Goal: Task Accomplishment & Management: Manage account settings

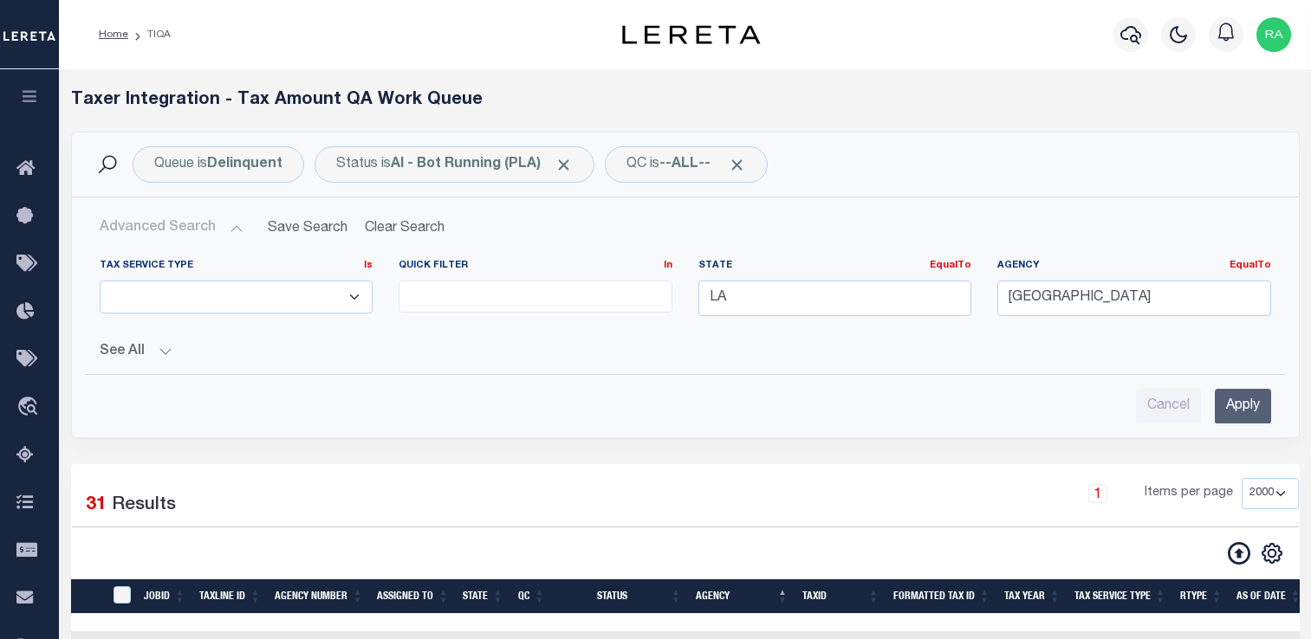
select select
select select "2000"
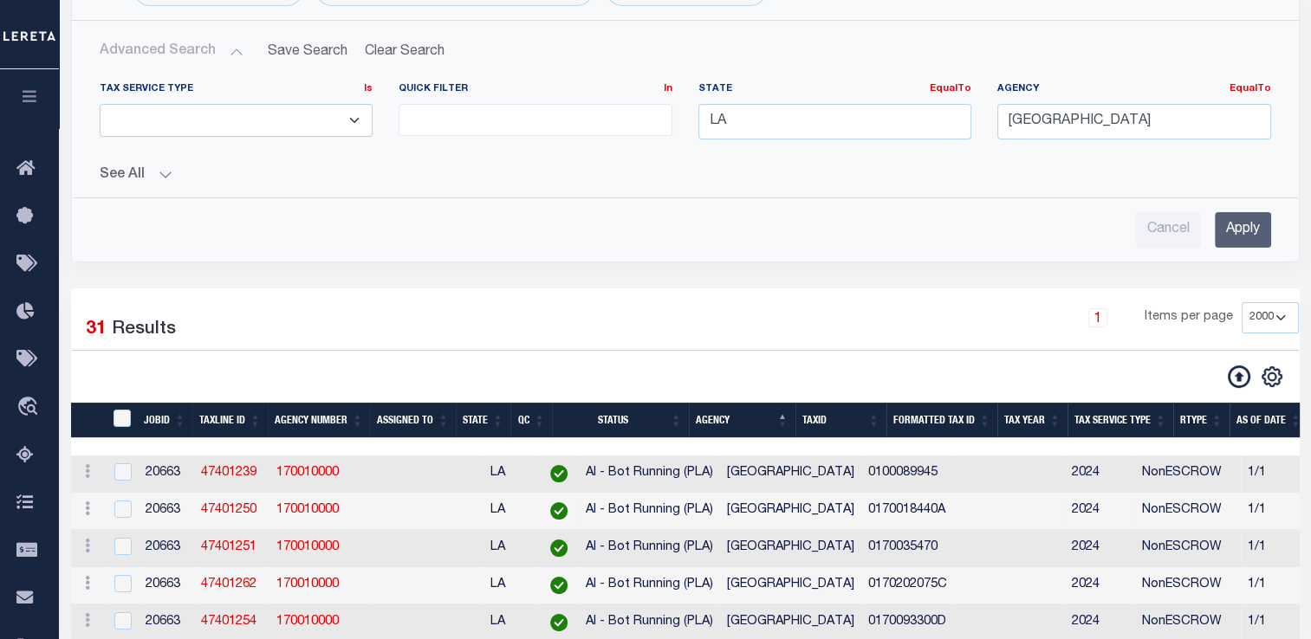
scroll to position [177, 0]
click at [1230, 223] on input "Apply" at bounding box center [1242, 230] width 56 height 36
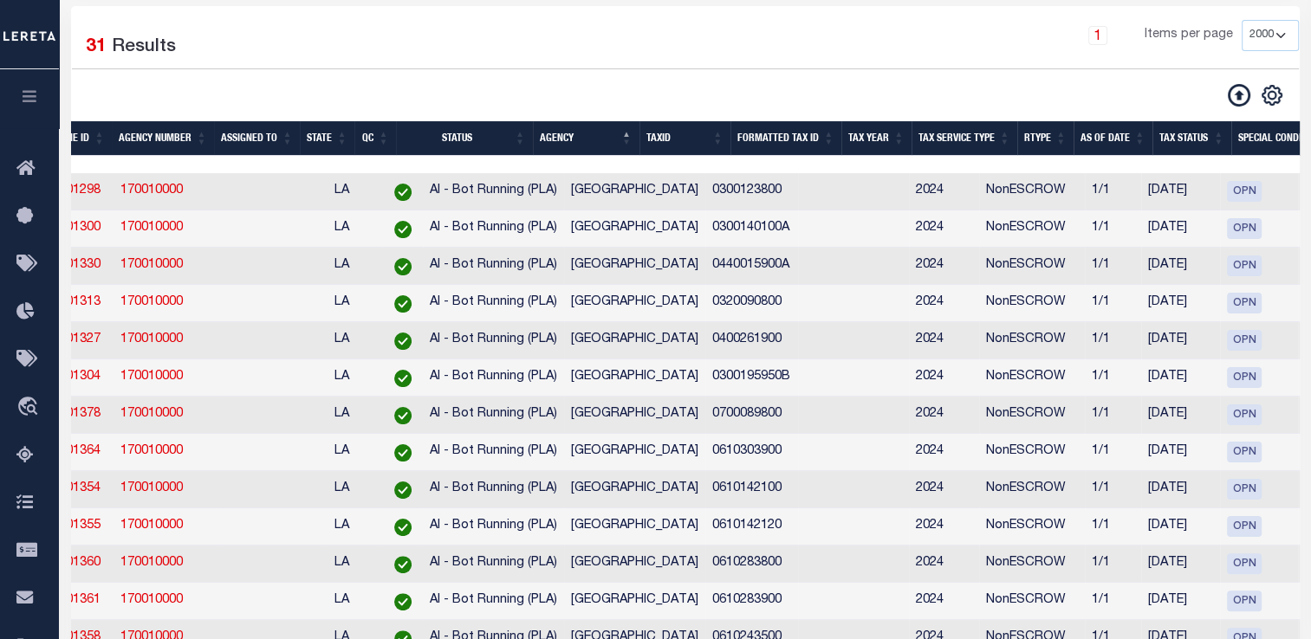
scroll to position [0, 0]
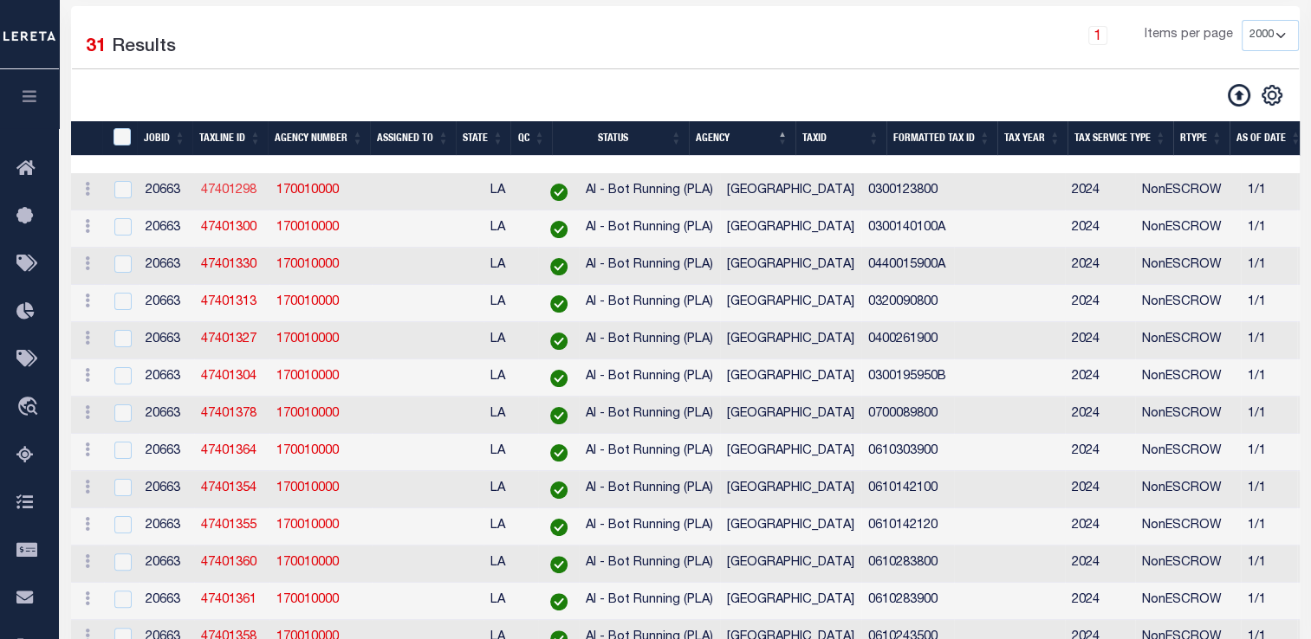
click at [241, 191] on link "47401298" at bounding box center [228, 190] width 55 height 12
checkbox input "false"
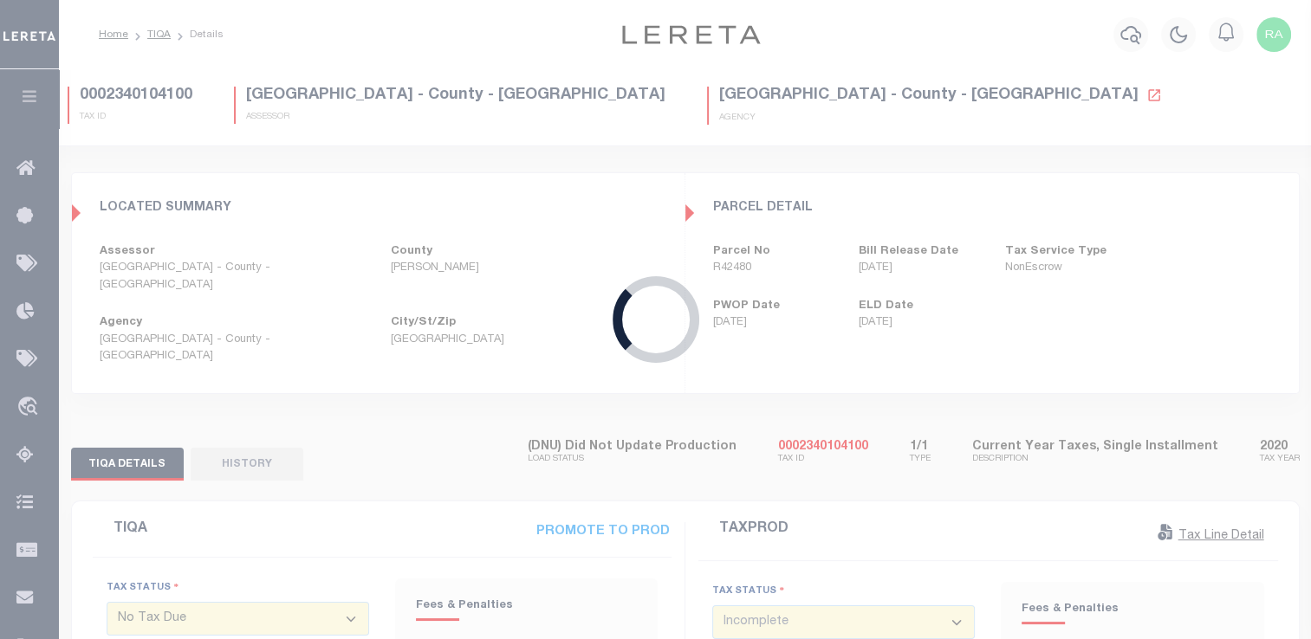
type input "[DATE]"
select select
type input "[DATE]"
select select "OPN"
select select "OP2"
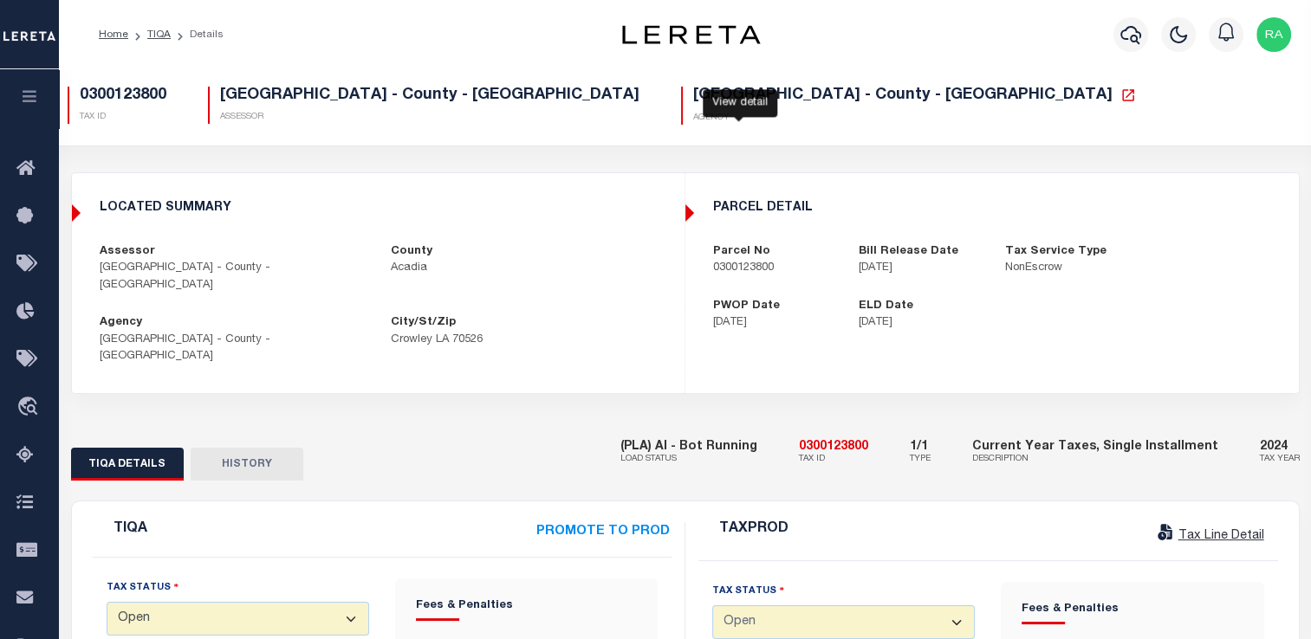
click at [1120, 102] on icon at bounding box center [1128, 95] width 16 height 16
drag, startPoint x: 813, startPoint y: 414, endPoint x: 890, endPoint y: 417, distance: 77.1
click at [890, 427] on div "(PLA) AI - Bot Running LOAD STATUS 0300123800 TAX ID 1/1 TYPE Current Year Taxe…" at bounding box center [959, 453] width 679 height 53
copy h5 "0300123800"
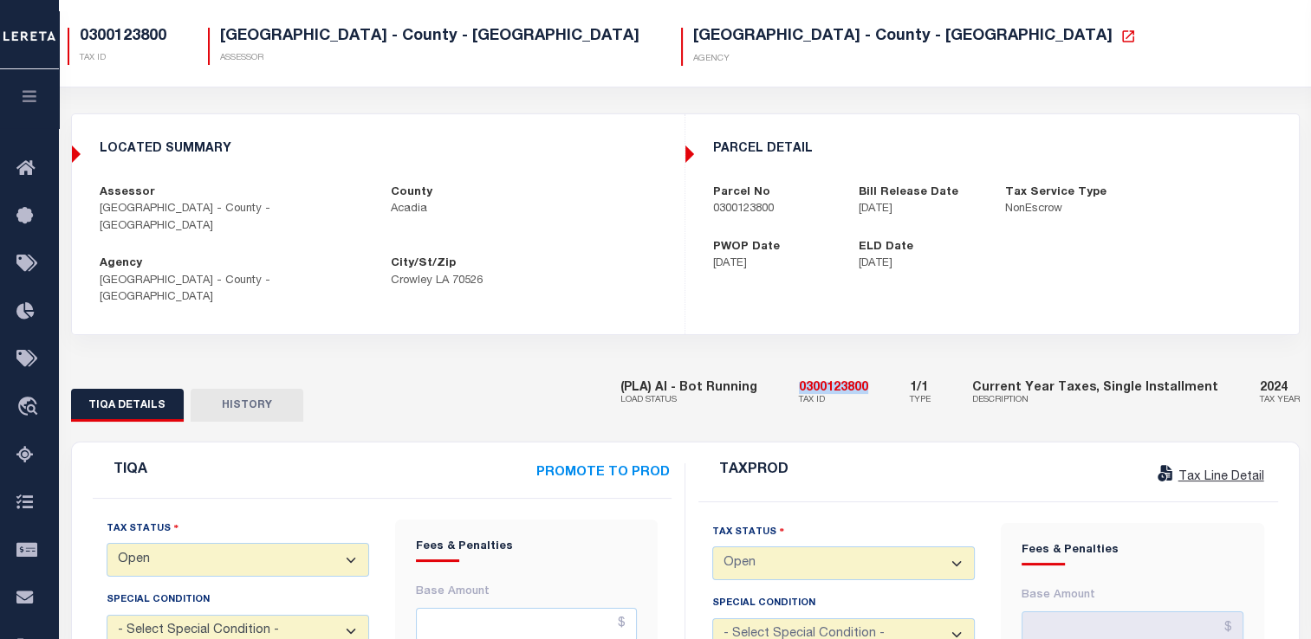
scroll to position [58, 0]
drag, startPoint x: 711, startPoint y: 213, endPoint x: 791, endPoint y: 220, distance: 80.0
click at [791, 219] on div "Parcel No 0300123800" at bounding box center [773, 202] width 146 height 34
copy p "0300123800"
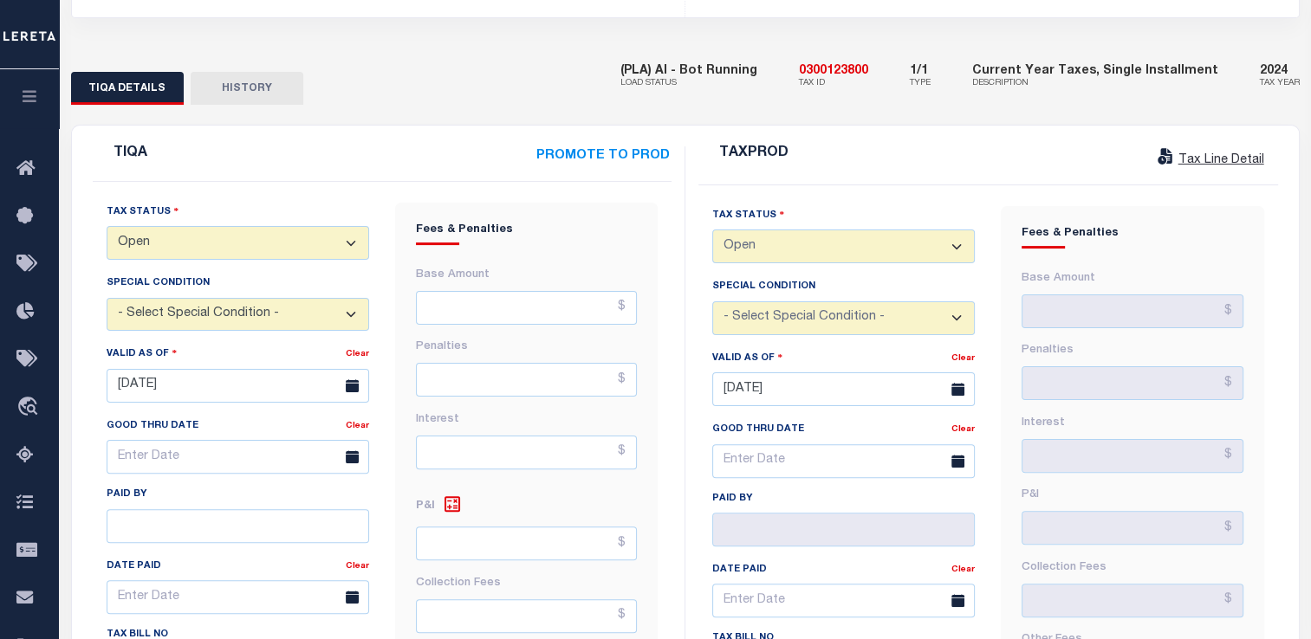
scroll to position [386, 0]
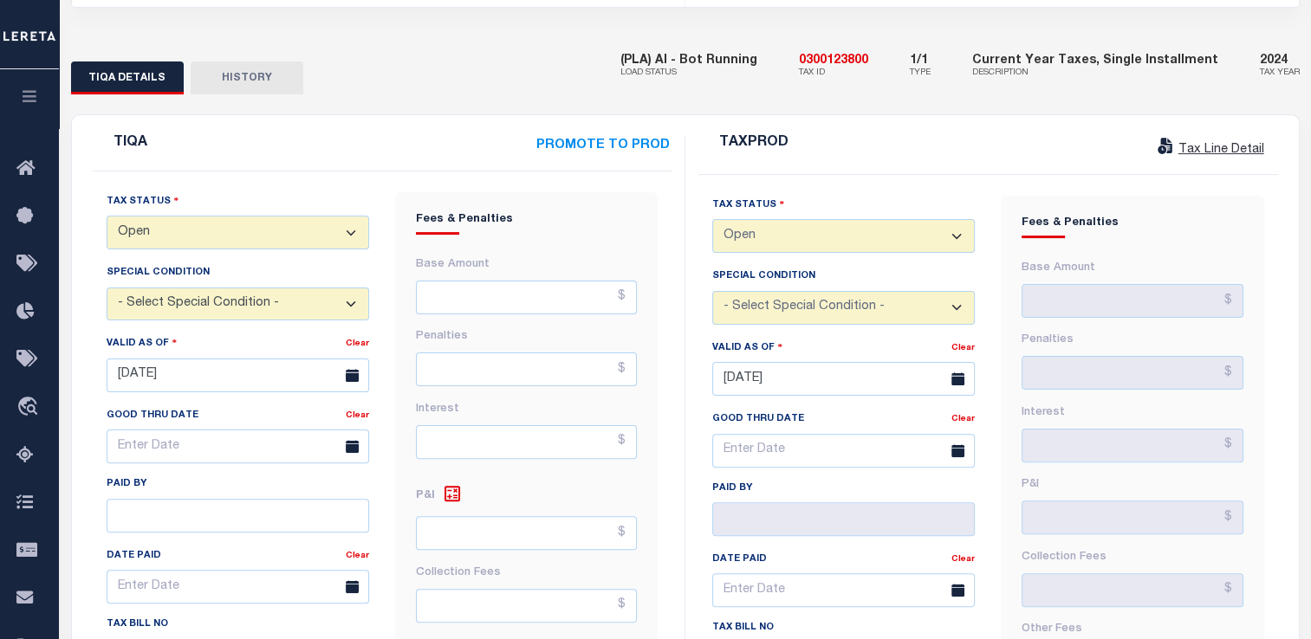
click at [263, 216] on select "- Select Status Code - Open Due/Unpaid Paid Incomplete No Tax Due Internal Refu…" at bounding box center [238, 233] width 262 height 34
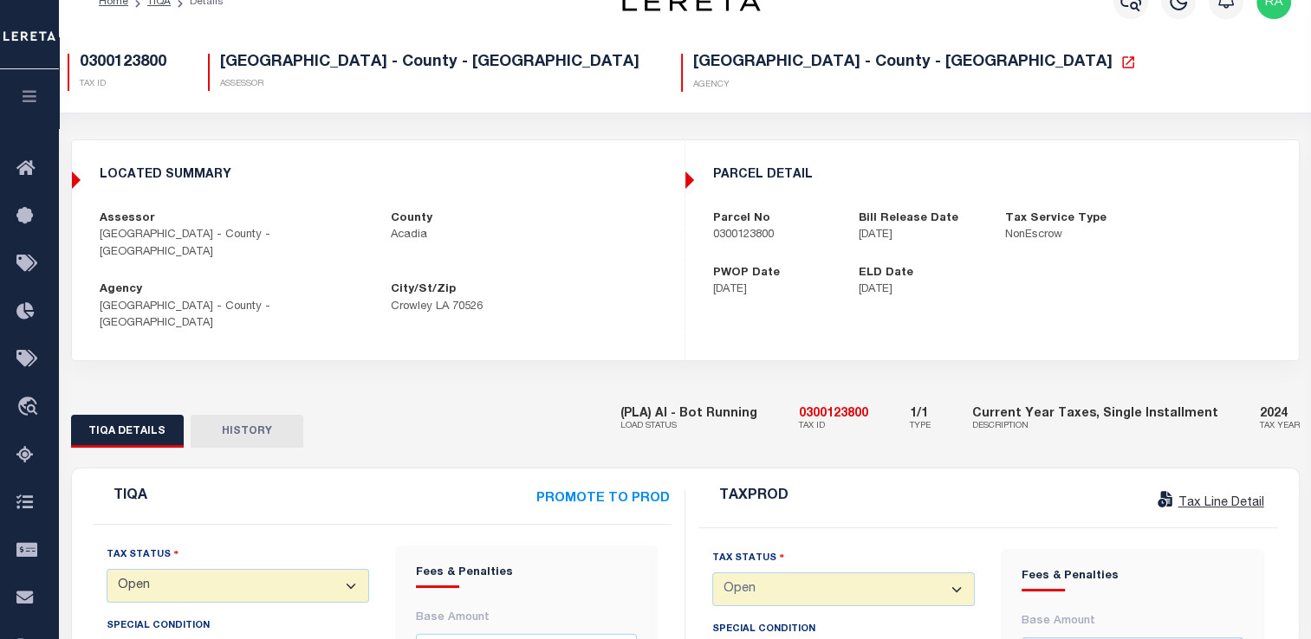
scroll to position [0, 0]
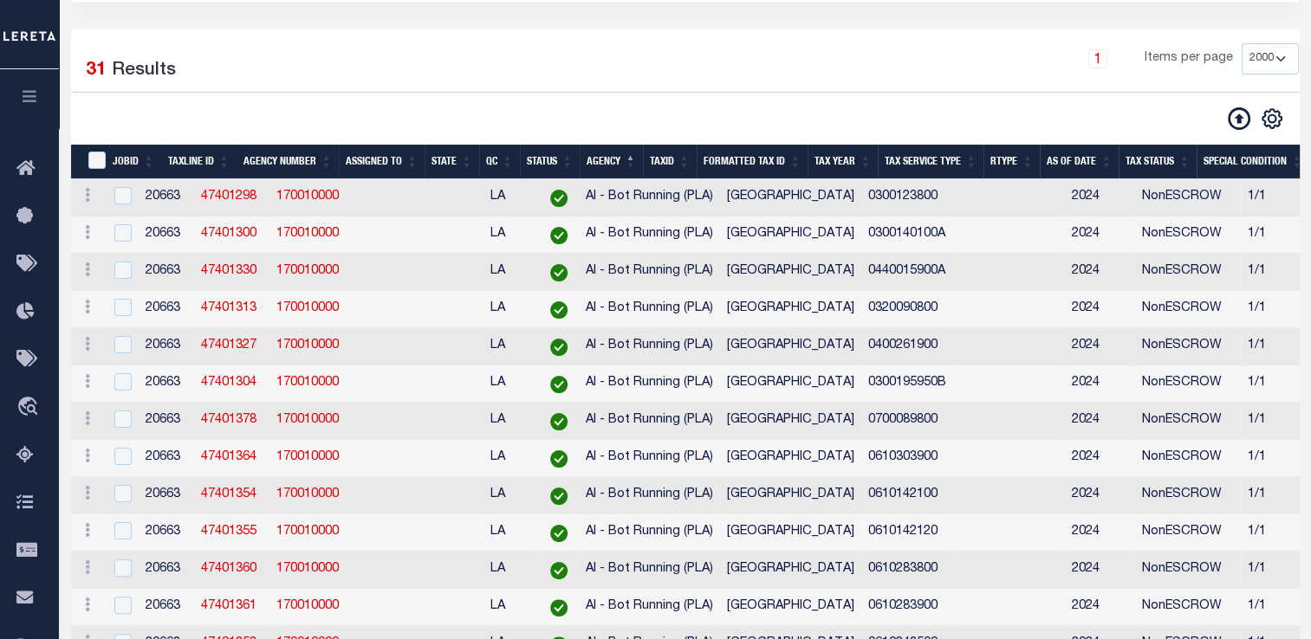
scroll to position [280, 0]
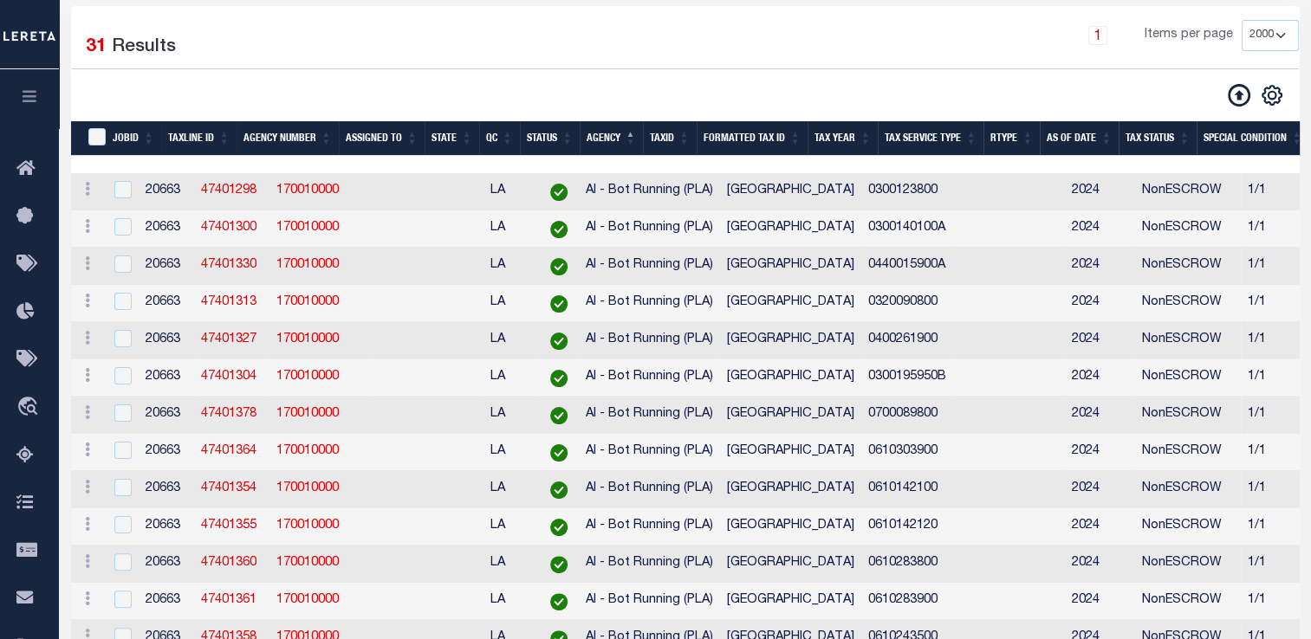
select select "2000"
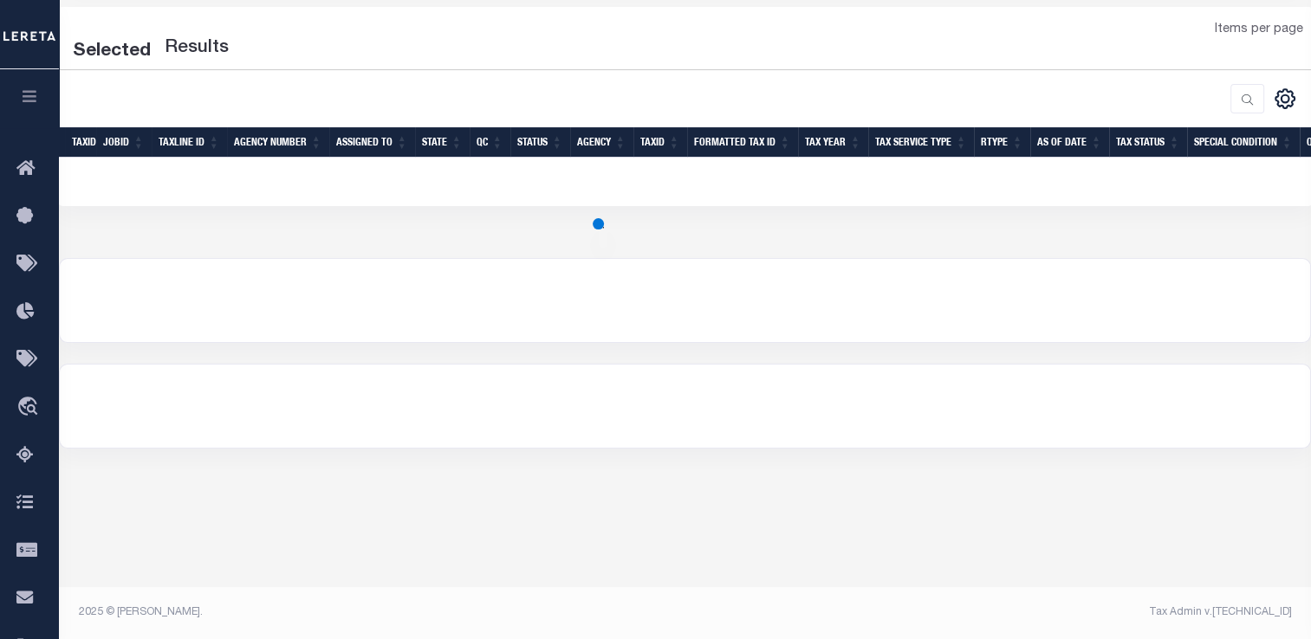
scroll to position [278, 0]
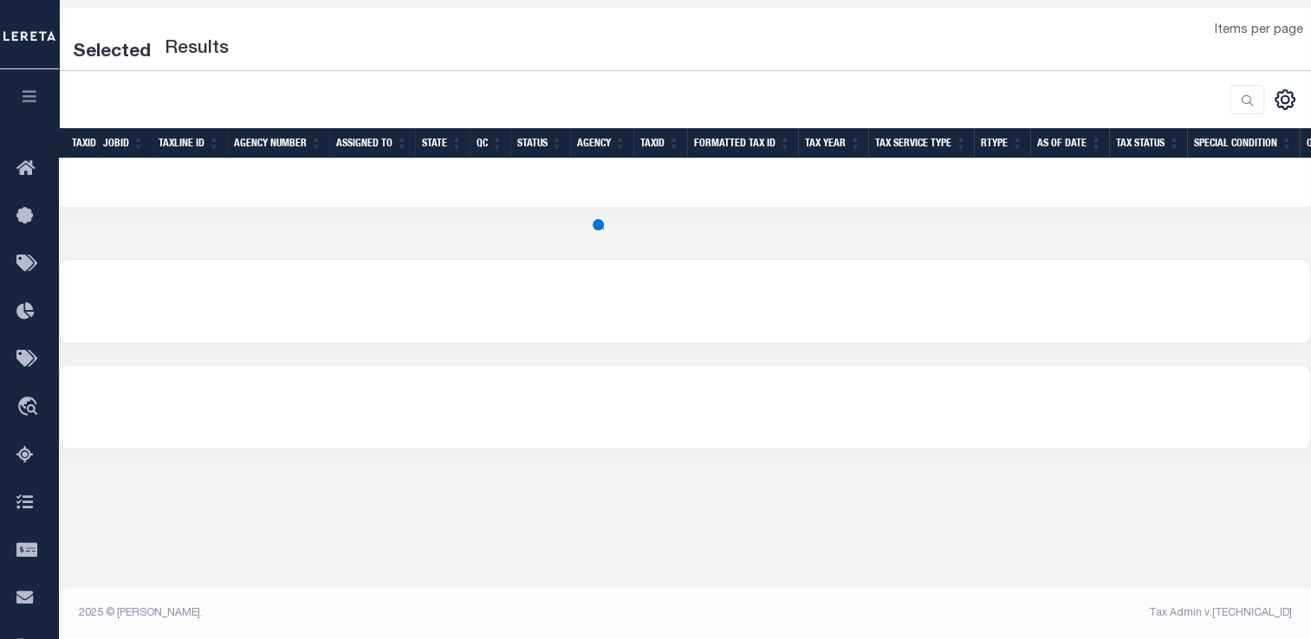
select select "2000"
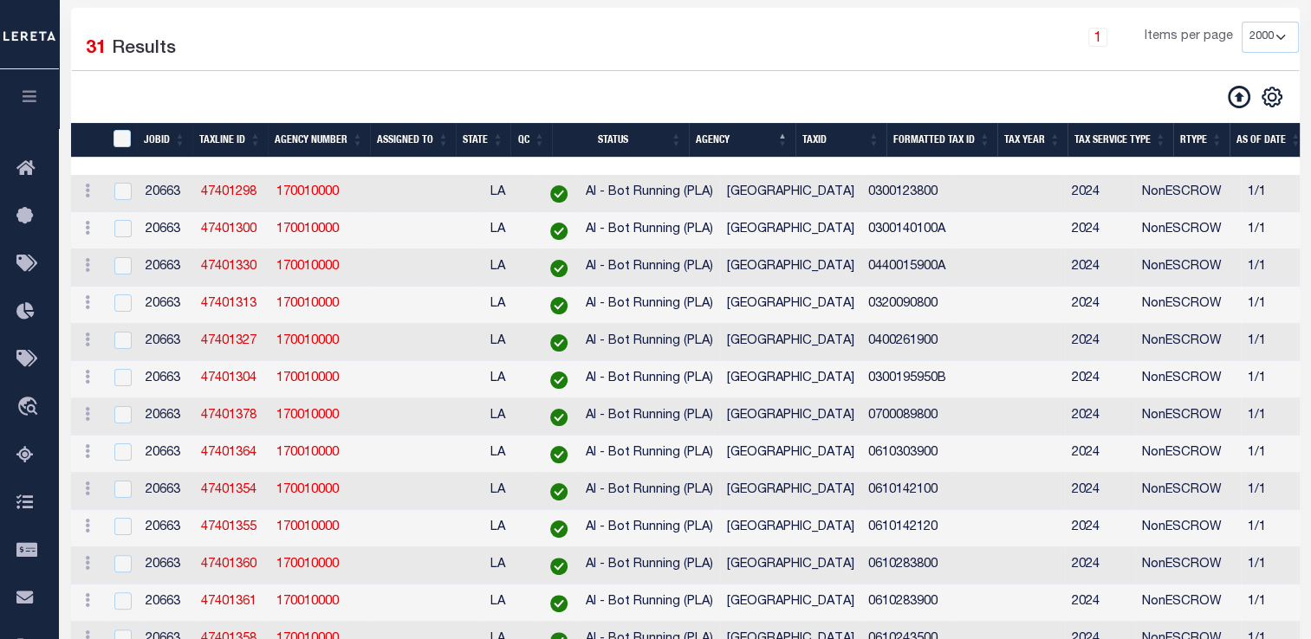
scroll to position [280, 0]
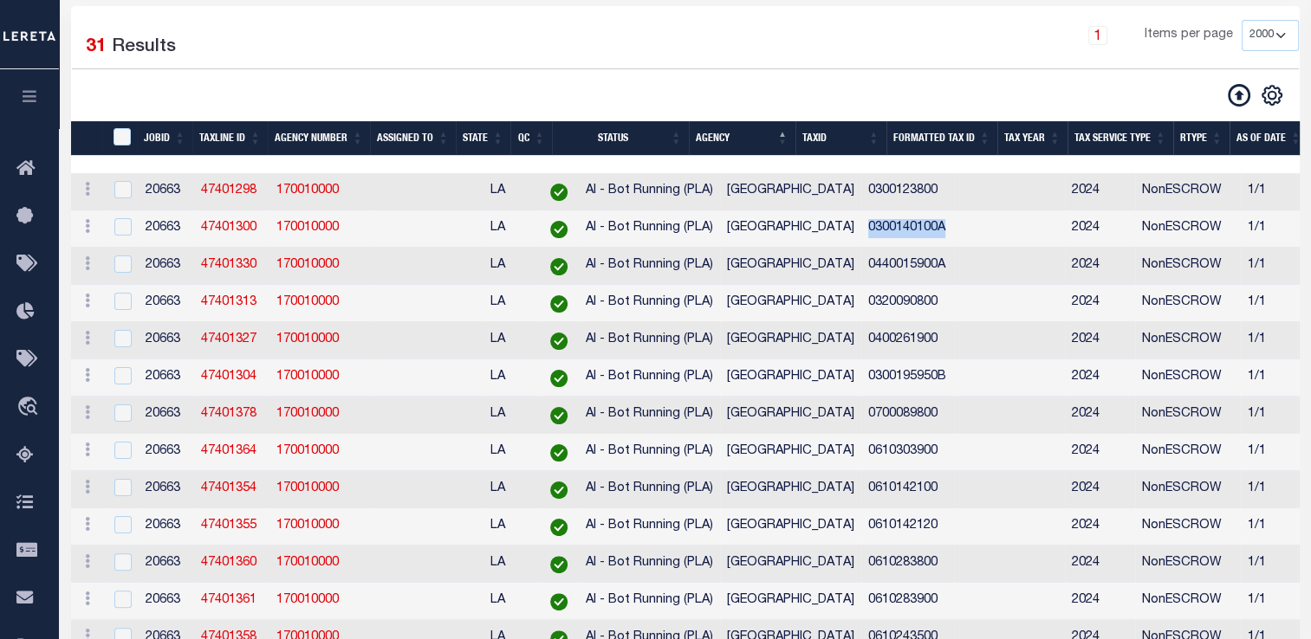
drag, startPoint x: 809, startPoint y: 235, endPoint x: 905, endPoint y: 236, distance: 96.2
copy td "0300140100A"
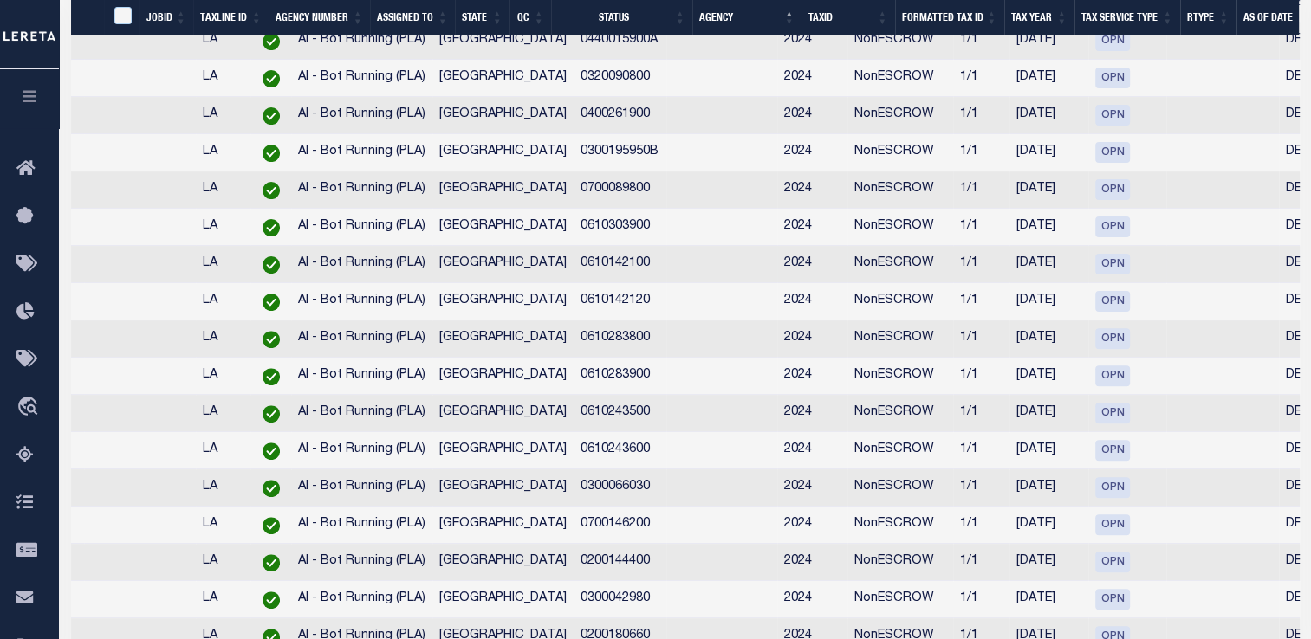
scroll to position [0, 288]
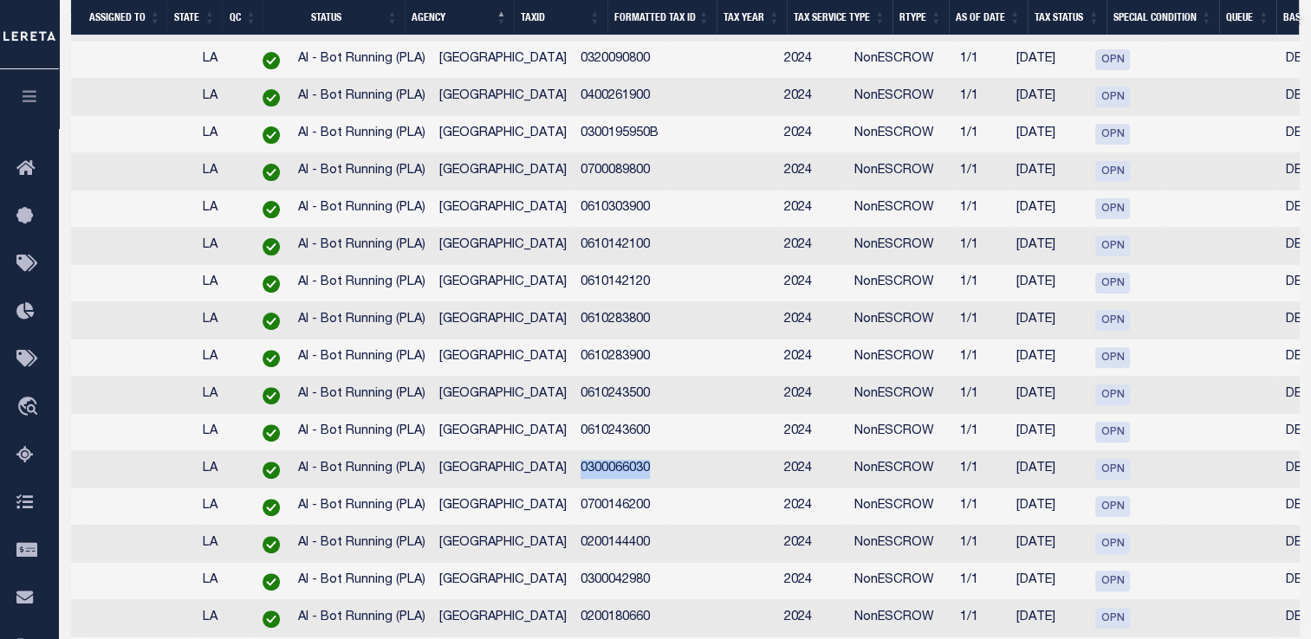
drag, startPoint x: 522, startPoint y: 487, endPoint x: 606, endPoint y: 494, distance: 84.3
click at [606, 489] on tr "ACTIONS View Detail Delete View in [GEOGRAPHIC_DATA] 20663 47401288 170010000 L…" at bounding box center [1335, 469] width 3104 height 37
copy td "0300066030"
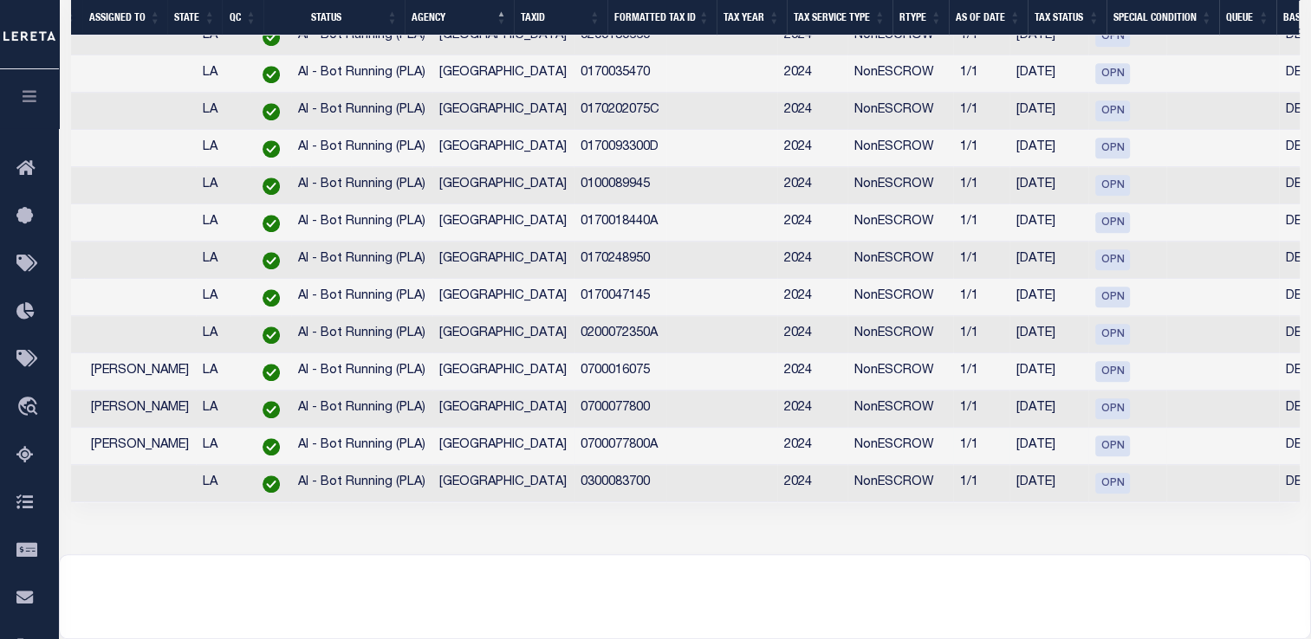
scroll to position [1251, 0]
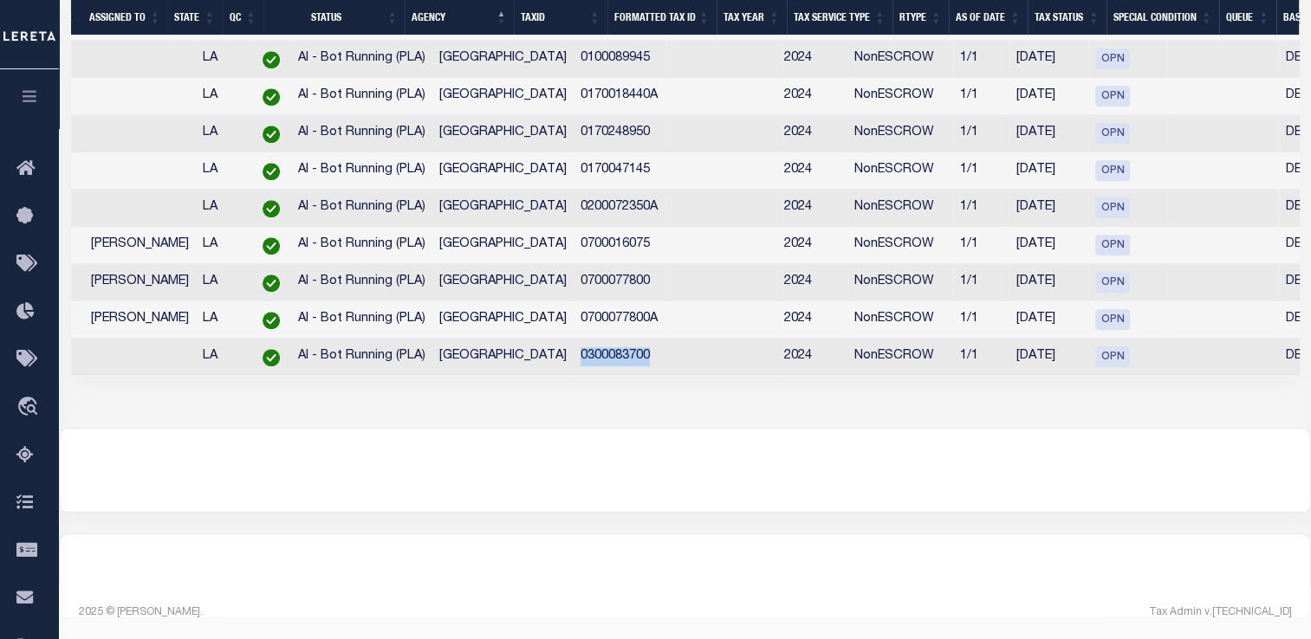
drag, startPoint x: 520, startPoint y: 341, endPoint x: 605, endPoint y: 350, distance: 86.2
click at [605, 350] on td "0300083700" at bounding box center [619, 357] width 93 height 37
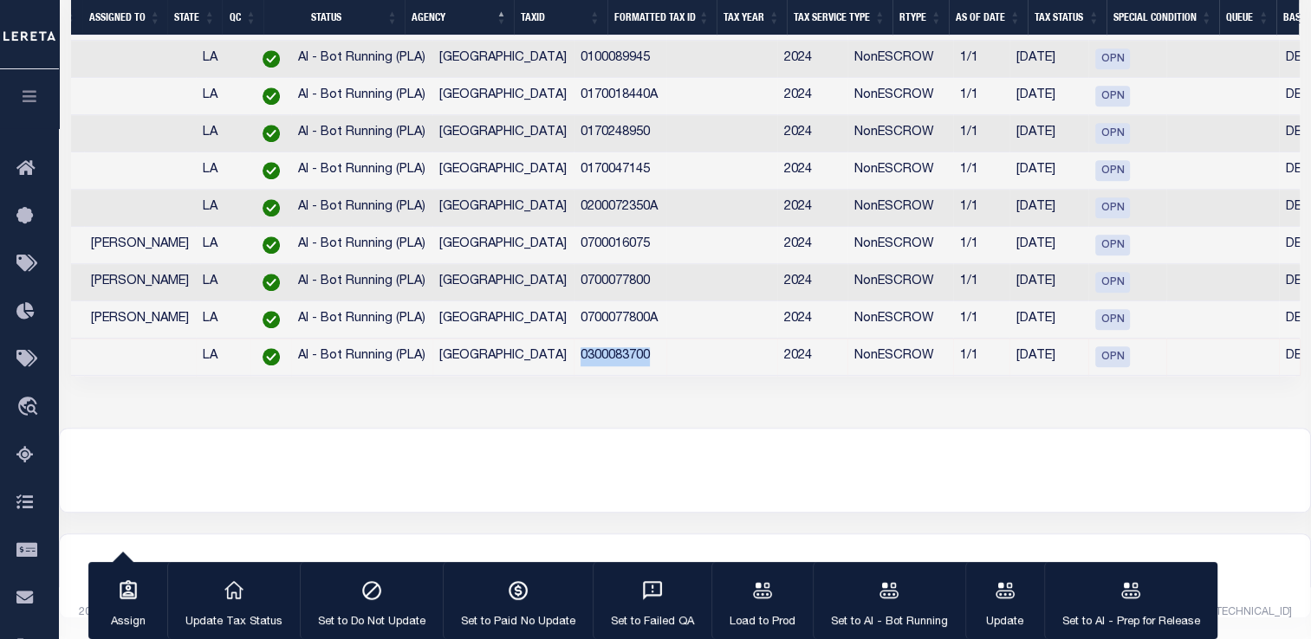
copy td "0300083700"
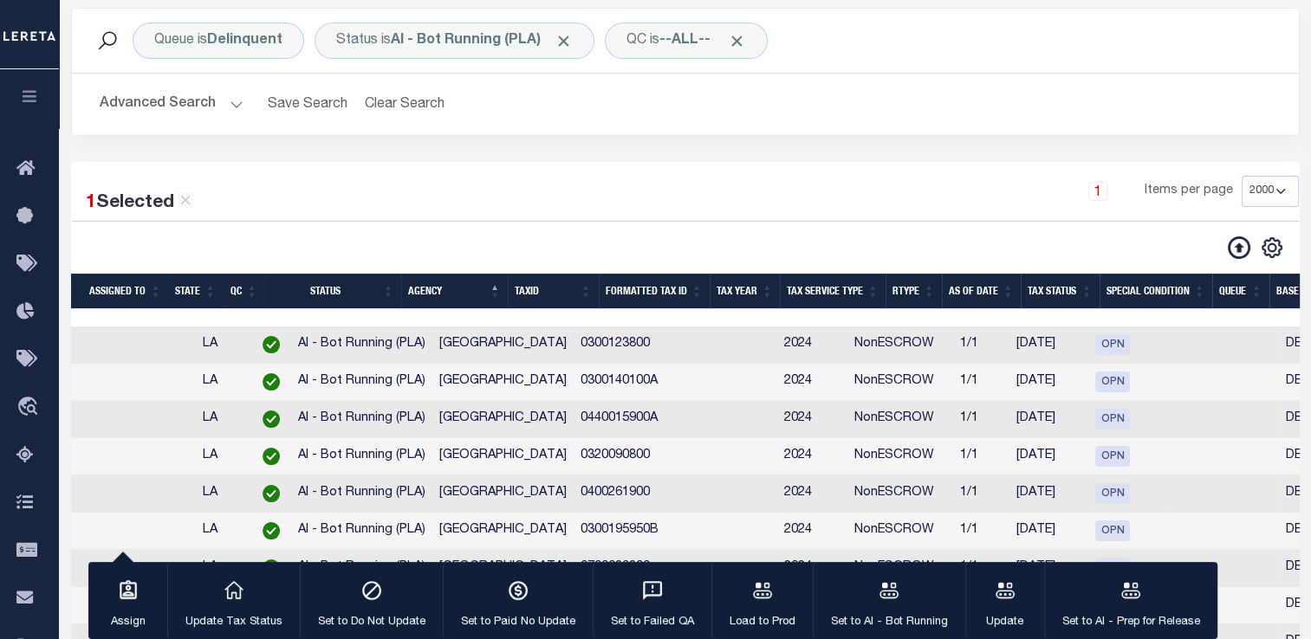
scroll to position [125, 0]
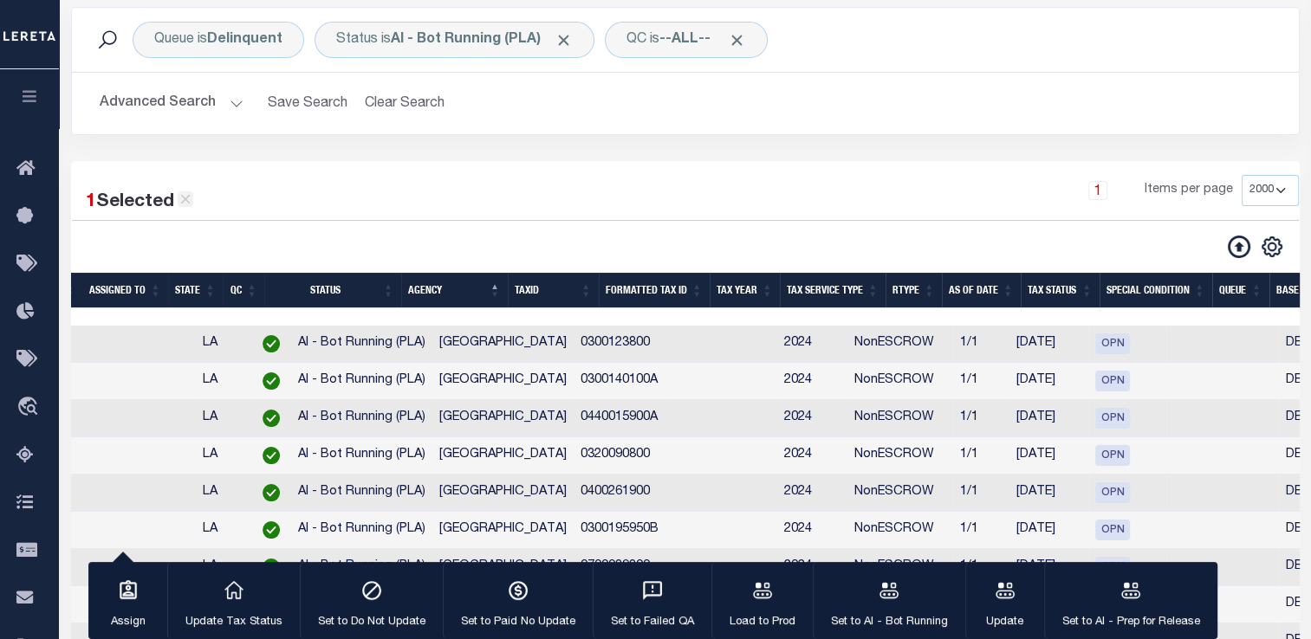
click at [187, 203] on icon at bounding box center [185, 200] width 10 height 10
checkbox input "false"
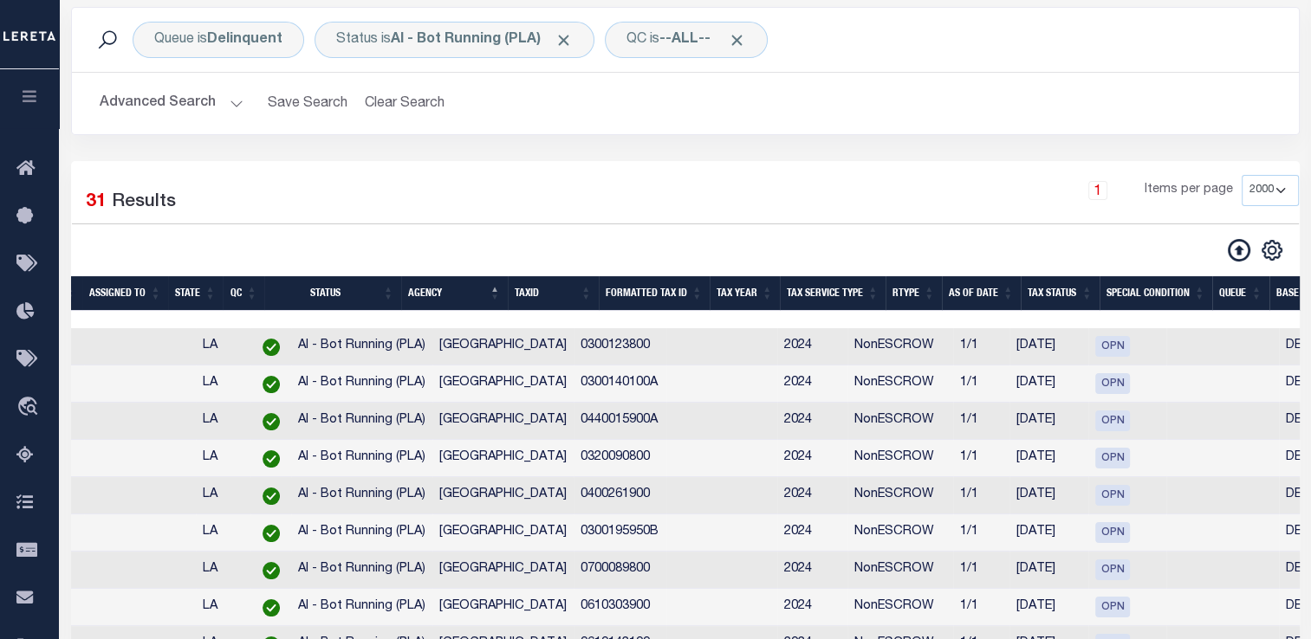
click at [232, 99] on button "Advanced Search" at bounding box center [172, 104] width 144 height 34
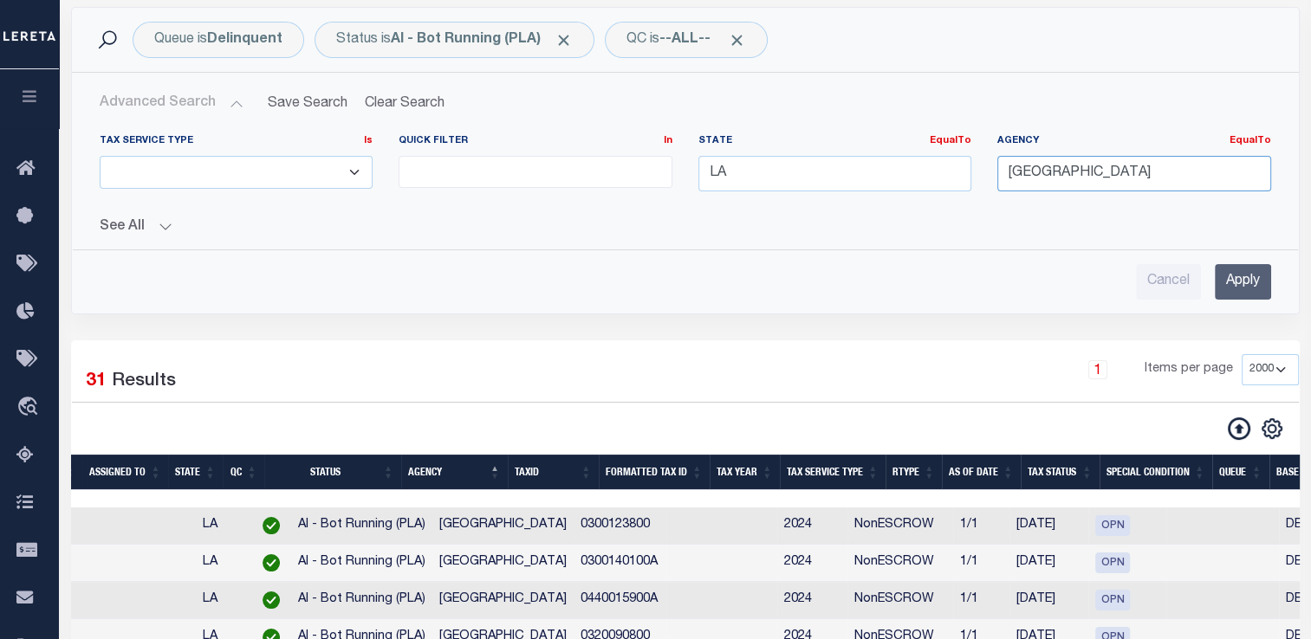
drag, startPoint x: 1116, startPoint y: 167, endPoint x: 933, endPoint y: 178, distance: 183.1
click at [933, 178] on div "Tax Service Type Is Is Contains ESCROW NonESCROW Quick Filter In In View Only L…" at bounding box center [685, 169] width 1197 height 71
type input "IOTA TOWN"
drag, startPoint x: 1081, startPoint y: 169, endPoint x: 948, endPoint y: 164, distance: 133.5
click at [948, 164] on div "Tax Service Type Is Is Contains ESCROW NonESCROW Quick Filter In In View Only L…" at bounding box center [685, 169] width 1197 height 71
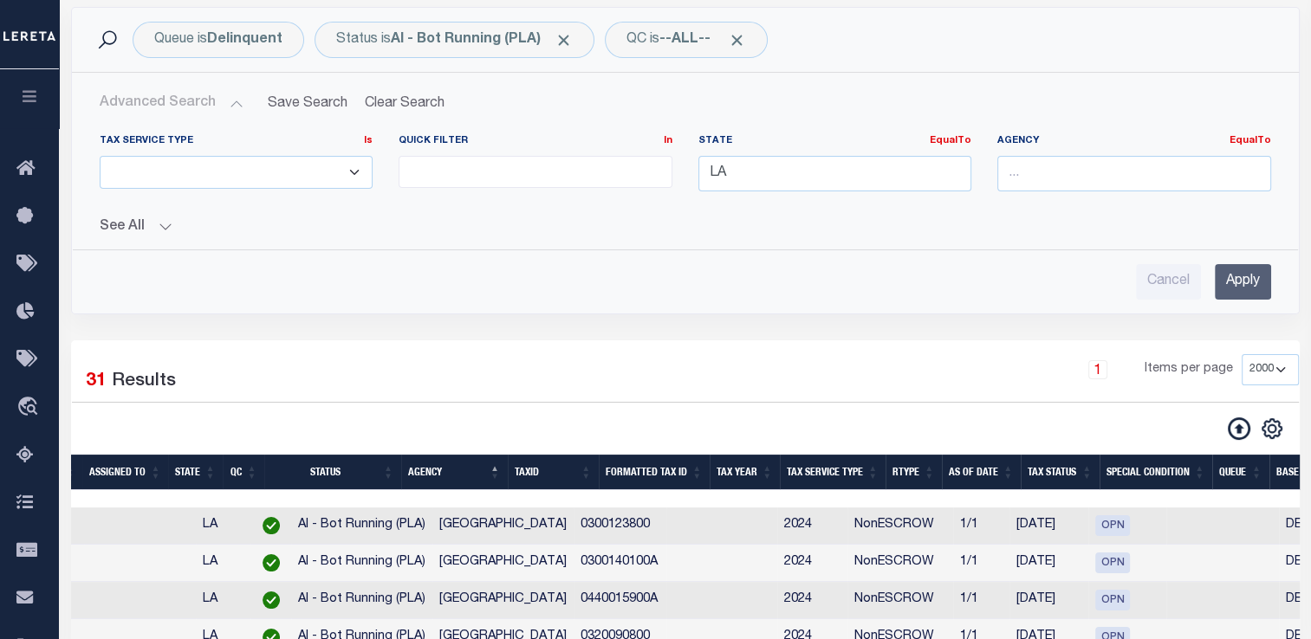
click at [894, 303] on div "Advanced Search Save Search Clear Search TIQATaxLineSearchTable_dynamictable___…" at bounding box center [685, 193] width 1227 height 241
click at [1240, 270] on input "Apply" at bounding box center [1242, 282] width 56 height 36
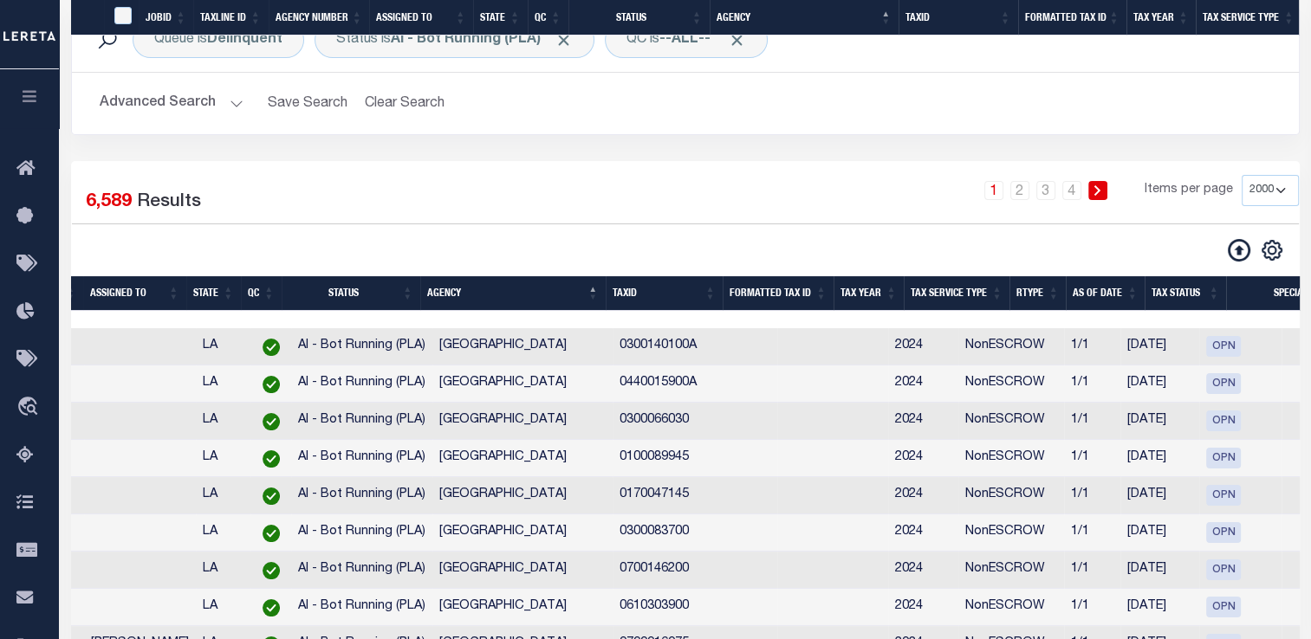
click at [219, 120] on button "Advanced Search" at bounding box center [172, 104] width 144 height 34
click at [233, 120] on button "Advanced Search" at bounding box center [172, 104] width 144 height 34
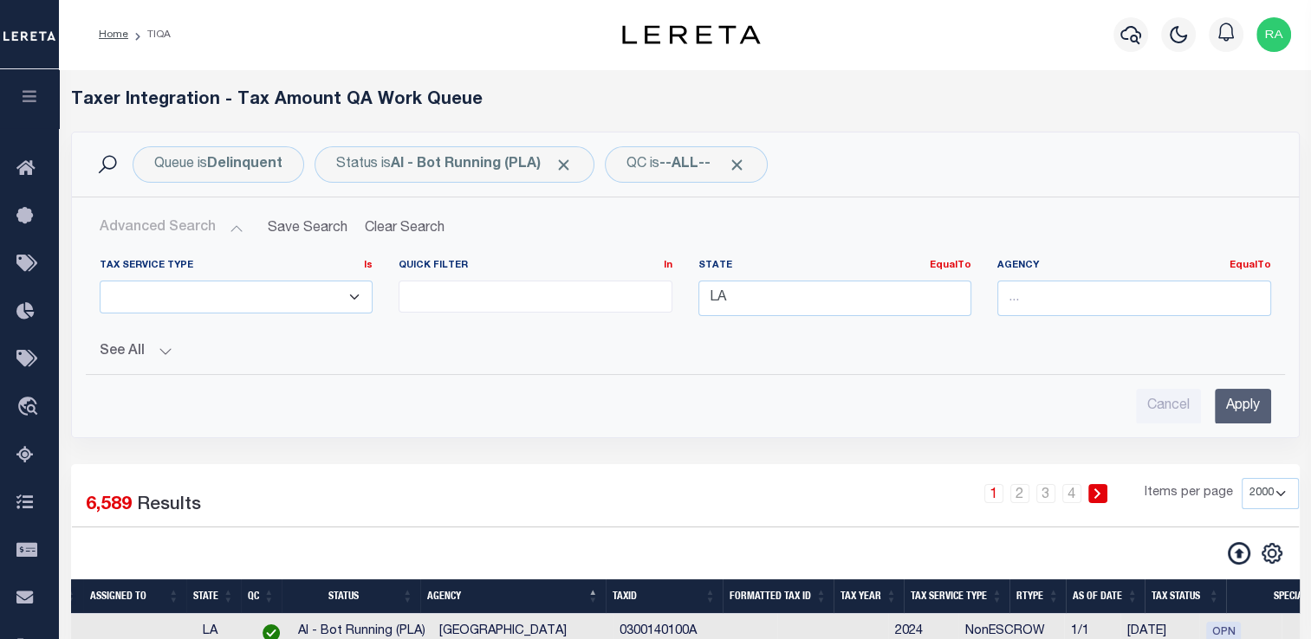
scroll to position [0, 0]
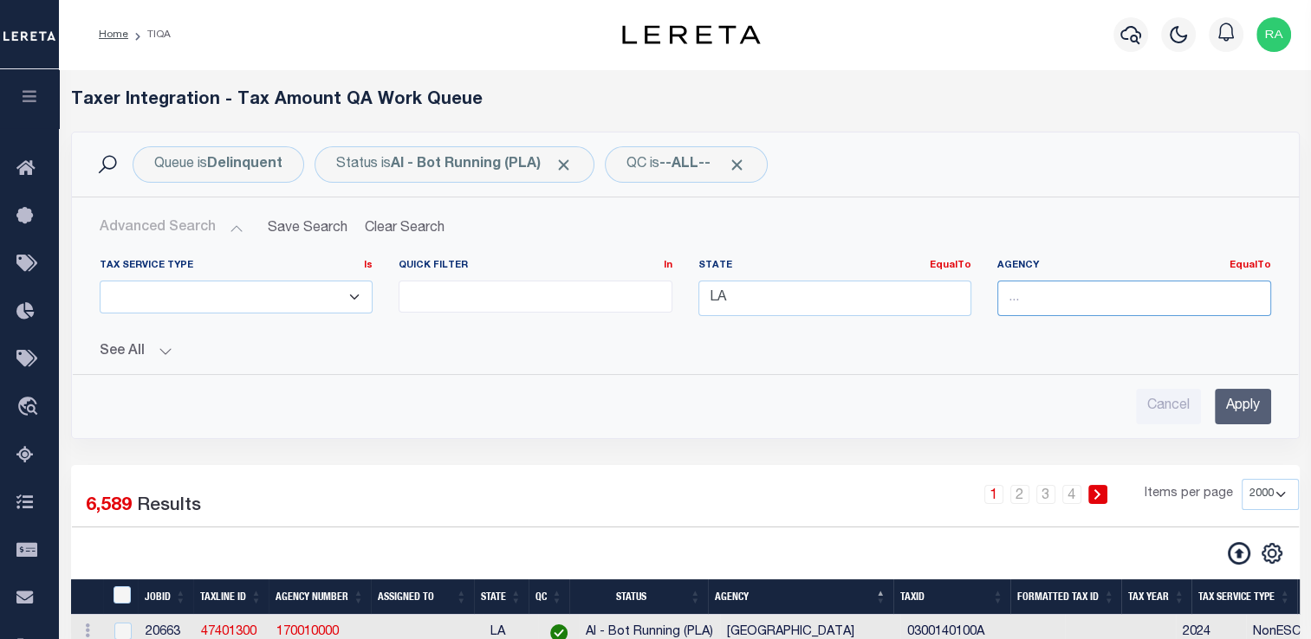
click at [1014, 289] on input "text" at bounding box center [1134, 299] width 274 height 36
click at [1047, 334] on div "[GEOGRAPHIC_DATA]" at bounding box center [1134, 330] width 272 height 28
type input "[GEOGRAPHIC_DATA]"
click at [1240, 399] on input "Apply" at bounding box center [1242, 407] width 56 height 36
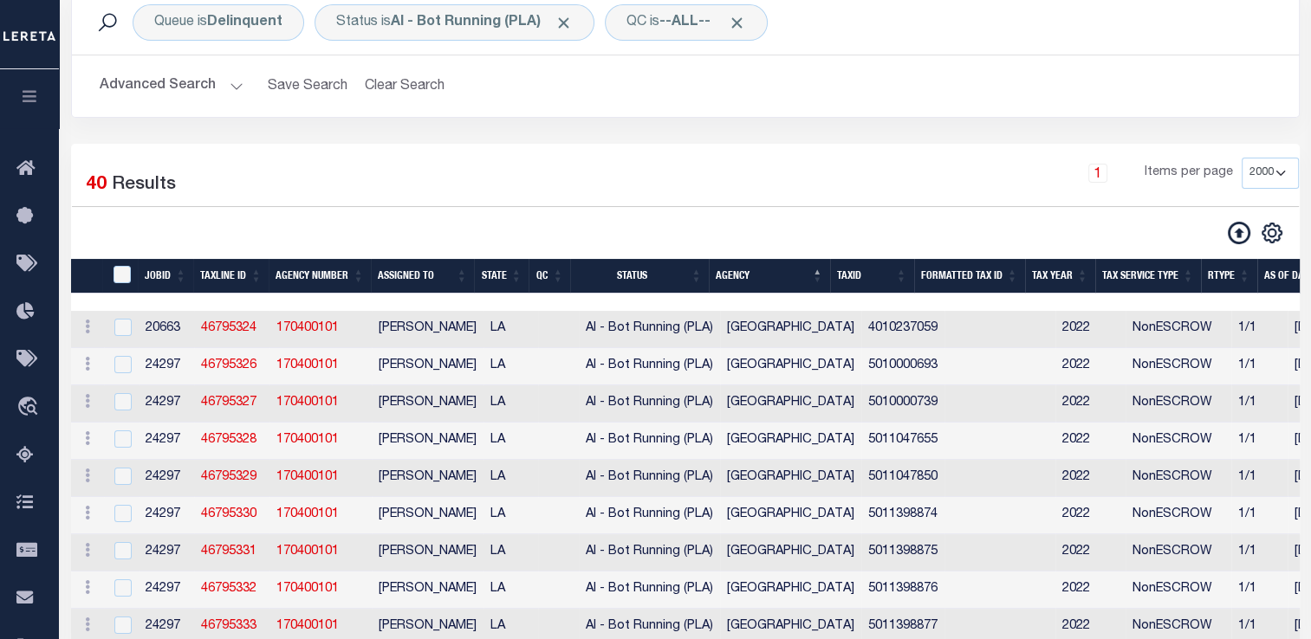
scroll to position [141, 0]
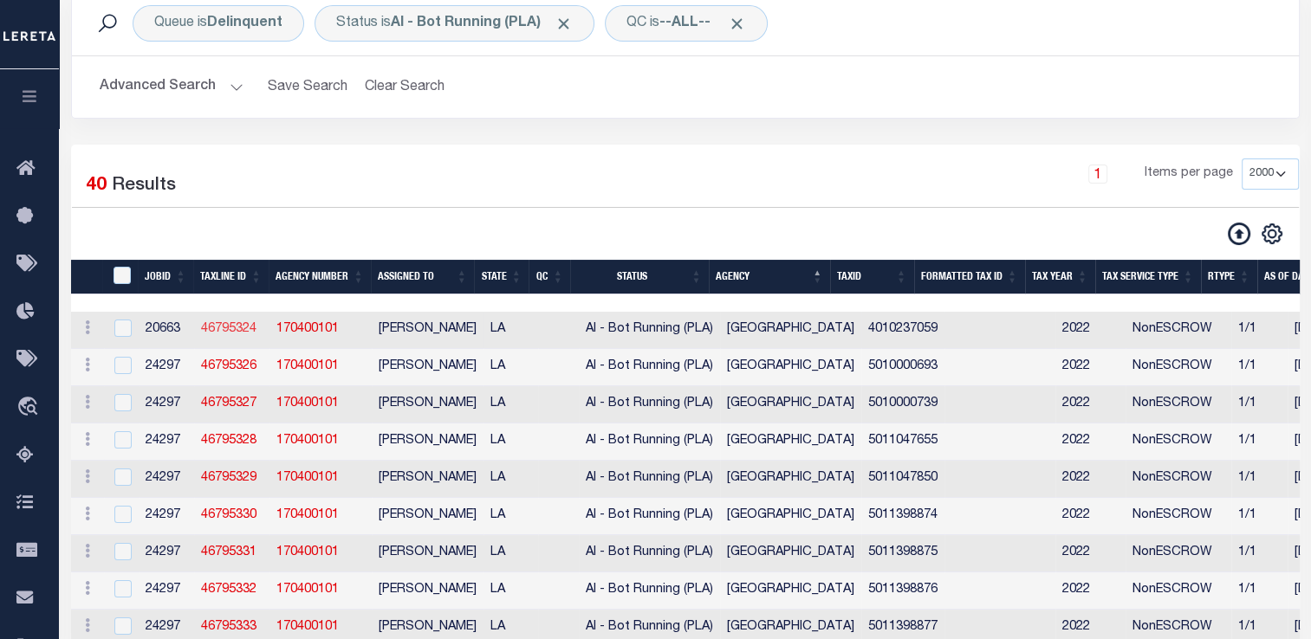
click at [210, 326] on link "46795324" at bounding box center [228, 329] width 55 height 12
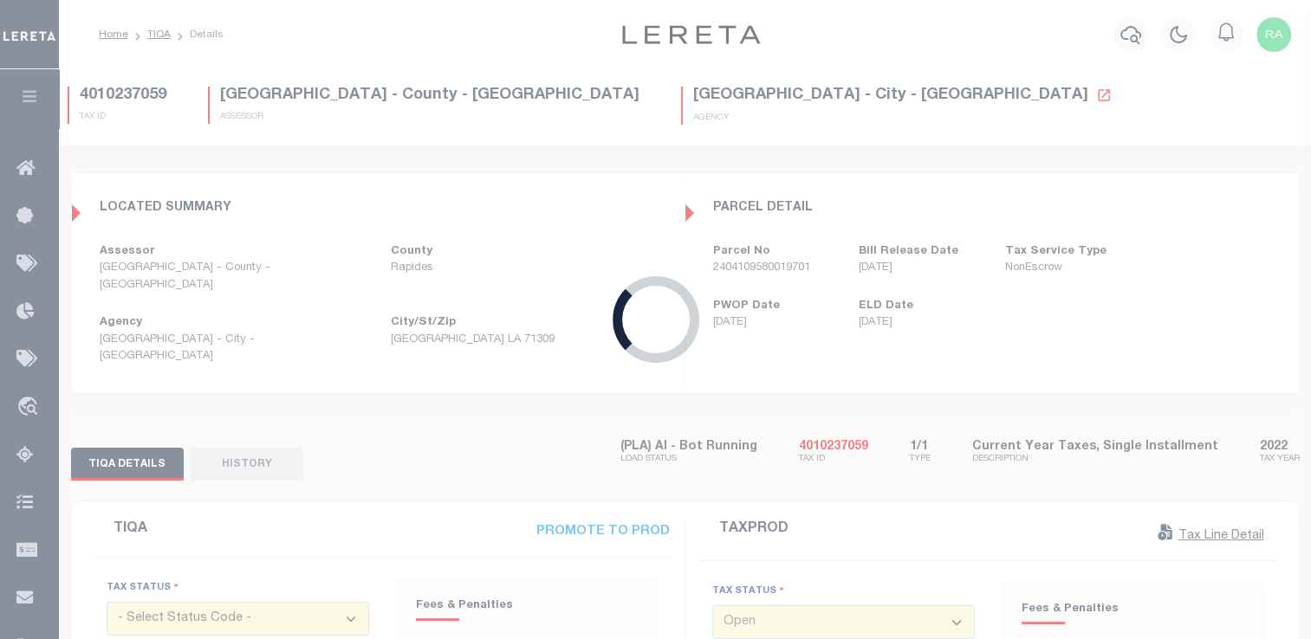
select select "UNP"
type input "[DATE]"
type input "$56.44"
type input "$300.56"
type input "$357"
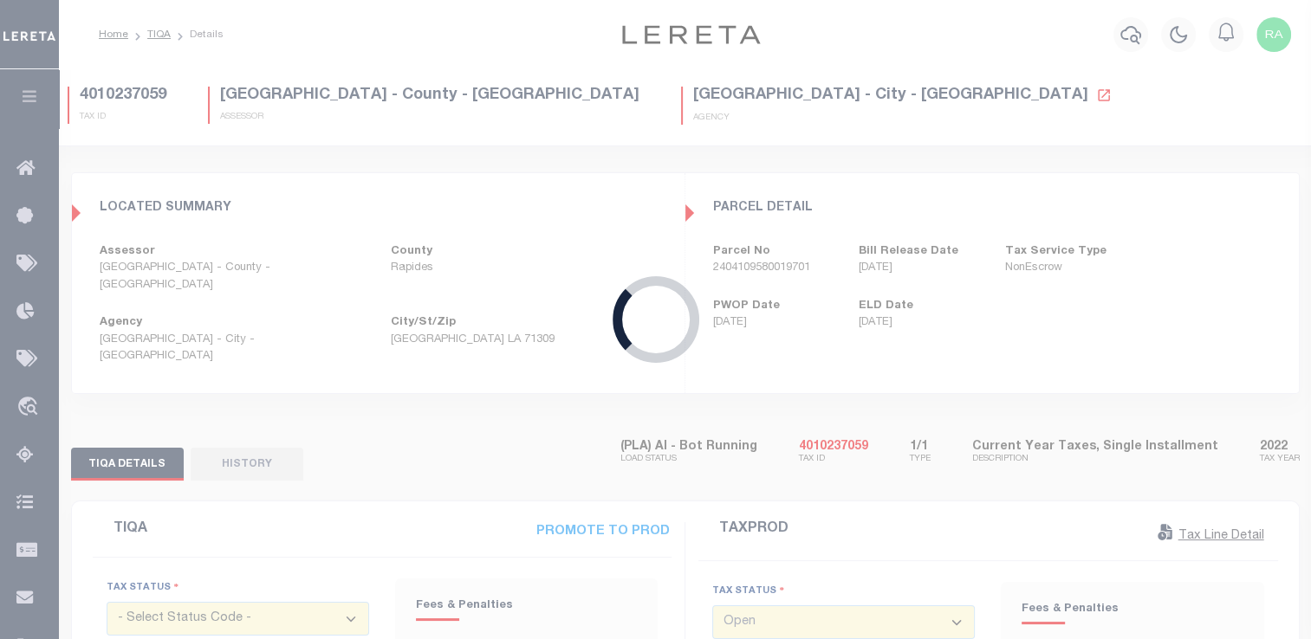
select select "DUE"
select select "20"
type input "[DATE]"
type textarea "[PERSON_NAME] at the tax office this has not been redeemed -see 2024 for payoff…"
type input "$56.44"
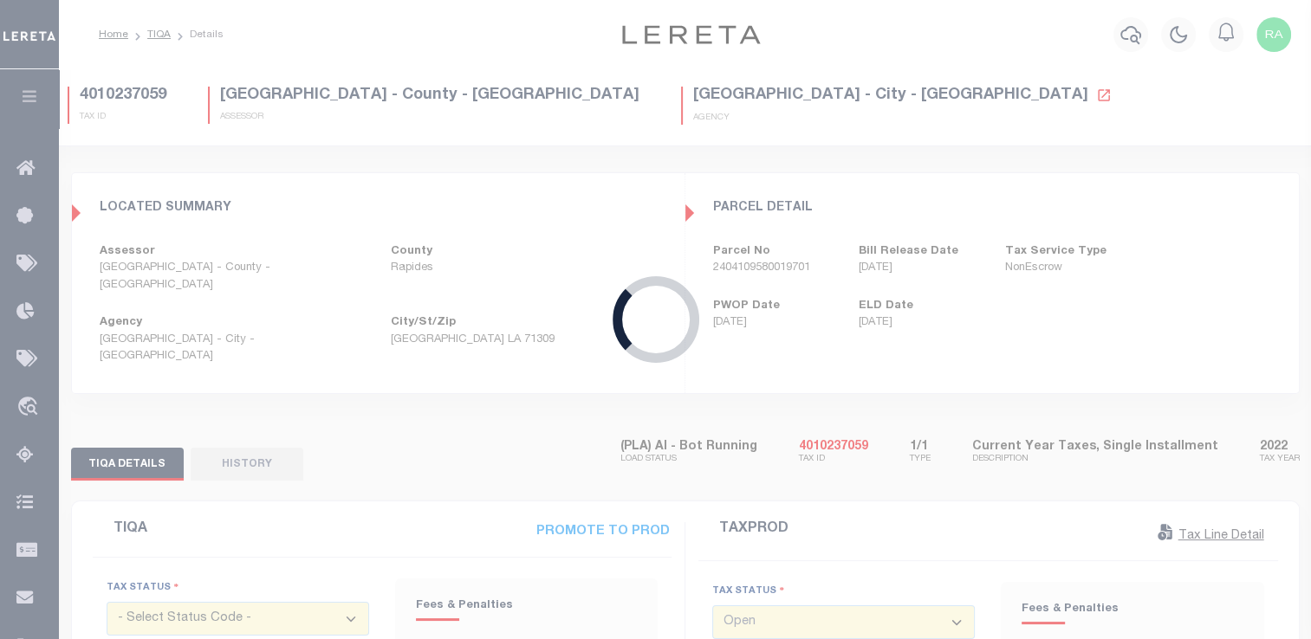
type input "$300.56"
type input "$0"
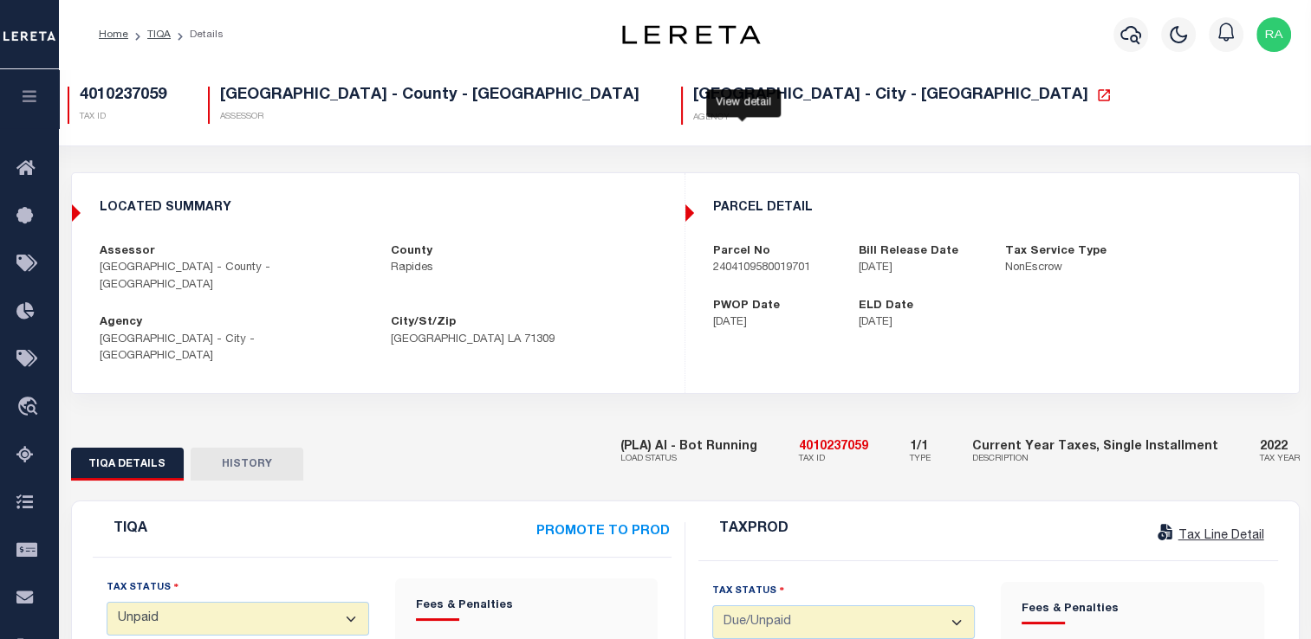
click at [1096, 100] on icon at bounding box center [1104, 95] width 16 height 16
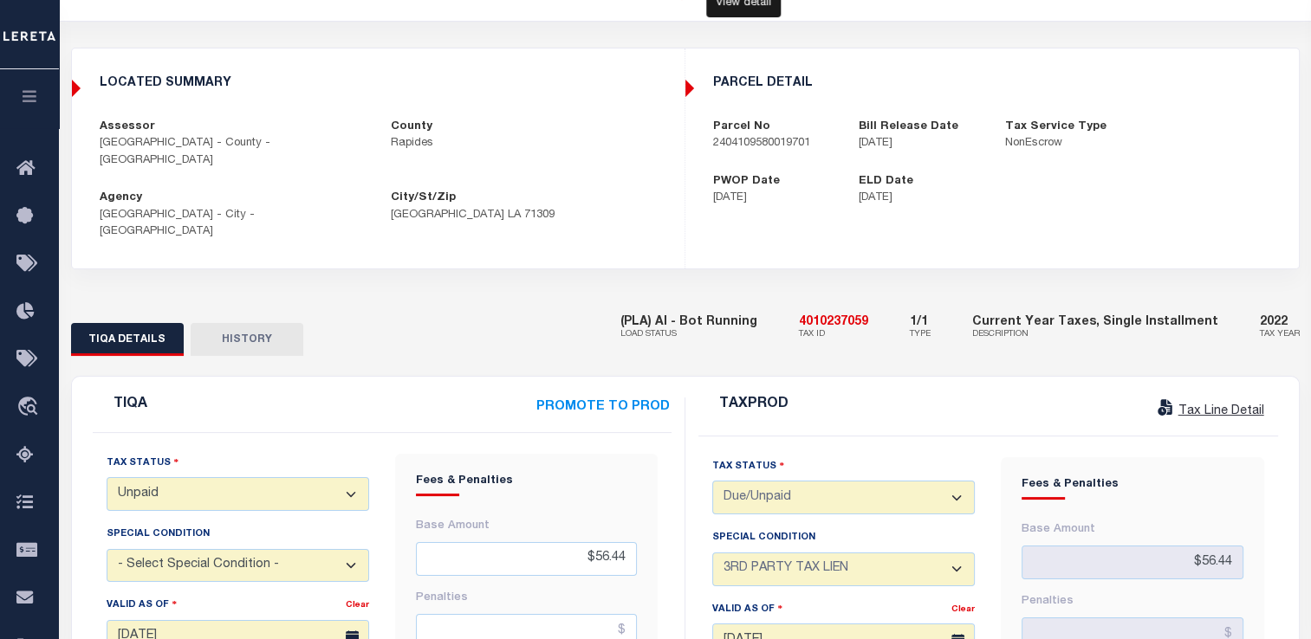
scroll to position [127, 0]
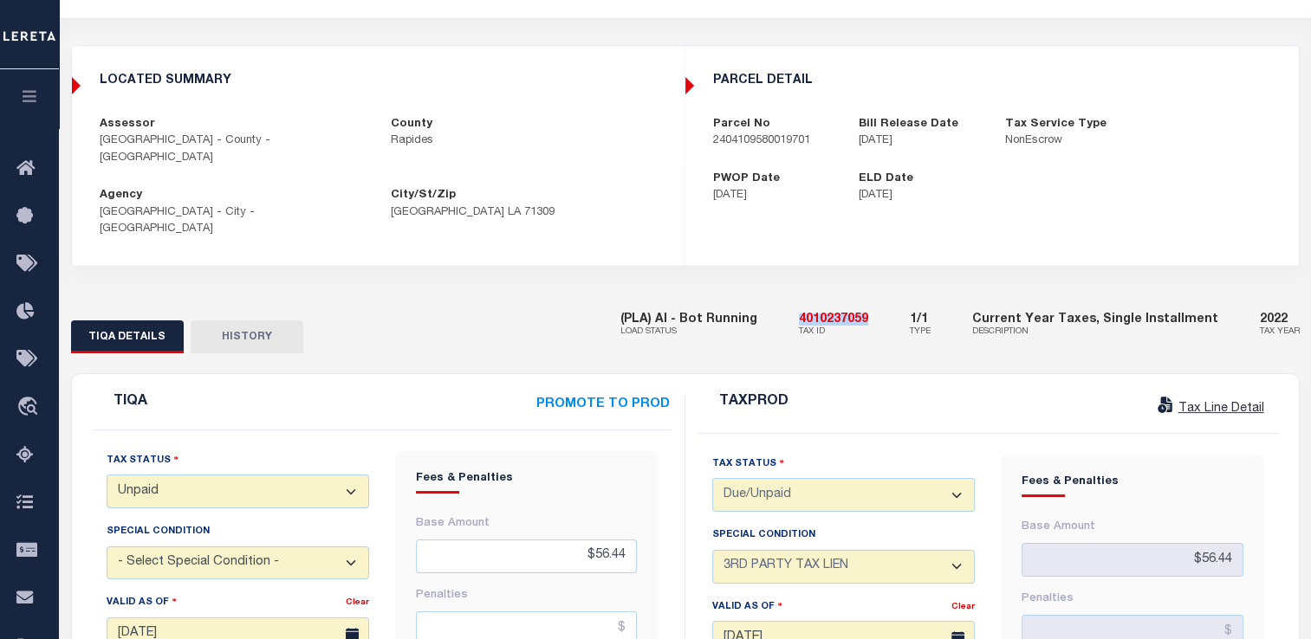
drag, startPoint x: 820, startPoint y: 288, endPoint x: 896, endPoint y: 290, distance: 75.4
click at [896, 300] on div "(PLA) AI - Bot Running LOAD STATUS 4010237059 TAX ID 1/1 TYPE Current Year Taxe…" at bounding box center [959, 326] width 679 height 53
copy h5 "4010237059"
drag, startPoint x: 710, startPoint y: 143, endPoint x: 818, endPoint y: 154, distance: 108.0
click at [818, 154] on div "parcel detail Parcel No 2404109580019701 Bill Release Date [DATE] Tax Service T…" at bounding box center [992, 139] width 612 height 159
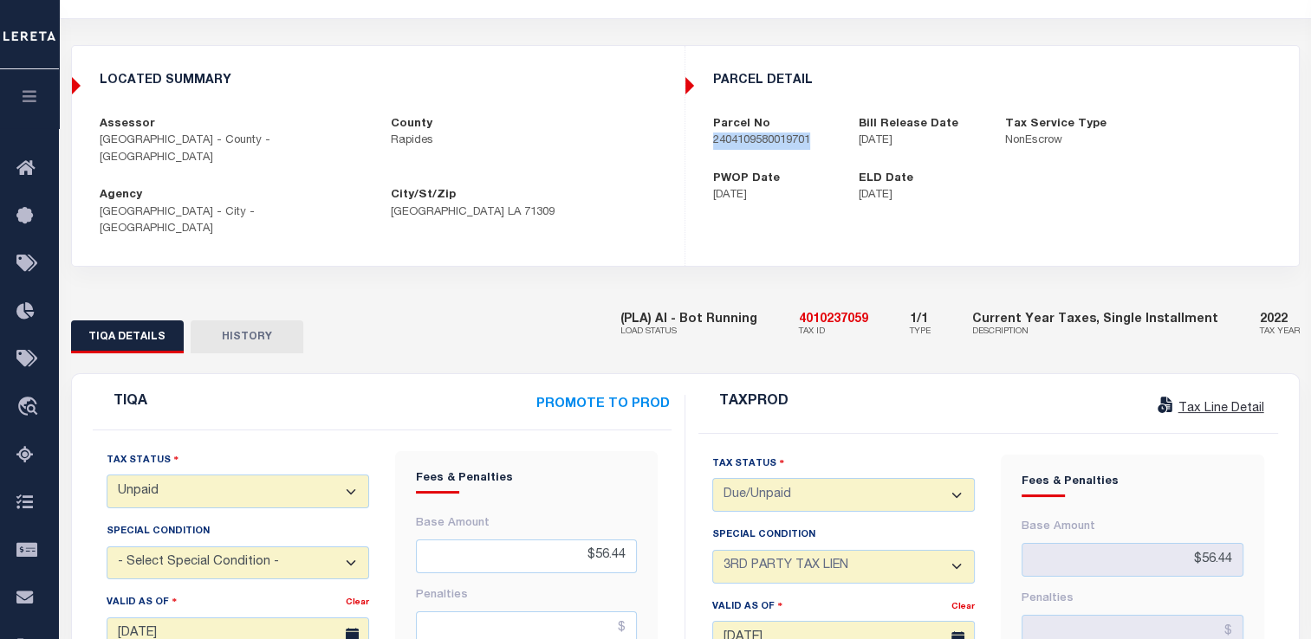
copy p "2404109580019701"
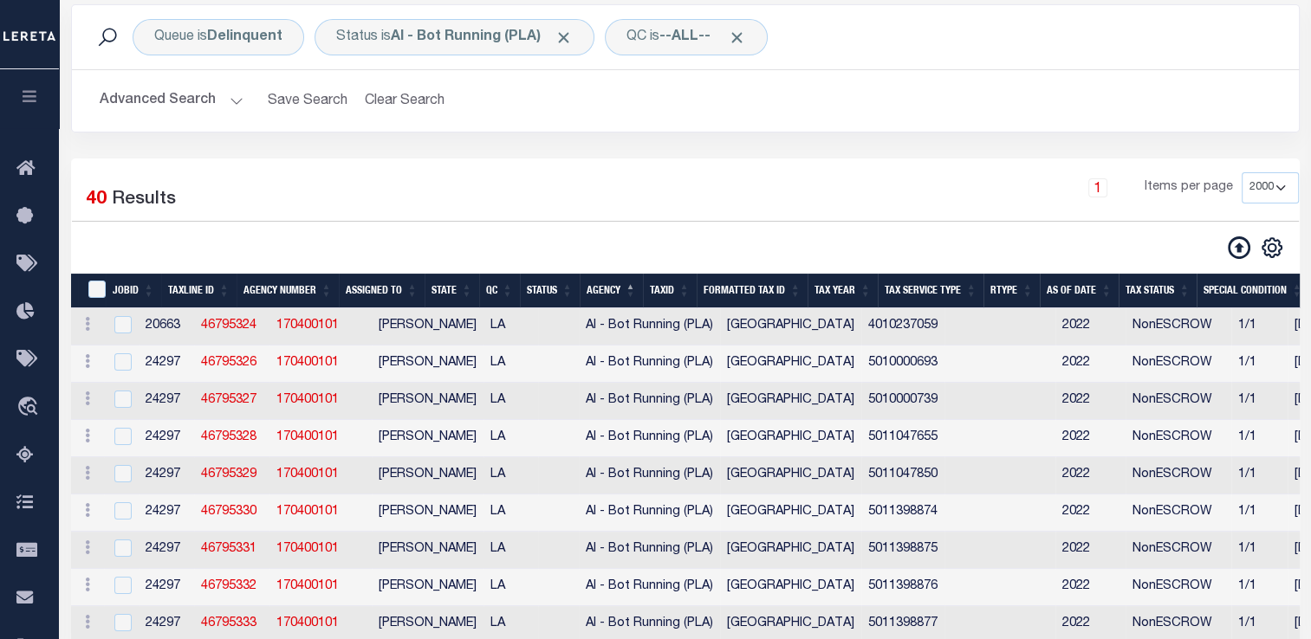
scroll to position [141, 0]
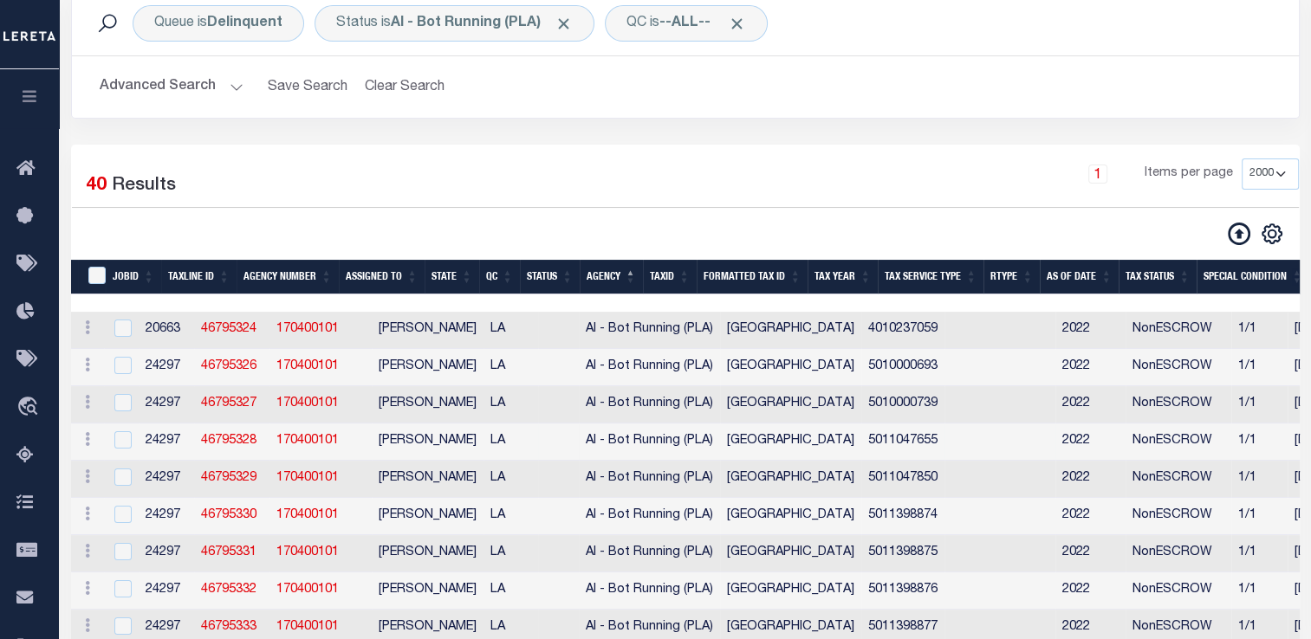
select select "2000"
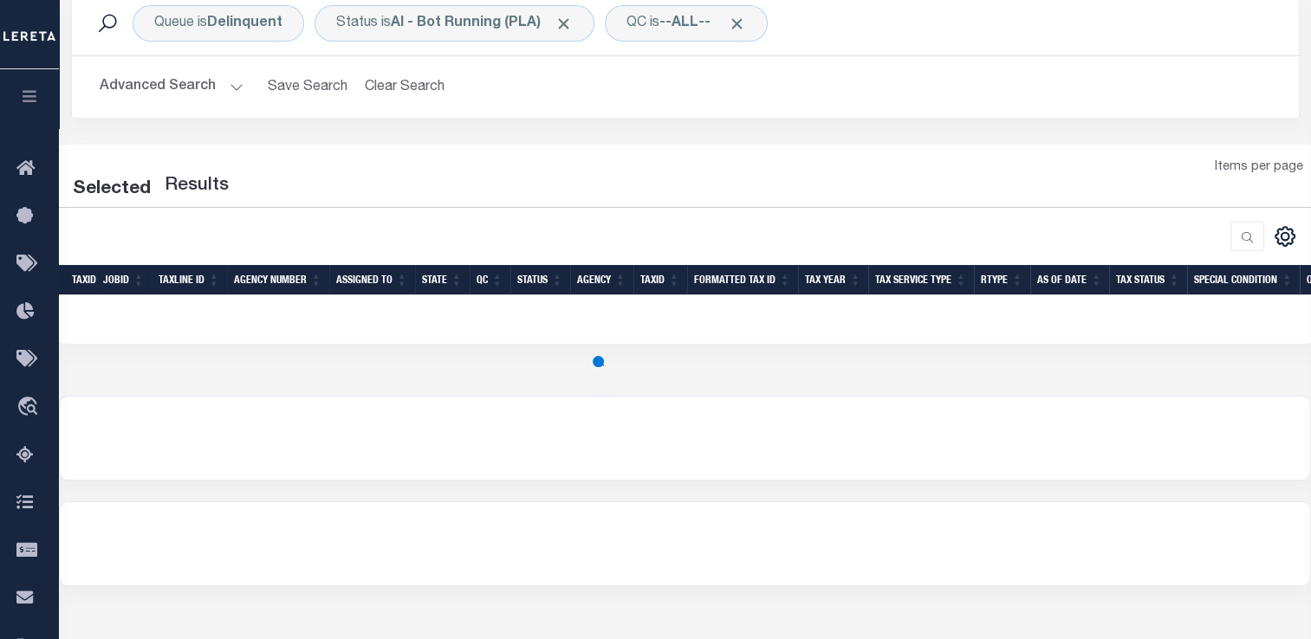
scroll to position [278, 0]
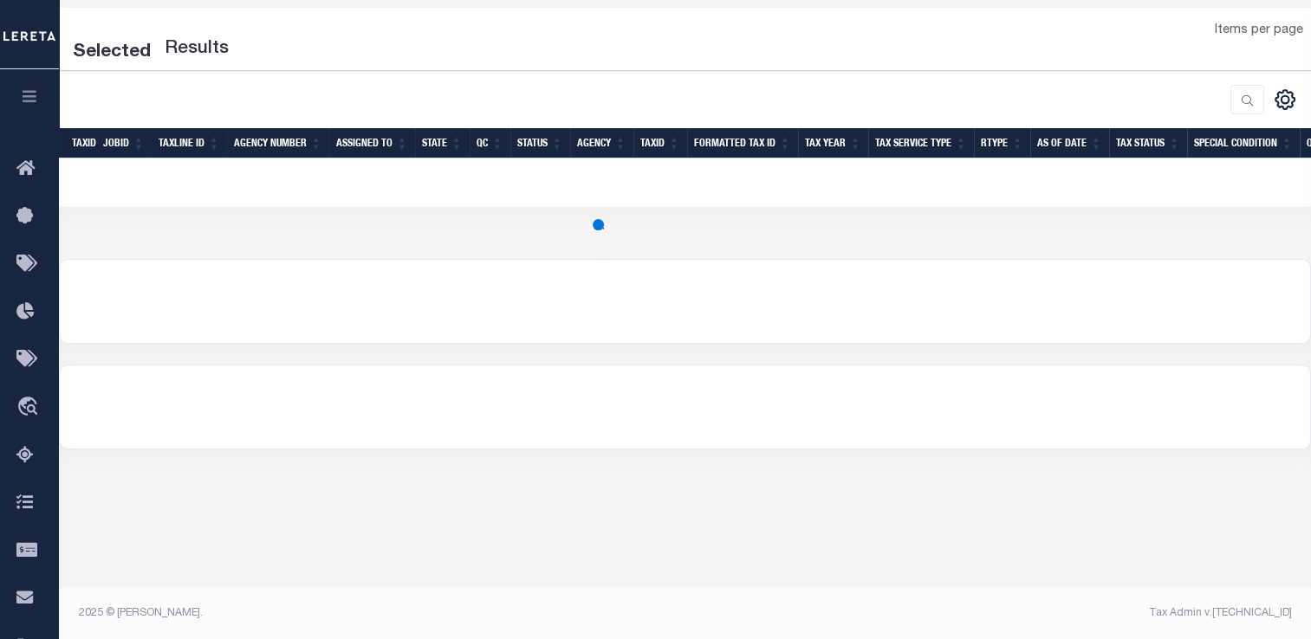
select select "2000"
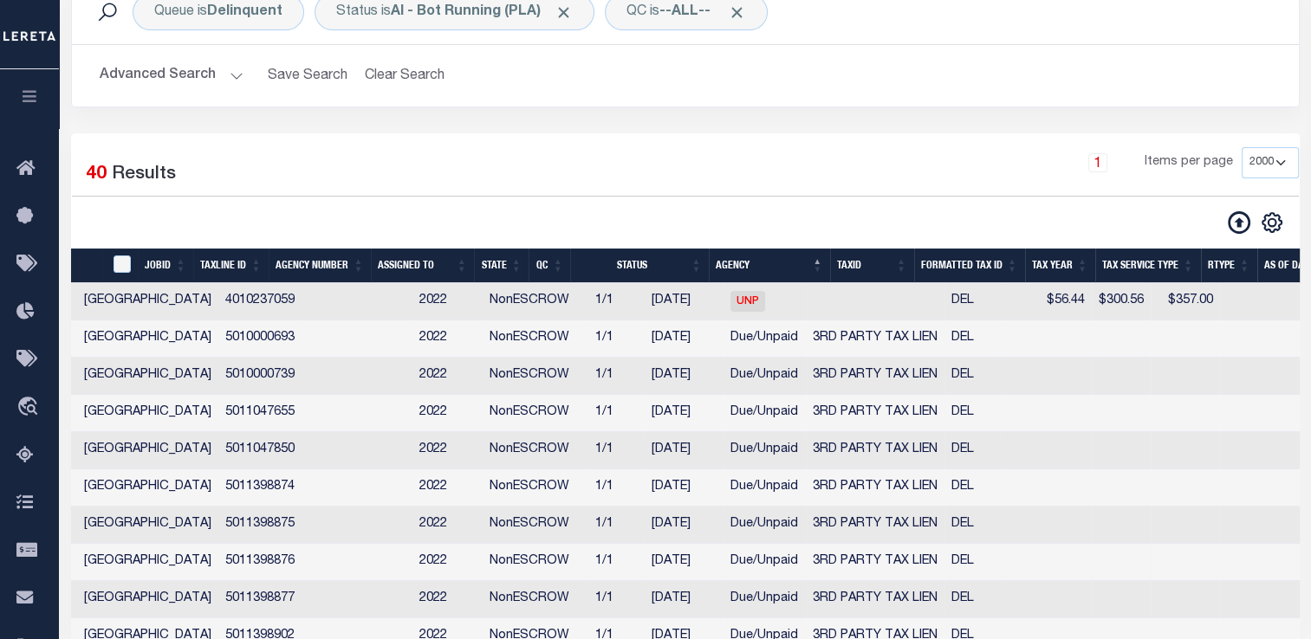
scroll to position [0, 643]
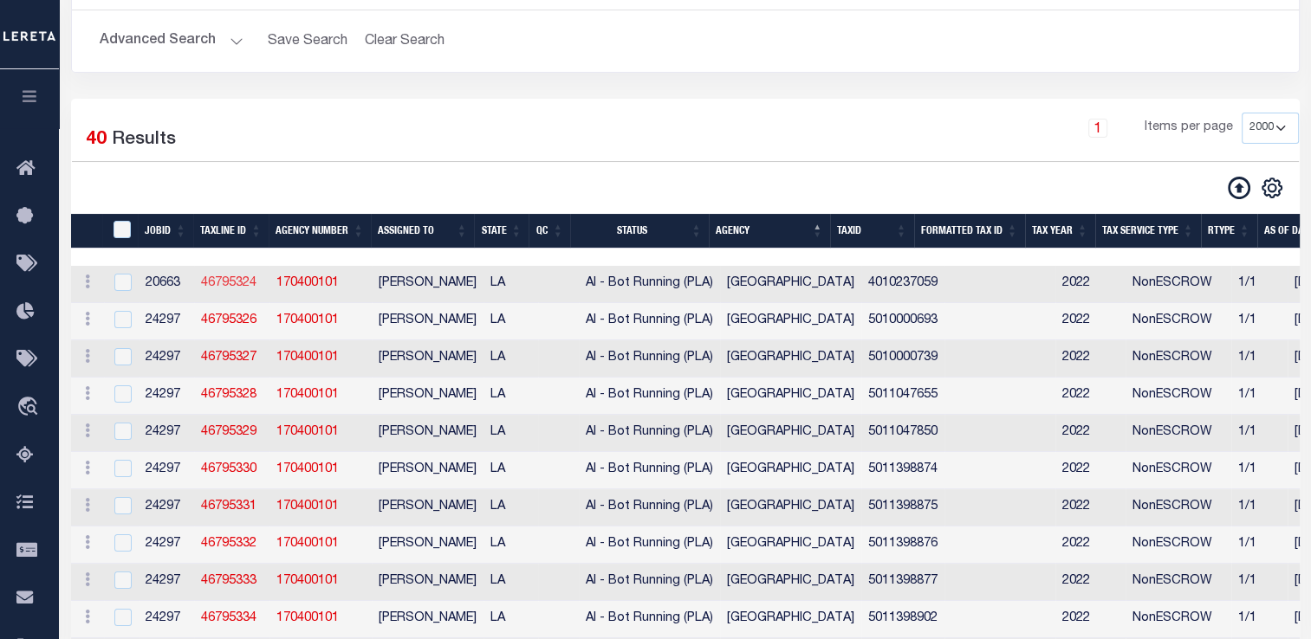
click at [224, 288] on link "46795324" at bounding box center [228, 283] width 55 height 12
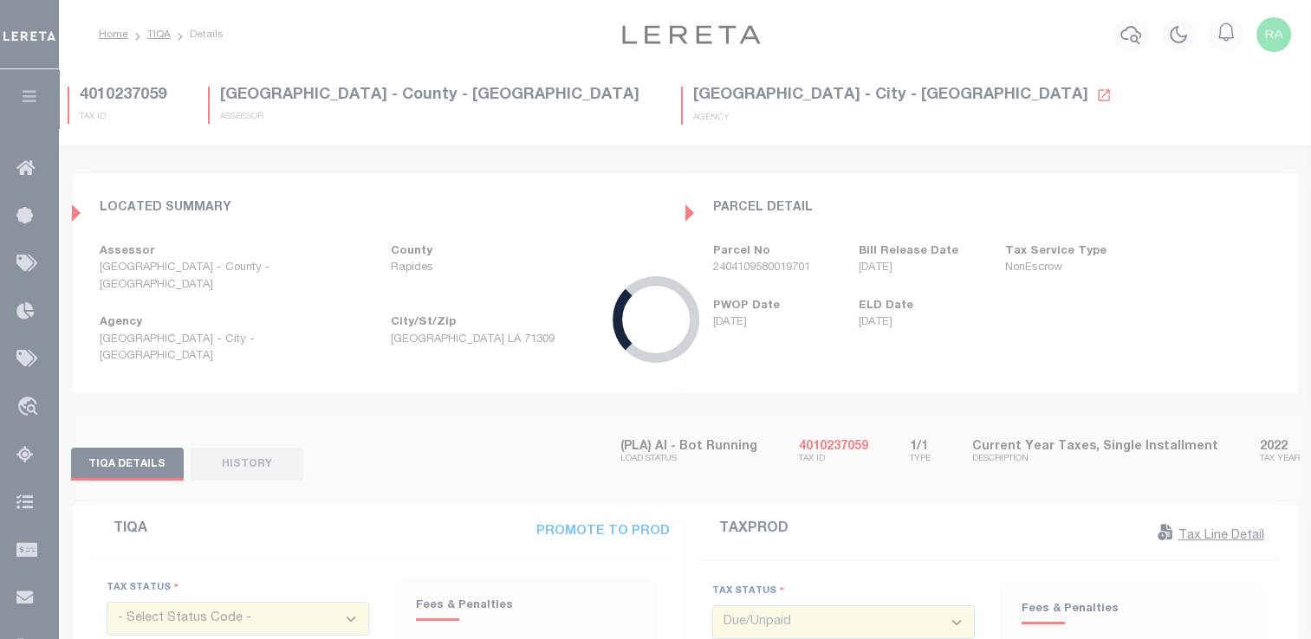
type input "$56.44"
type input "$300.56"
type input "$357"
type input "$56.44"
type input "$300.56"
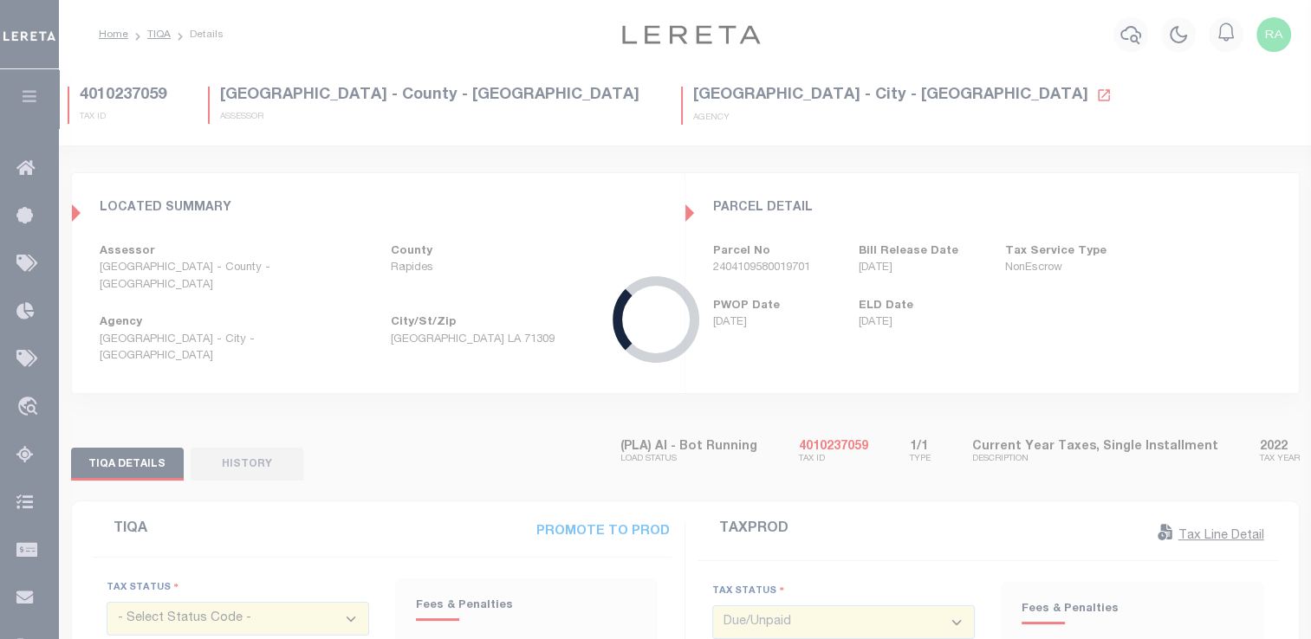
type input "$0"
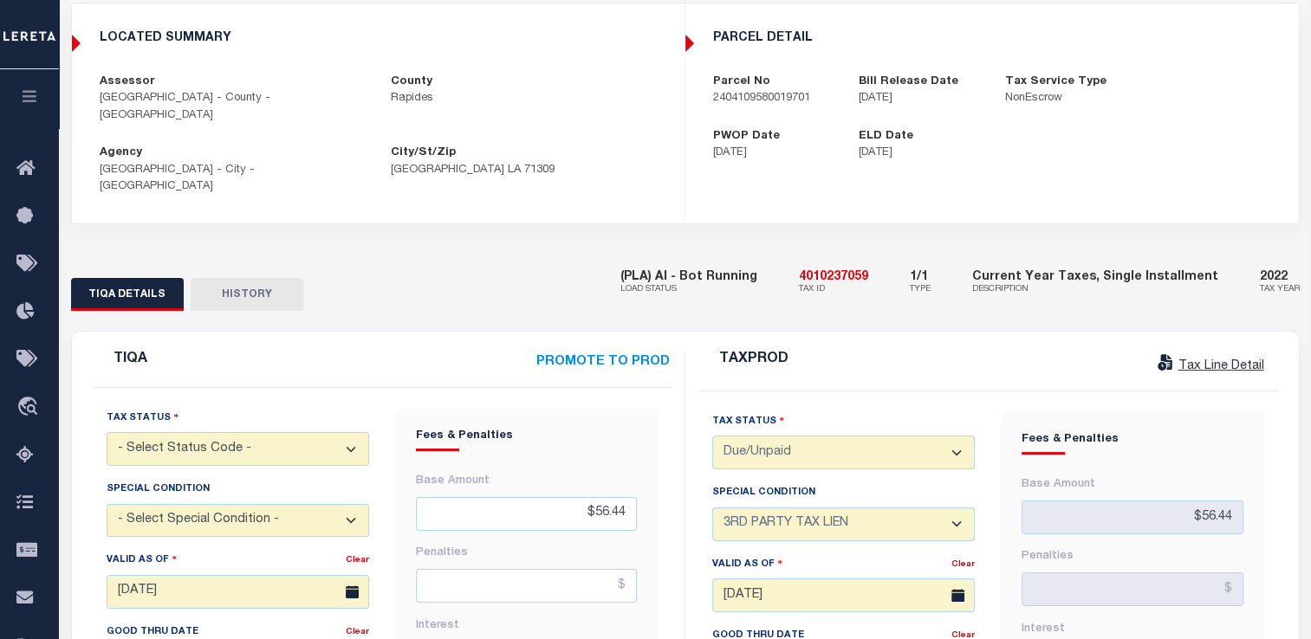
scroll to position [147, 0]
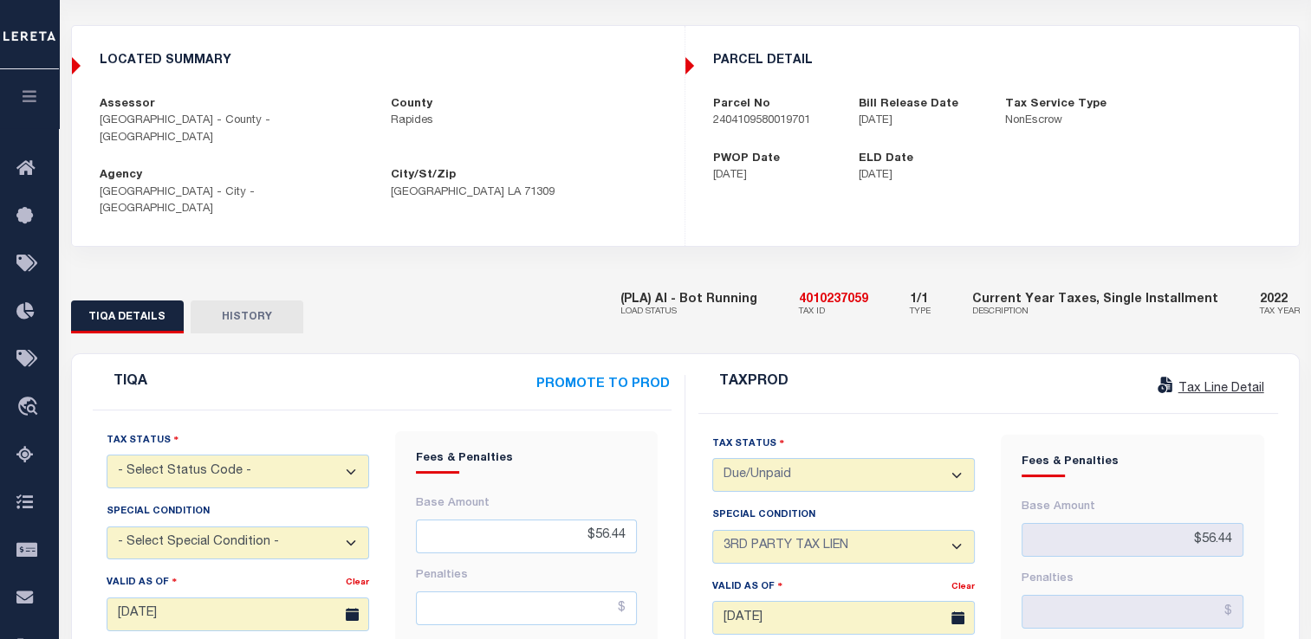
click at [495, 280] on div "TIQA DETAILS HISTORY (PLA) AI - Bot Running LOAD STATUS 4010237059 TAX ID 1/1" at bounding box center [685, 306] width 1254 height 53
click at [493, 301] on div "TIQA DETAILS HISTORY" at bounding box center [332, 317] width 523 height 32
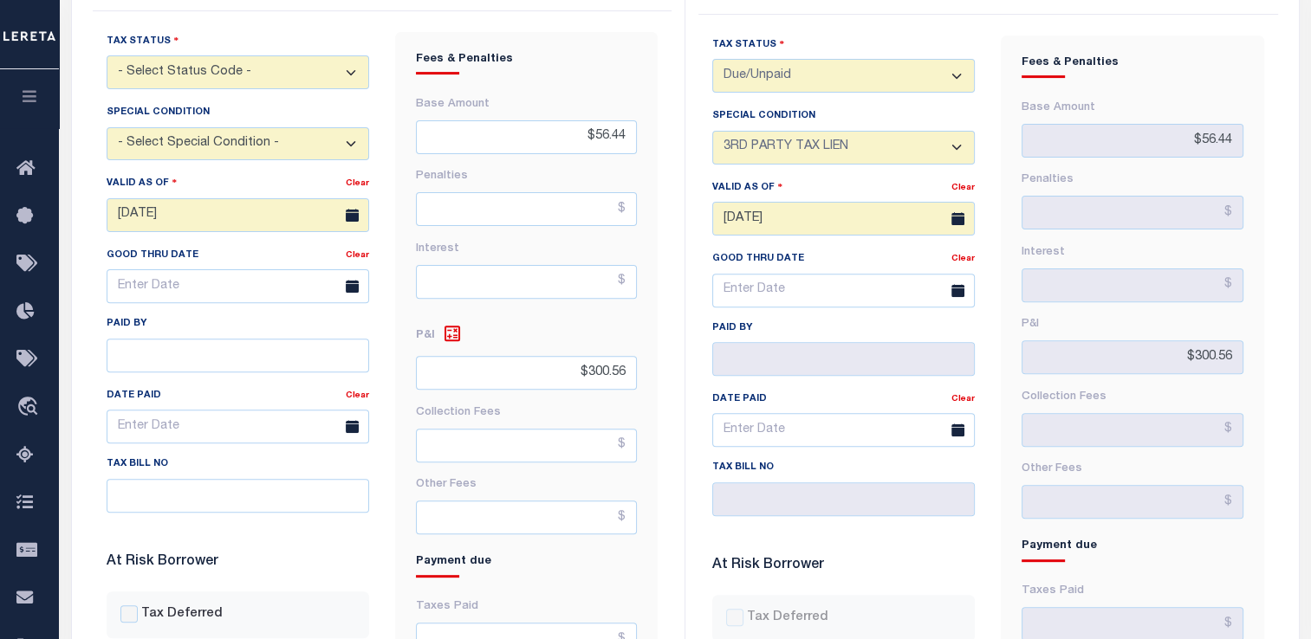
scroll to position [422, 0]
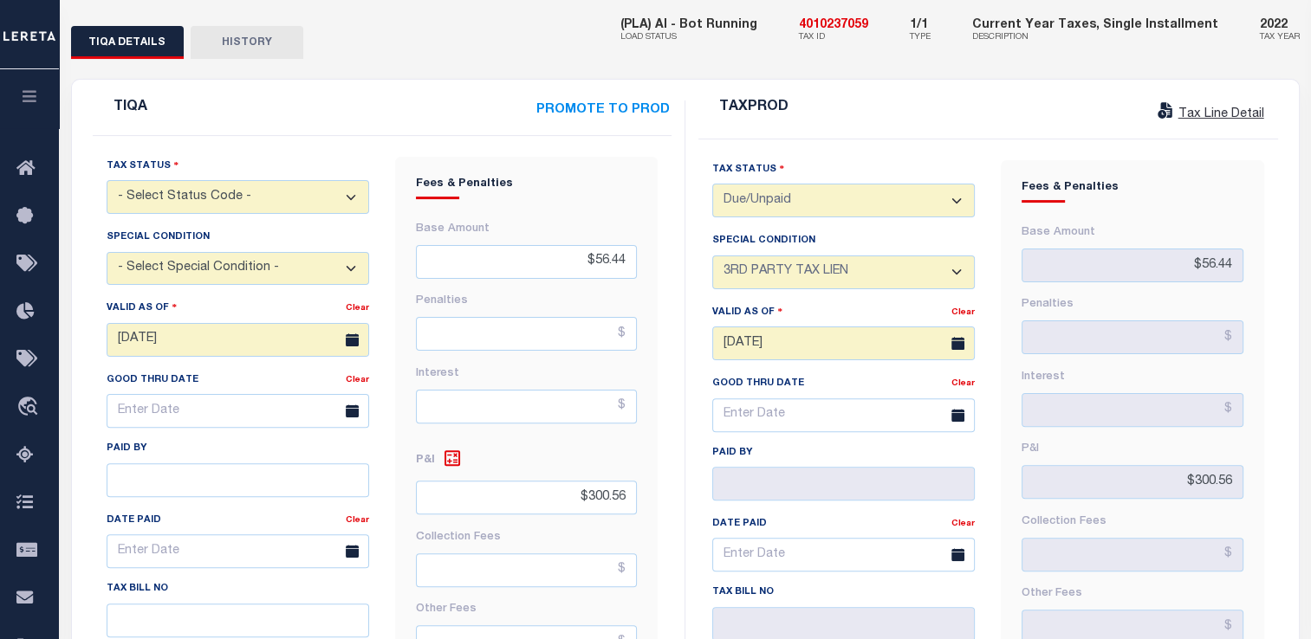
click at [249, 180] on select "- Select Status Code - Open Due/Unpaid Paid Incomplete No Tax Due Internal Refu…" at bounding box center [238, 197] width 262 height 34
select select "DUE"
click at [107, 180] on select "- Select Status Code - Open Due/Unpaid Paid Incomplete No Tax Due Internal Refu…" at bounding box center [238, 197] width 262 height 34
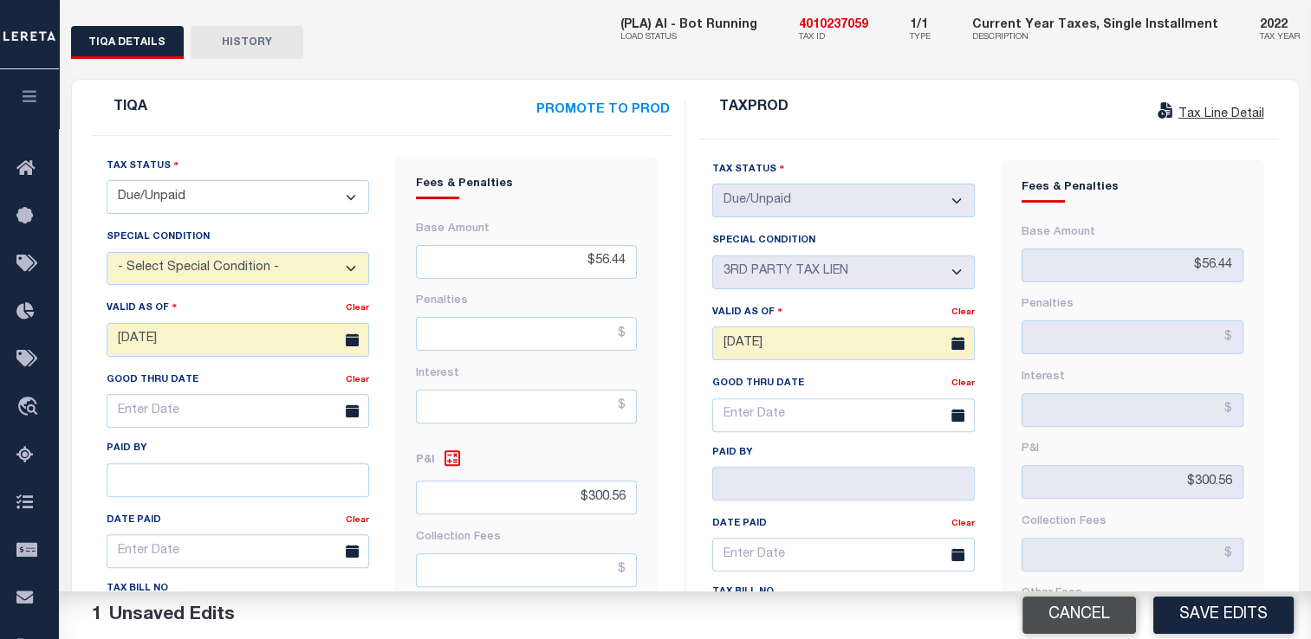
click at [1083, 612] on button "Cancel" at bounding box center [1078, 615] width 113 height 37
select select
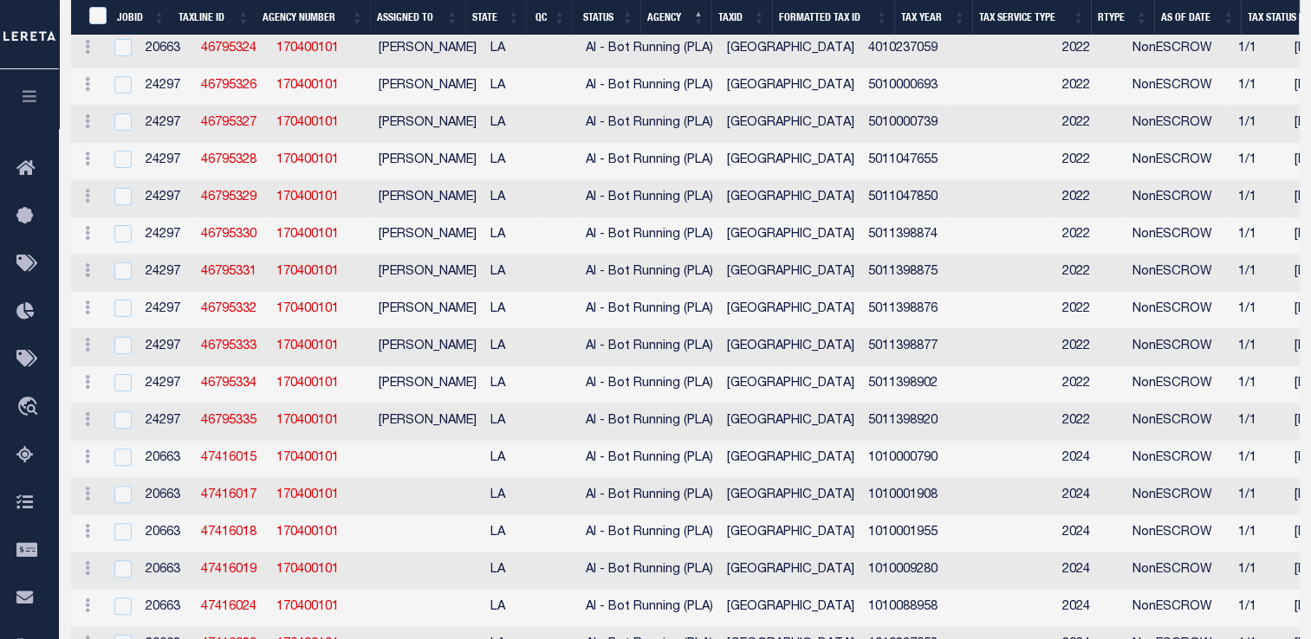
select select "2000"
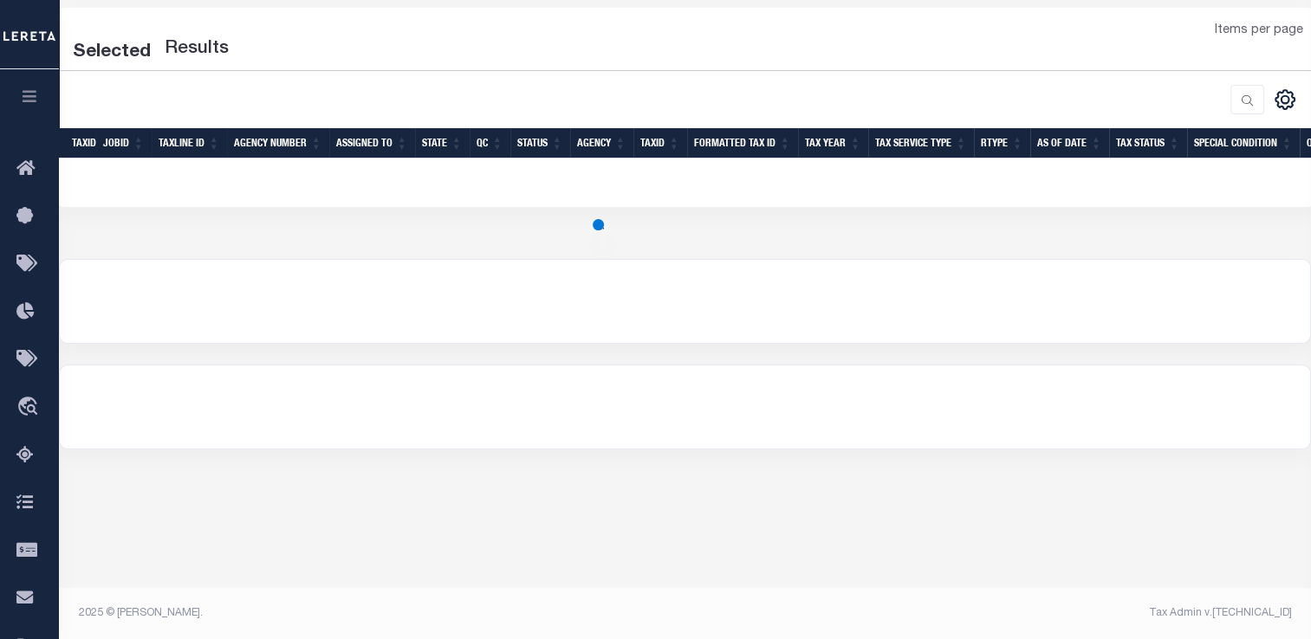
scroll to position [159, 0]
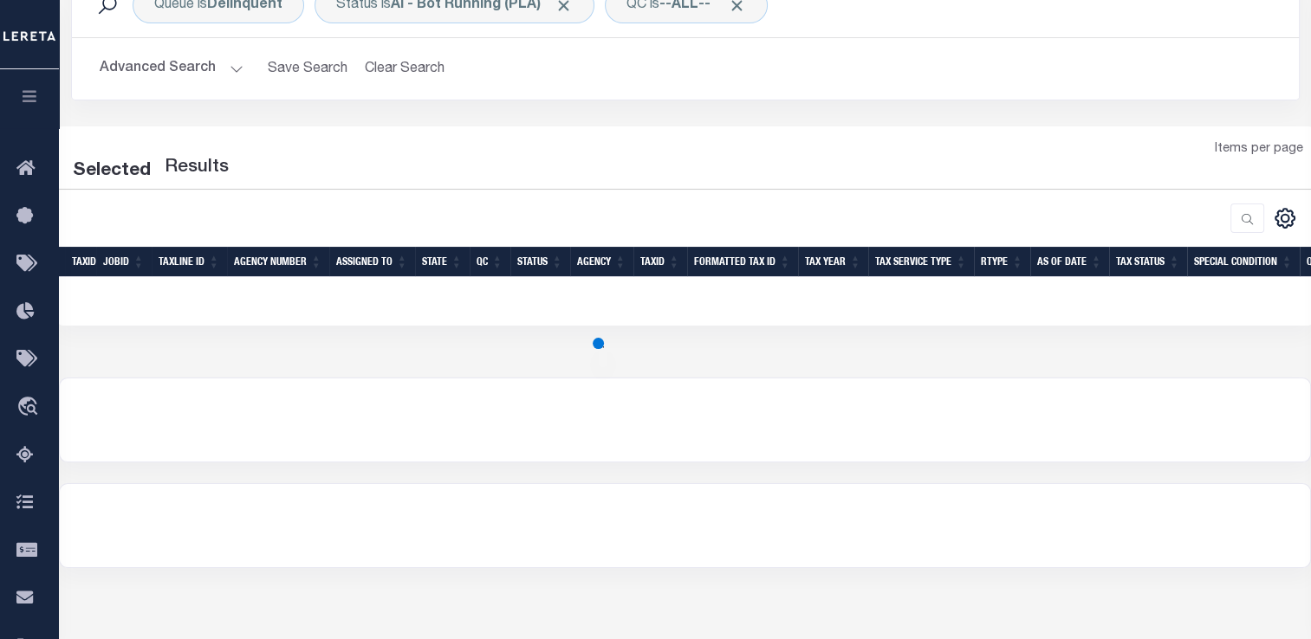
select select "2000"
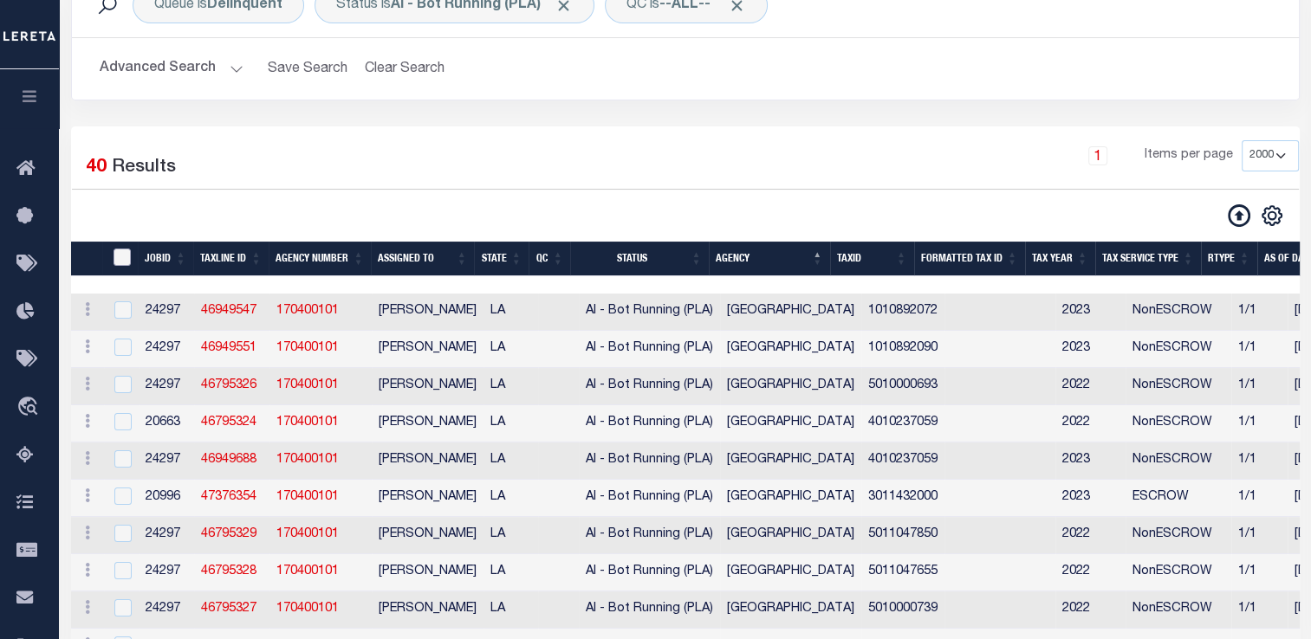
click at [128, 258] on input "TaxID" at bounding box center [121, 257] width 17 height 17
checkbox input "true"
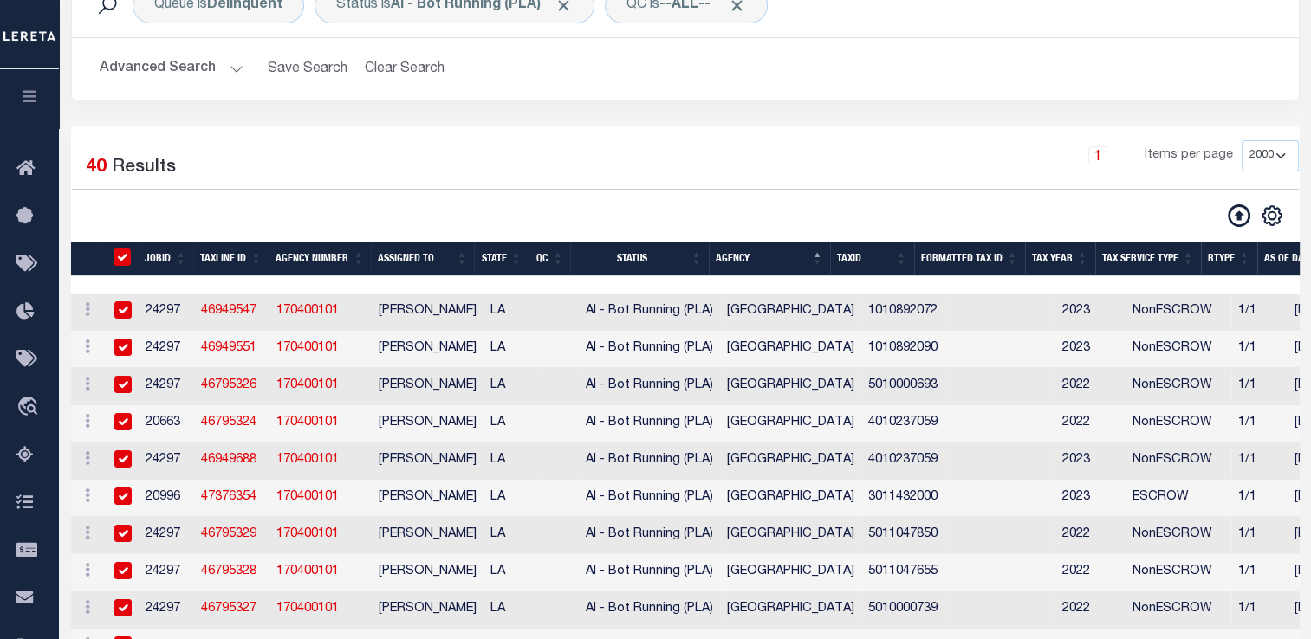
checkbox input "true"
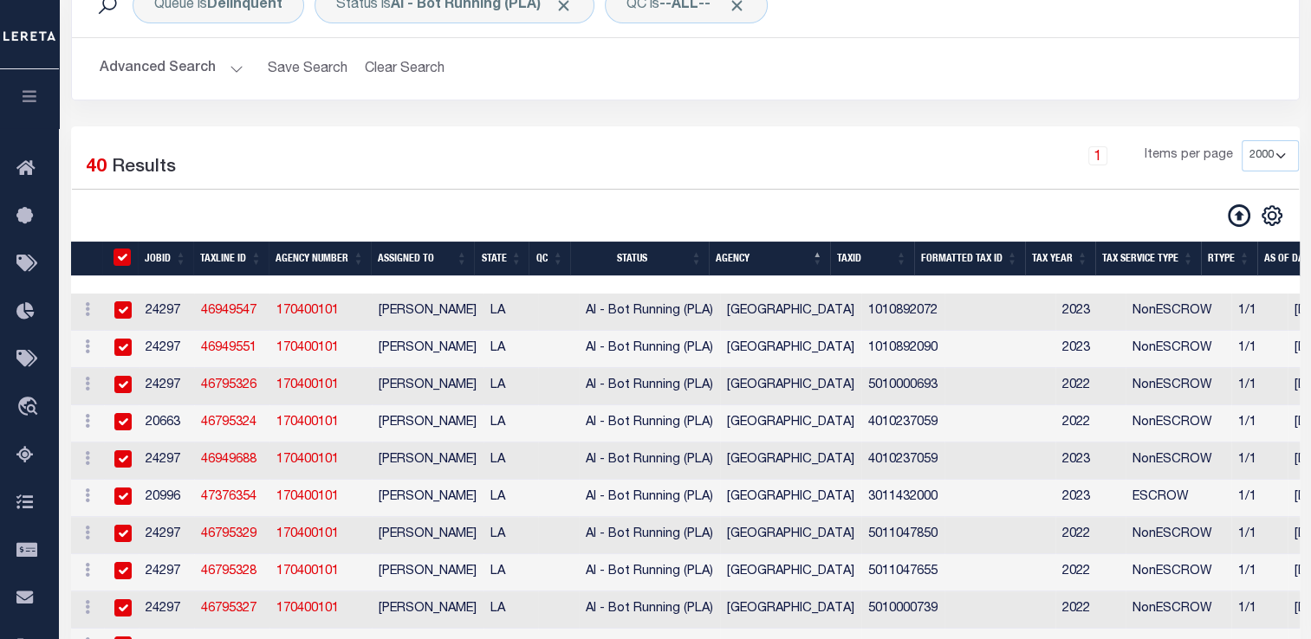
checkbox input "true"
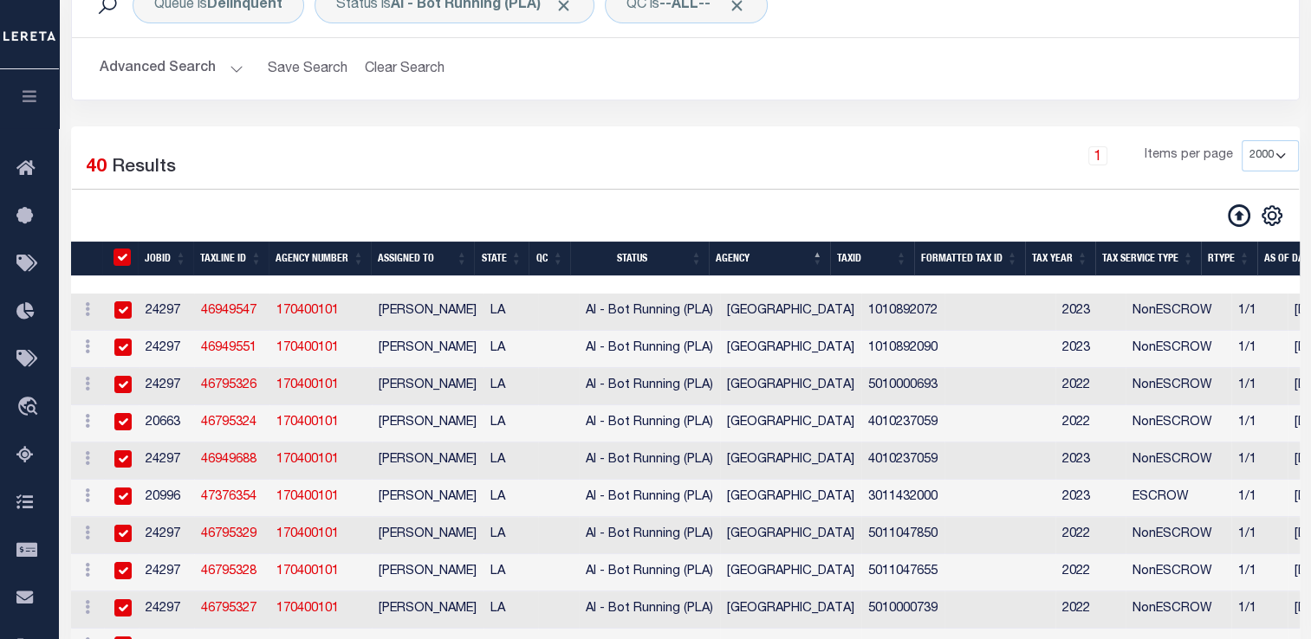
checkbox input "true"
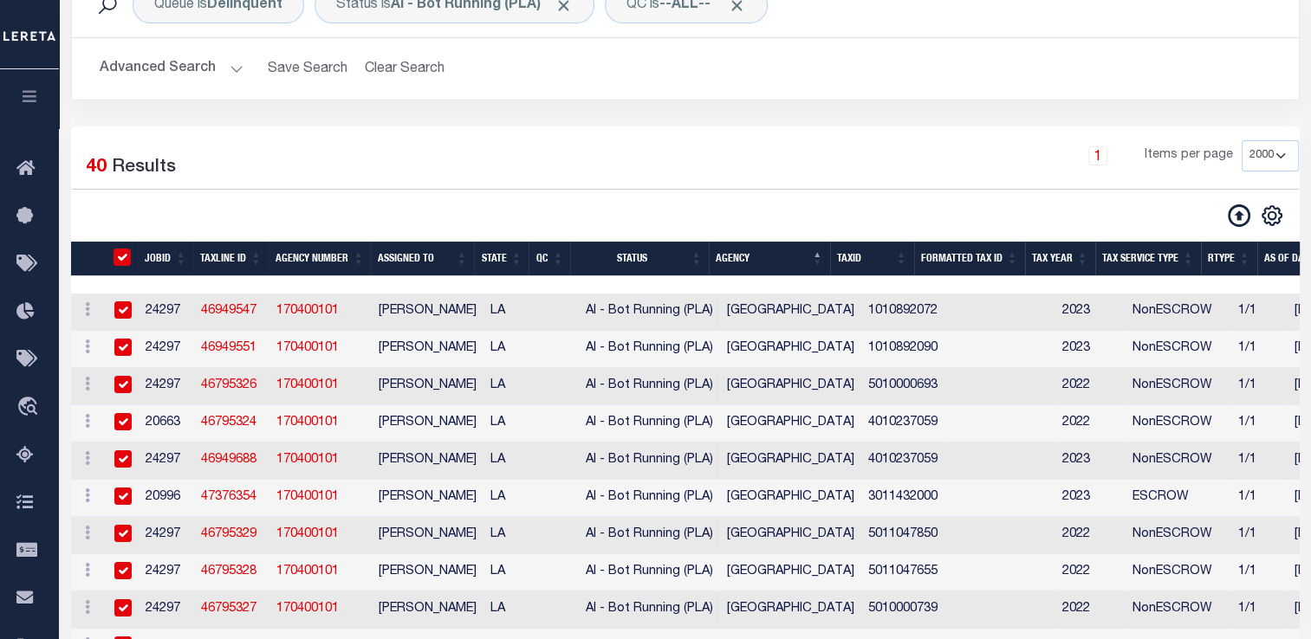
checkbox input "true"
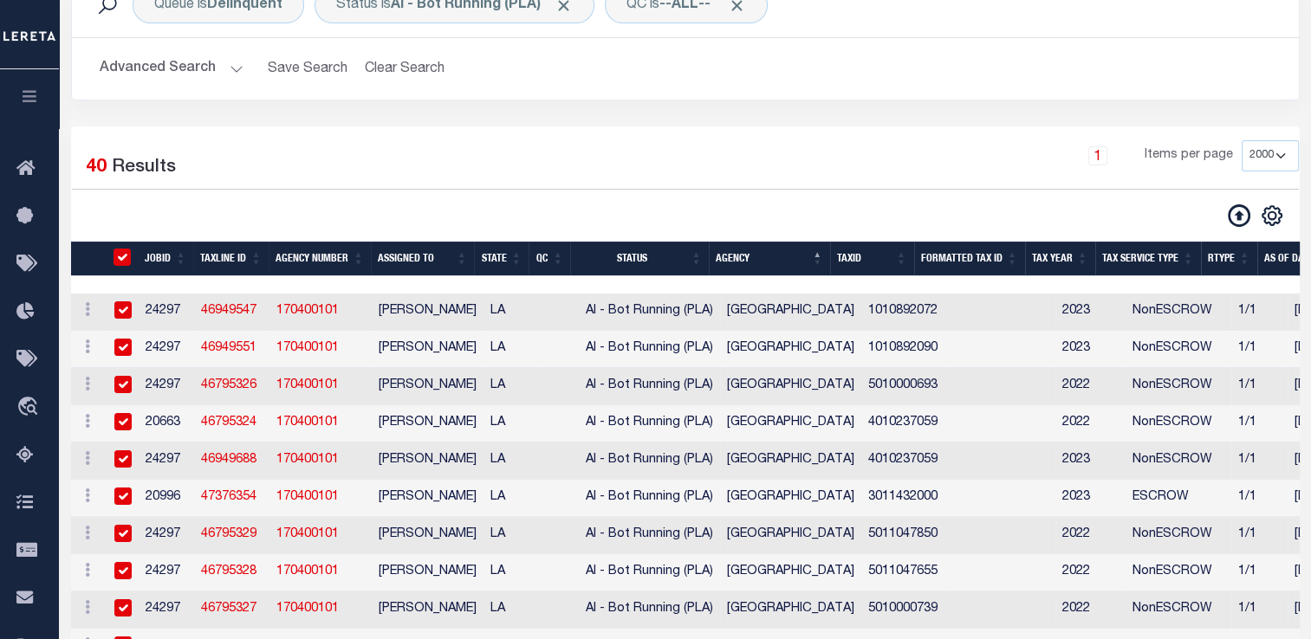
checkbox input "true"
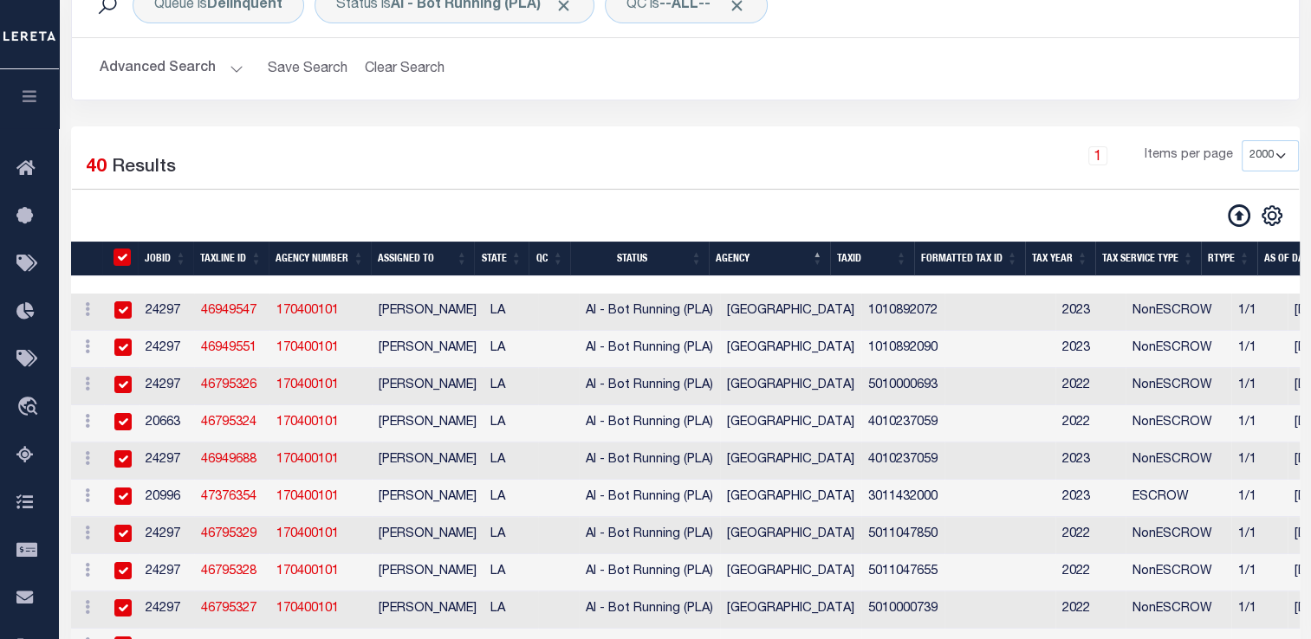
checkbox input "true"
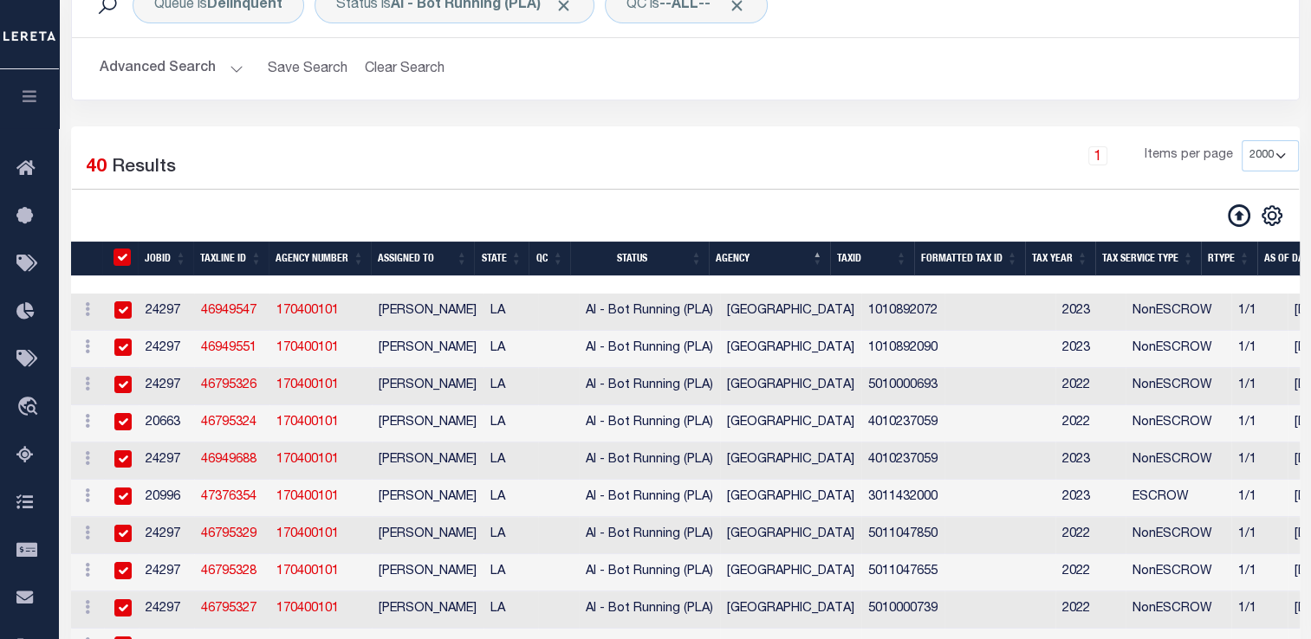
checkbox input "true"
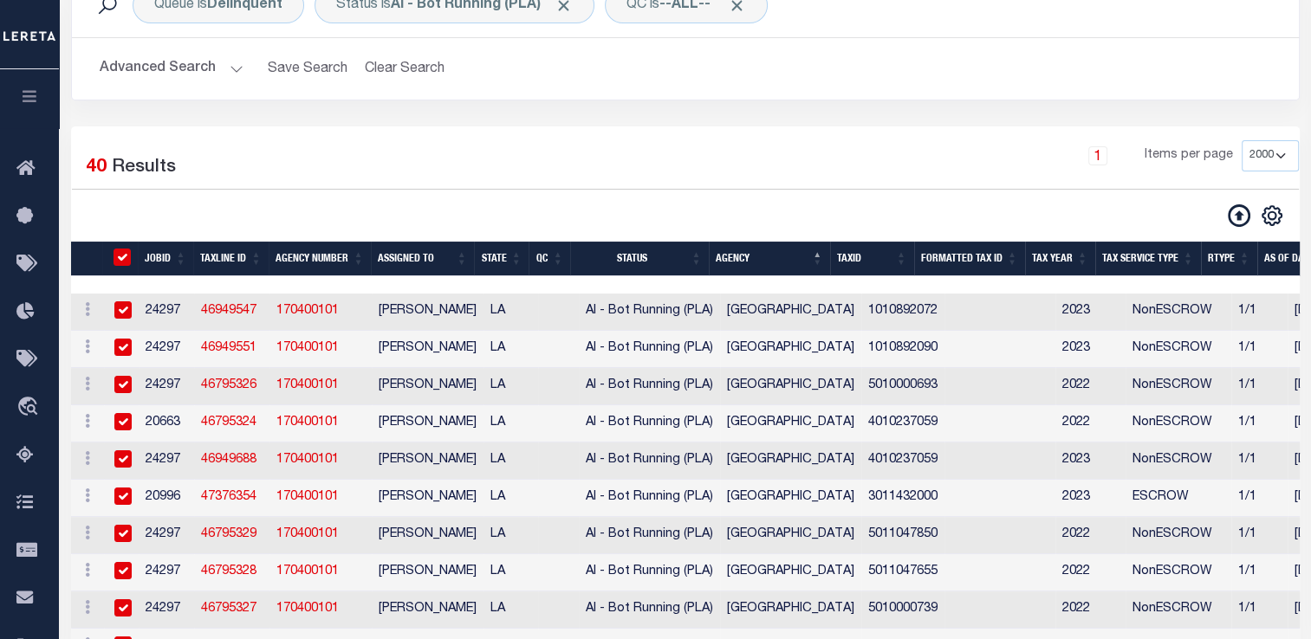
checkbox input "true"
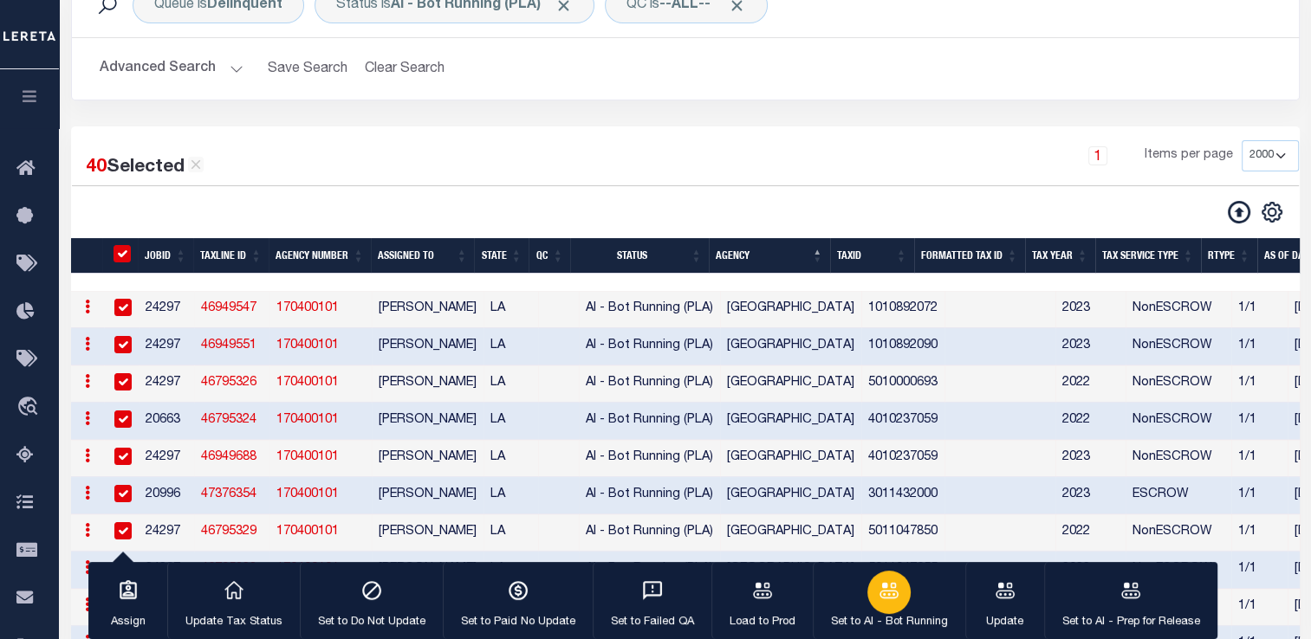
click at [888, 594] on icon "button" at bounding box center [888, 590] width 23 height 23
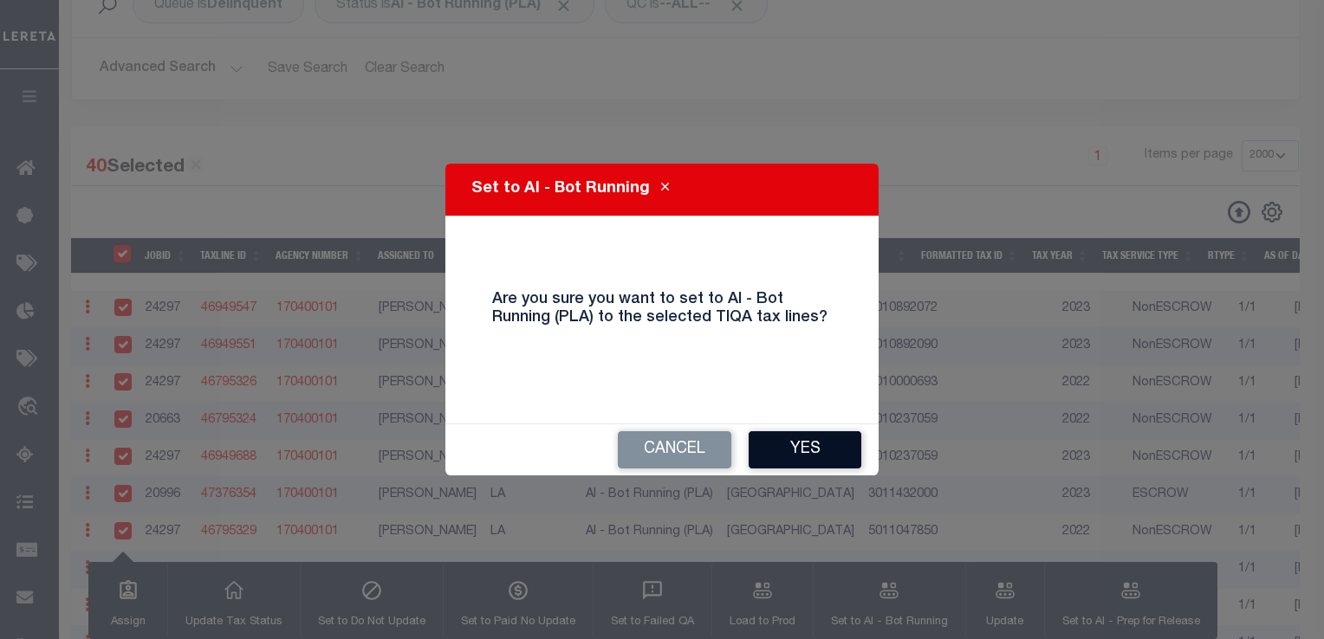
click at [806, 442] on button "Yes" at bounding box center [804, 449] width 113 height 37
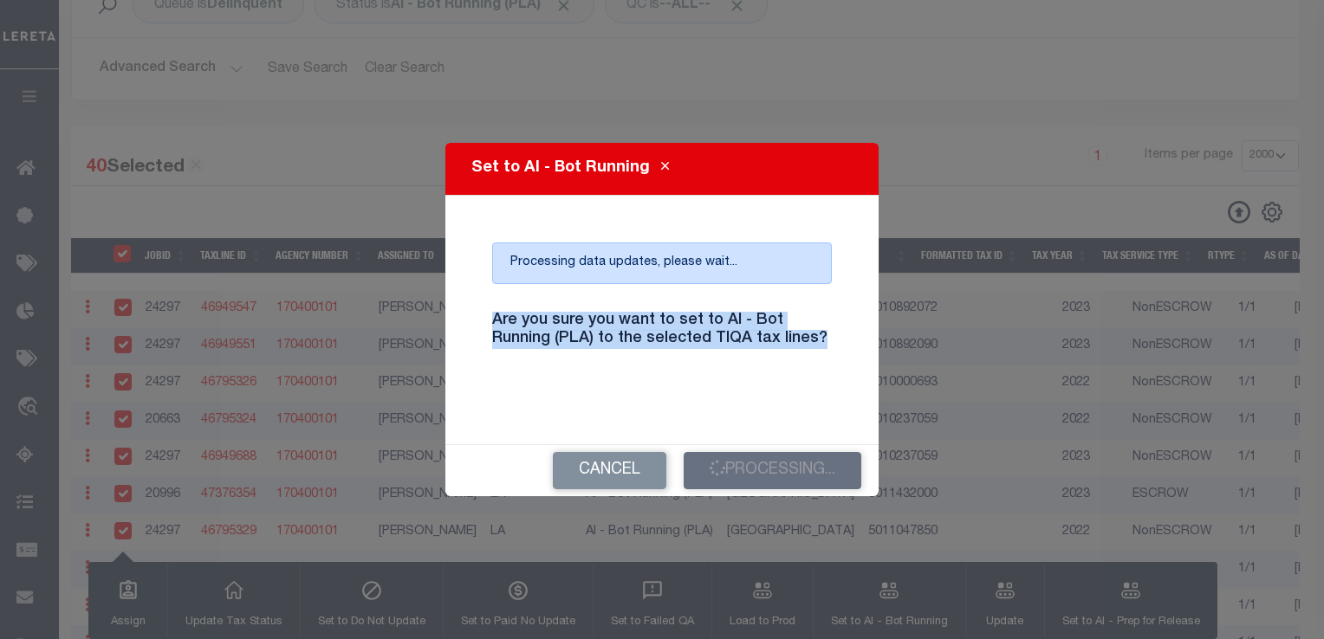
drag, startPoint x: 820, startPoint y: 345, endPoint x: 470, endPoint y: 327, distance: 350.4
click at [470, 327] on div "Processing data updates, please wait... Are you sure you want to set to AI - Bo…" at bounding box center [662, 320] width 392 height 207
click at [509, 324] on h4 "Are you sure you want to set to AI - Bot Running (PLA) to the selected TIQA tax…" at bounding box center [662, 330] width 366 height 37
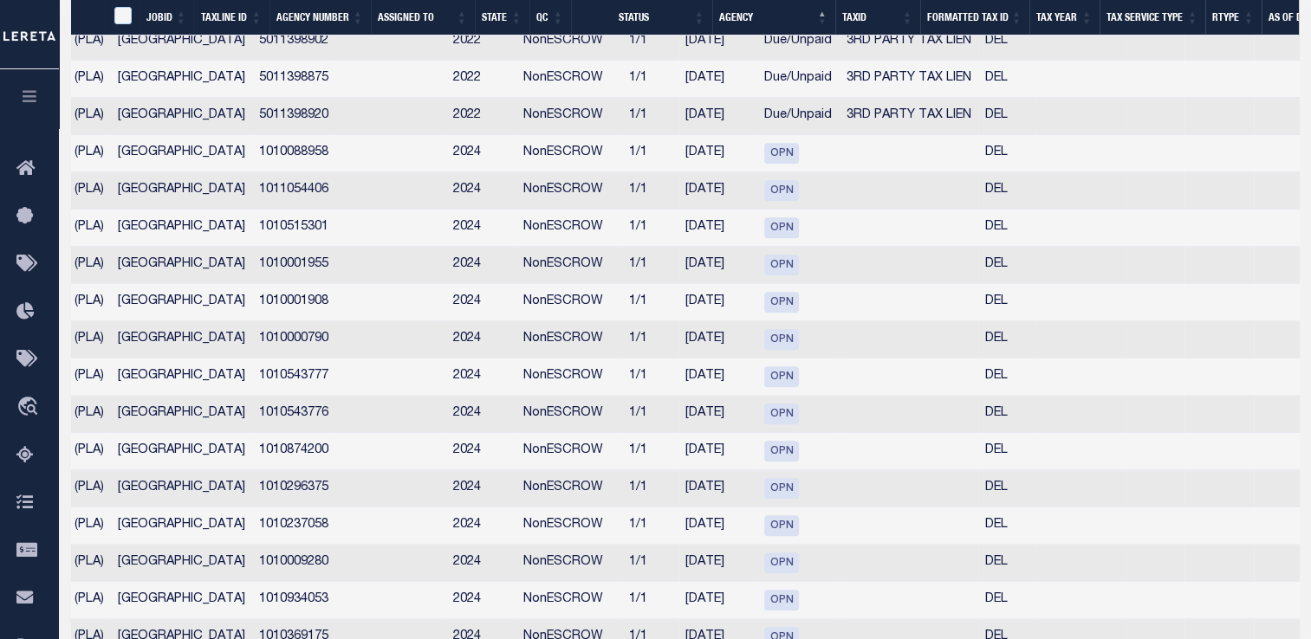
scroll to position [0, 0]
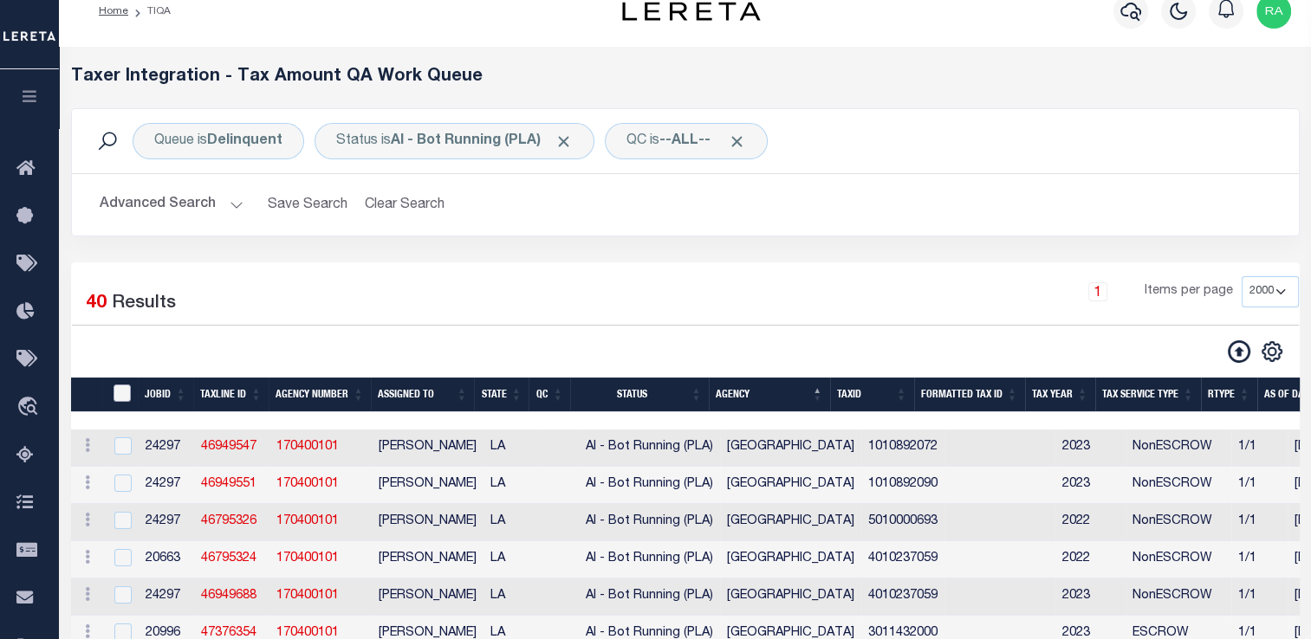
click at [120, 397] on input "TaxID" at bounding box center [121, 393] width 17 height 17
checkbox input "true"
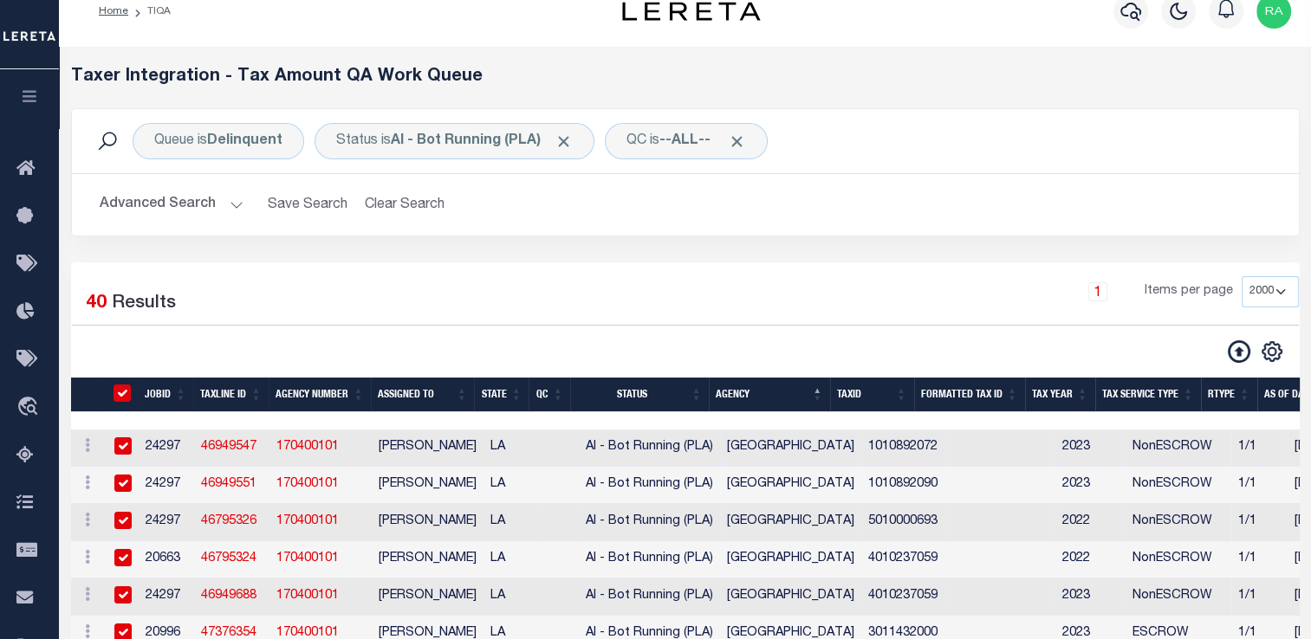
checkbox input "true"
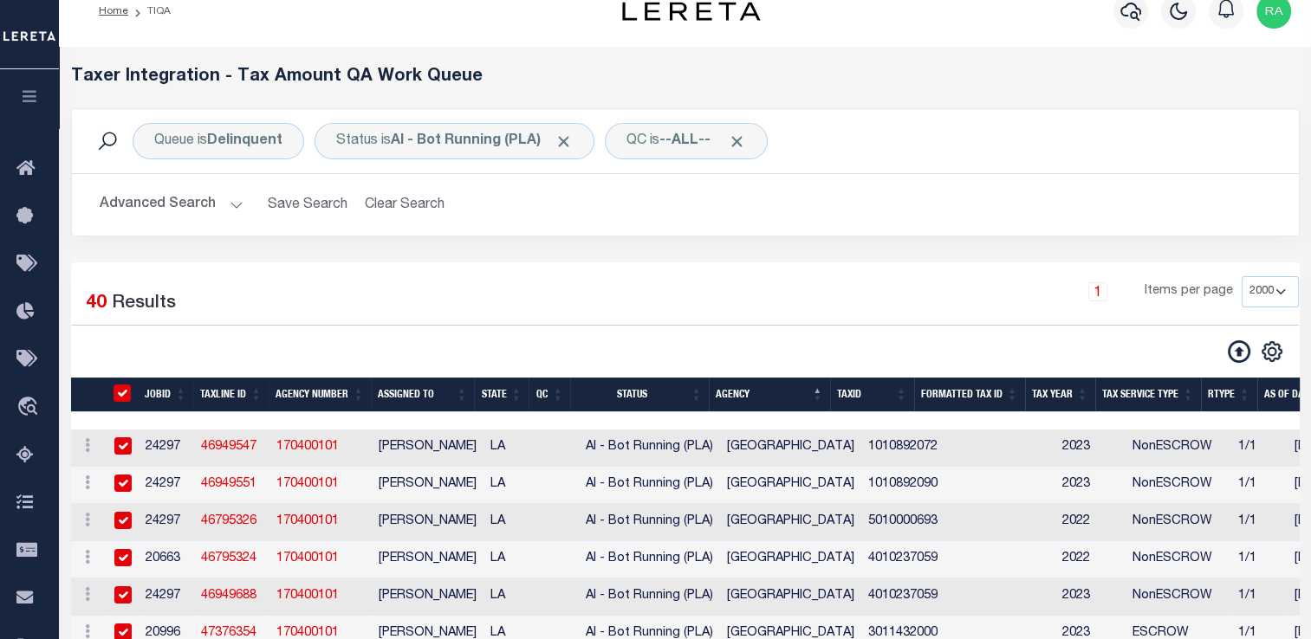
checkbox input "true"
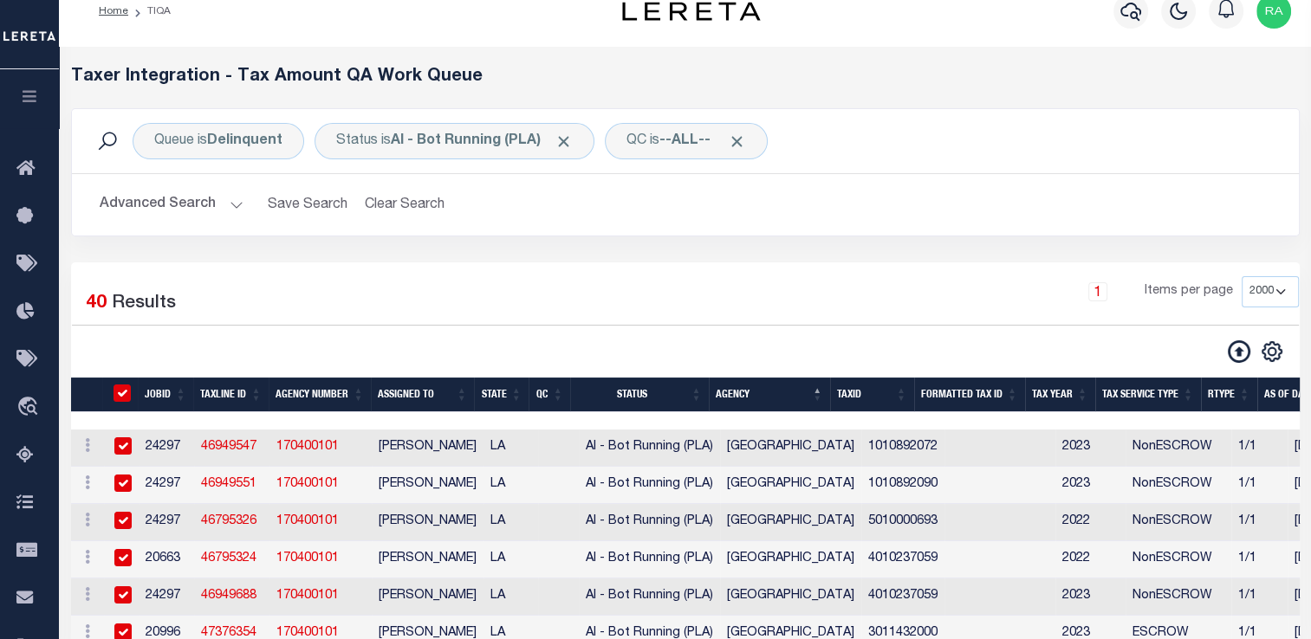
checkbox input "true"
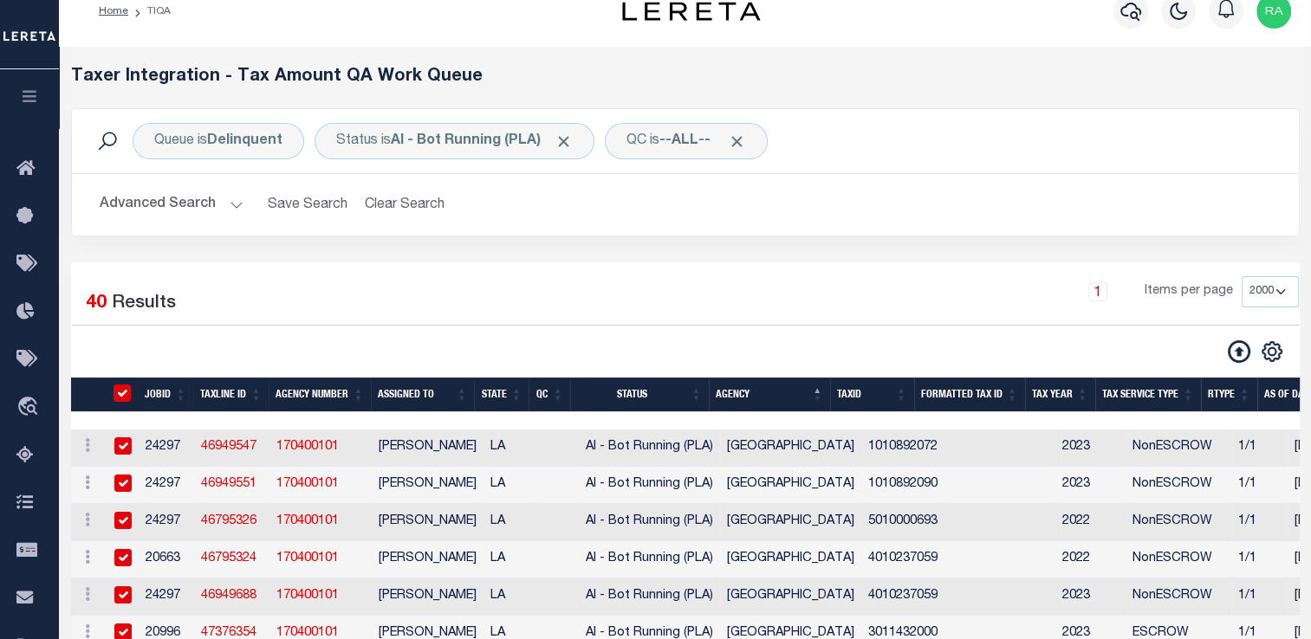
checkbox input "true"
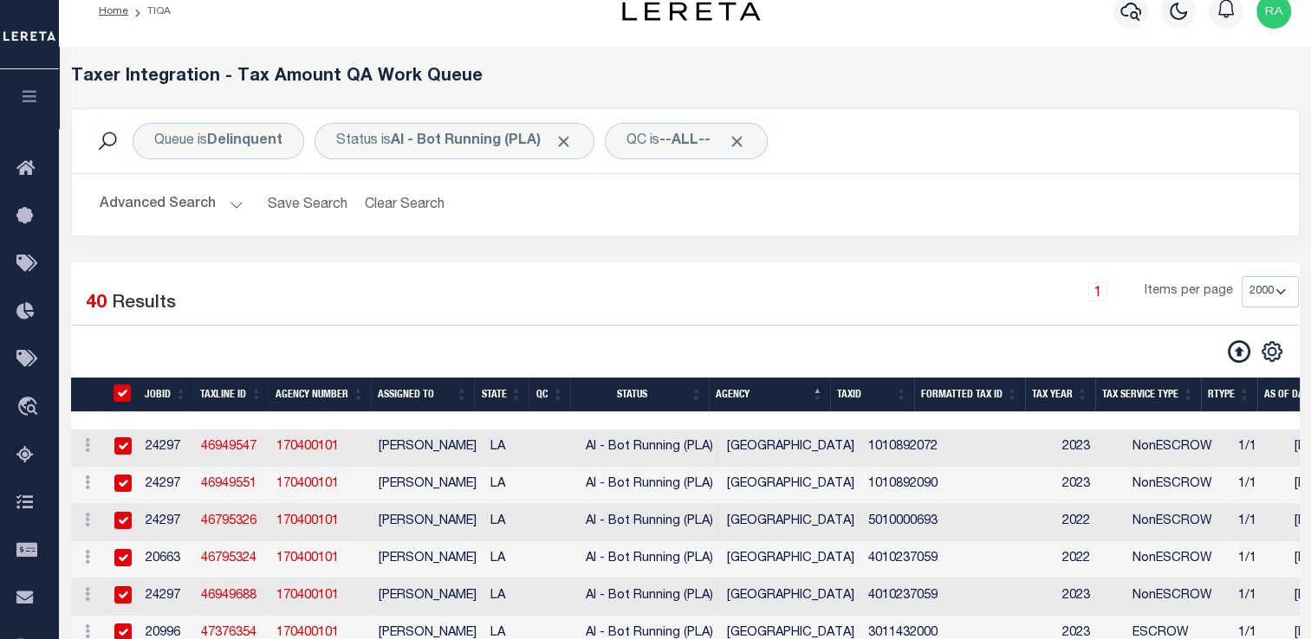
checkbox input "true"
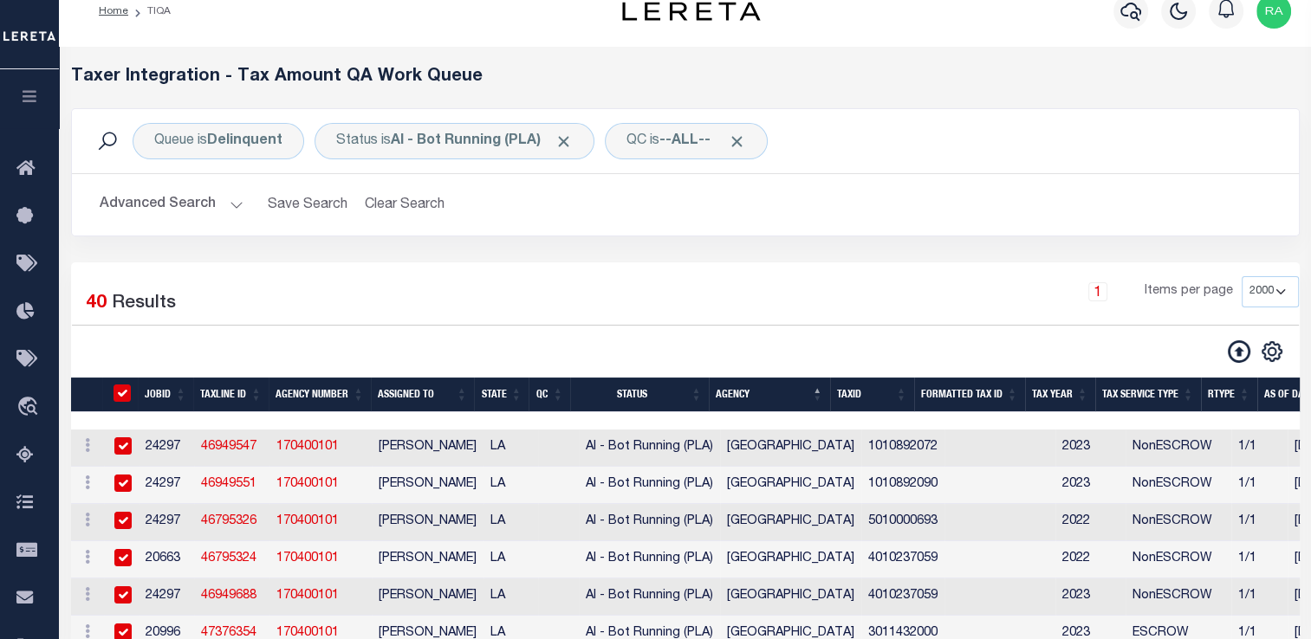
checkbox input "true"
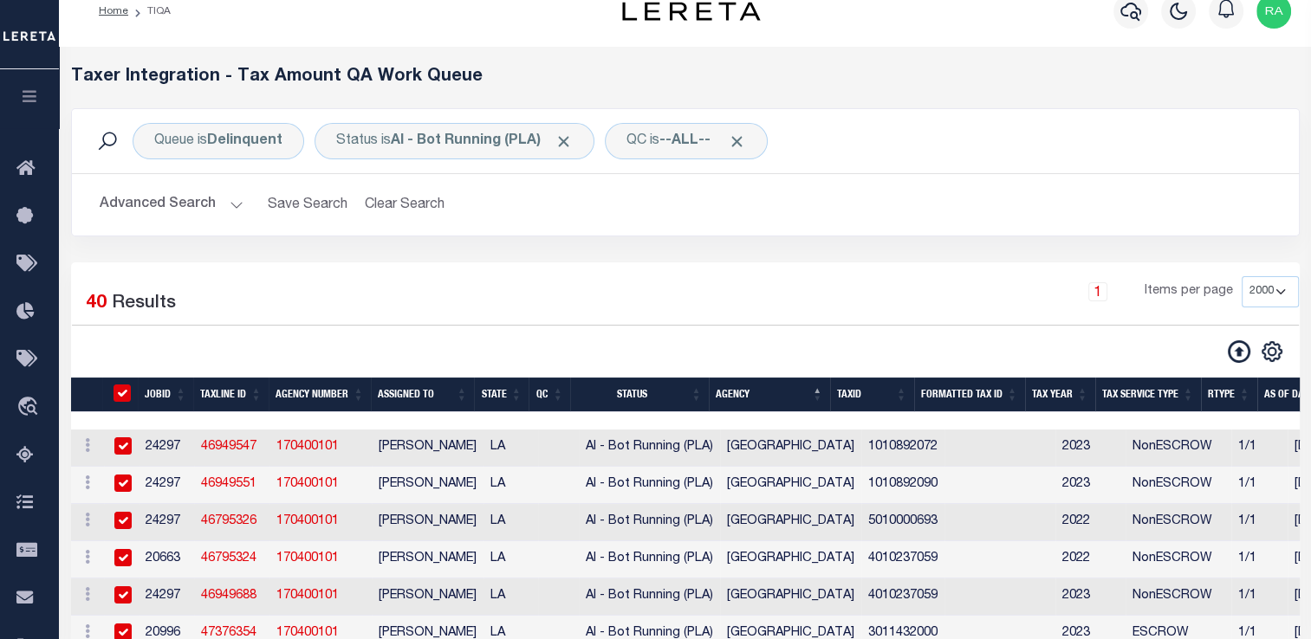
checkbox input "true"
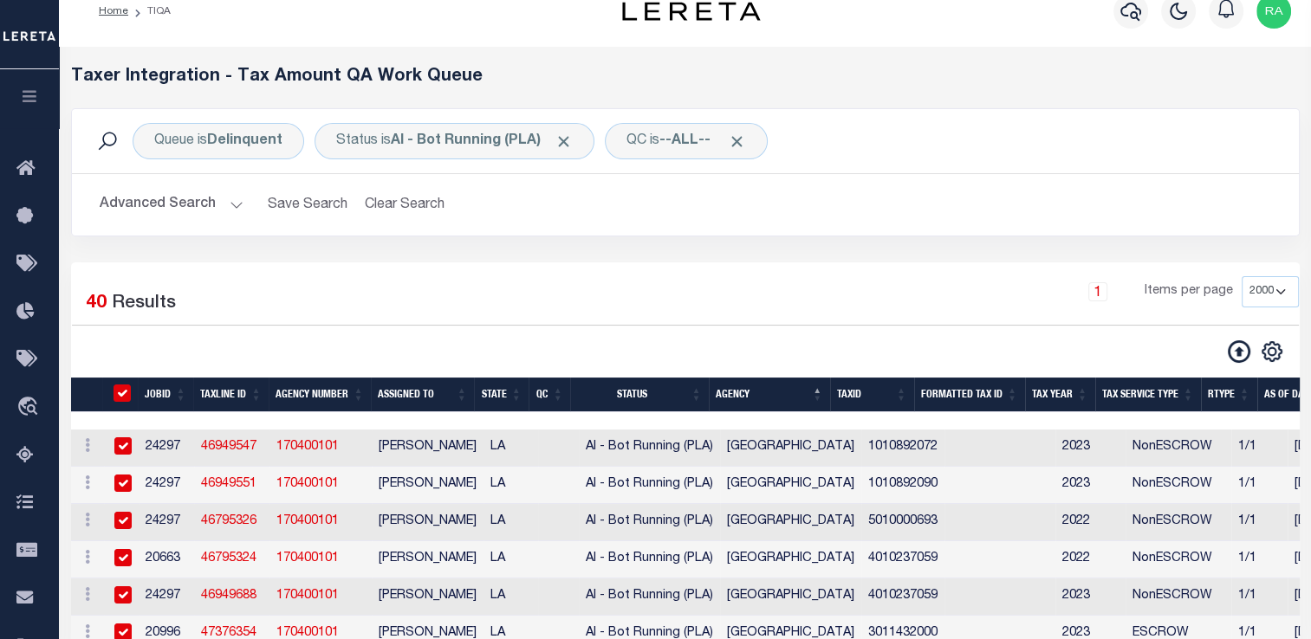
checkbox input "true"
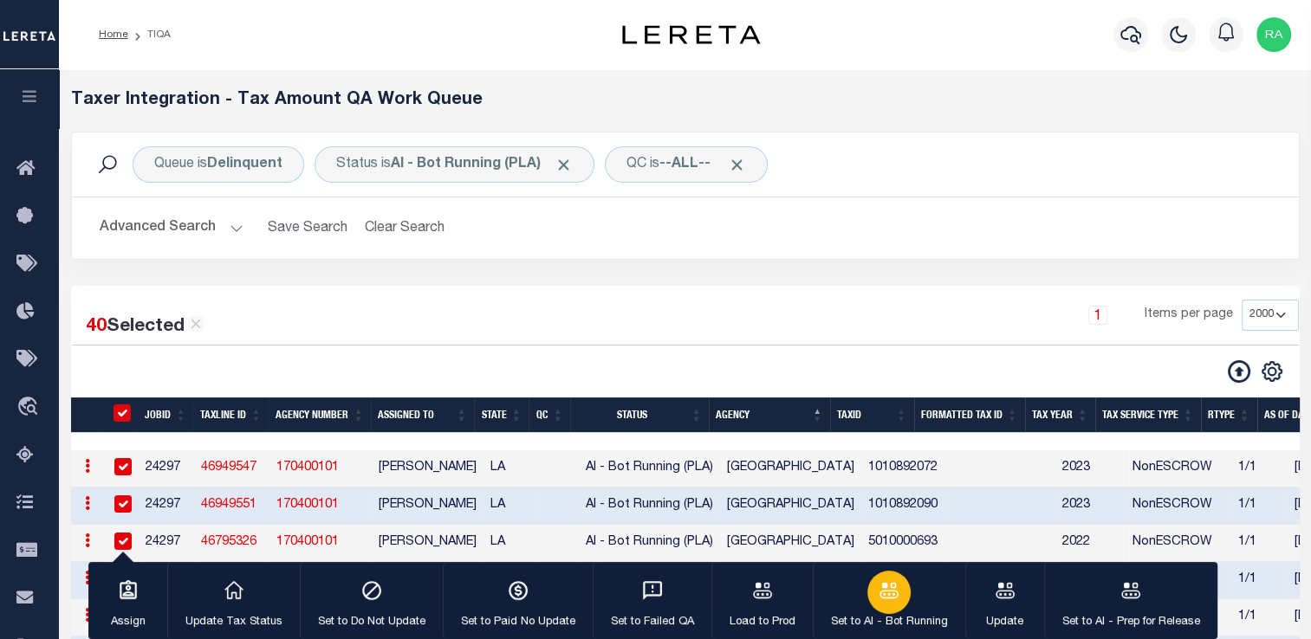
click at [880, 598] on icon "button" at bounding box center [888, 590] width 19 height 16
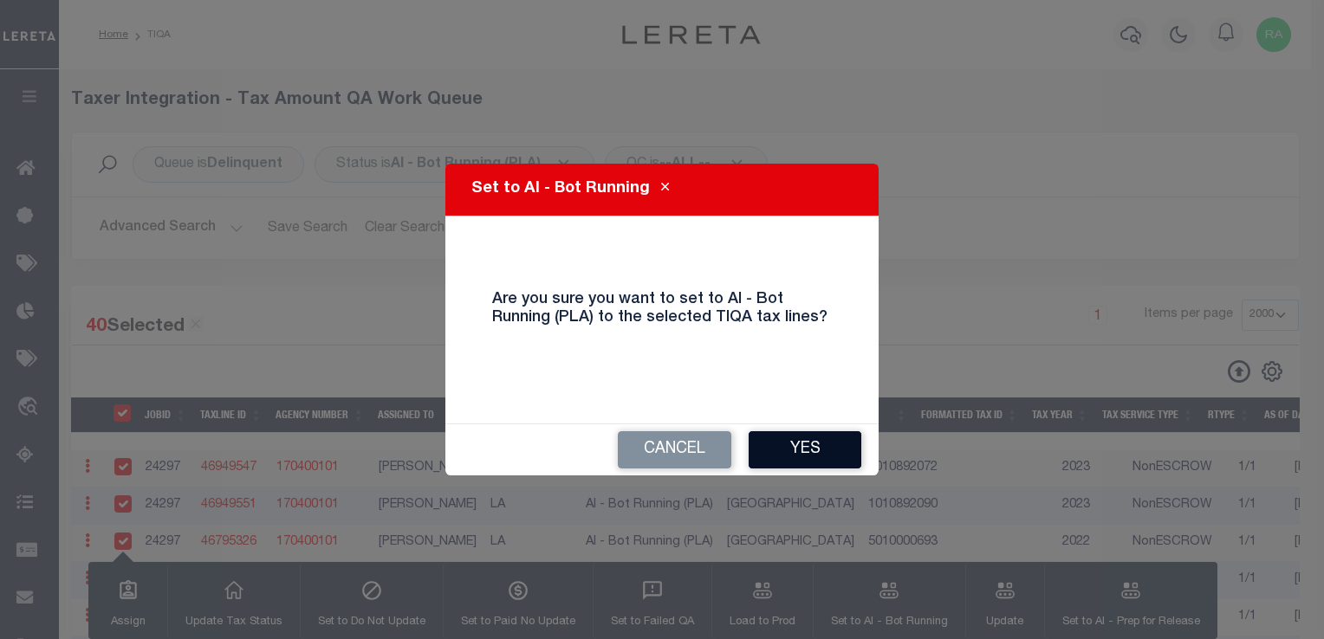
click at [797, 445] on button "Yes" at bounding box center [804, 449] width 113 height 37
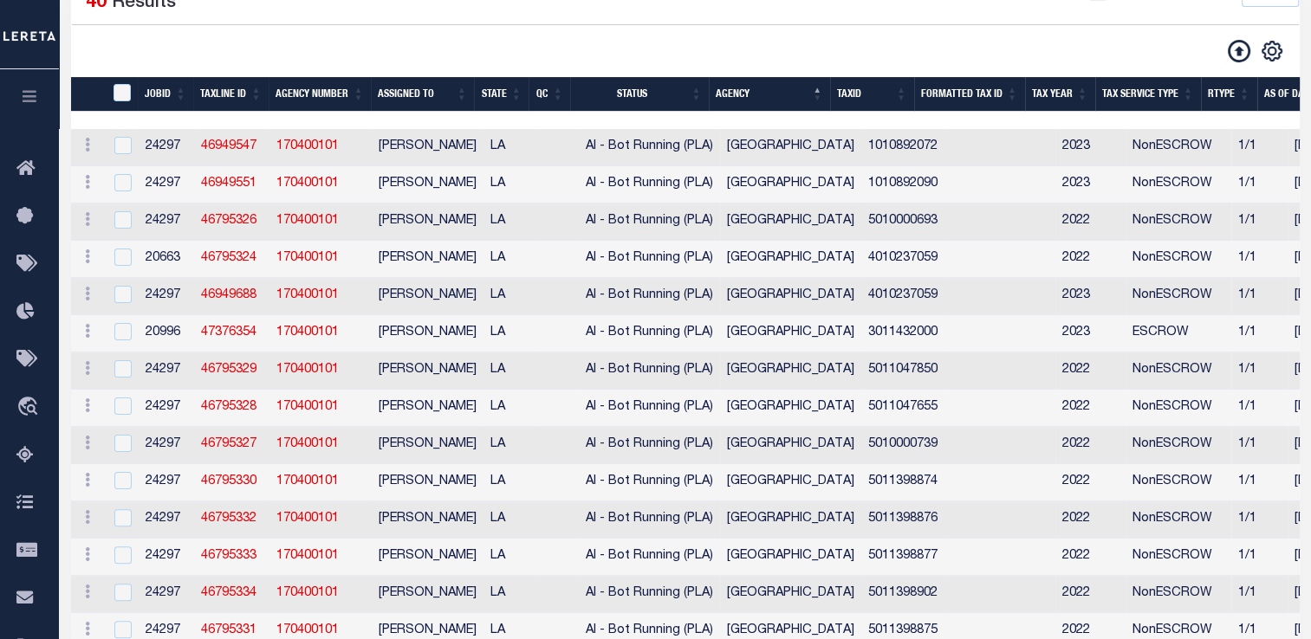
scroll to position [154, 0]
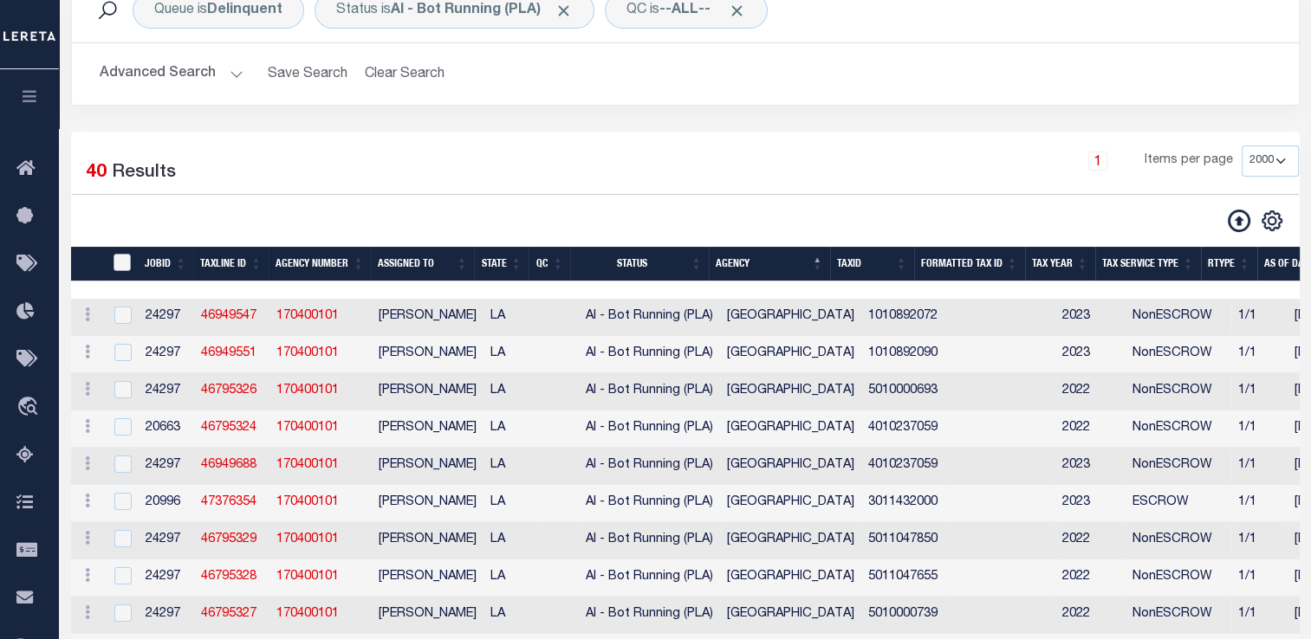
click at [126, 267] on input "TaxID" at bounding box center [121, 262] width 17 height 17
checkbox input "true"
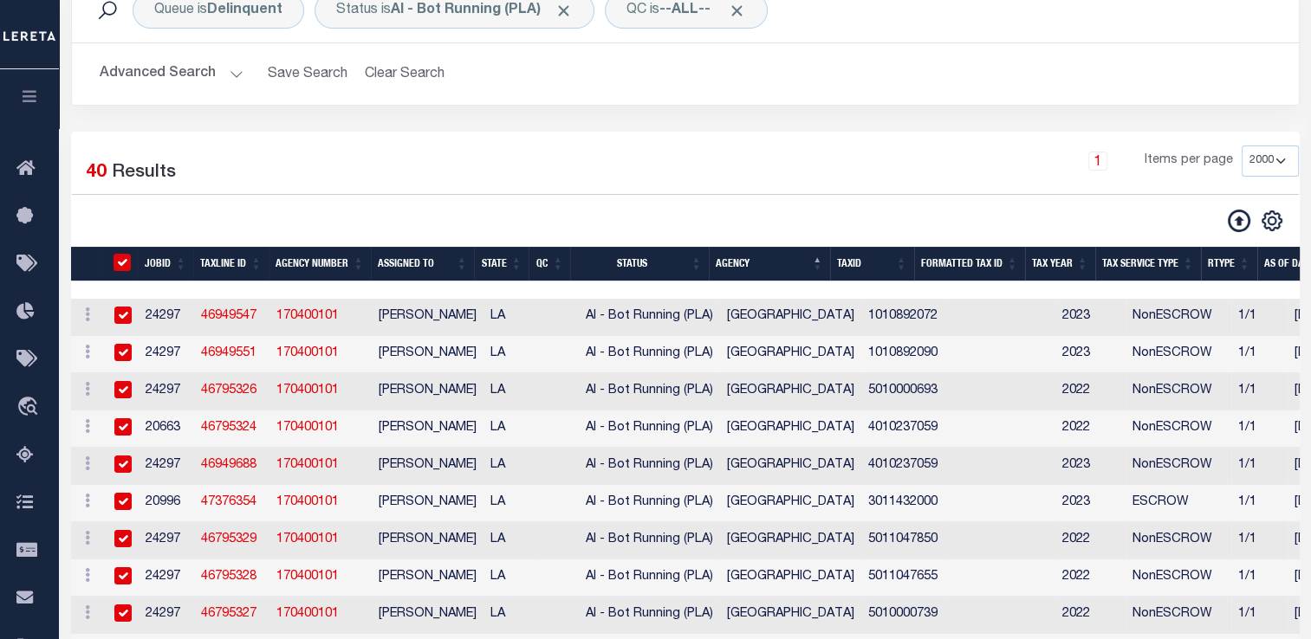
checkbox input "true"
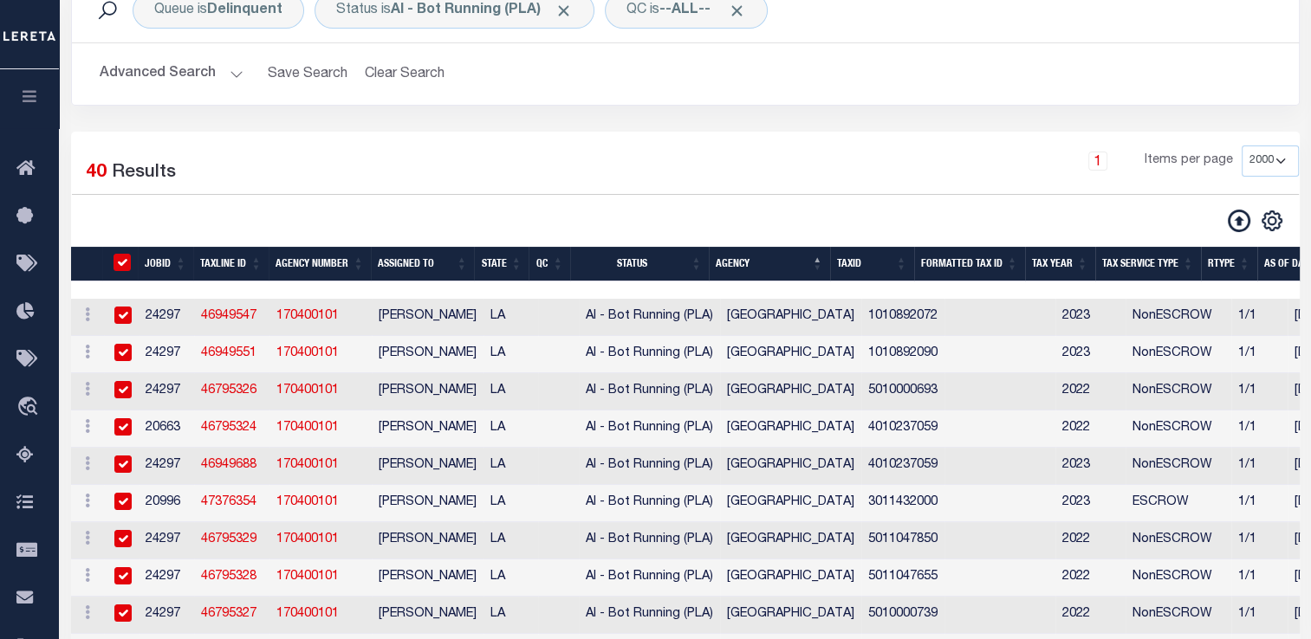
checkbox input "true"
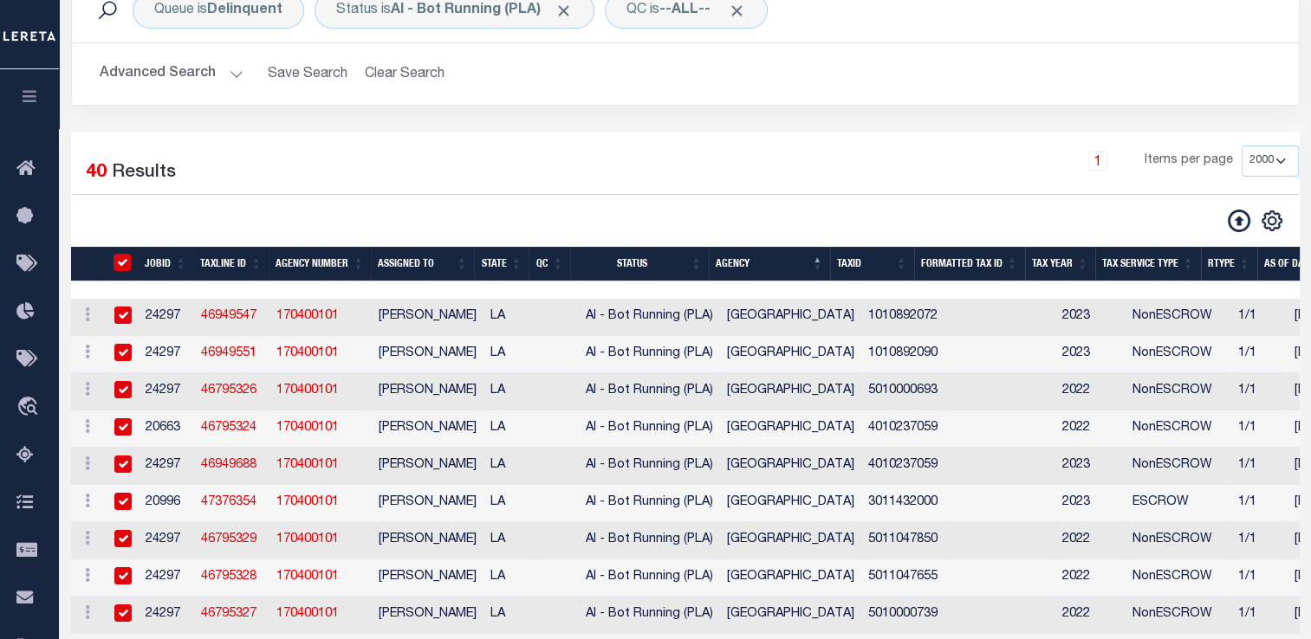
checkbox input "true"
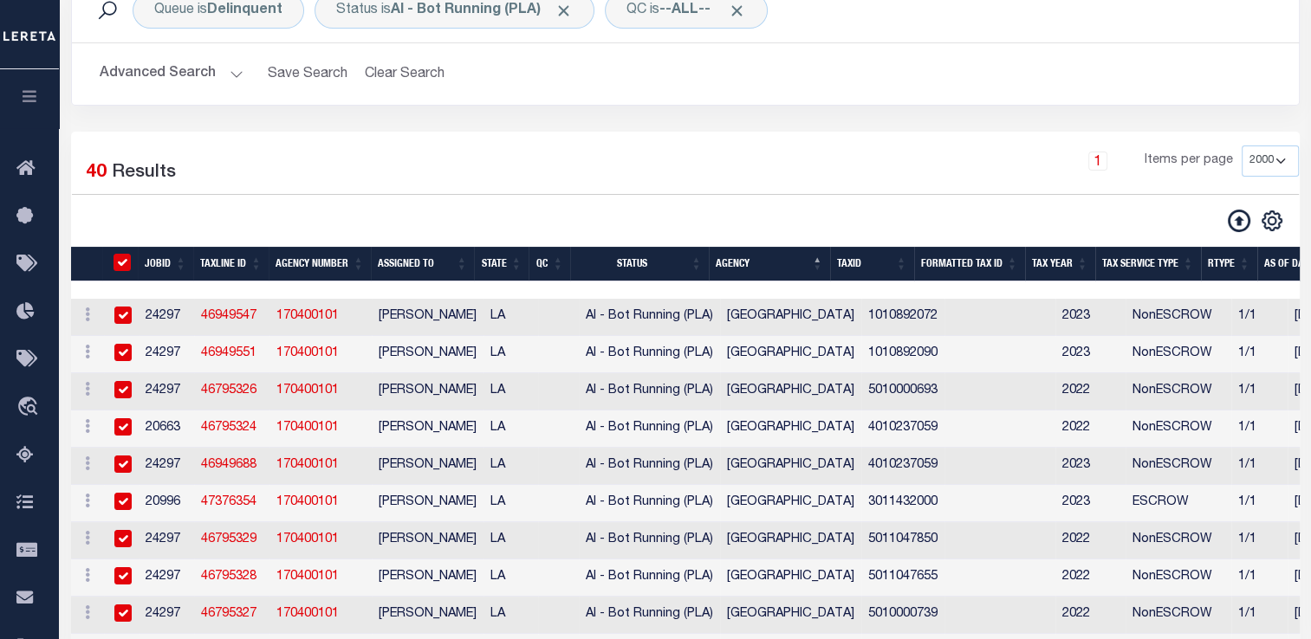
checkbox input "true"
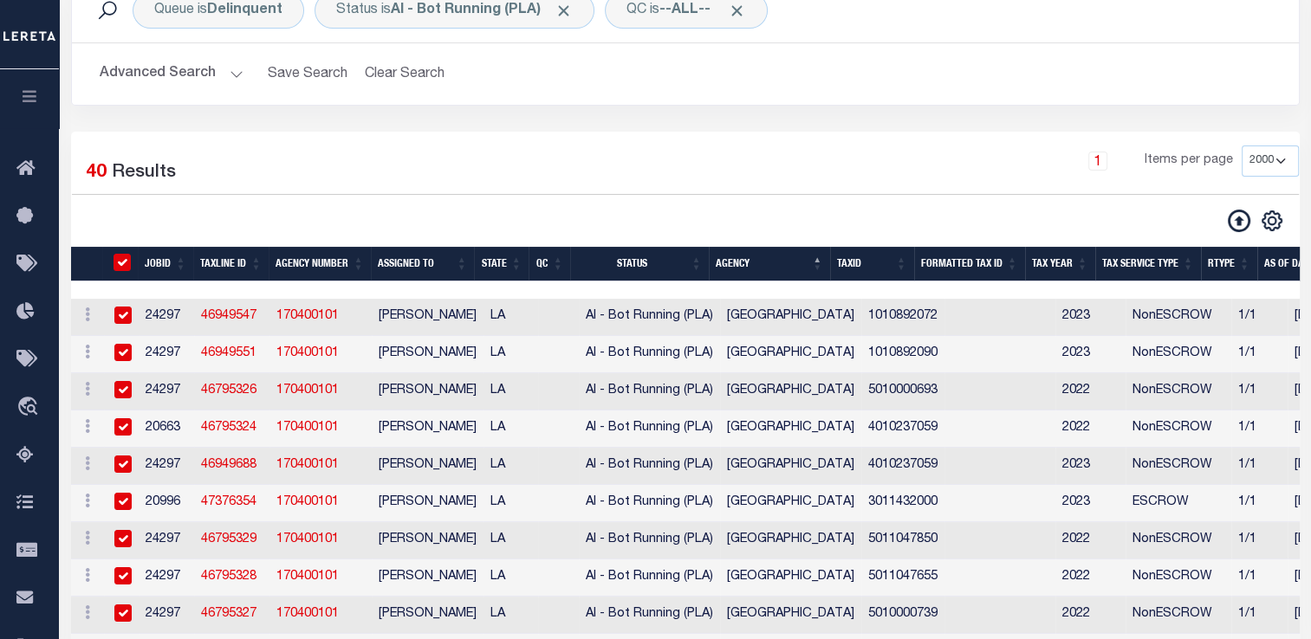
checkbox input "true"
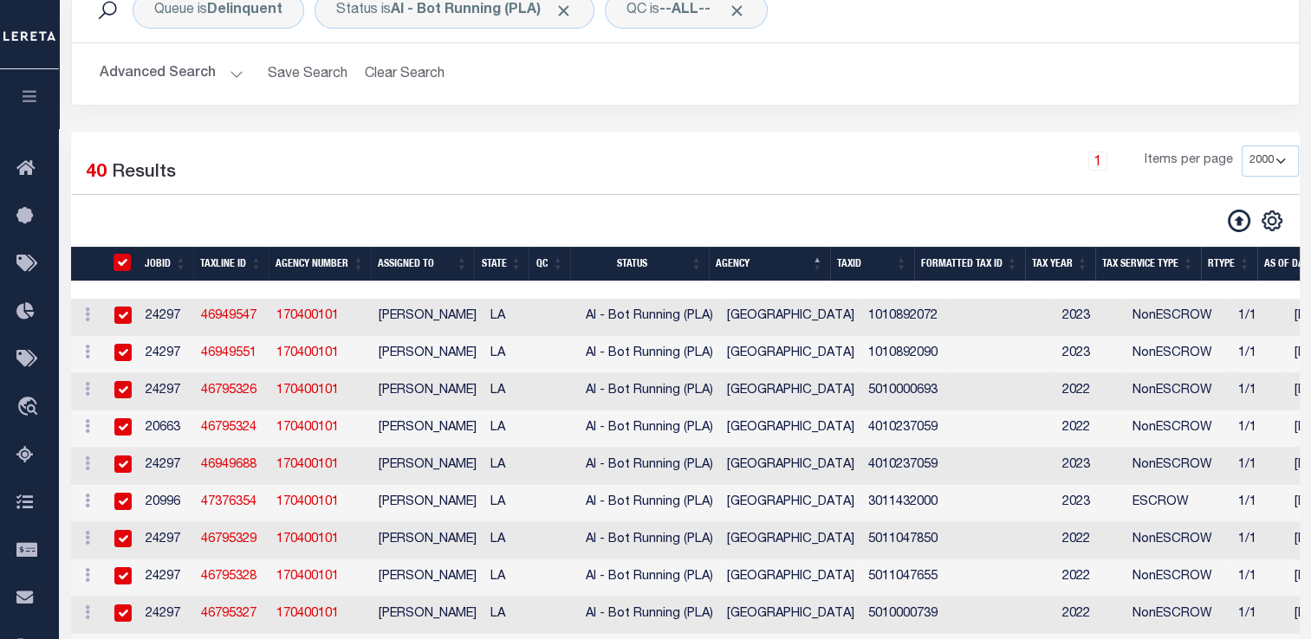
checkbox input "true"
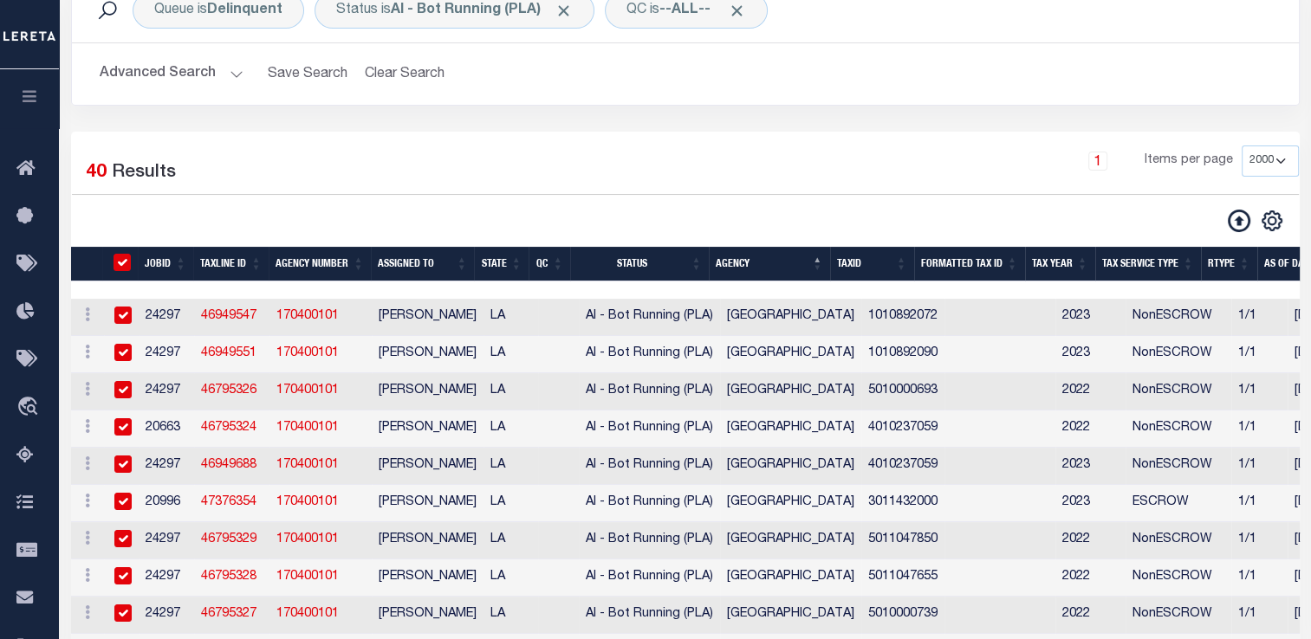
checkbox input "true"
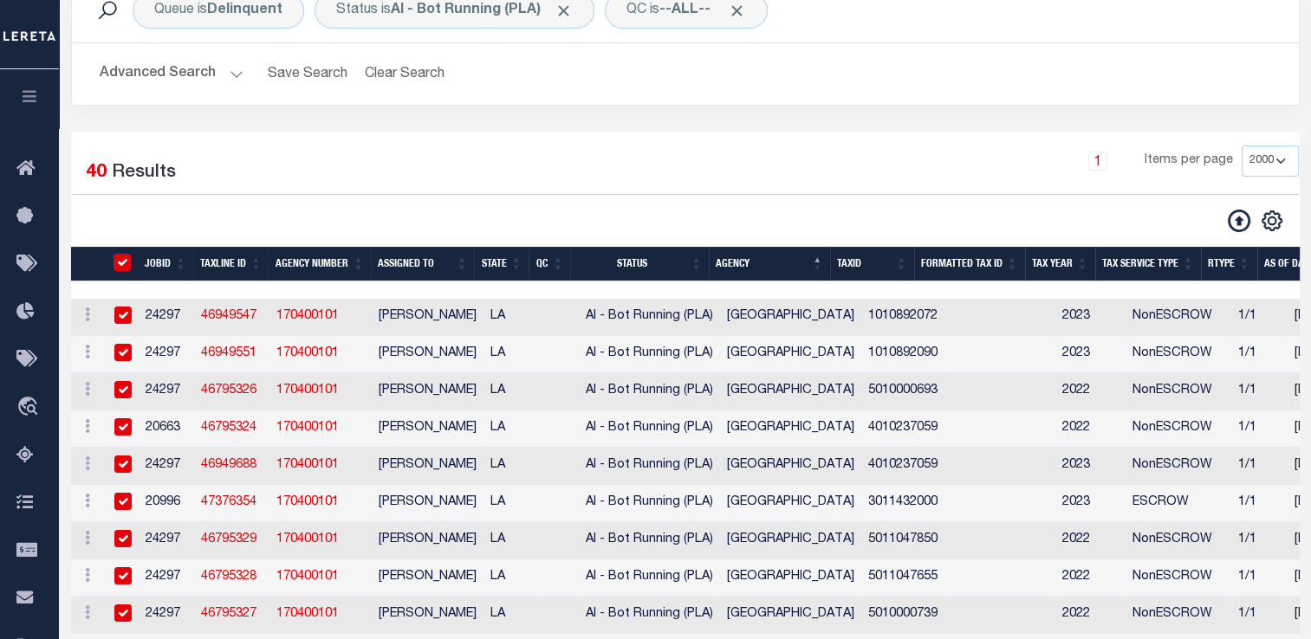
checkbox input "true"
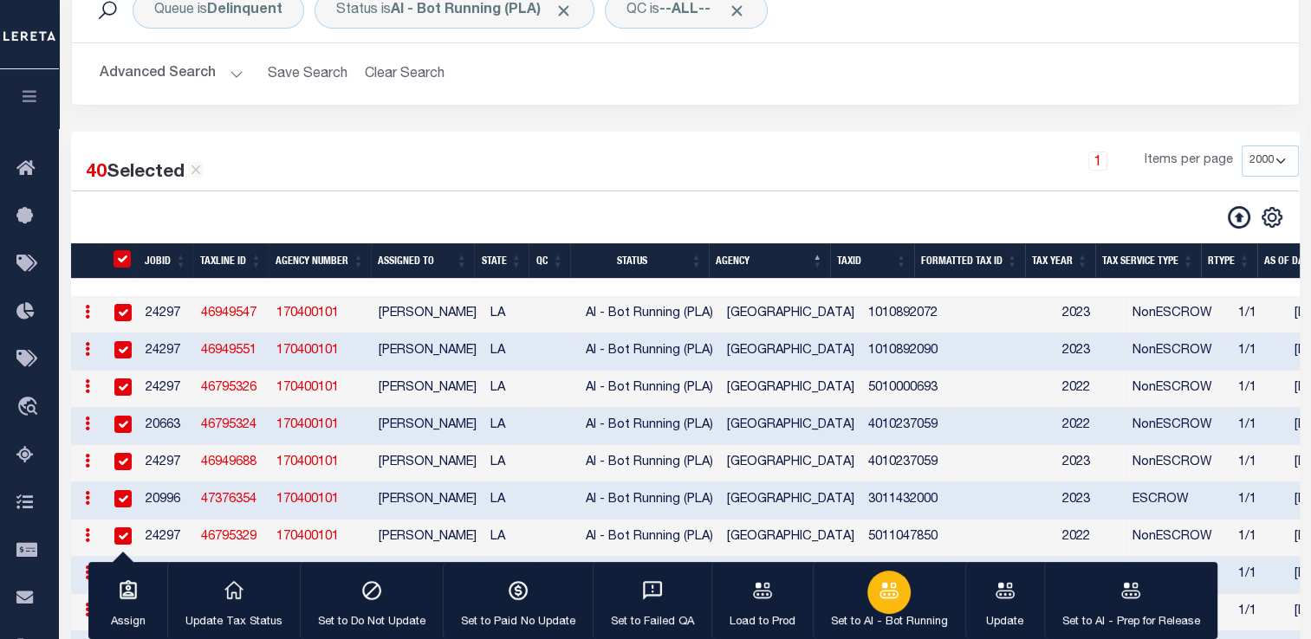
click at [880, 599] on icon "button" at bounding box center [888, 590] width 23 height 23
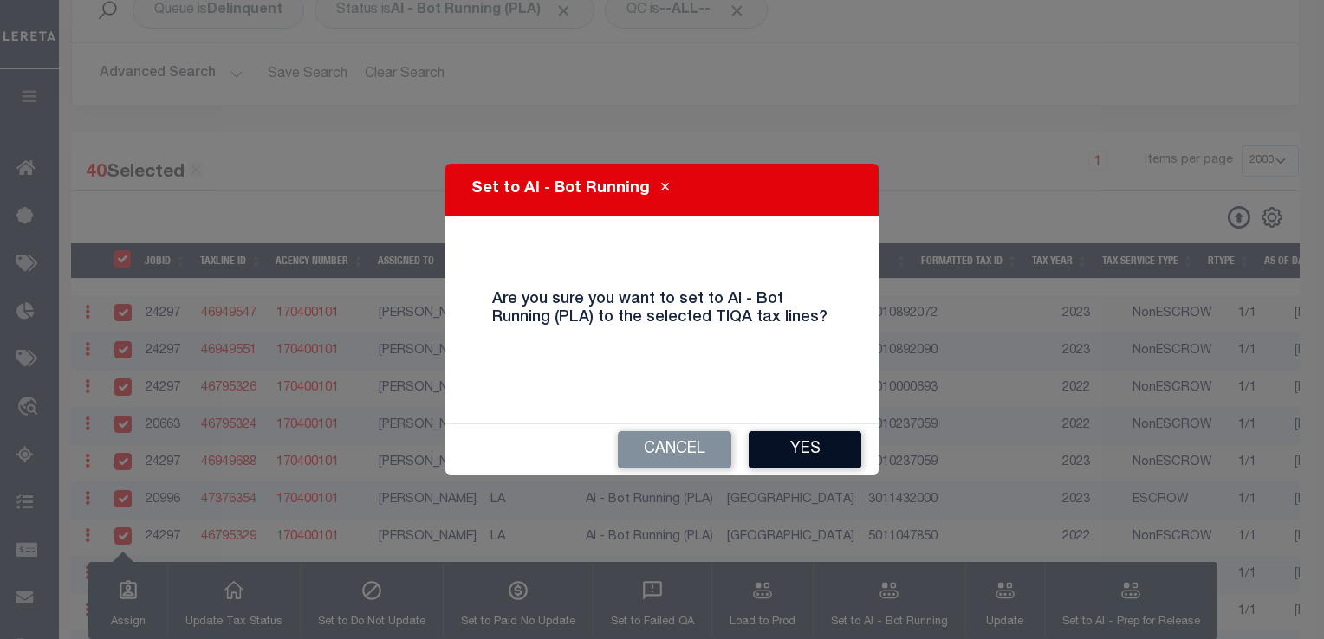
click at [807, 443] on button "Yes" at bounding box center [804, 449] width 113 height 37
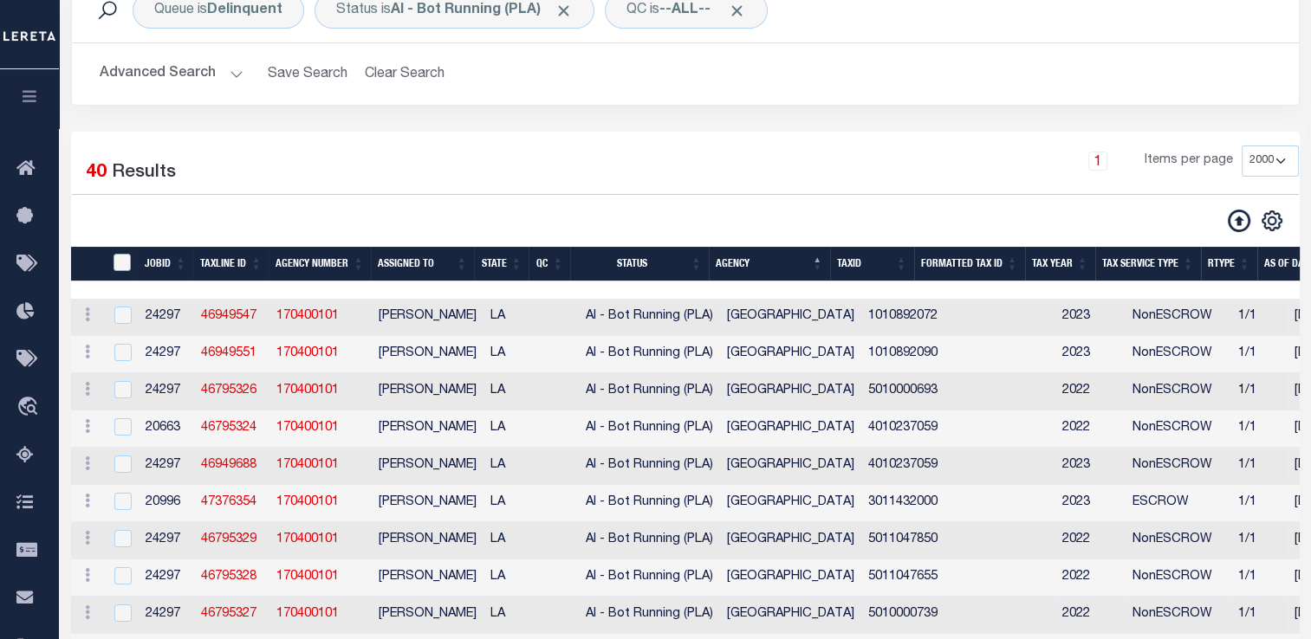
click at [123, 265] on input "TaxID" at bounding box center [121, 262] width 17 height 17
checkbox input "true"
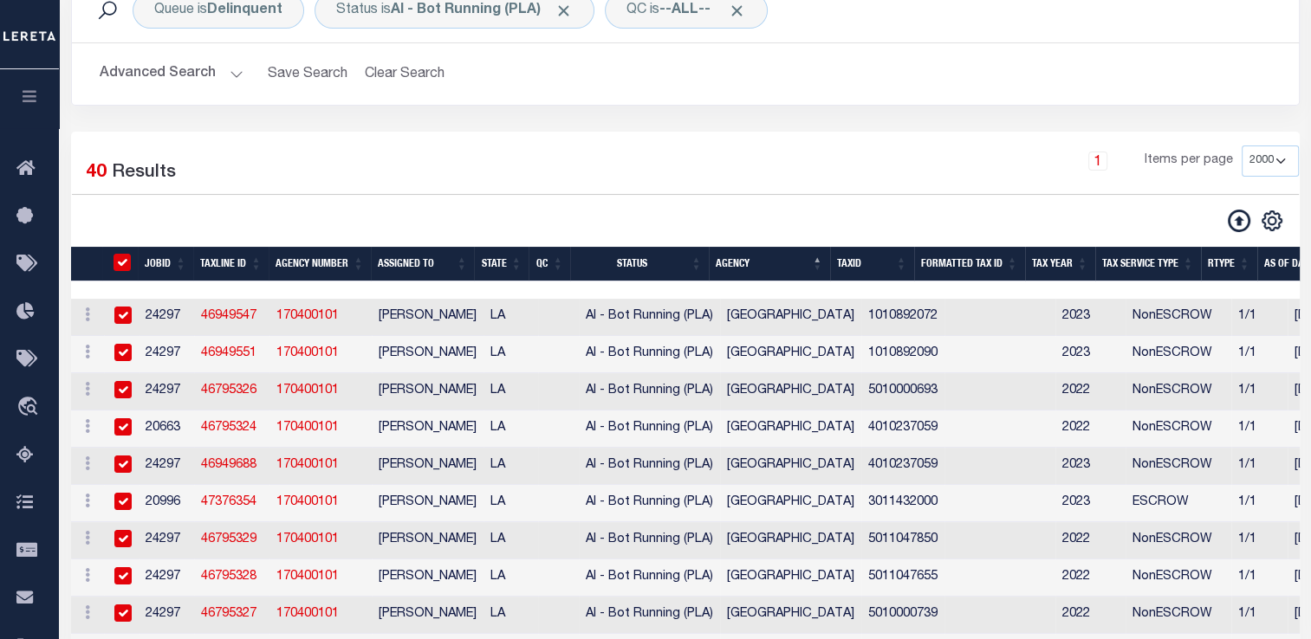
checkbox input "true"
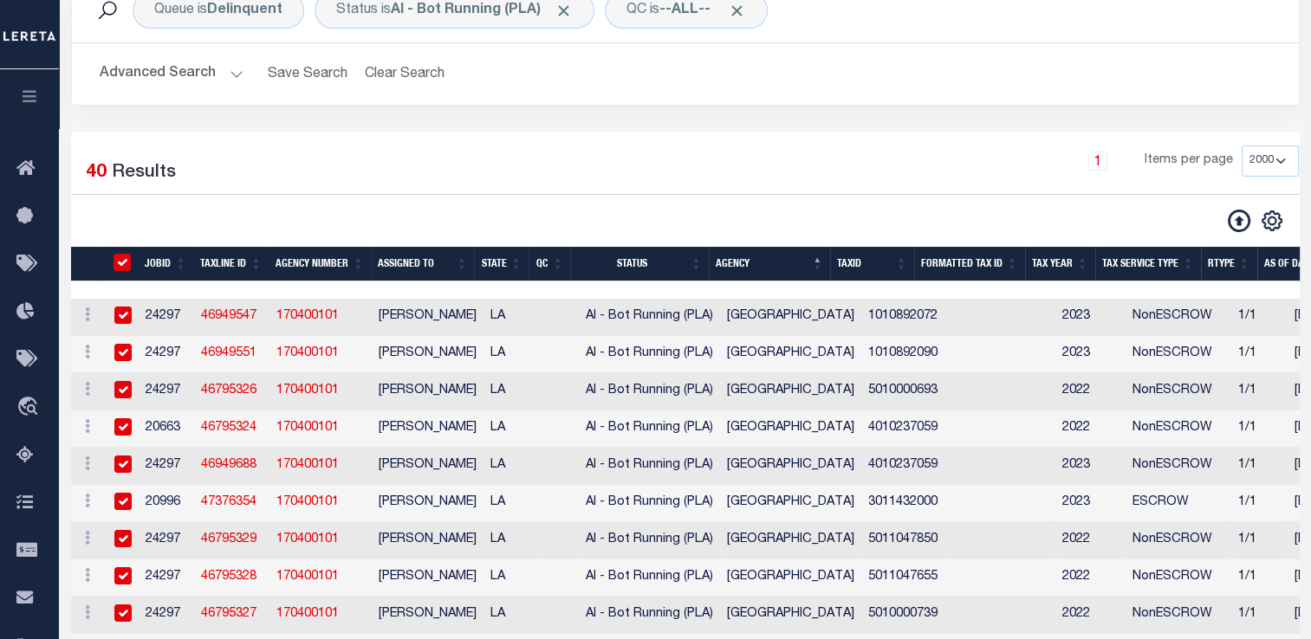
checkbox input "true"
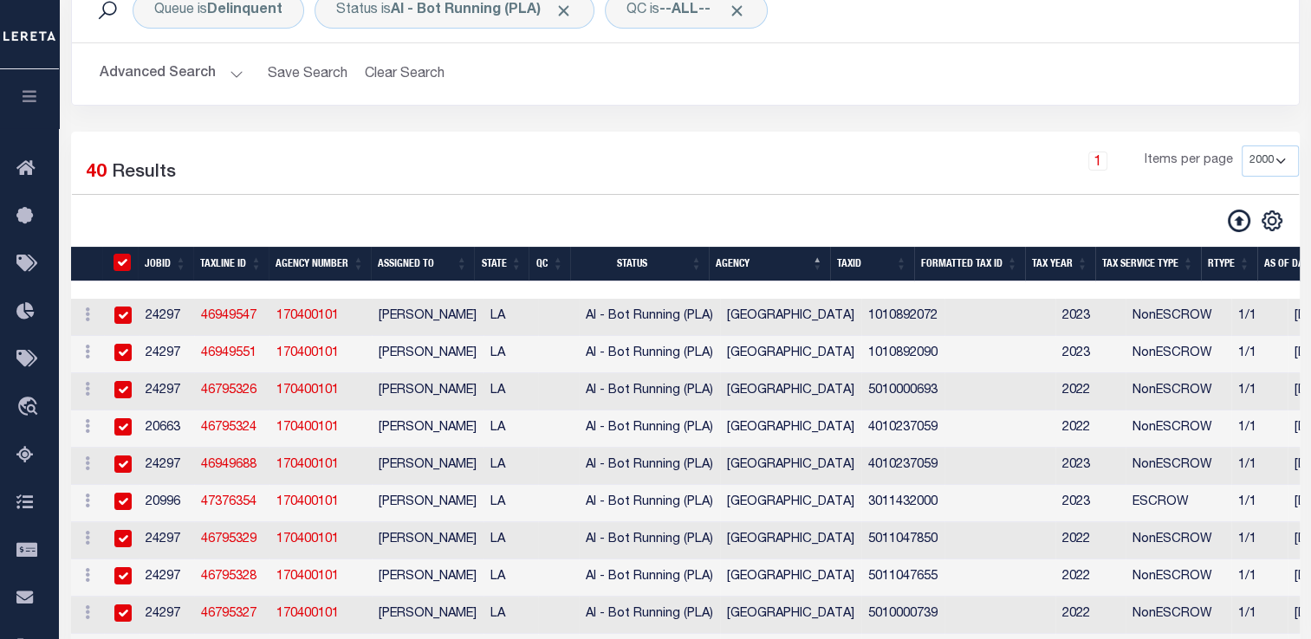
checkbox input "true"
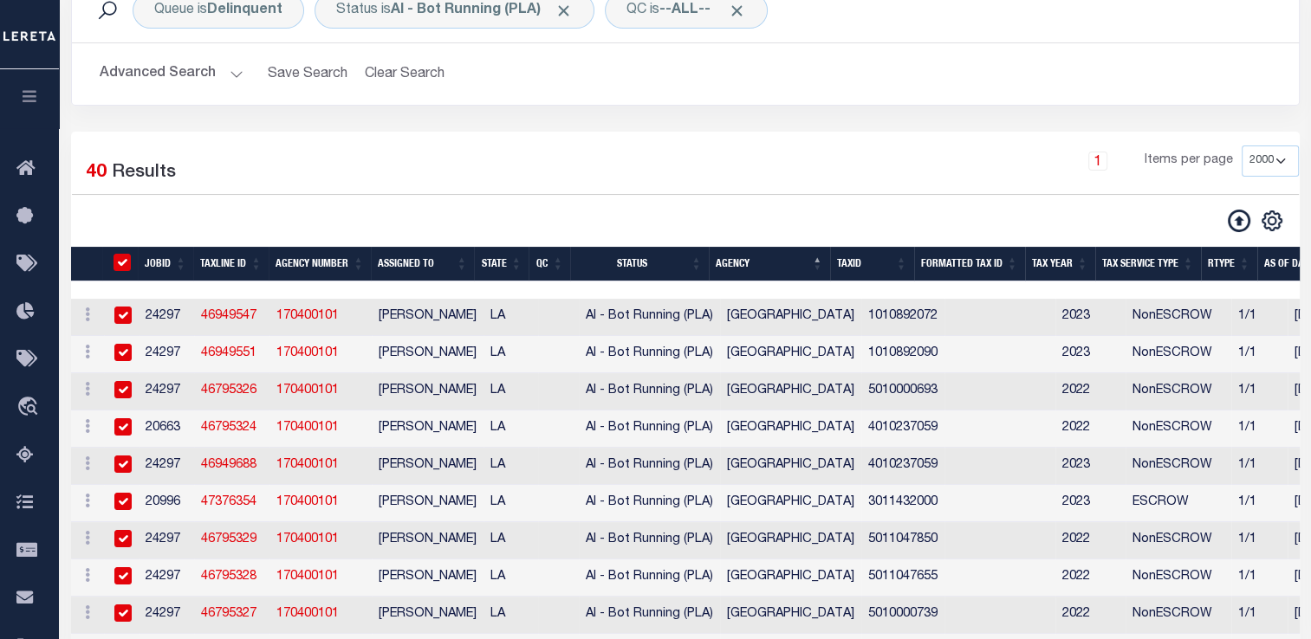
checkbox input "true"
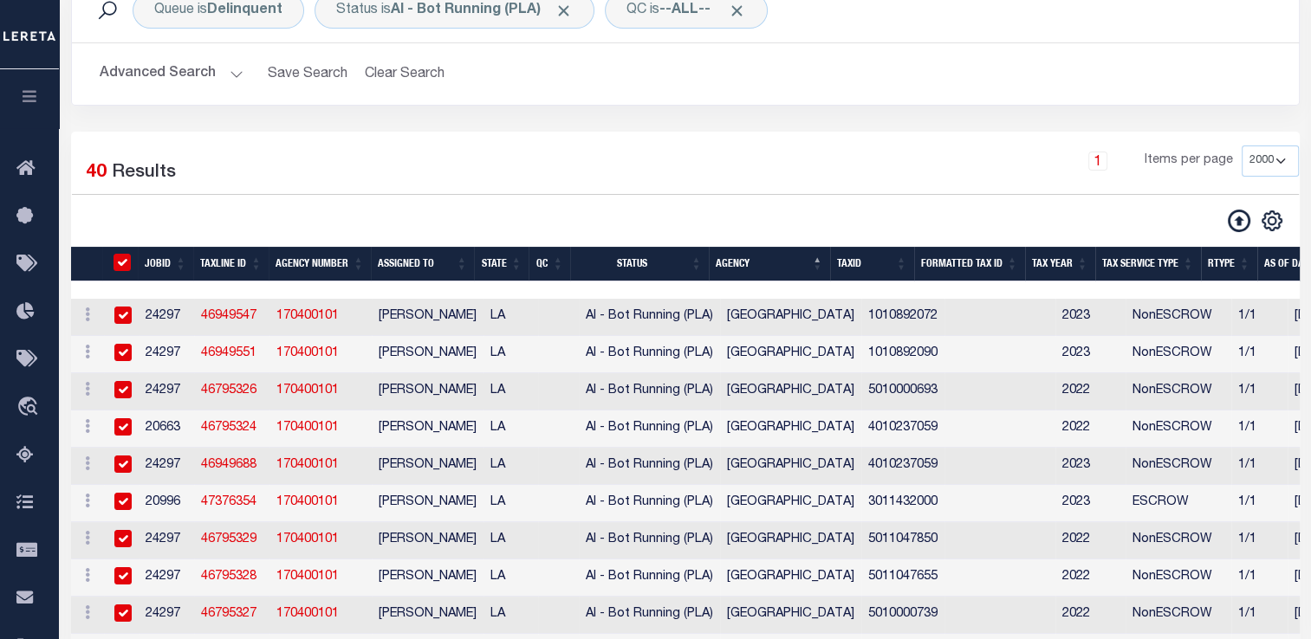
checkbox input "true"
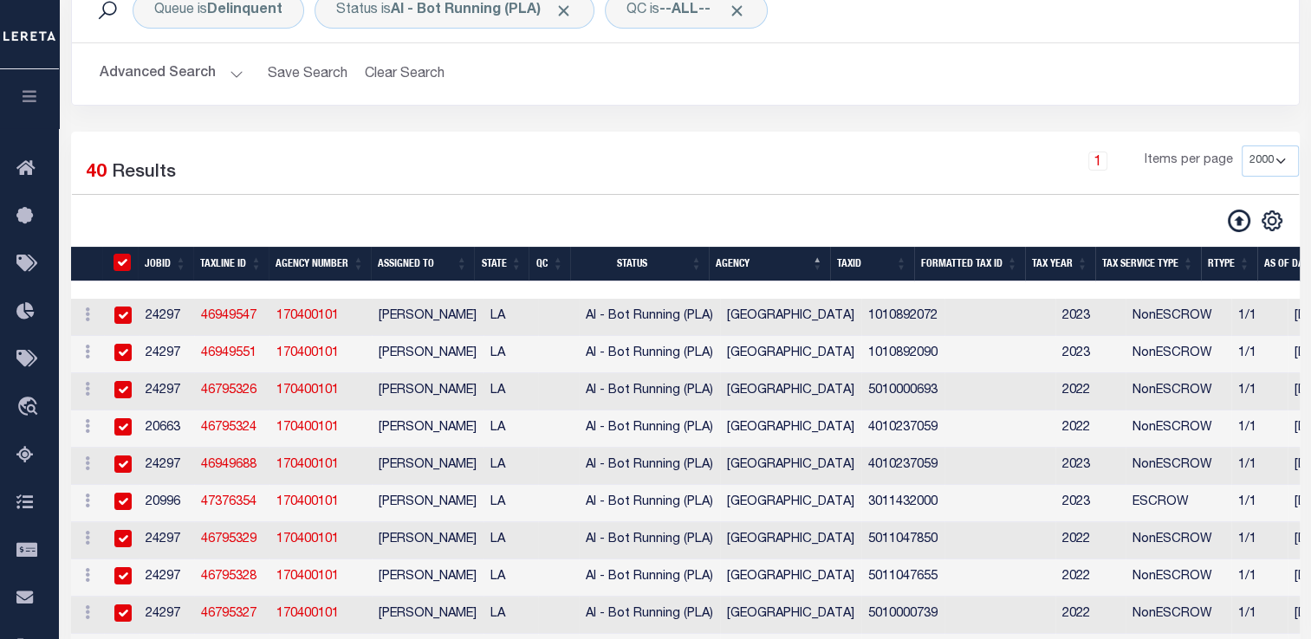
checkbox input "true"
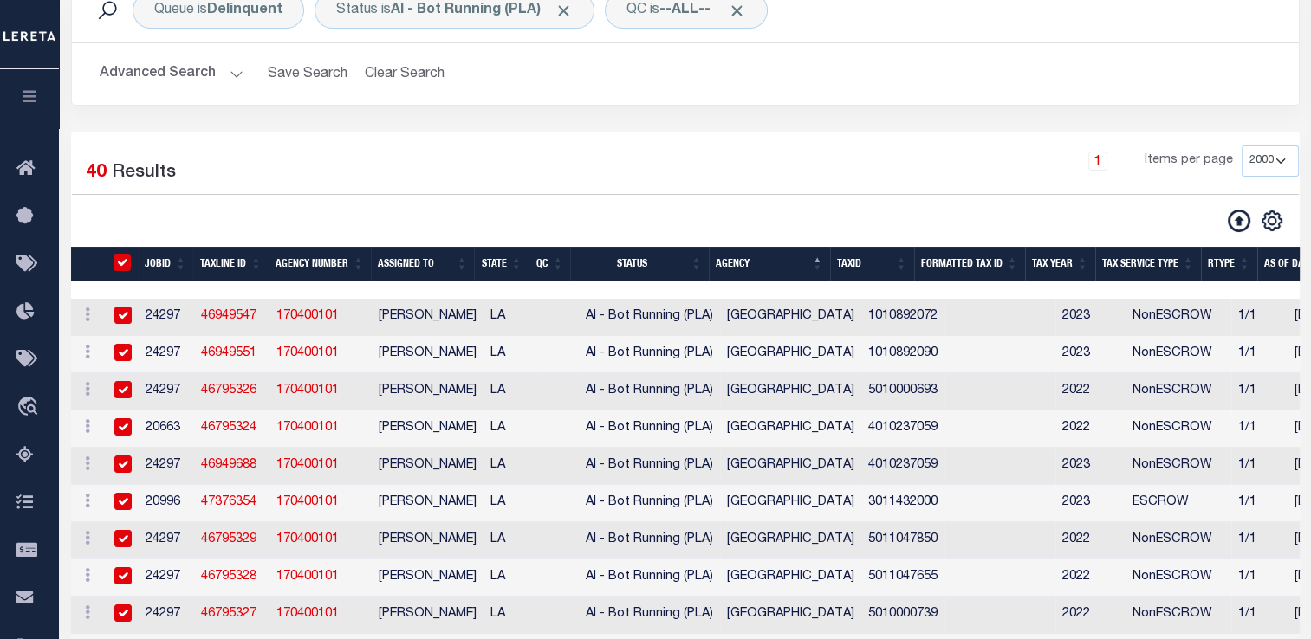
checkbox input "true"
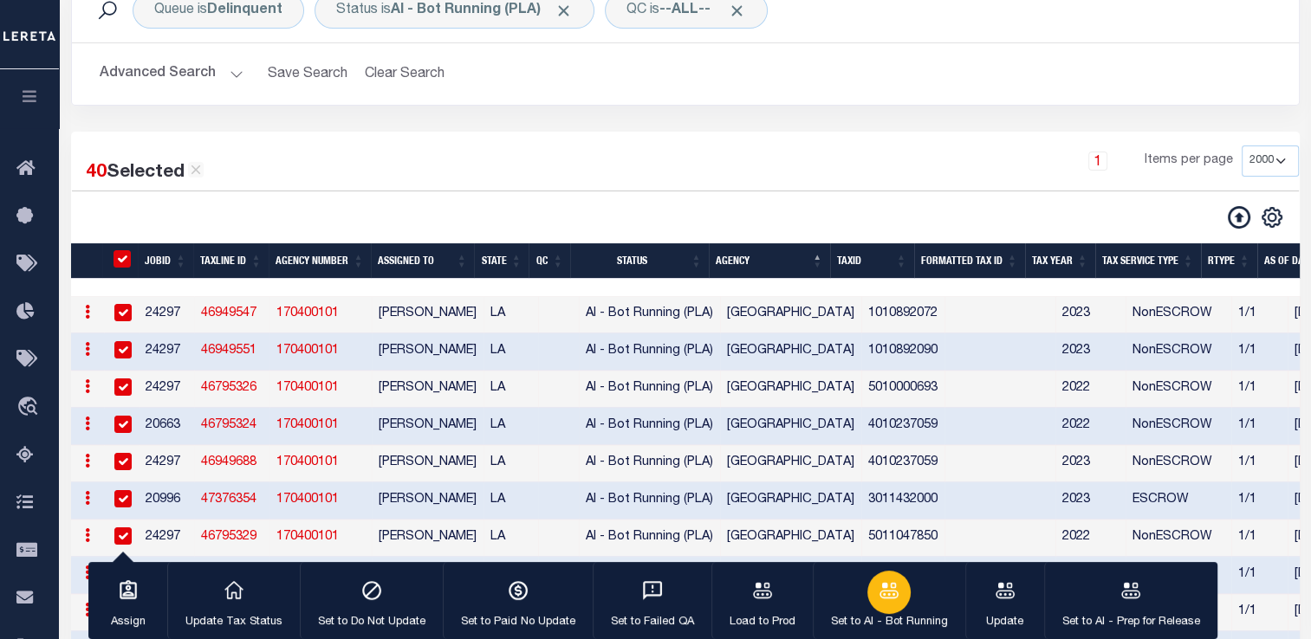
click at [888, 591] on icon "button" at bounding box center [888, 590] width 23 height 23
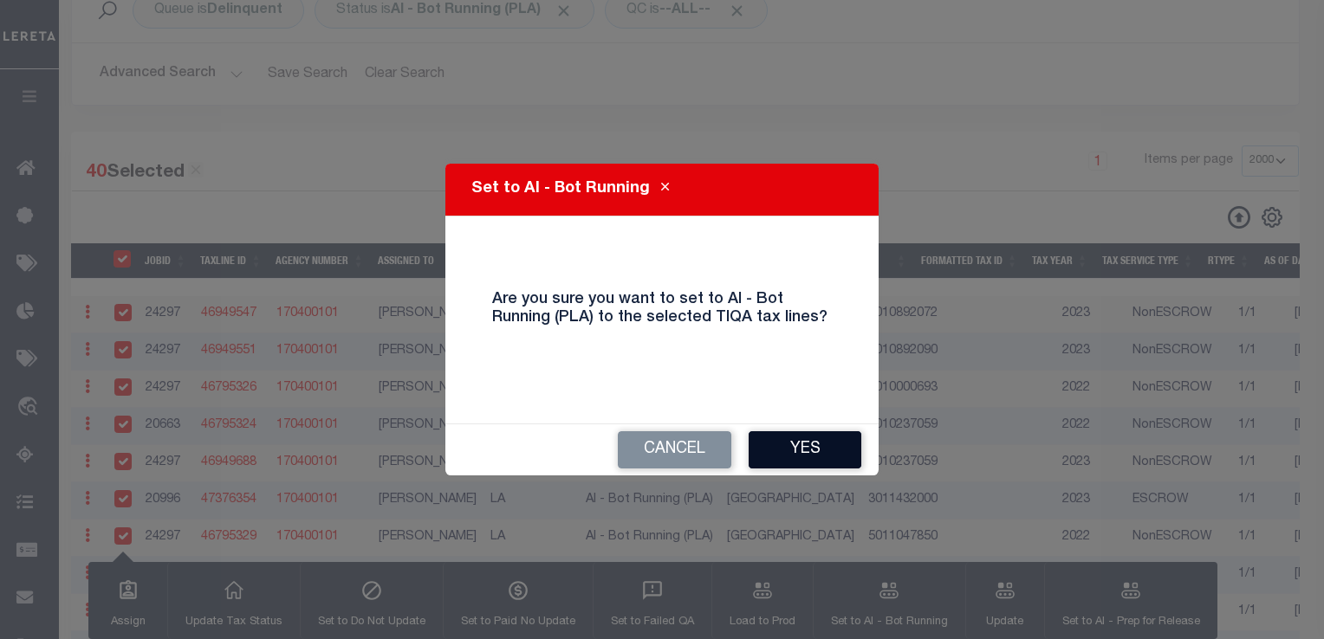
click at [788, 440] on button "Yes" at bounding box center [804, 449] width 113 height 37
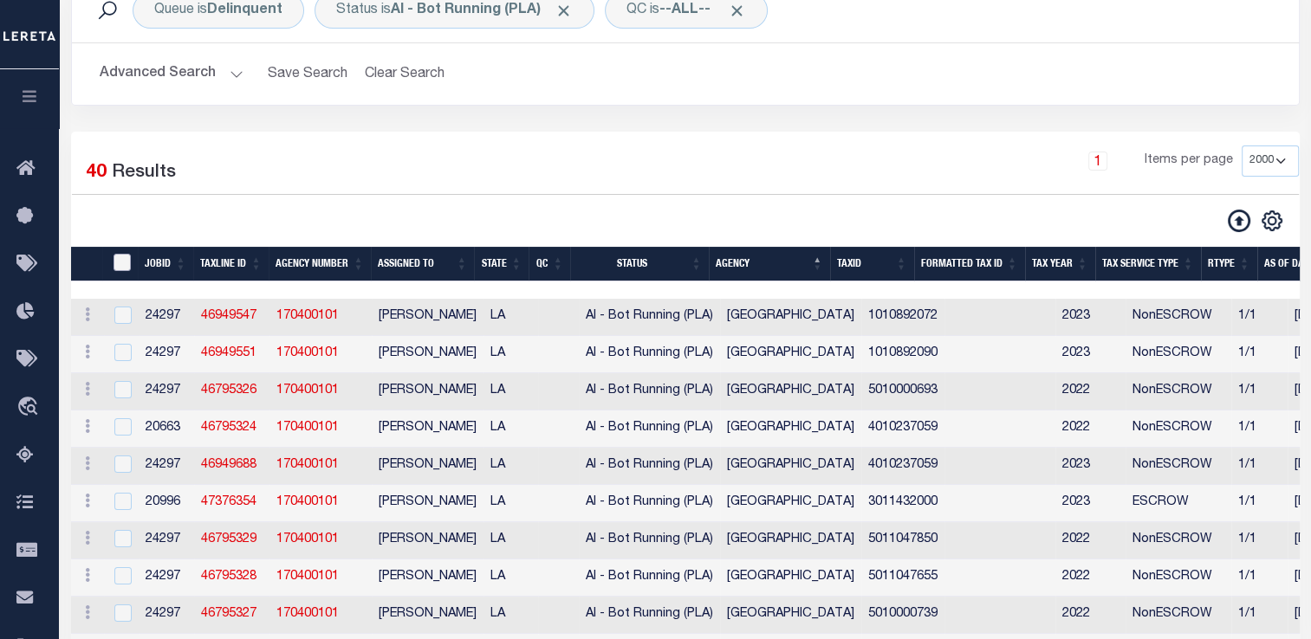
click at [120, 262] on input "TaxID" at bounding box center [121, 262] width 17 height 17
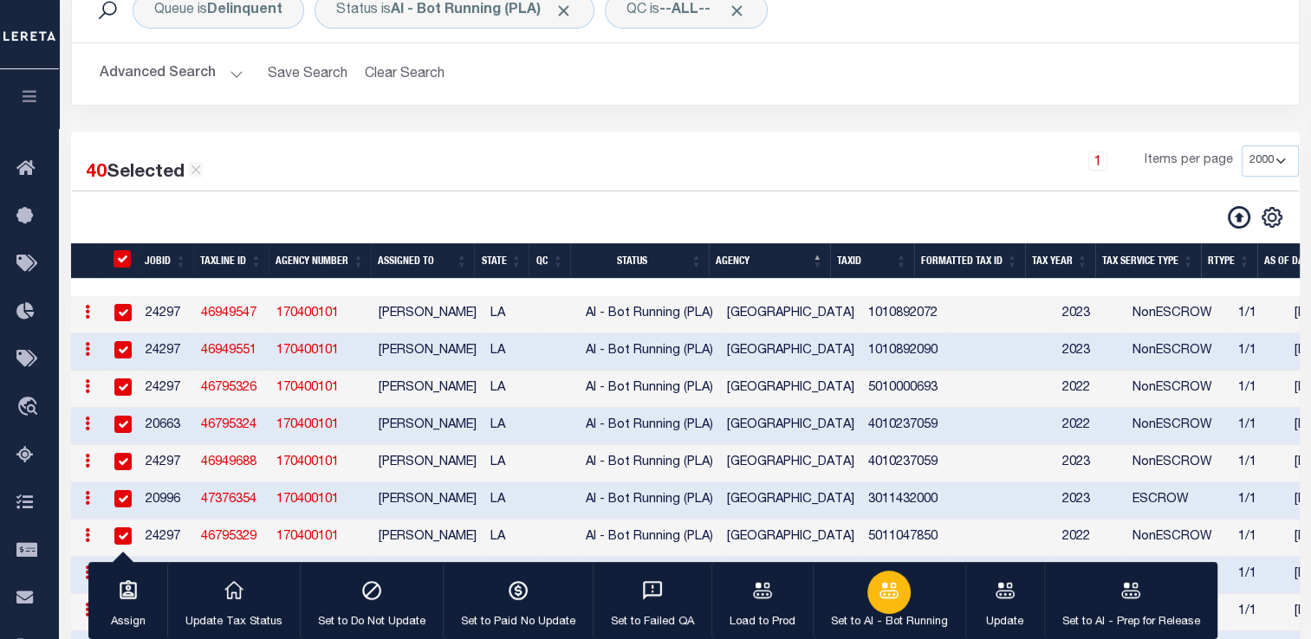
click at [883, 605] on div "button" at bounding box center [888, 592] width 43 height 43
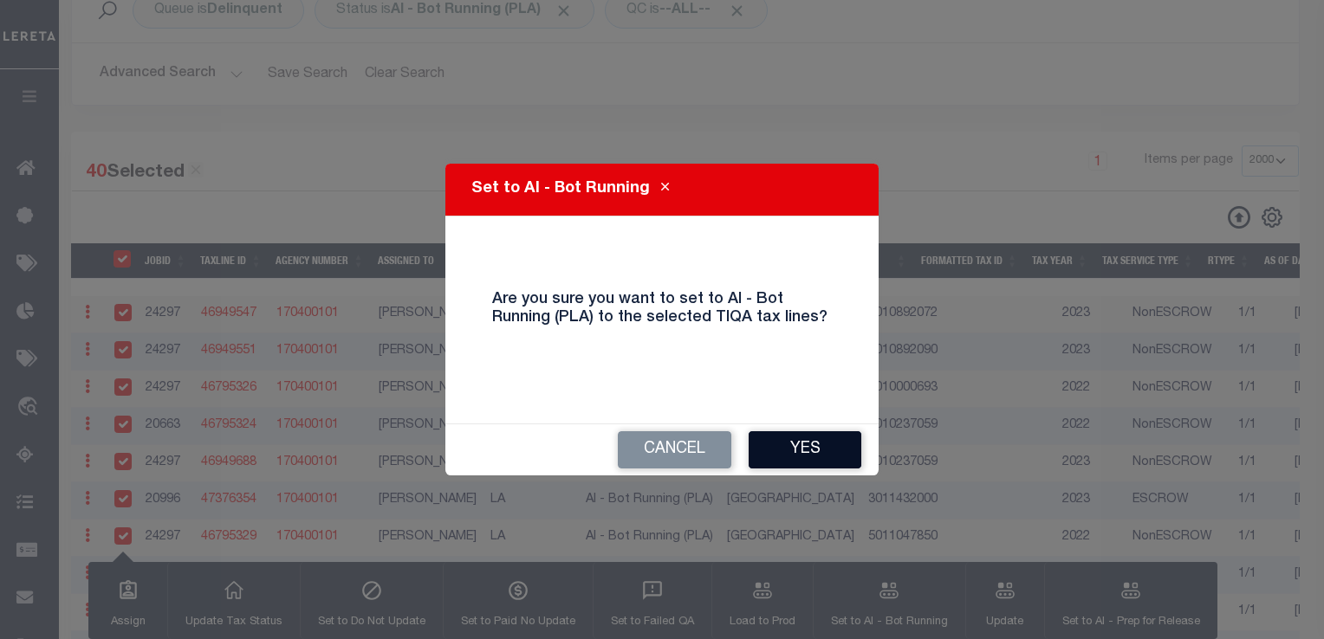
click at [806, 446] on button "Yes" at bounding box center [804, 449] width 113 height 37
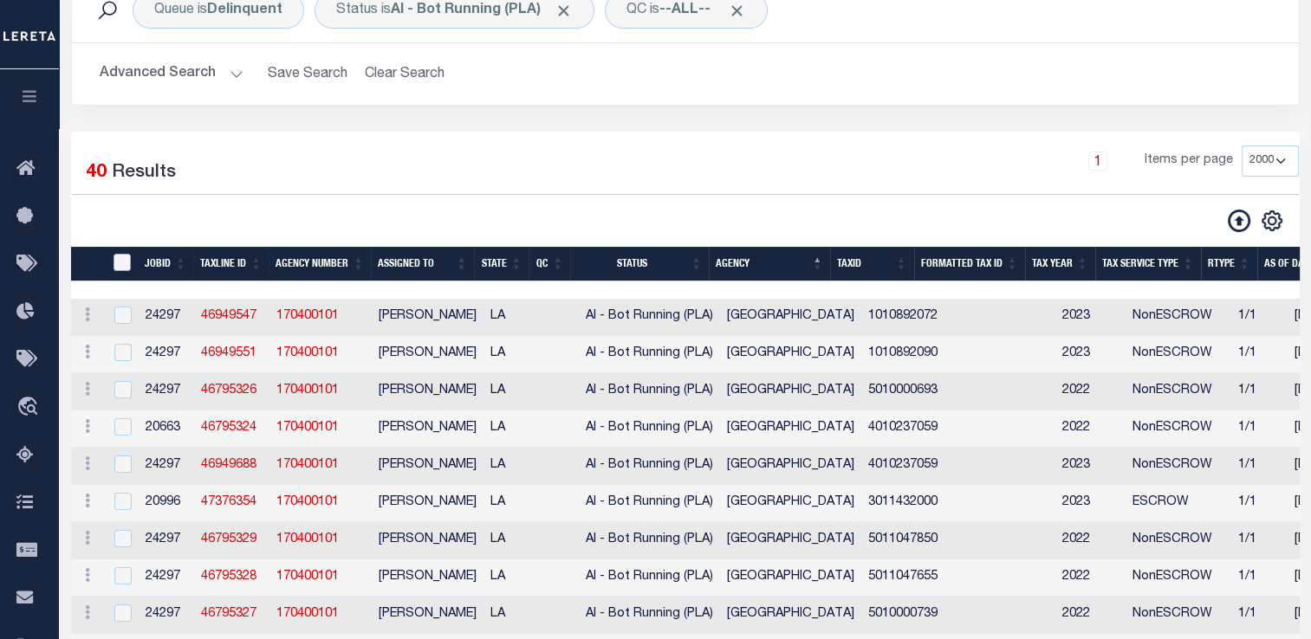
click at [121, 265] on input "TaxID" at bounding box center [121, 262] width 17 height 17
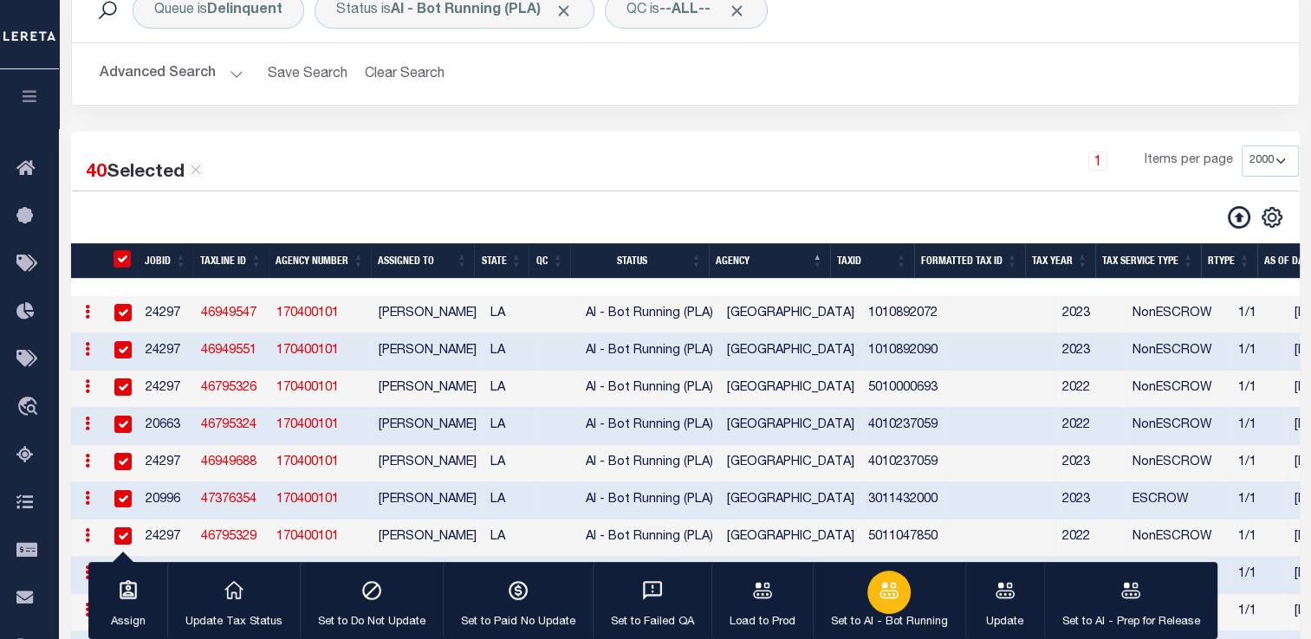
click at [890, 605] on div "button" at bounding box center [888, 592] width 43 height 43
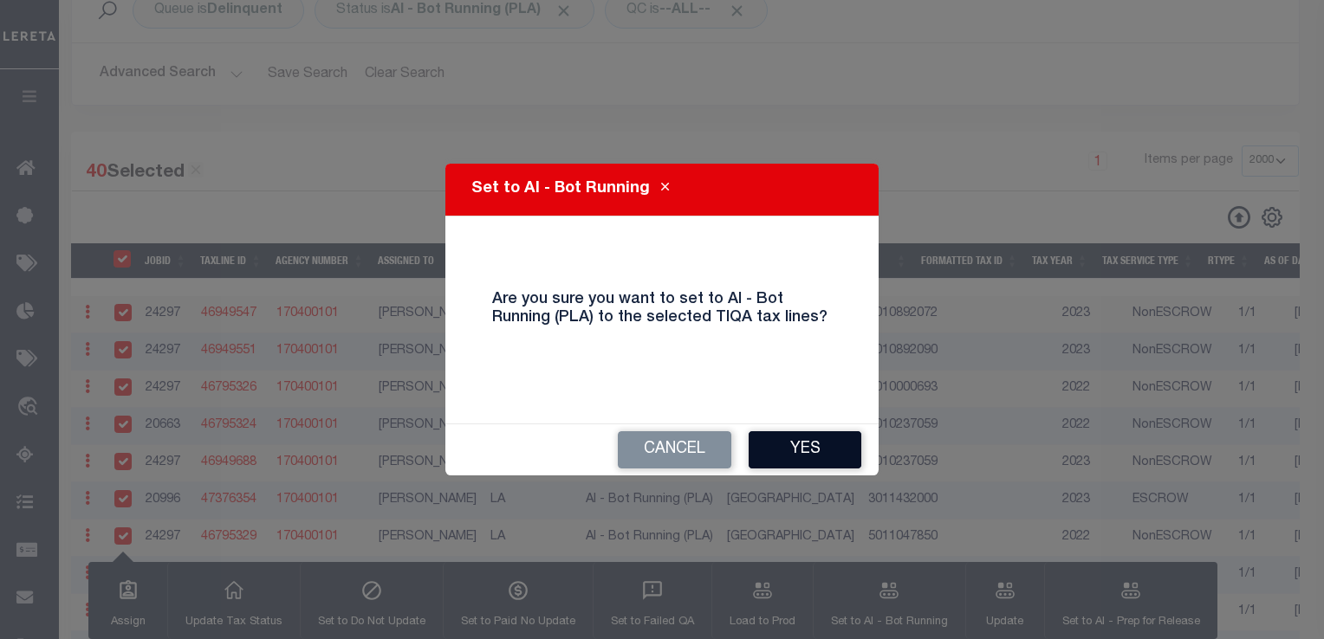
click at [796, 438] on button "Yes" at bounding box center [804, 449] width 113 height 37
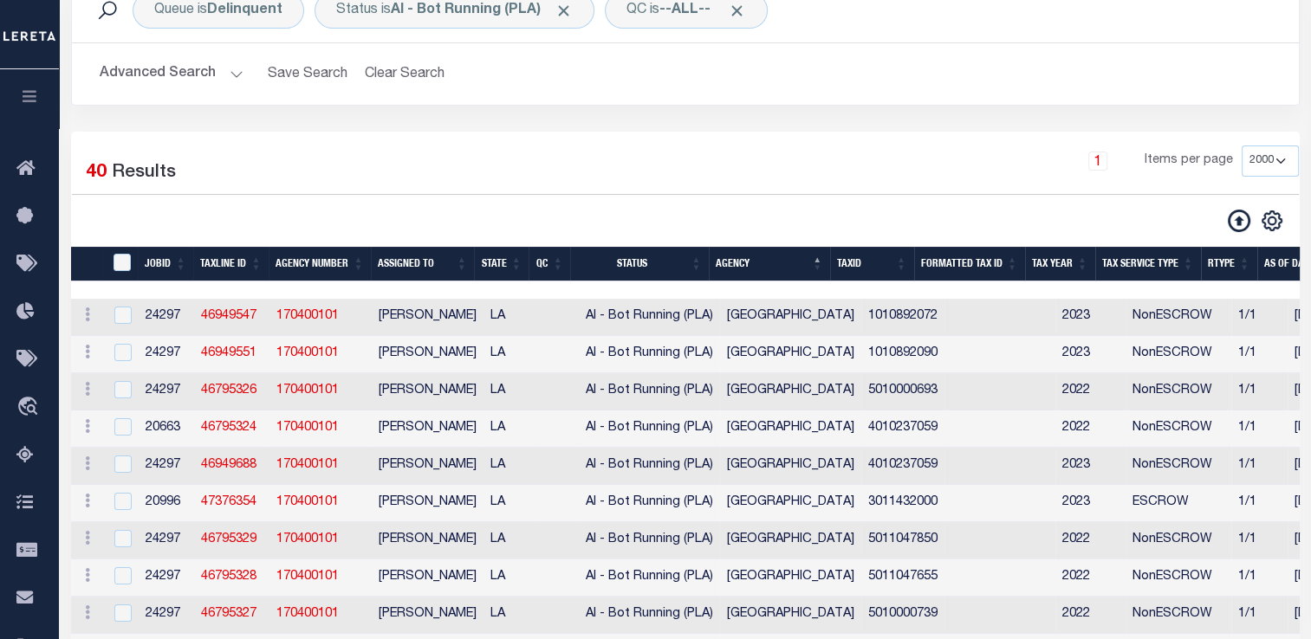
click at [741, 370] on td "[GEOGRAPHIC_DATA]" at bounding box center [790, 354] width 141 height 37
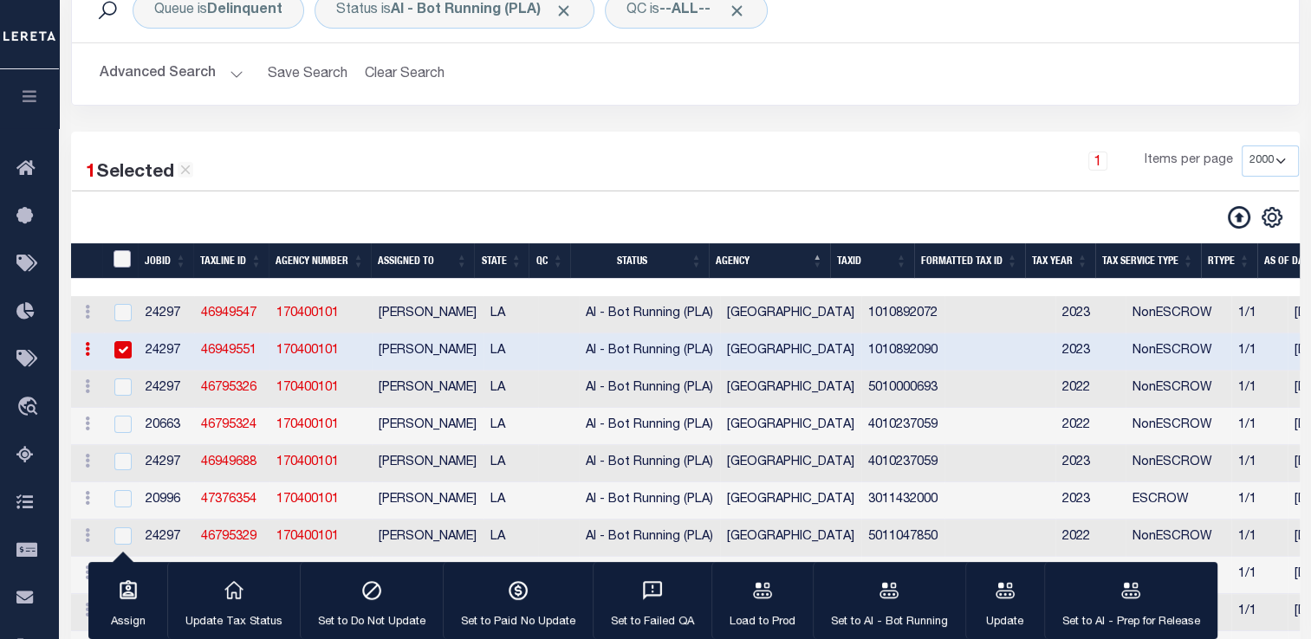
click at [120, 262] on input "TaxID" at bounding box center [121, 258] width 17 height 17
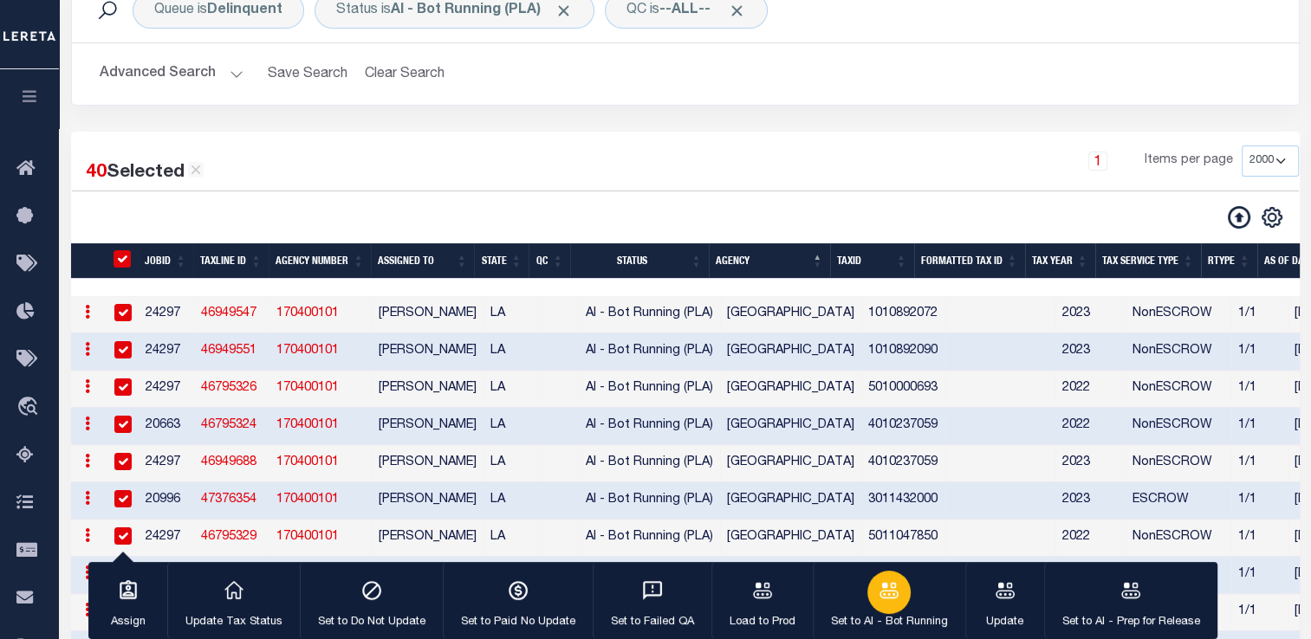
click at [872, 596] on div "button" at bounding box center [888, 592] width 43 height 43
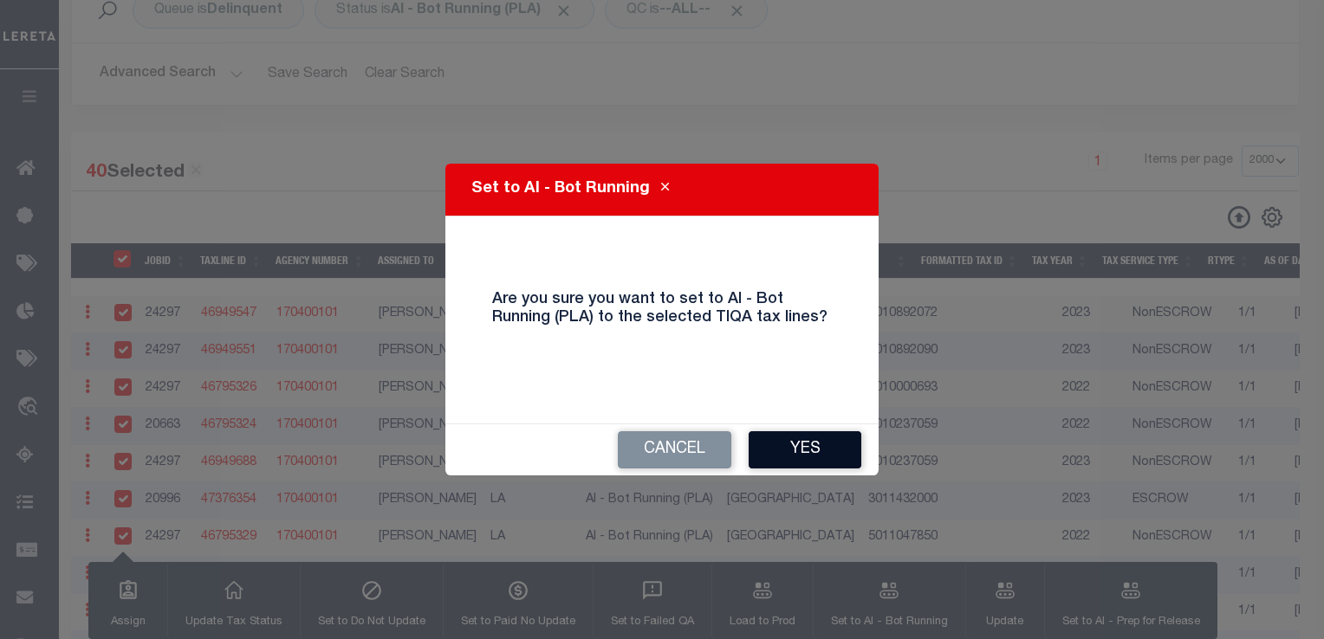
click at [800, 445] on button "Yes" at bounding box center [804, 449] width 113 height 37
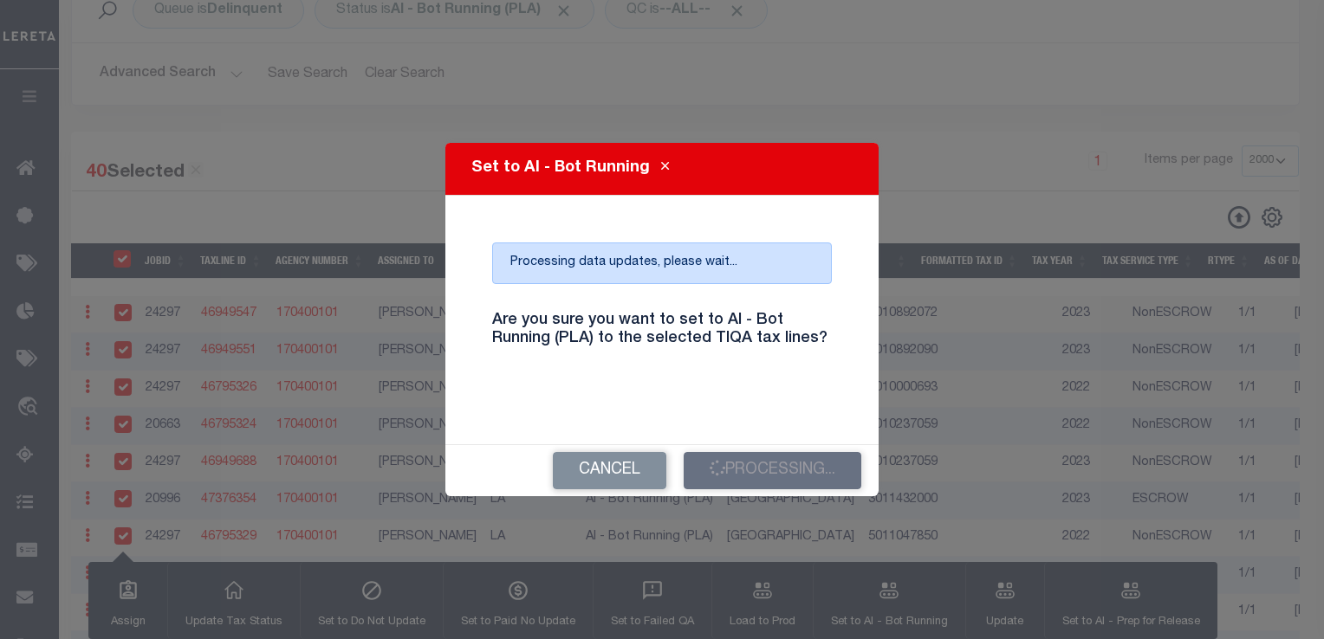
click at [491, 320] on h4 "Are you sure you want to set to AI - Bot Running (PLA) to the selected TIQA tax…" at bounding box center [662, 330] width 366 height 37
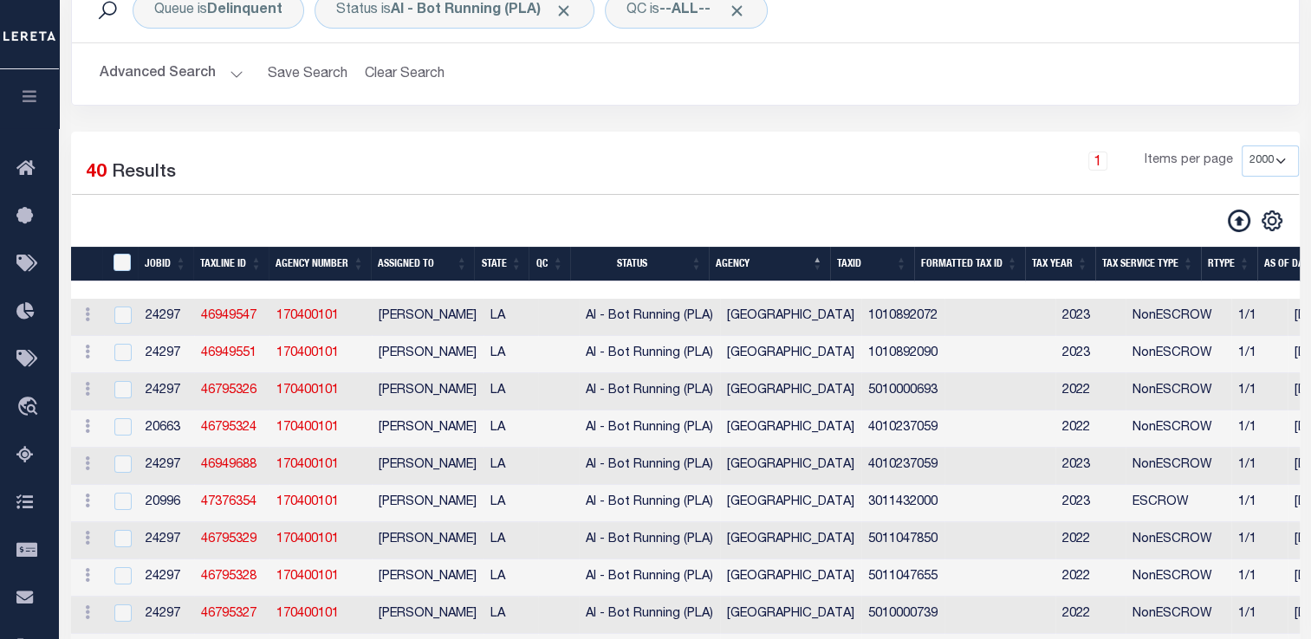
click at [491, 320] on td "LA" at bounding box center [510, 317] width 55 height 37
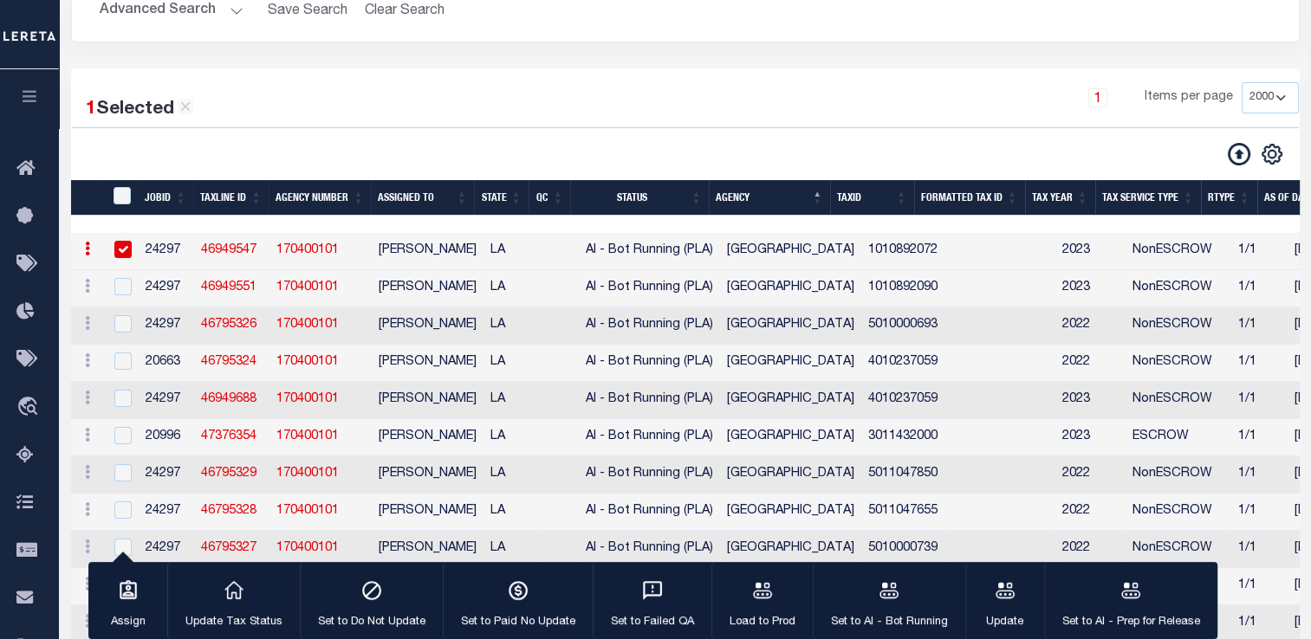
scroll to position [232, 0]
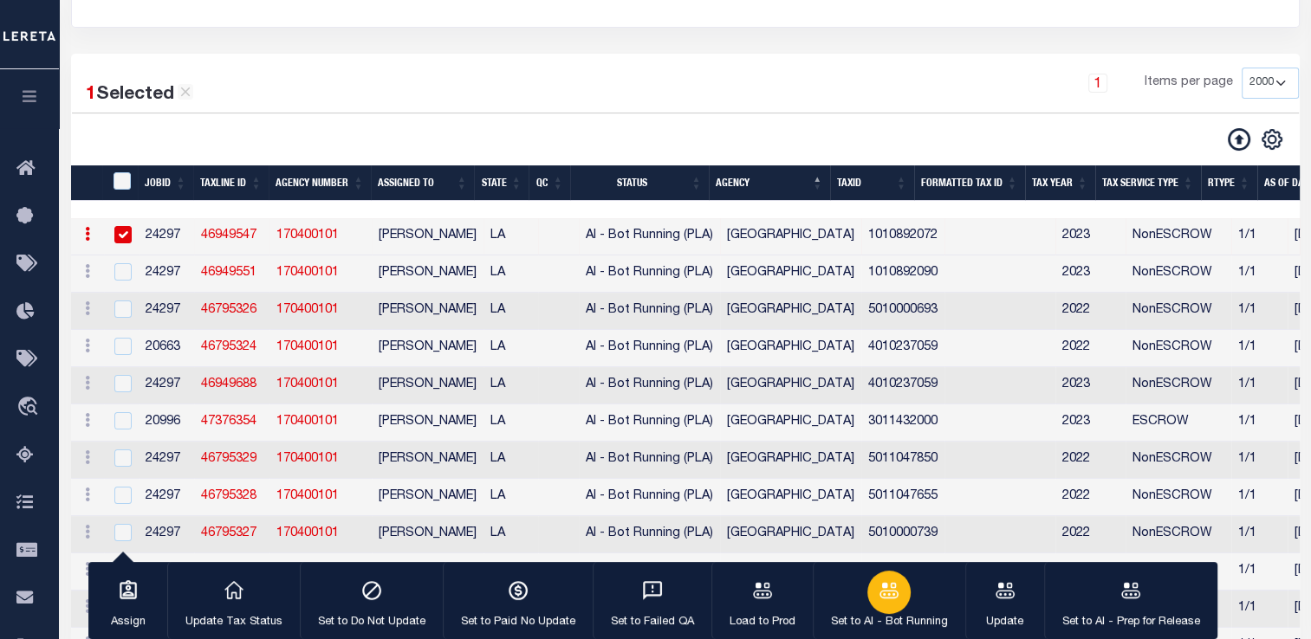
click at [884, 605] on div "button" at bounding box center [888, 592] width 43 height 43
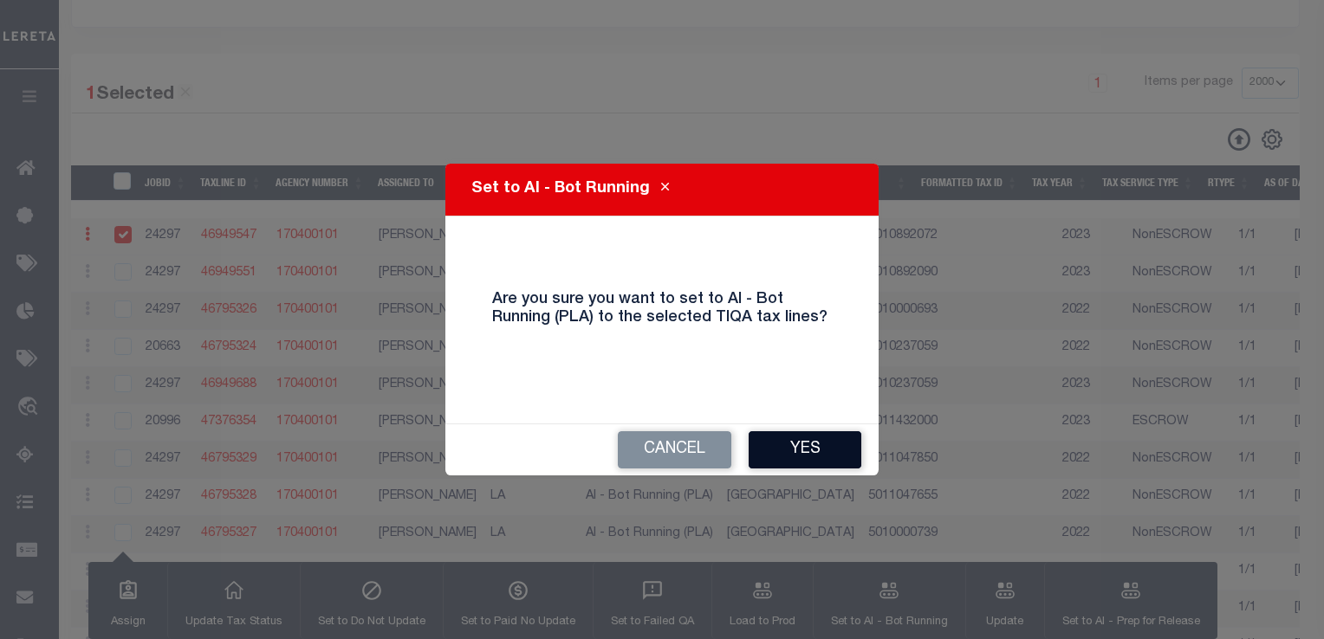
click at [810, 449] on button "Yes" at bounding box center [804, 449] width 113 height 37
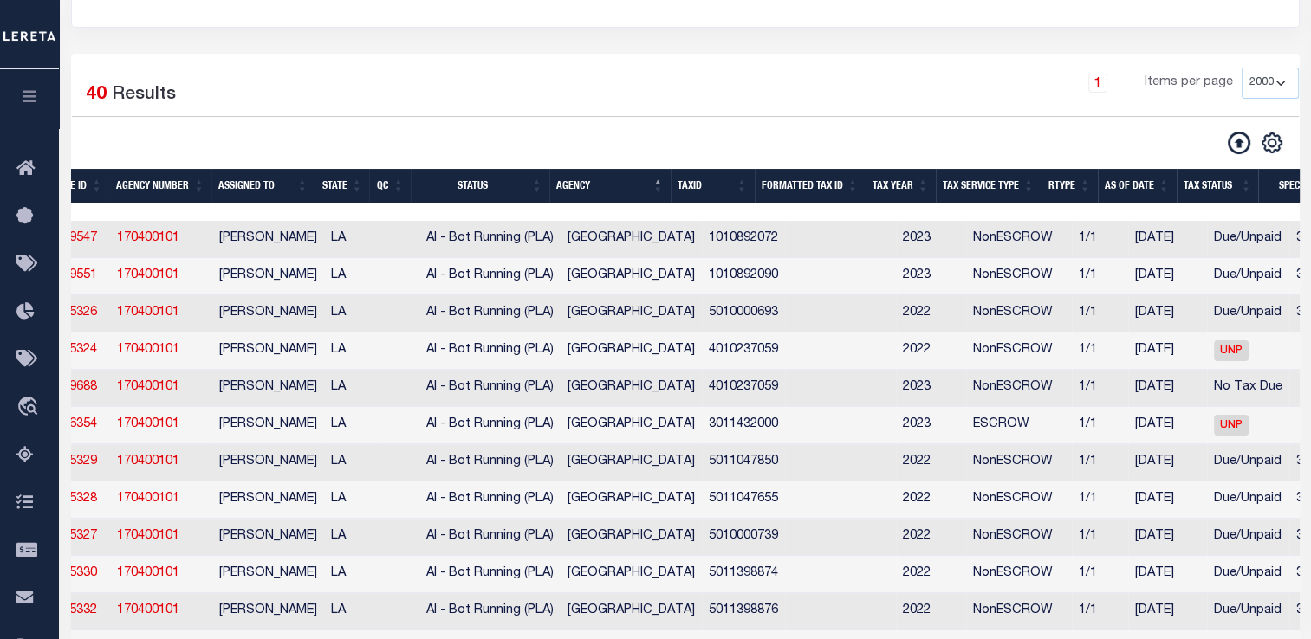
scroll to position [0, 475]
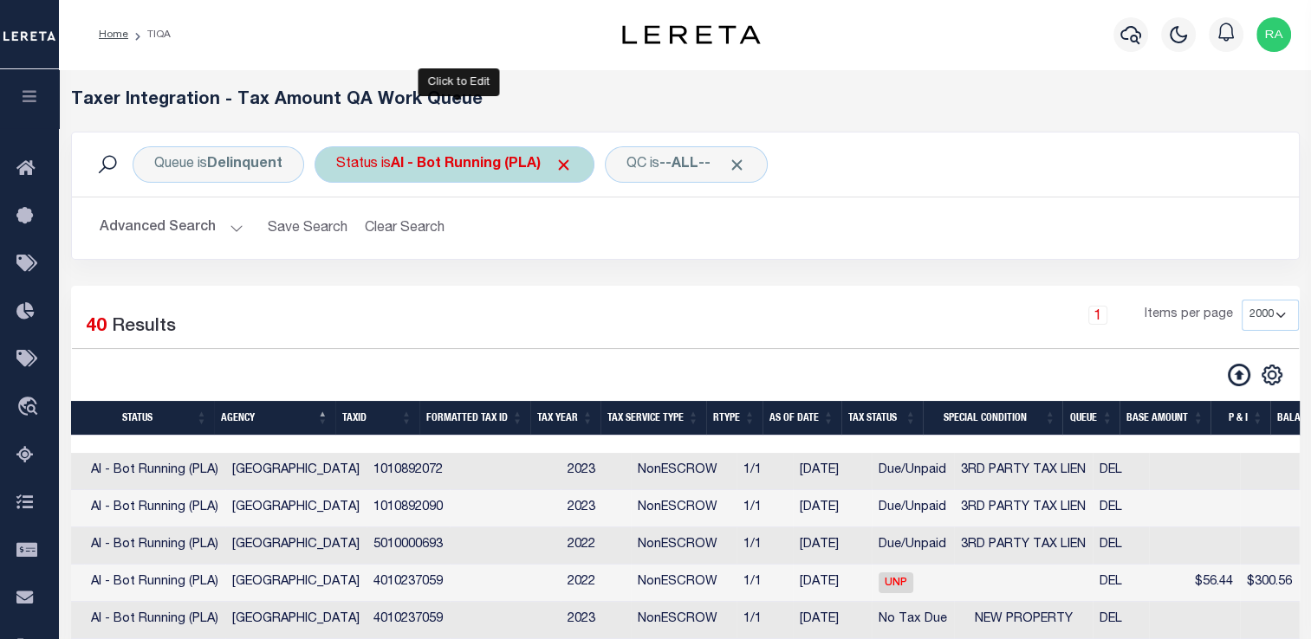
click at [398, 161] on b "AI - Bot Running (PLA)" at bounding box center [482, 165] width 182 height 14
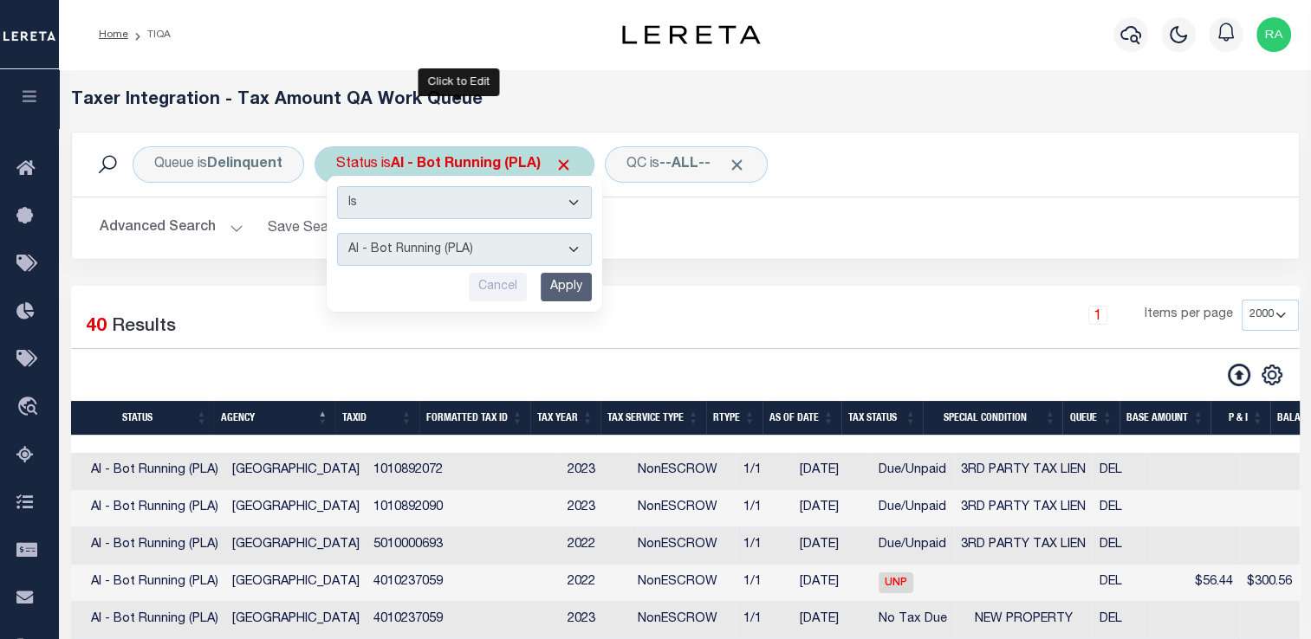
click at [440, 256] on select "AI - Bot Exception (ERR) AI - Bot Running (PLA) AI - Failed QA (FQA) AI - Prep …" at bounding box center [464, 249] width 255 height 33
click at [337, 233] on select "AI - Bot Exception (ERR) AI - Bot Running (PLA) AI - Failed QA (FQA) AI - Prep …" at bounding box center [464, 249] width 255 height 33
click at [572, 284] on input "Apply" at bounding box center [565, 287] width 51 height 29
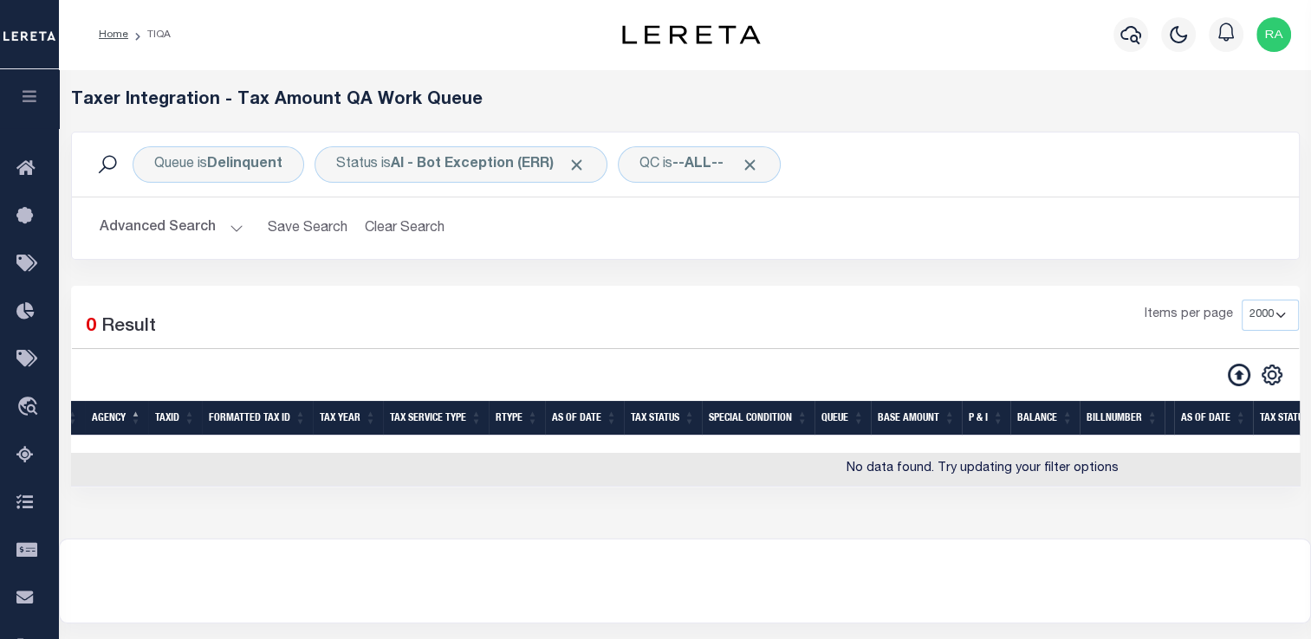
click at [191, 229] on button "Advanced Search" at bounding box center [172, 228] width 144 height 34
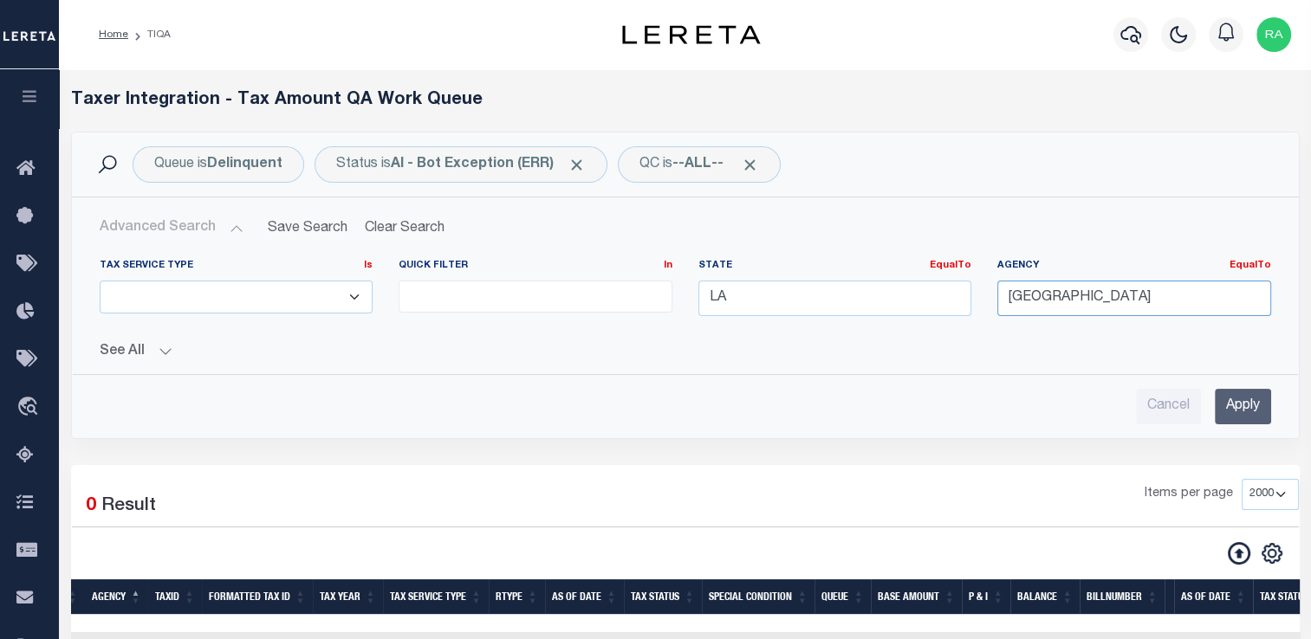
drag, startPoint x: 1127, startPoint y: 285, endPoint x: 900, endPoint y: 282, distance: 227.0
click at [900, 282] on div "Tax Service Type Is Is Contains ESCROW NonESCROW Quick Filter In In View Only L…" at bounding box center [685, 294] width 1197 height 71
click at [1292, 426] on div "Advanced Search Save Search Clear Search TIQATaxLineSearchTable_dynamictable___…" at bounding box center [685, 317] width 1227 height 241
click at [1220, 394] on input "Apply" at bounding box center [1242, 407] width 56 height 36
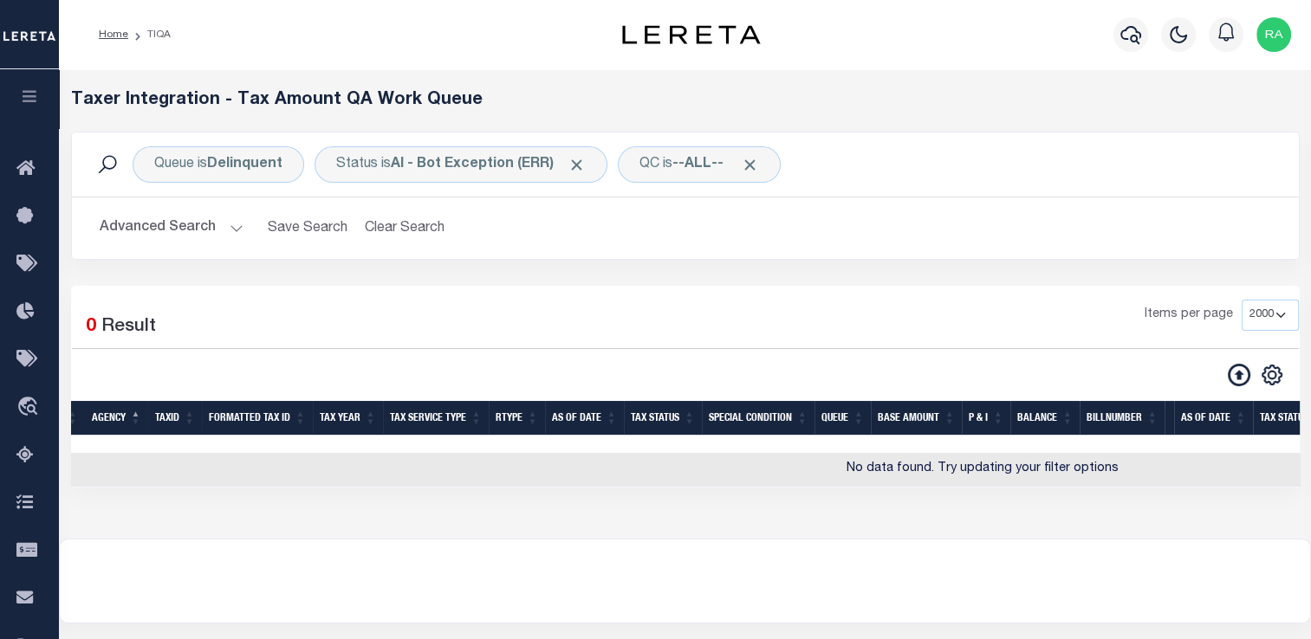
click at [226, 225] on button "Advanced Search" at bounding box center [172, 228] width 144 height 34
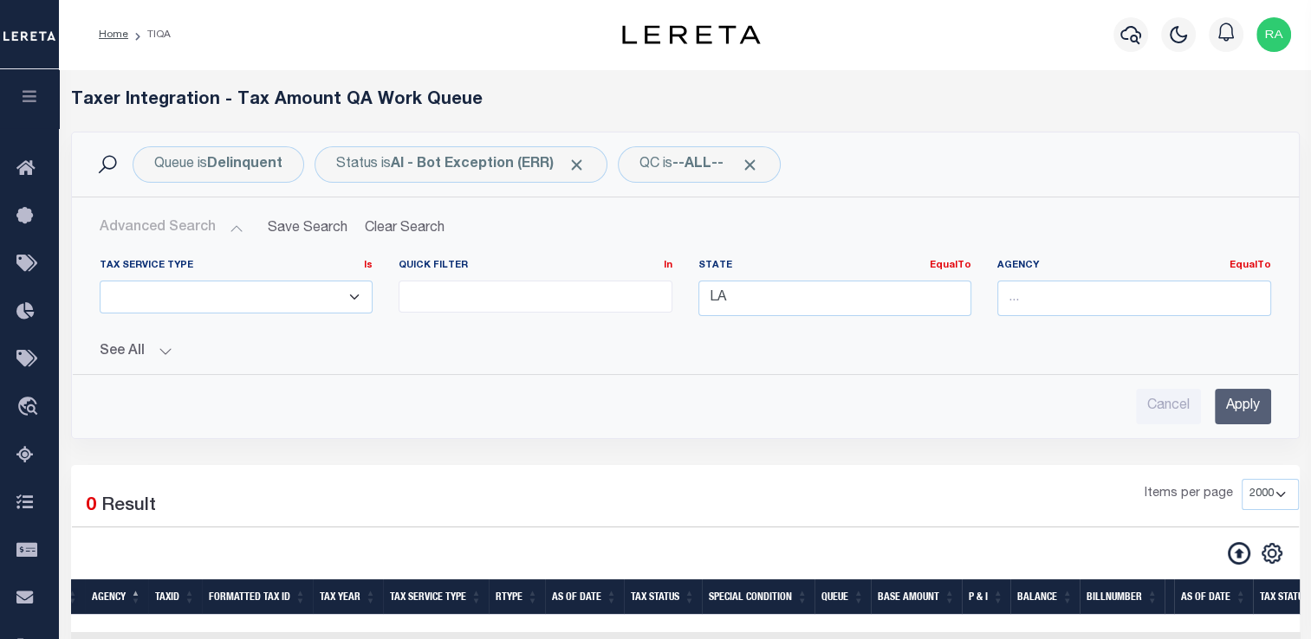
click at [226, 225] on button "Advanced Search" at bounding box center [172, 228] width 144 height 34
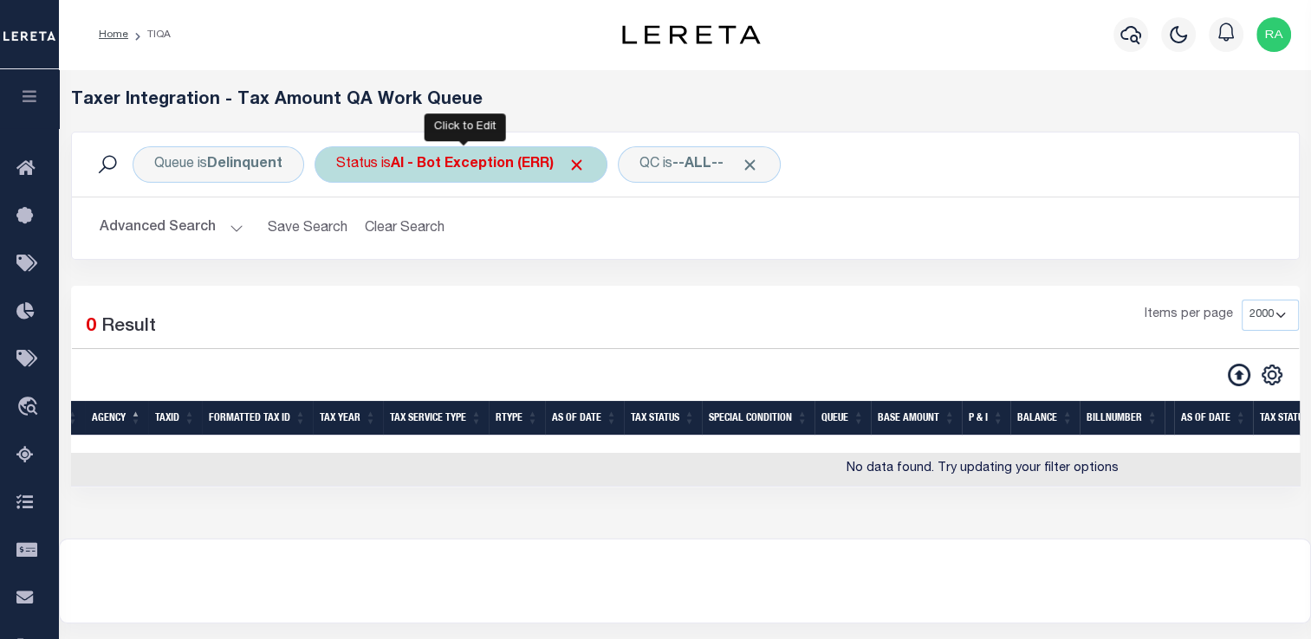
click at [367, 173] on div "Status is AI - Bot Exception (ERR)" at bounding box center [460, 164] width 293 height 36
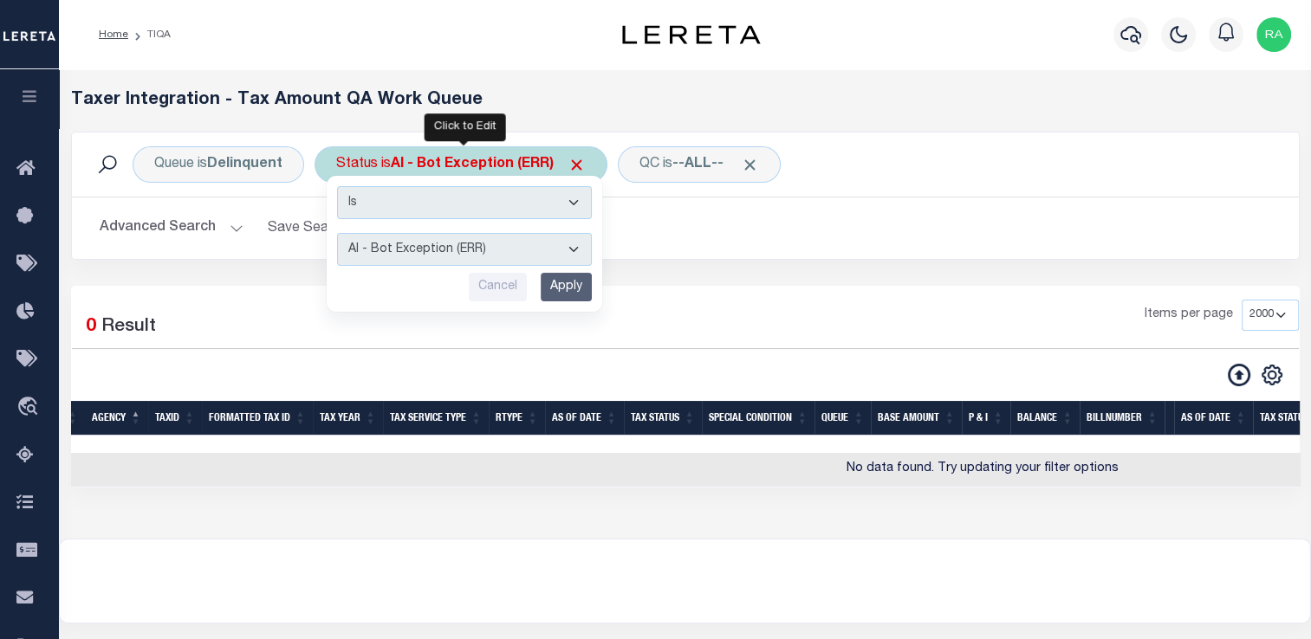
click at [377, 252] on select "AI - Bot Exception (ERR) AI - Bot Running (PLA) AI - Failed QA (FQA) AI - Prep …" at bounding box center [464, 249] width 255 height 33
click at [337, 233] on select "AI - Bot Exception (ERR) AI - Bot Running (PLA) AI - Failed QA (FQA) AI - Prep …" at bounding box center [464, 249] width 255 height 33
click at [573, 289] on input "Apply" at bounding box center [565, 287] width 51 height 29
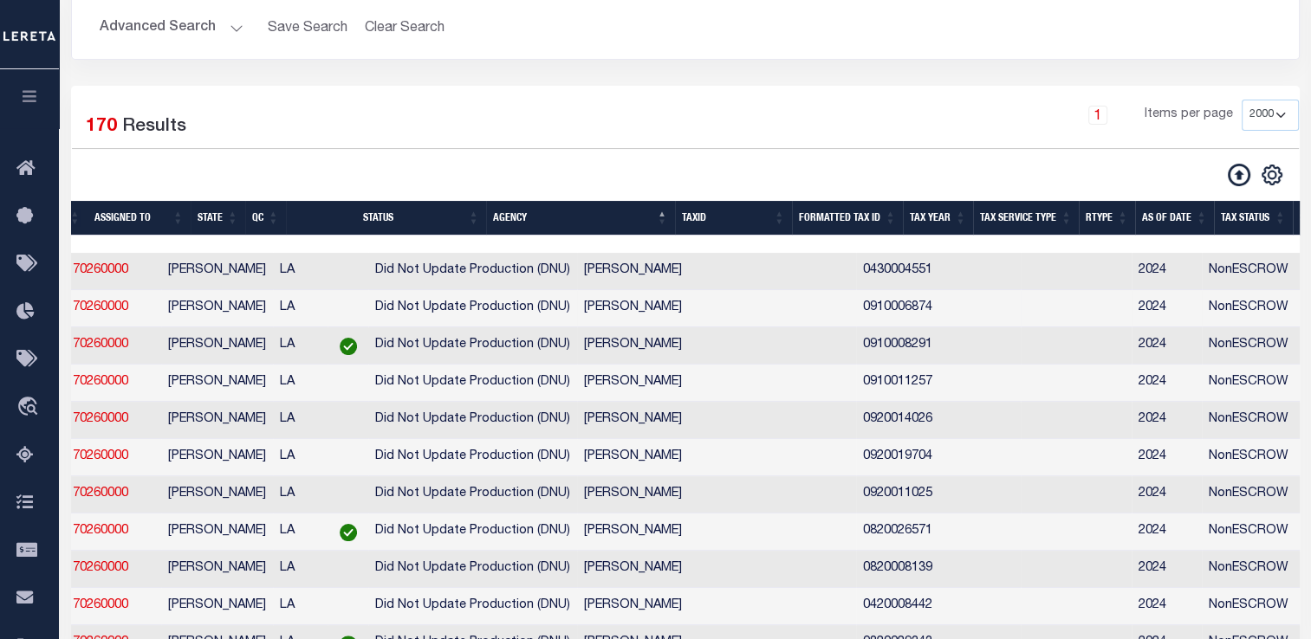
scroll to position [0, 210]
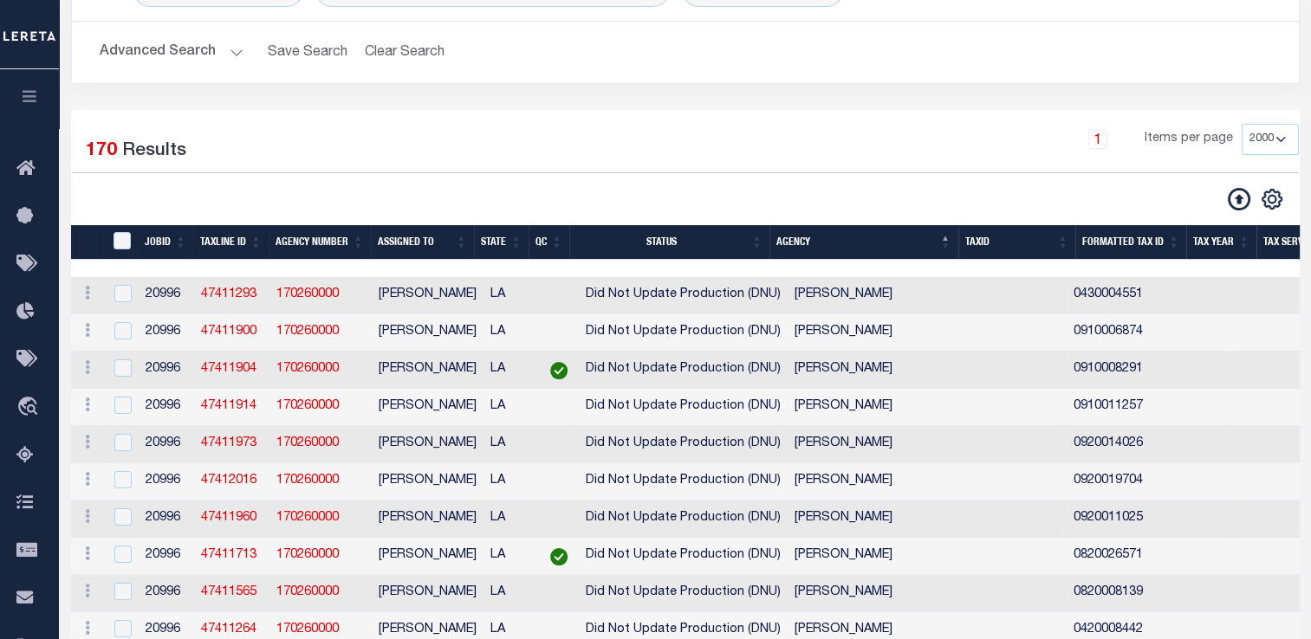
click at [230, 49] on button "Advanced Search" at bounding box center [172, 53] width 144 height 34
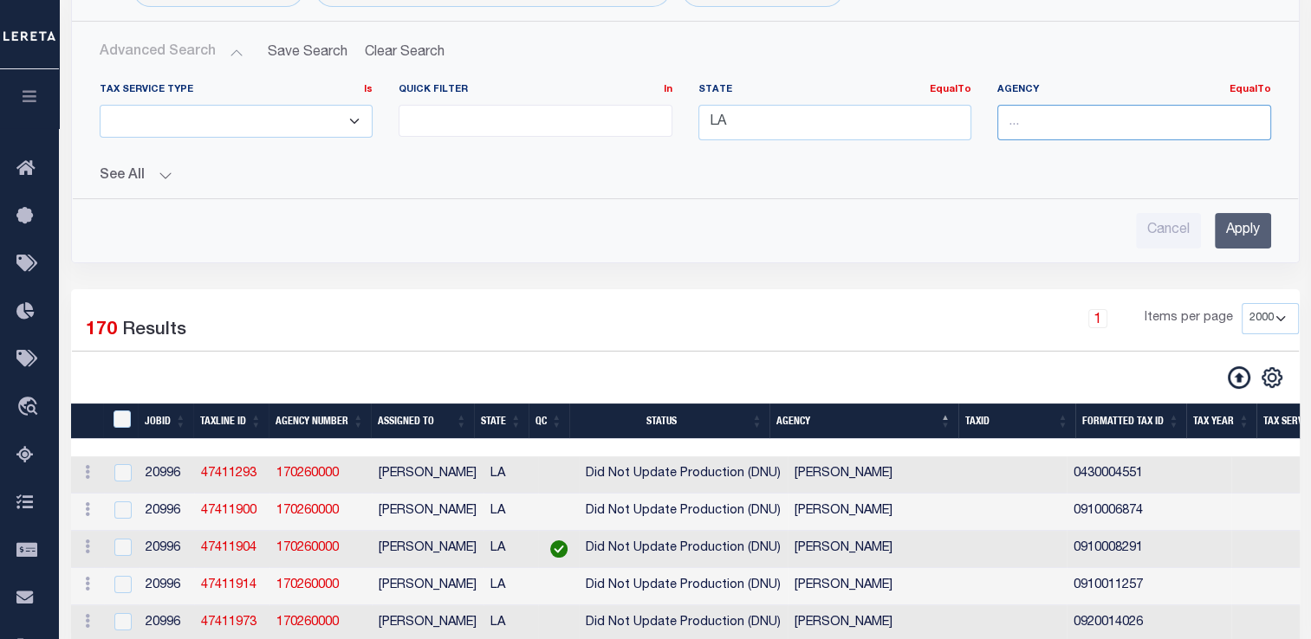
click at [1112, 113] on input "text" at bounding box center [1134, 123] width 274 height 36
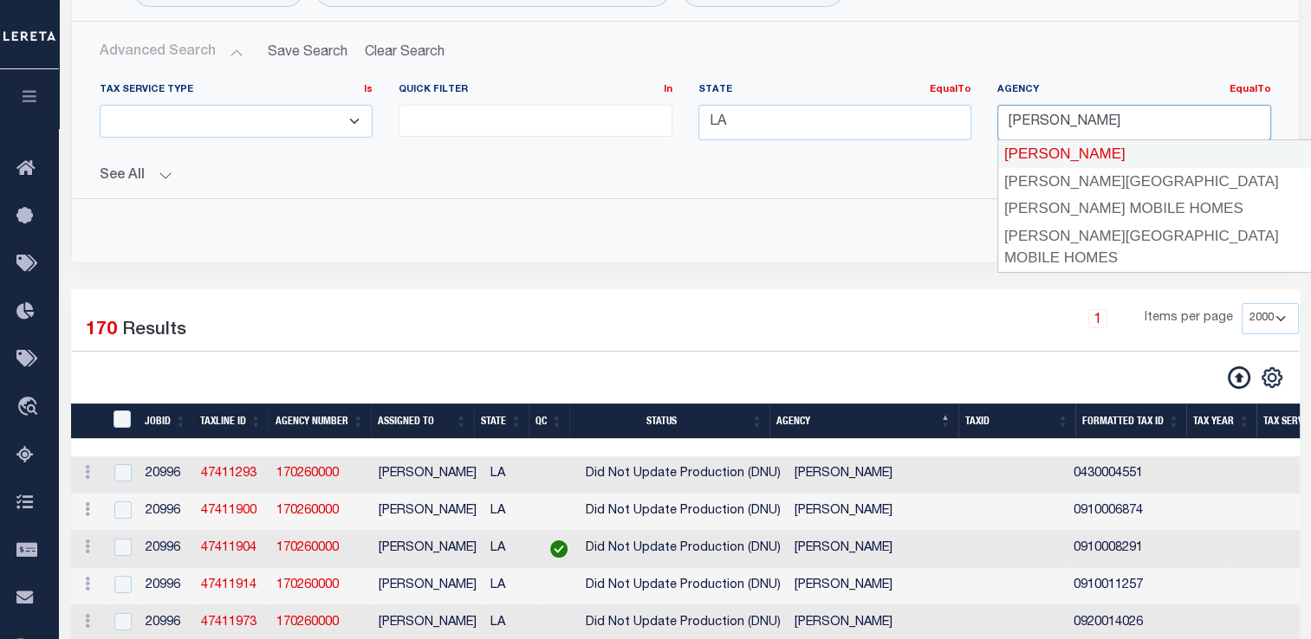
click at [1097, 152] on div "[PERSON_NAME]" at bounding box center [1154, 154] width 313 height 28
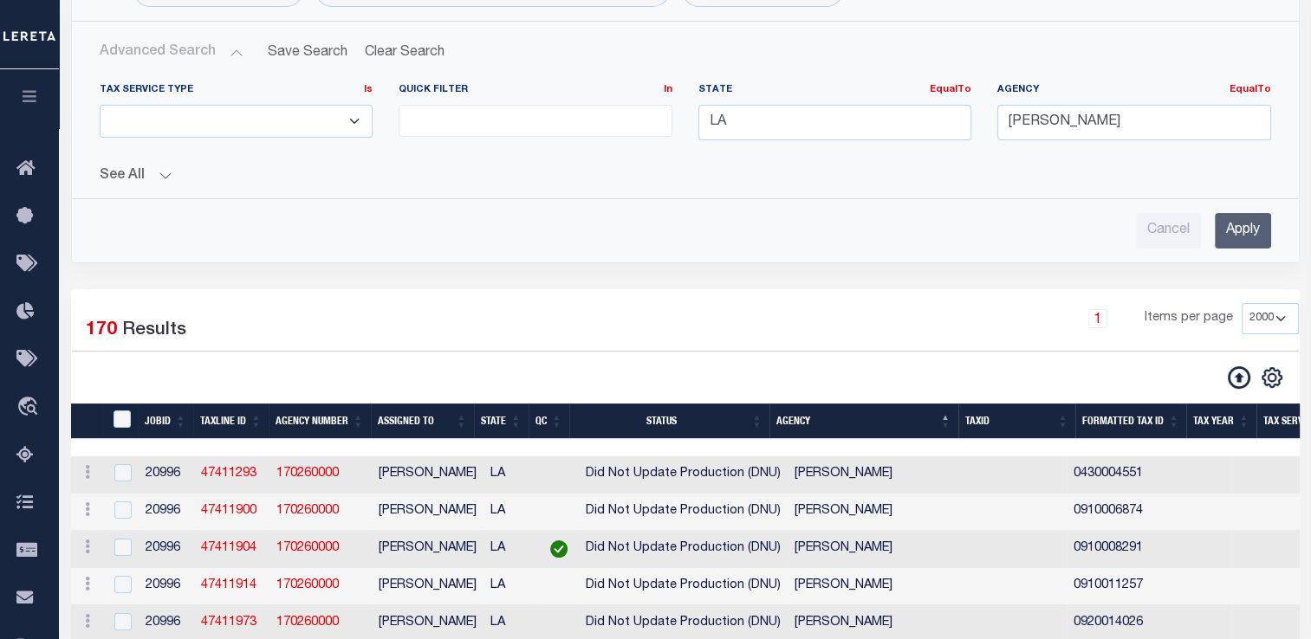
click at [1233, 230] on input "Apply" at bounding box center [1242, 231] width 56 height 36
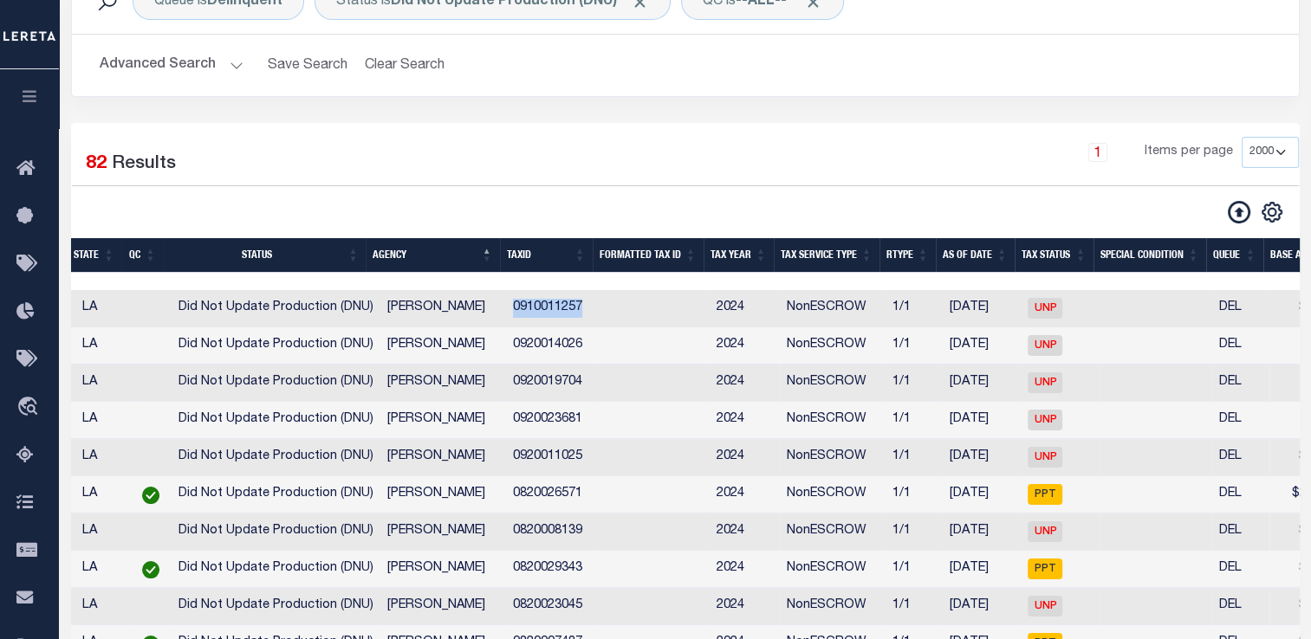
drag, startPoint x: 502, startPoint y: 313, endPoint x: 612, endPoint y: 308, distance: 109.2
click at [612, 308] on tr "ACTIONS View Detail Delete View in [GEOGRAPHIC_DATA] 20996 47411914 170260000 […" at bounding box center [1335, 308] width 3345 height 37
copy td "0910011257"
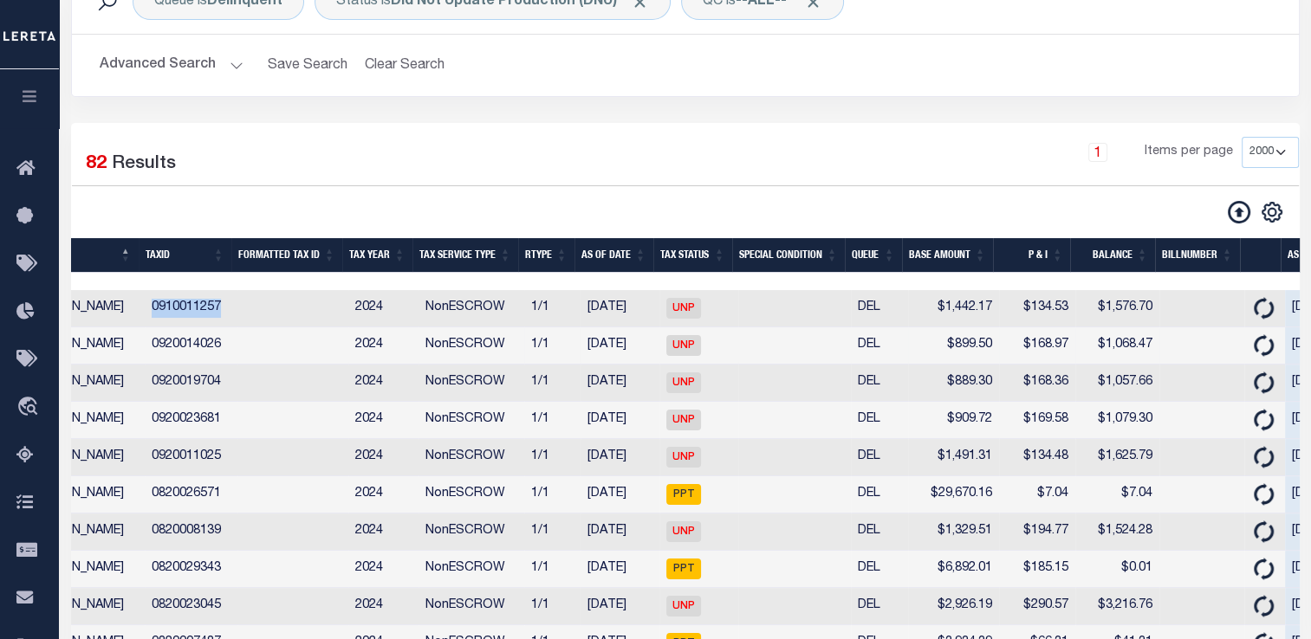
scroll to position [0, 417]
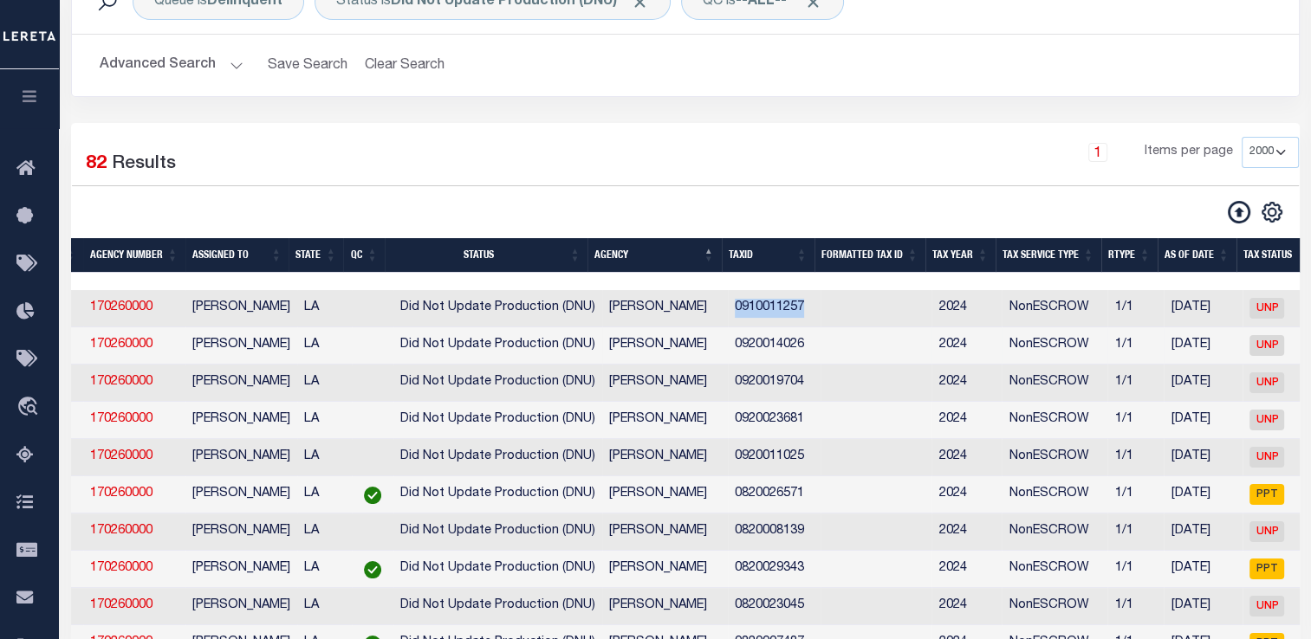
copy td "0910011257"
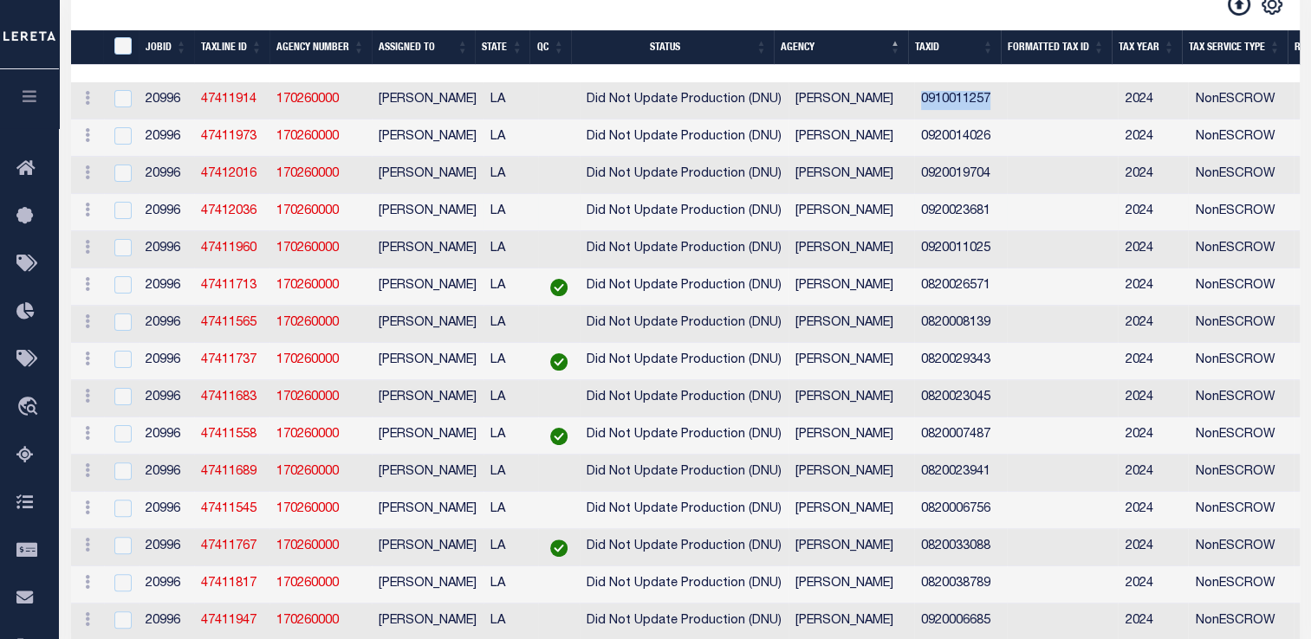
scroll to position [0, 0]
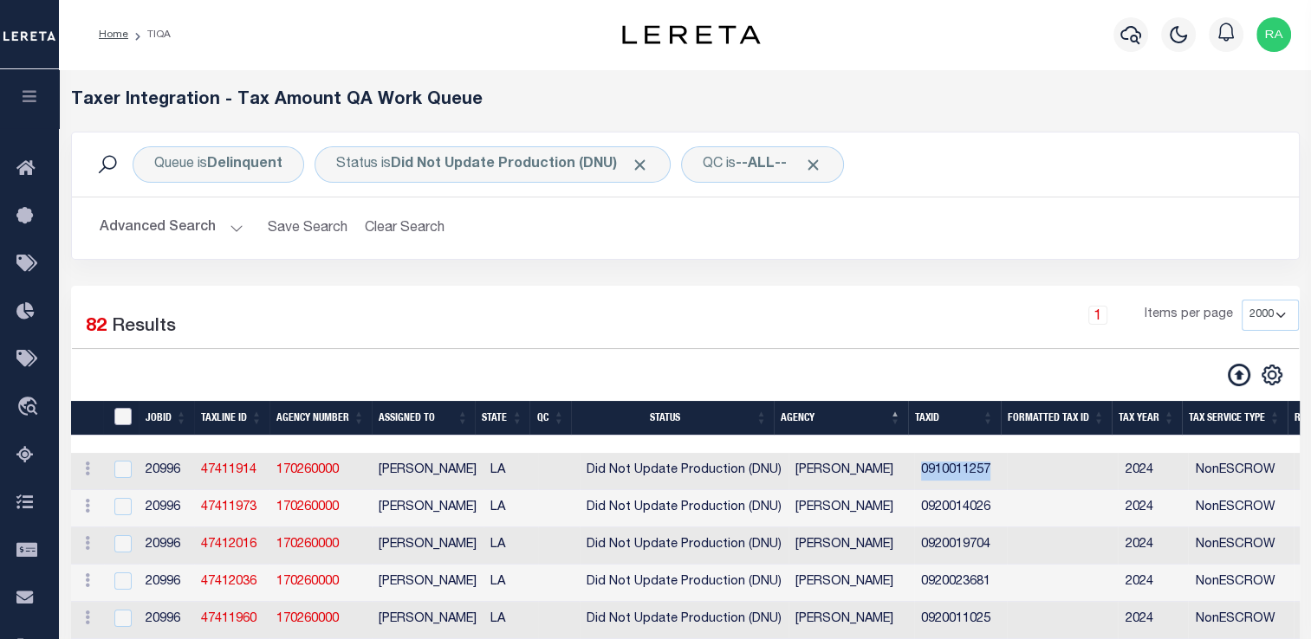
click at [118, 415] on input "TaxID" at bounding box center [122, 416] width 17 height 17
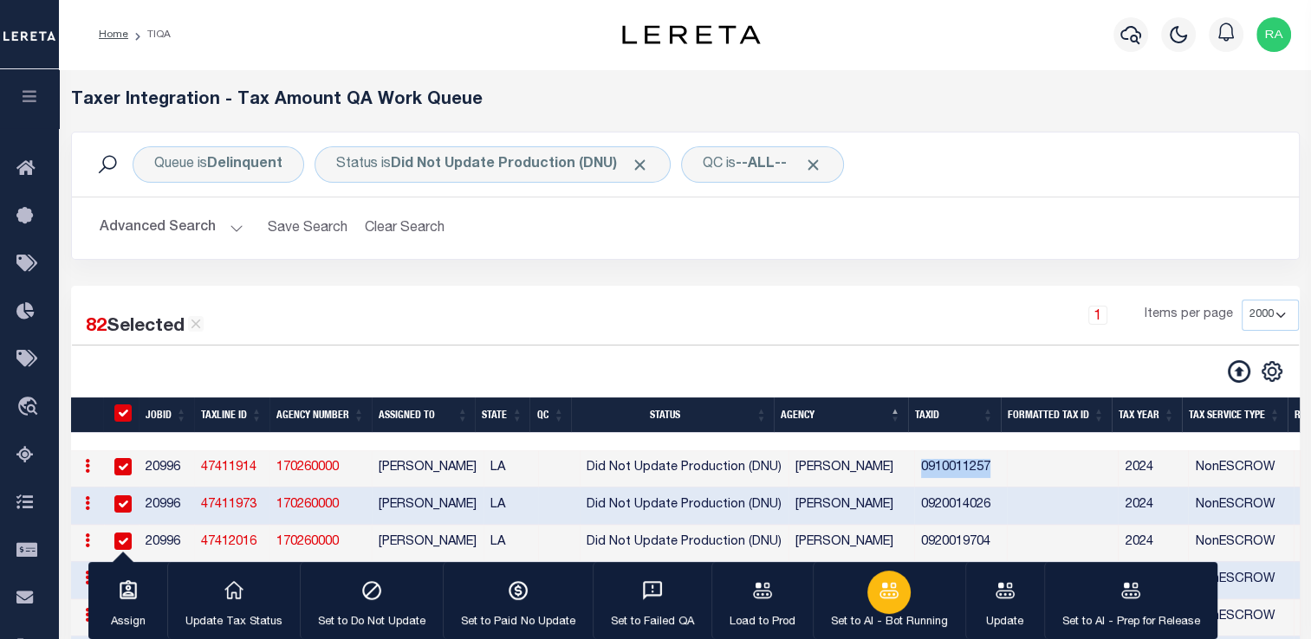
click at [878, 612] on div "button" at bounding box center [888, 592] width 43 height 43
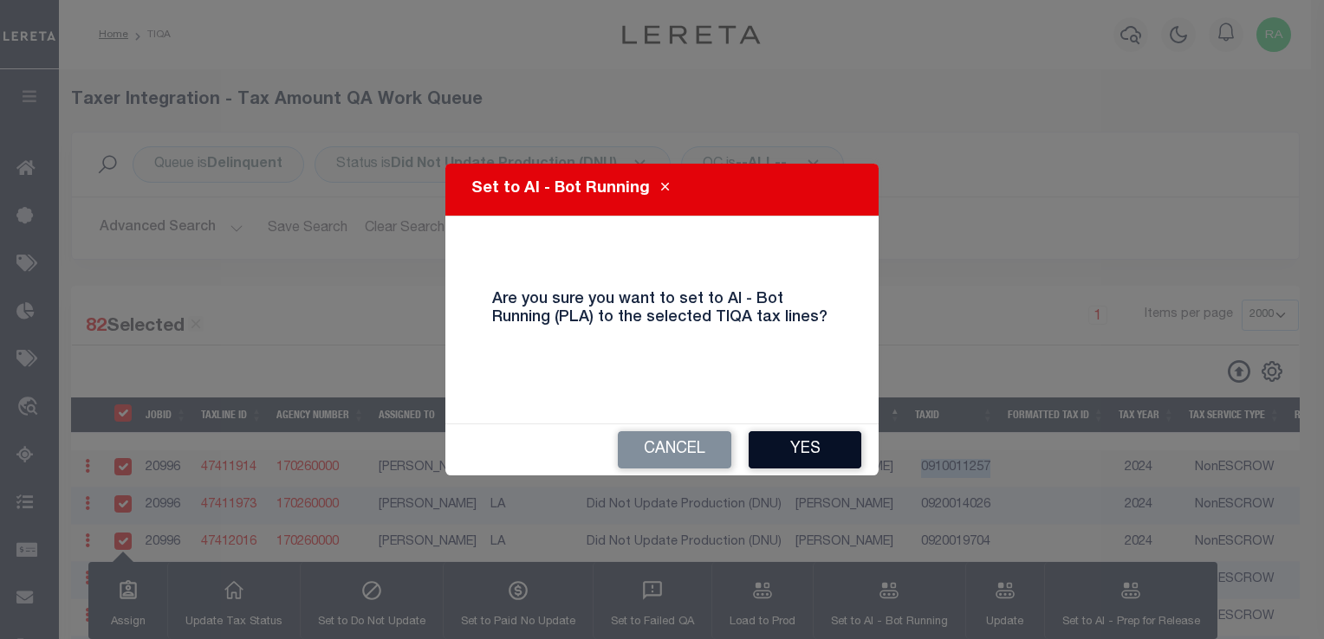
click at [793, 454] on button "Yes" at bounding box center [804, 449] width 113 height 37
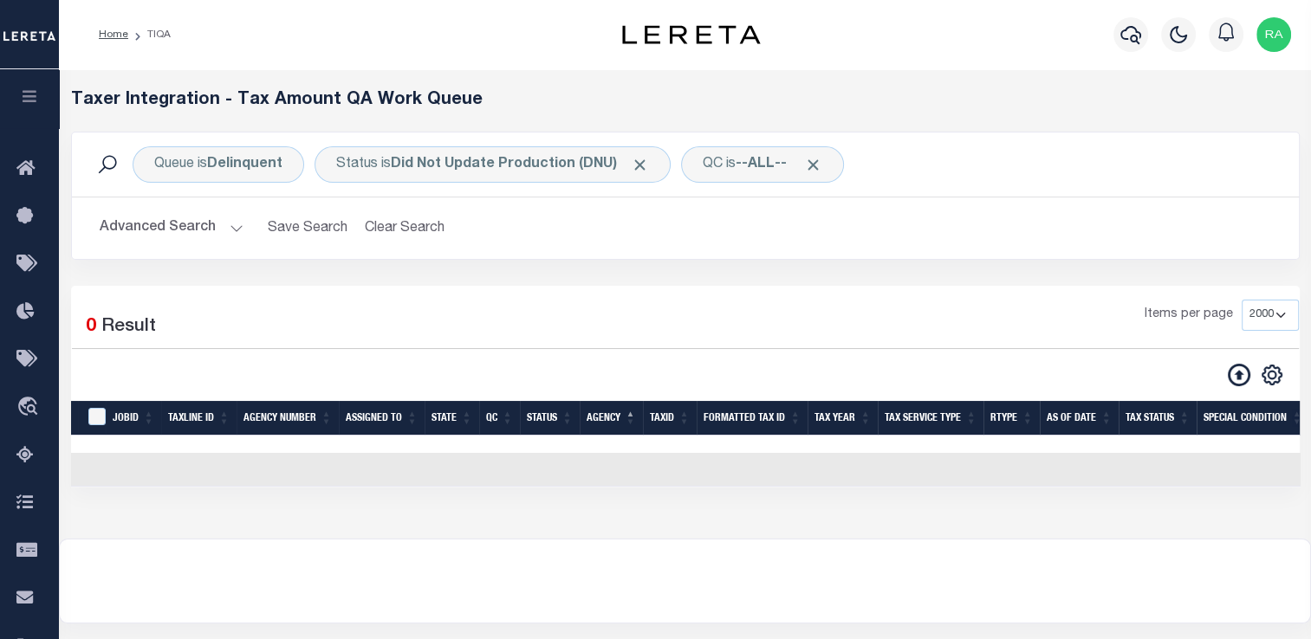
click at [226, 222] on button "Advanced Search" at bounding box center [172, 228] width 144 height 34
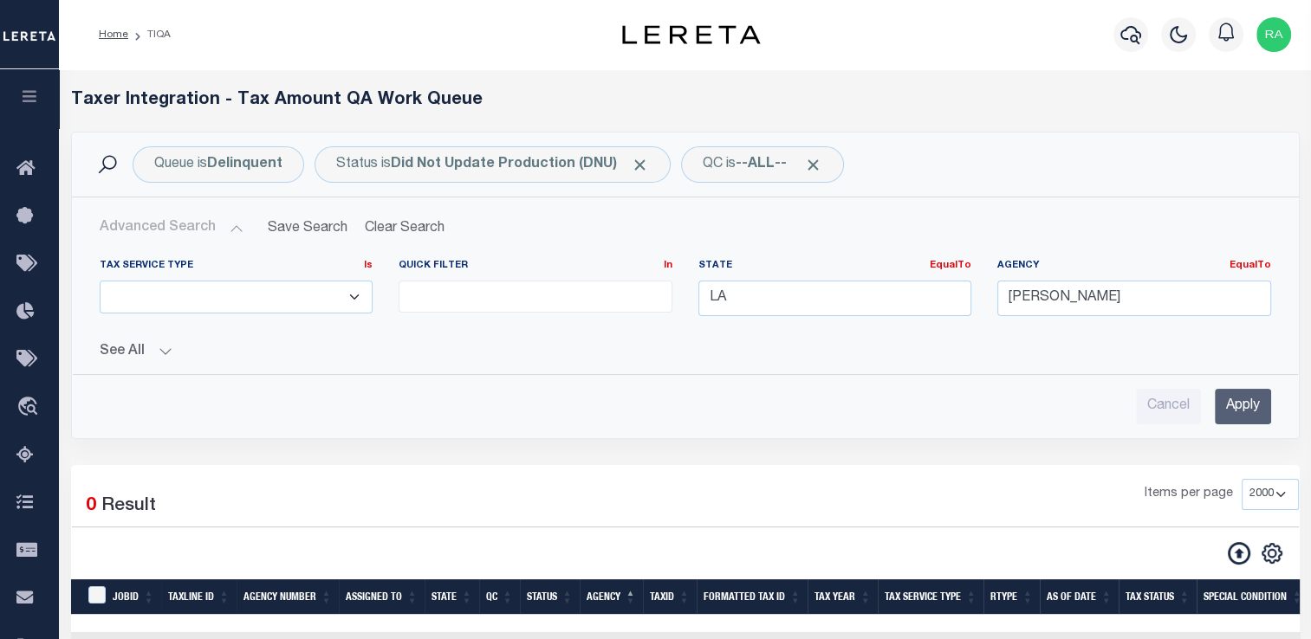
click at [930, 379] on div "Cancel Apply" at bounding box center [685, 399] width 1199 height 49
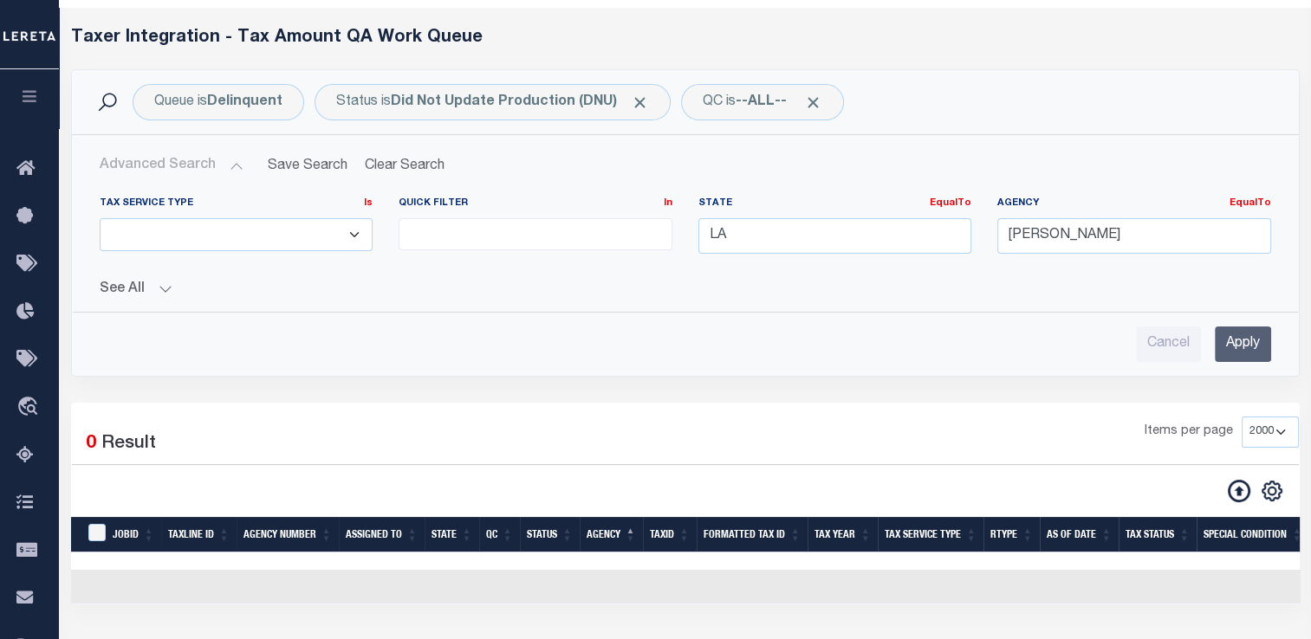
scroll to position [196, 0]
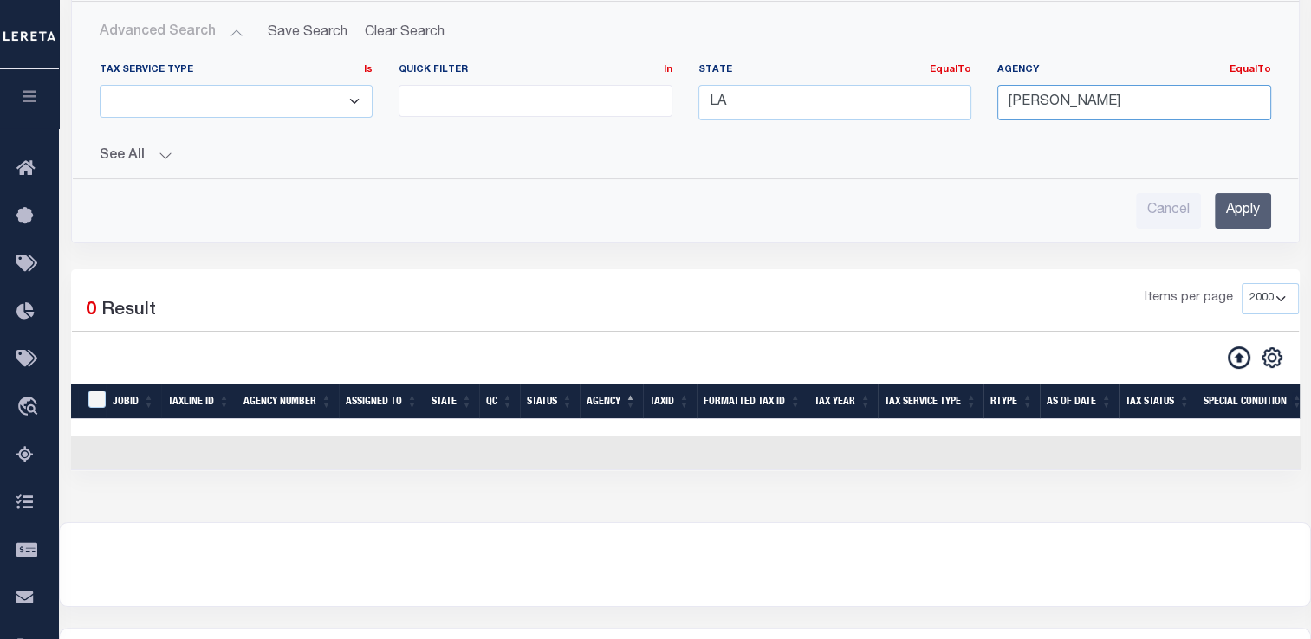
drag, startPoint x: 1155, startPoint y: 112, endPoint x: 884, endPoint y: 120, distance: 272.1
click at [884, 120] on div "Tax Service Type Is Is Contains ESCROW NonESCROW Quick Filter In In View Only L…" at bounding box center [685, 98] width 1197 height 71
click at [884, 120] on div "State EqualTo Equals LA" at bounding box center [835, 98] width 300 height 71
click at [1243, 207] on input "Apply" at bounding box center [1242, 211] width 56 height 36
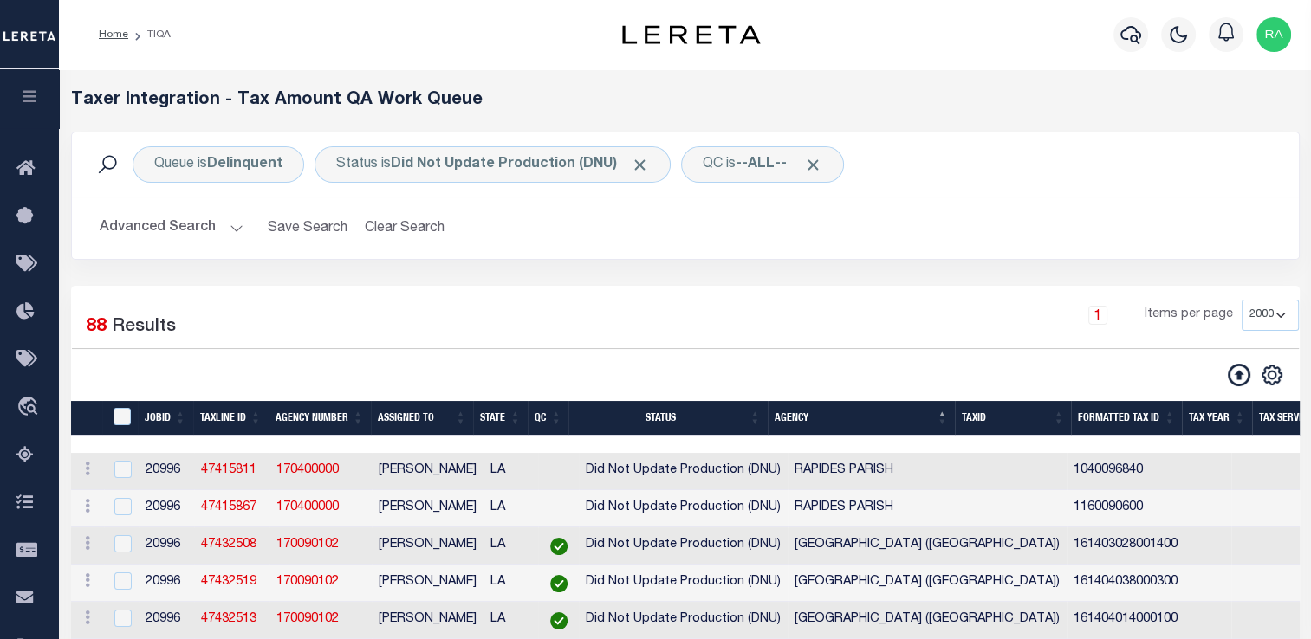
scroll to position [4, 0]
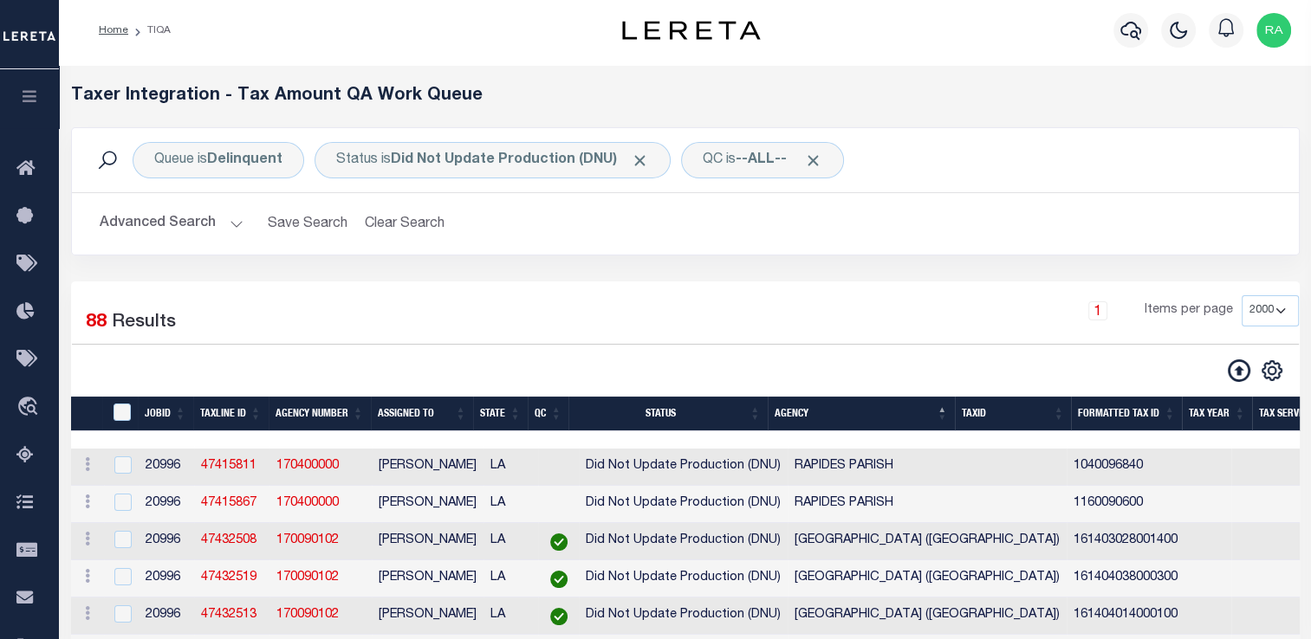
click at [225, 228] on button "Advanced Search" at bounding box center [172, 224] width 144 height 34
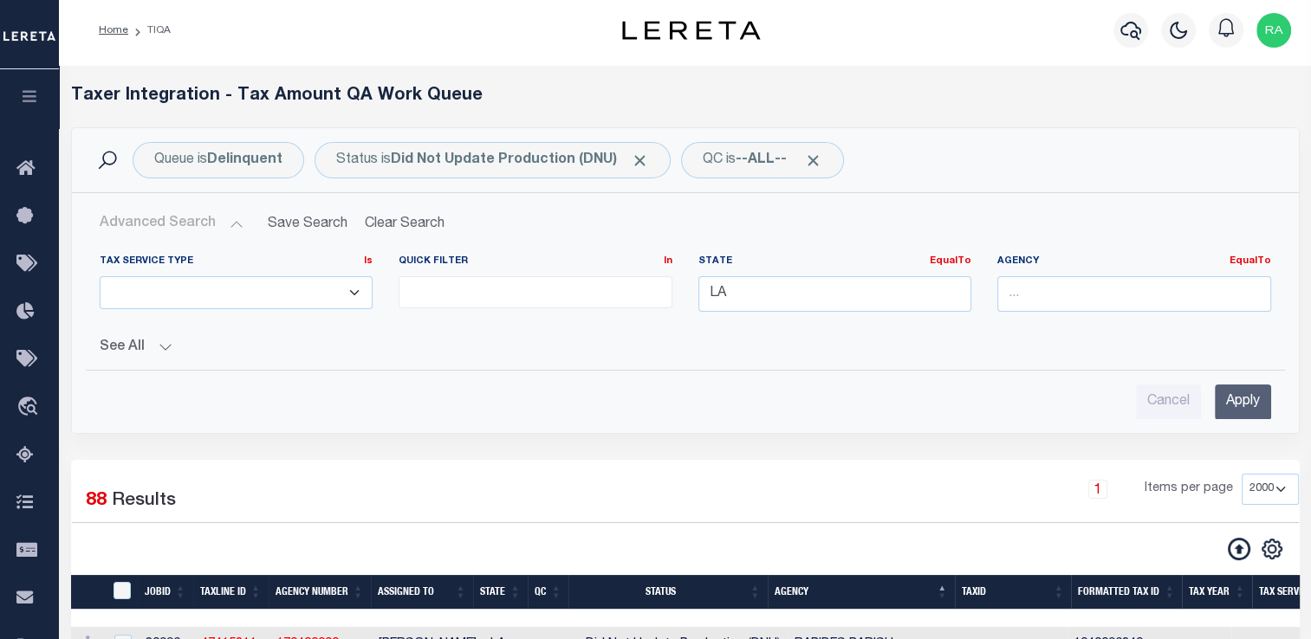
click at [236, 224] on button "Advanced Search" at bounding box center [172, 224] width 144 height 34
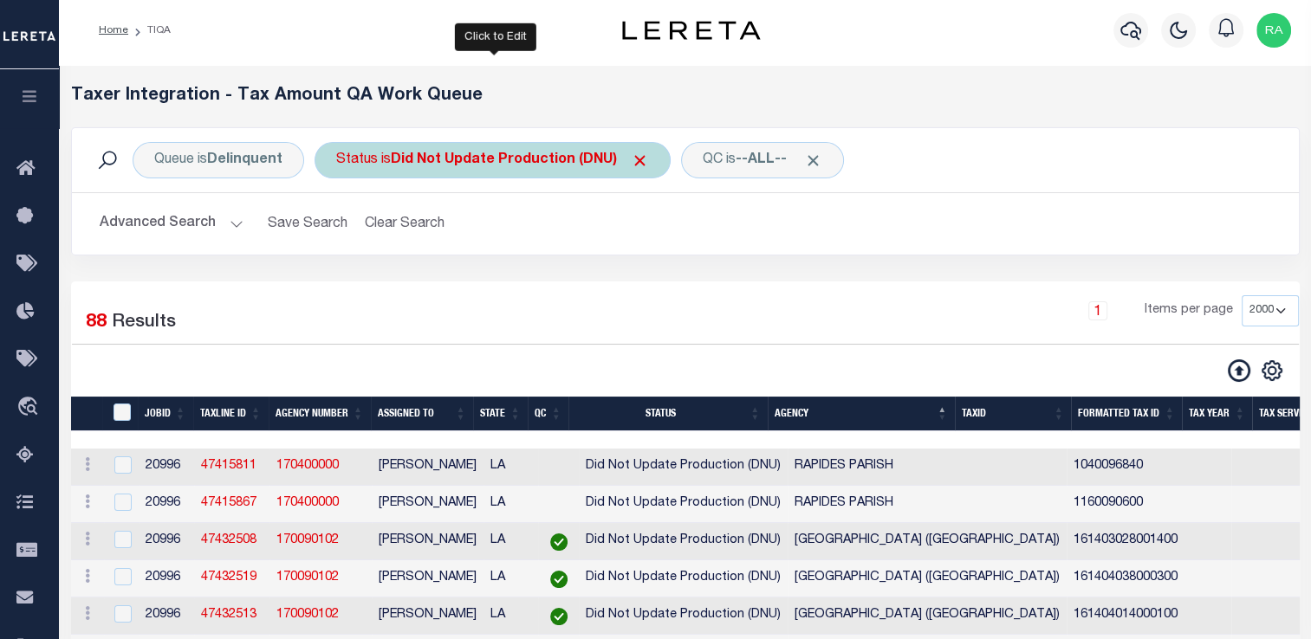
click at [432, 175] on div "Status is Did Not Update Production (DNU)" at bounding box center [492, 160] width 356 height 36
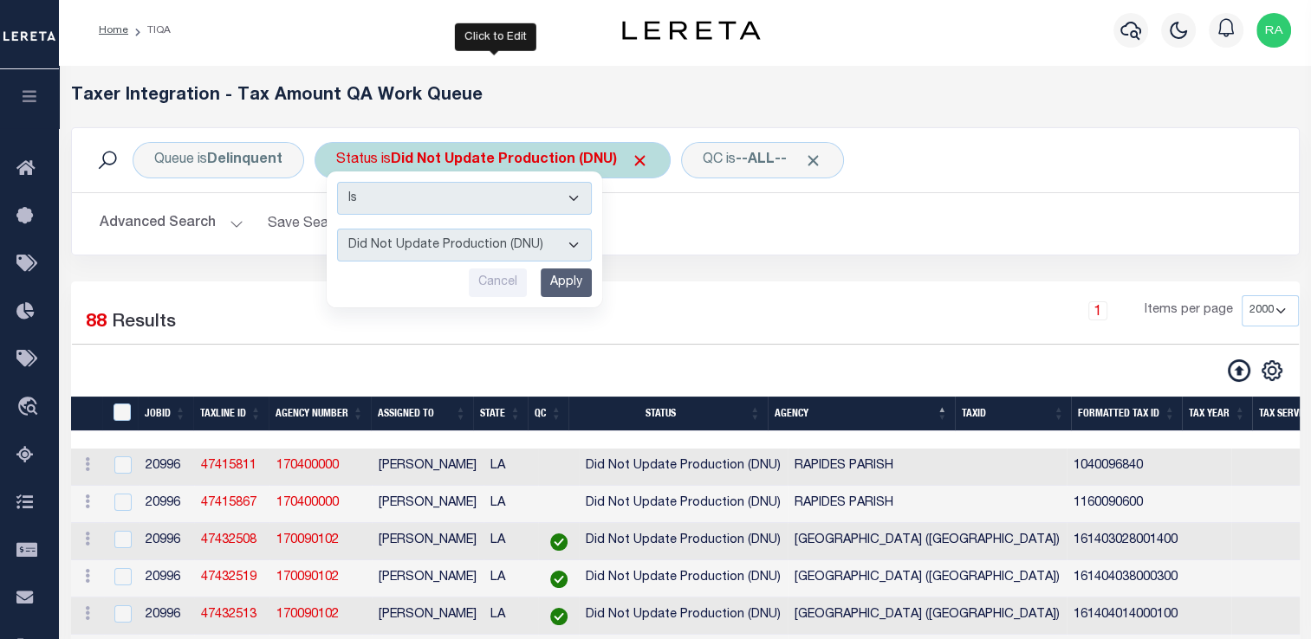
click at [437, 260] on select "AI - Bot Exception (ERR) AI - Bot Running (PLA) AI - Failed QA (FQA) AI - Prep …" at bounding box center [464, 245] width 255 height 33
click at [337, 229] on select "AI - Bot Exception (ERR) AI - Bot Running (PLA) AI - Failed QA (FQA) AI - Prep …" at bounding box center [464, 245] width 255 height 33
click at [577, 296] on div "Is Contains AI - Bot Exception (ERR) AI - Bot Running (PLA) AI - Failed QA (FQA…" at bounding box center [464, 240] width 275 height 136
click at [565, 289] on input "Apply" at bounding box center [565, 283] width 51 height 29
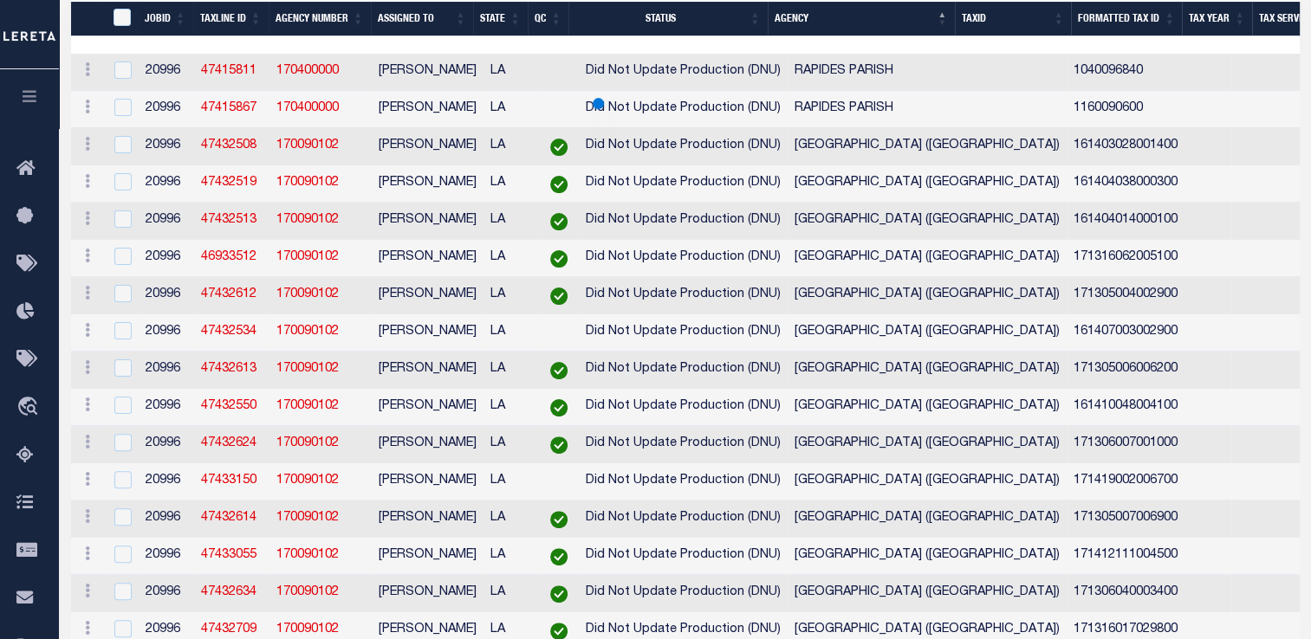
scroll to position [227, 0]
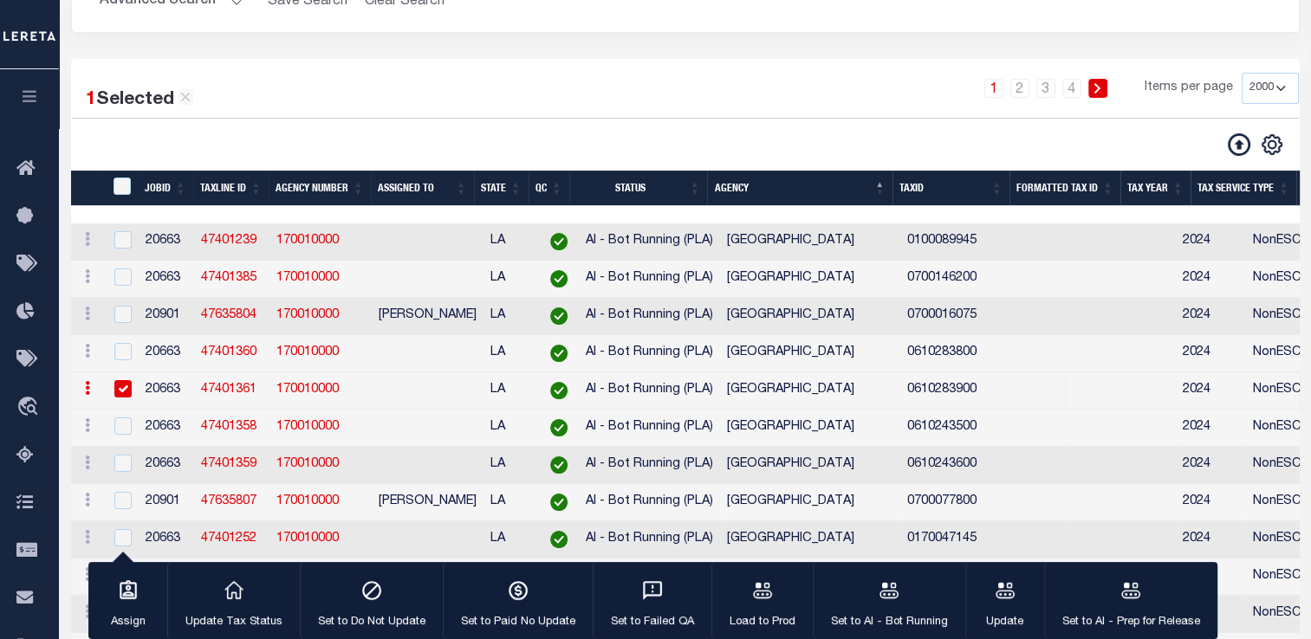
click at [187, 102] on icon at bounding box center [185, 98] width 10 height 10
click at [229, 18] on button "Advanced Search" at bounding box center [172, 1] width 144 height 34
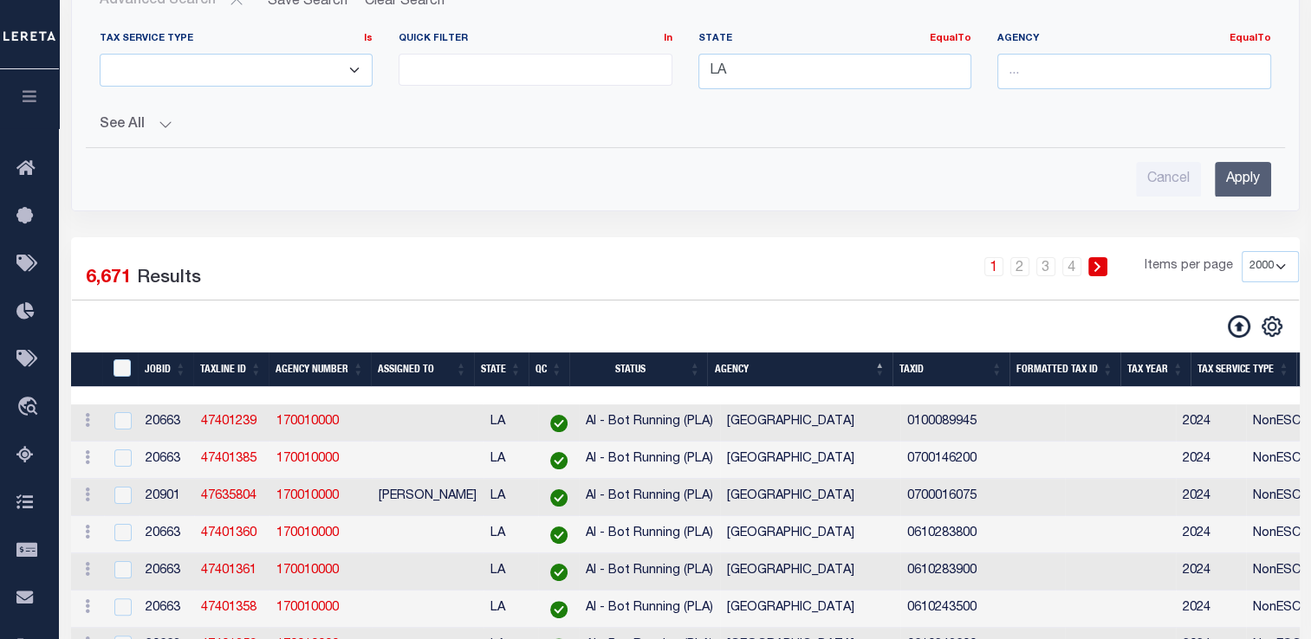
click at [189, 293] on label "Results" at bounding box center [169, 279] width 64 height 28
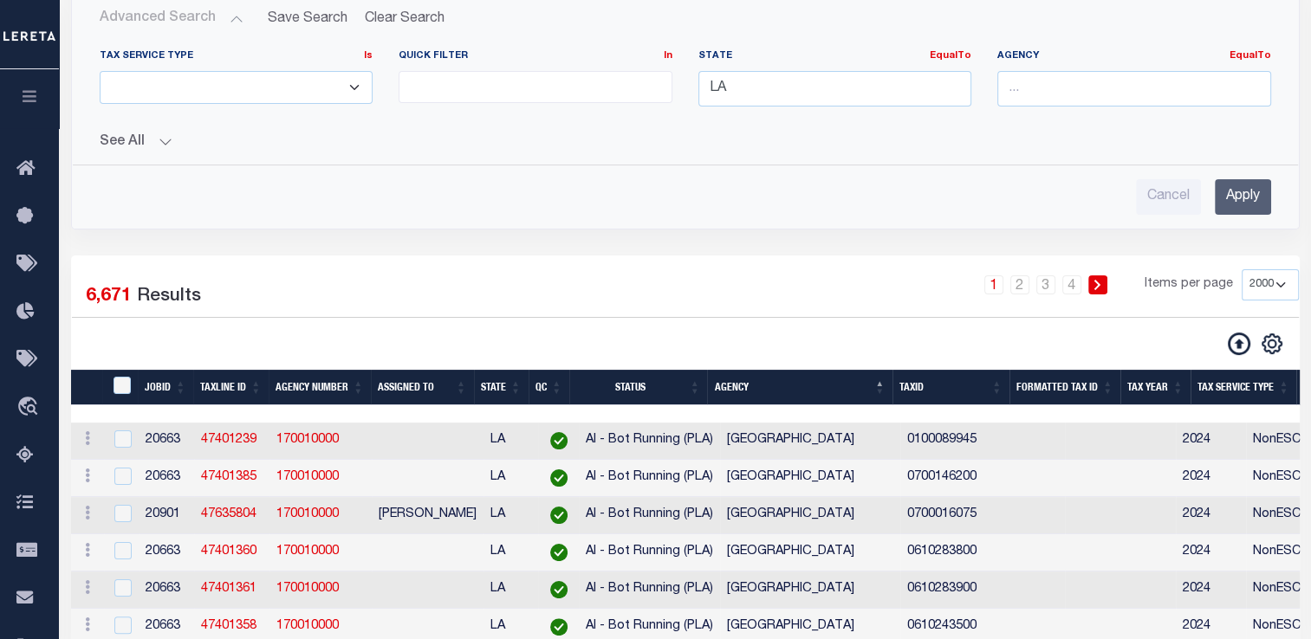
scroll to position [371, 0]
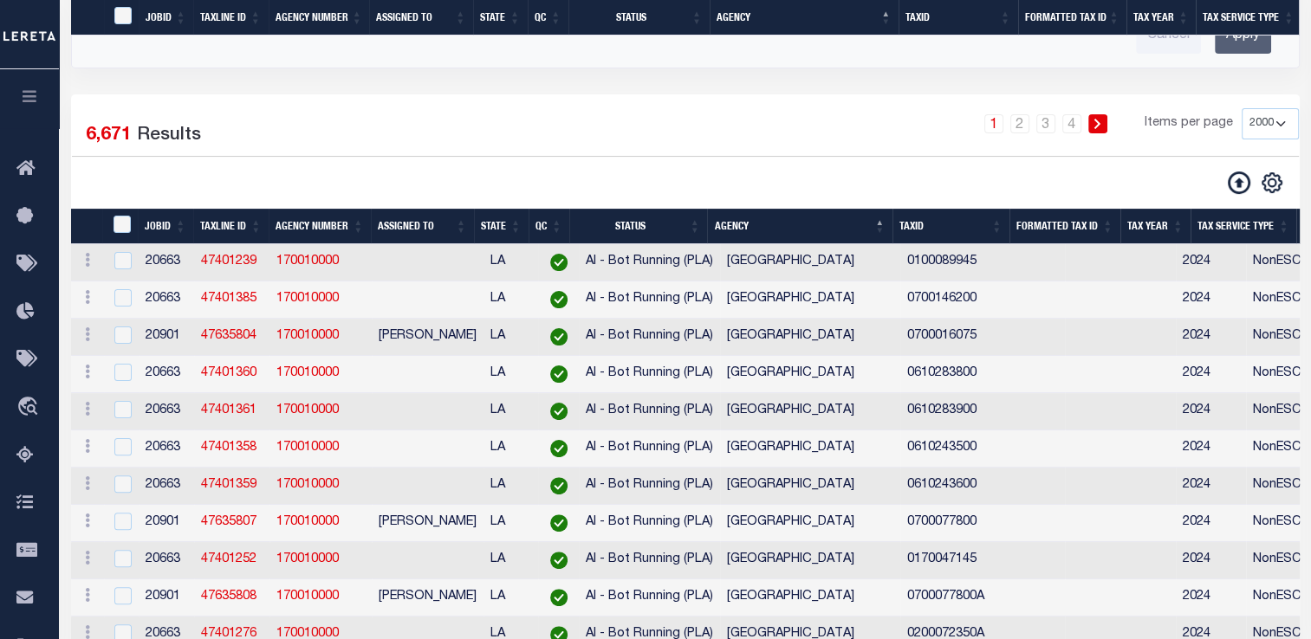
click at [392, 153] on div "1 2 3 4 Items per page 10 25 50 100 200 500 1000 2000" at bounding box center [842, 130] width 914 height 45
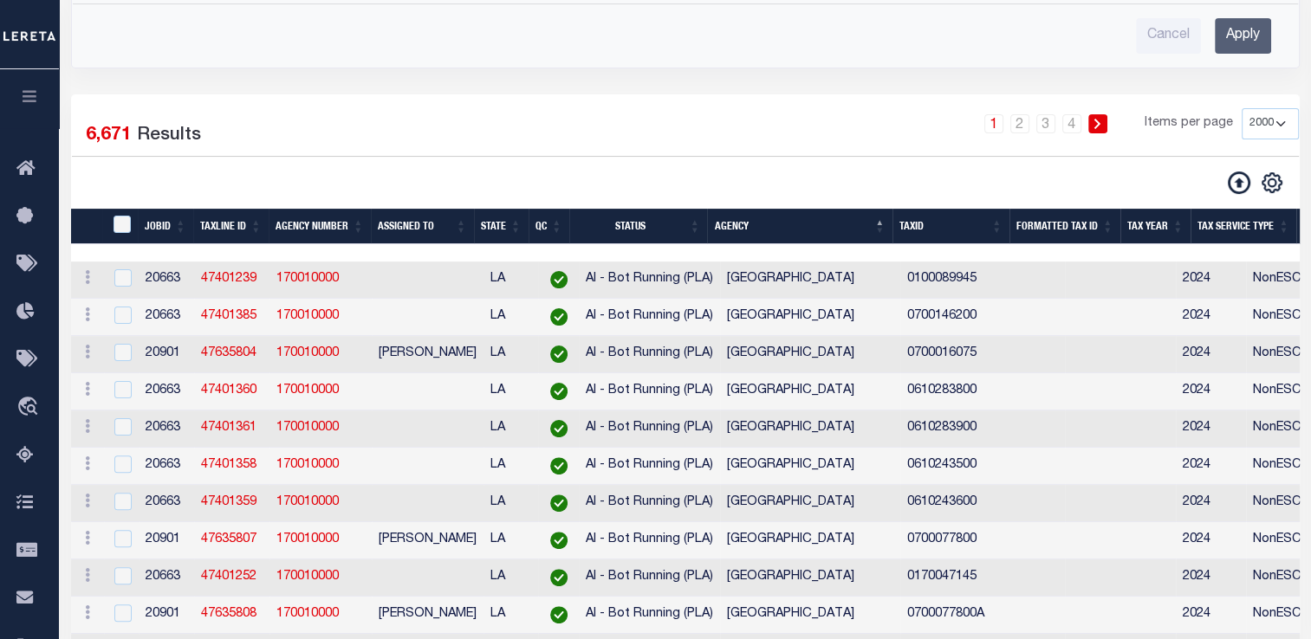
scroll to position [0, 0]
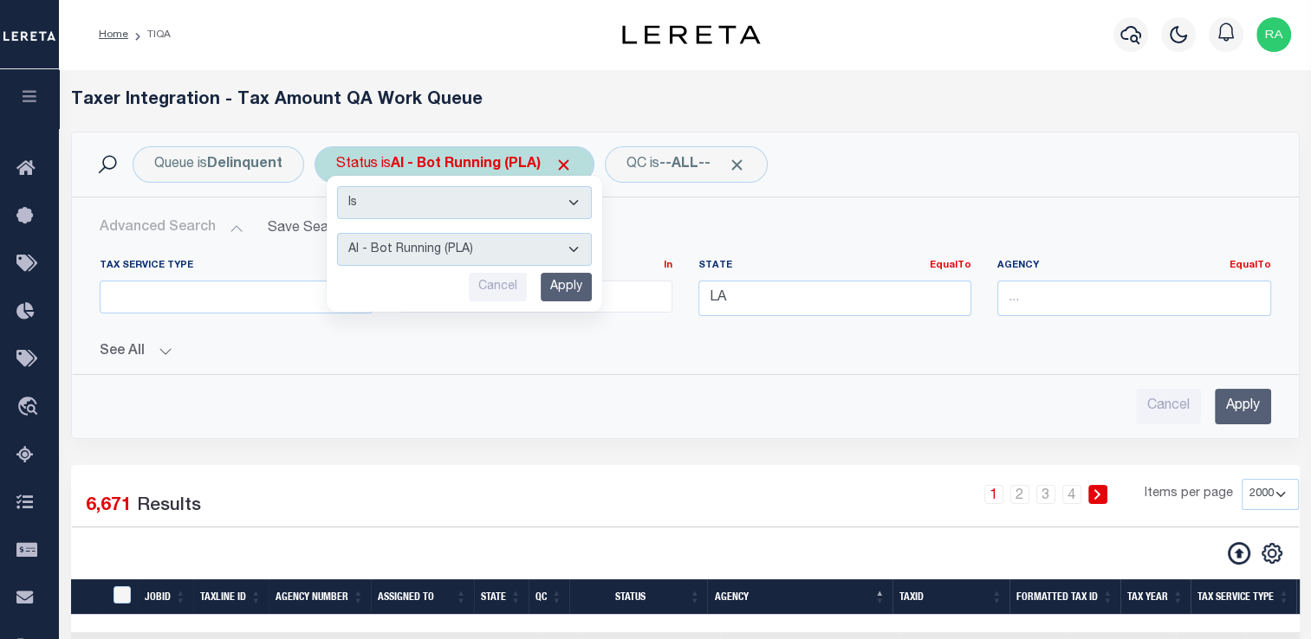
click at [411, 250] on select "AI - Bot Exception (ERR) AI - Bot Running (PLA) AI - Failed QA (FQA) AI - Prep …" at bounding box center [464, 249] width 255 height 33
click at [337, 233] on select "AI - Bot Exception (ERR) AI - Bot Running (PLA) AI - Failed QA (FQA) AI - Prep …" at bounding box center [464, 249] width 255 height 33
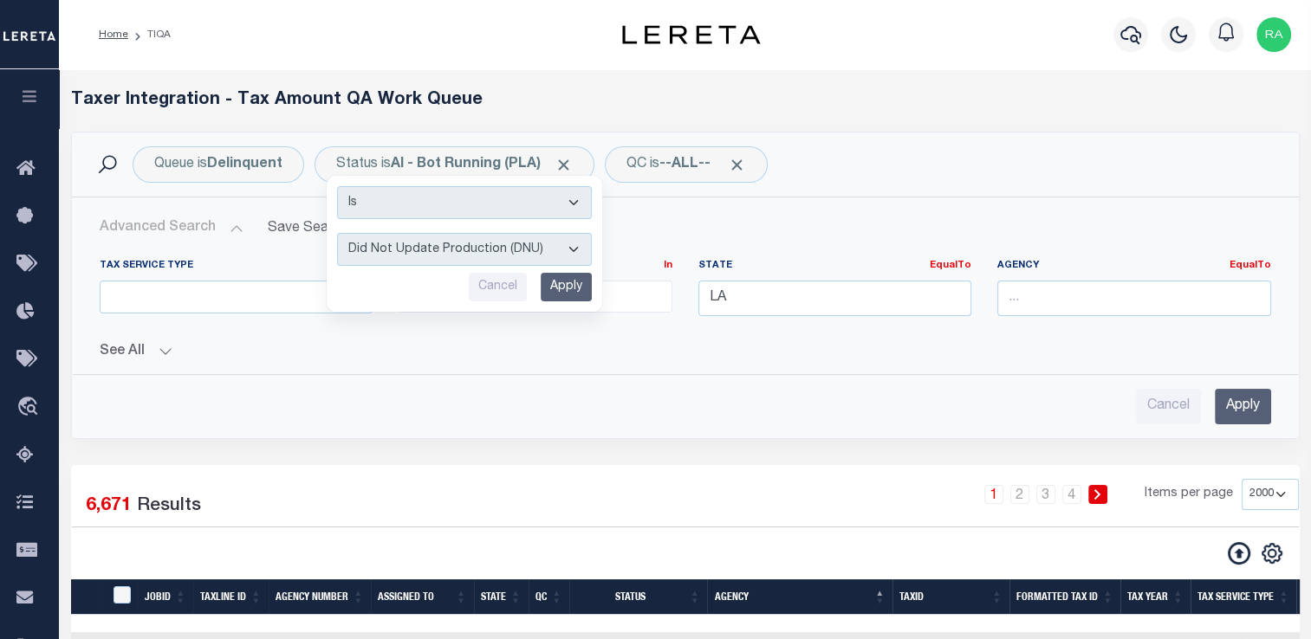
click at [569, 281] on input "Apply" at bounding box center [565, 287] width 51 height 29
click at [1244, 407] on input "Apply" at bounding box center [1242, 407] width 56 height 36
click at [1228, 372] on div "Tax Service Type Is Is Contains ESCROW NonESCROW Quick Filter In In" at bounding box center [685, 334] width 1199 height 179
click at [572, 269] on label "Quick Filter In In" at bounding box center [535, 266] width 274 height 15
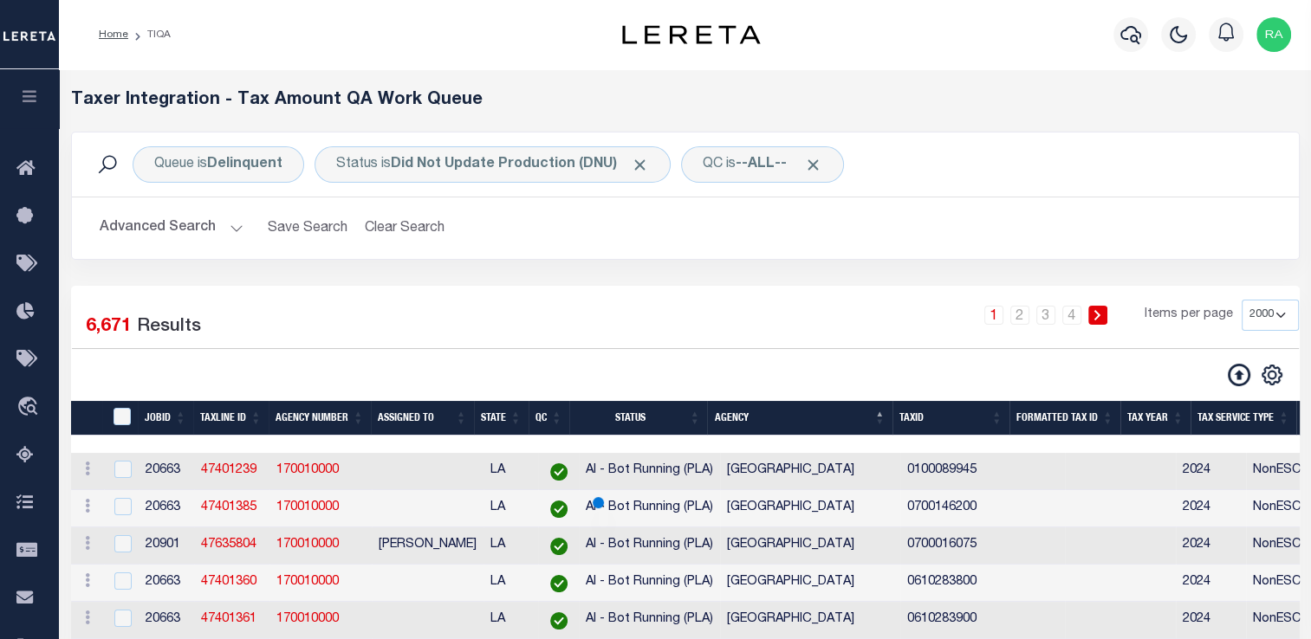
scroll to position [28, 0]
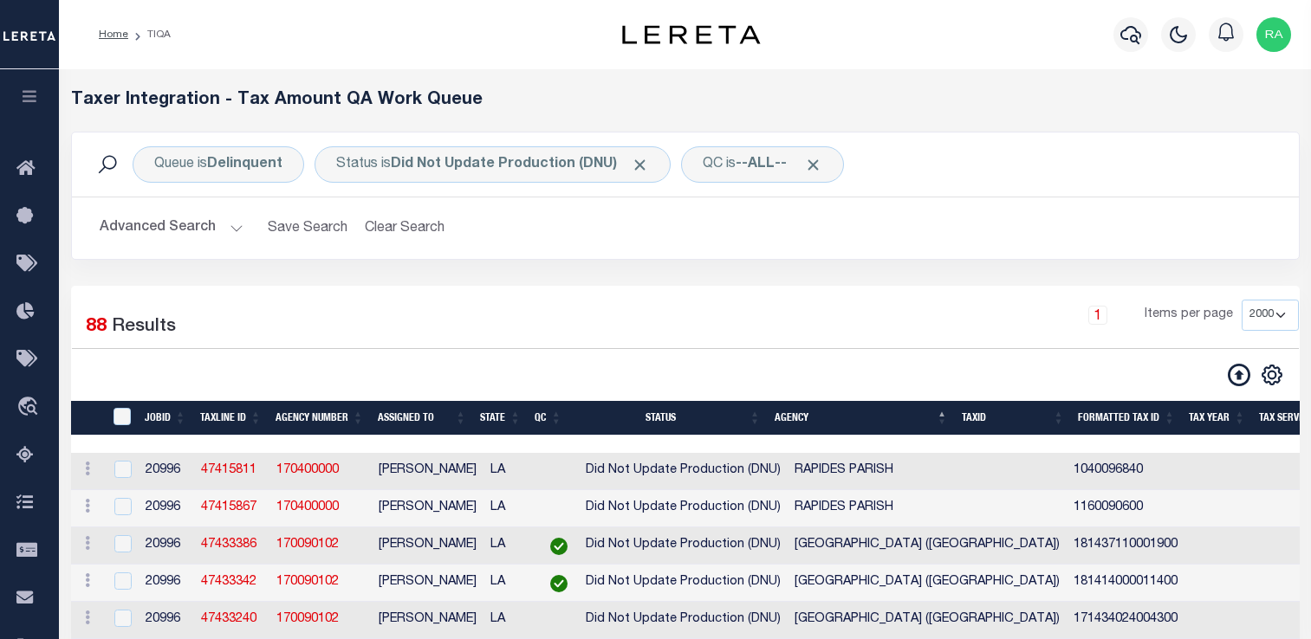
select select "2000"
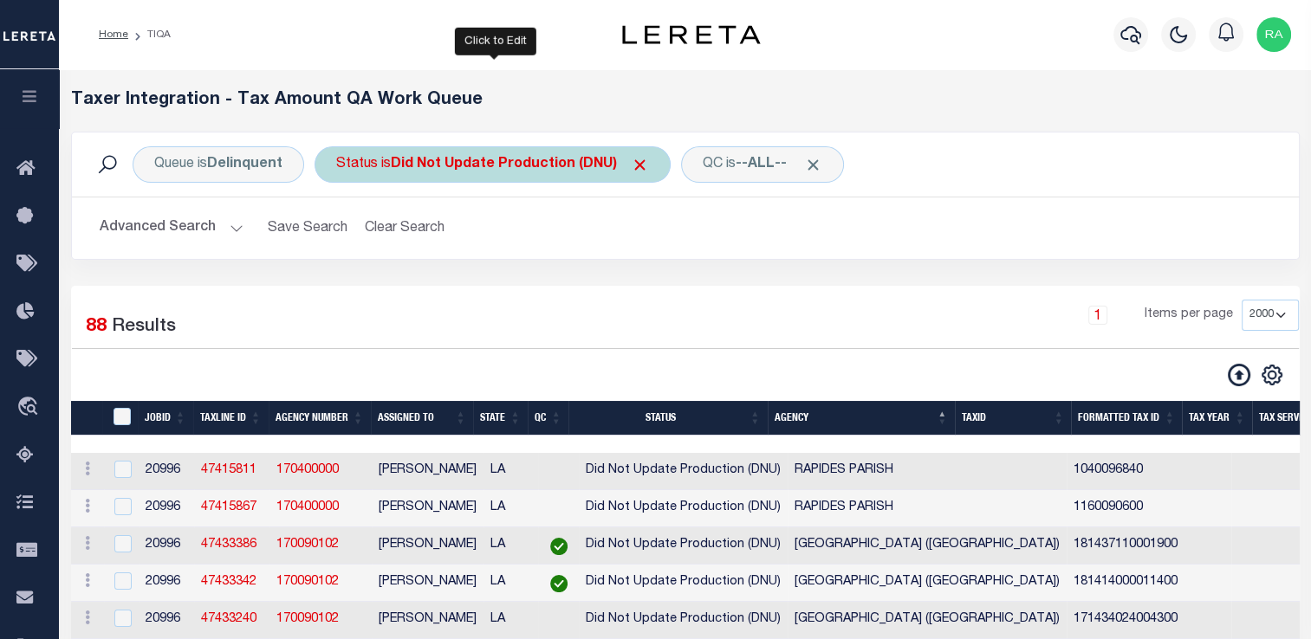
click at [437, 167] on b "Did Not Update Production (DNU)" at bounding box center [520, 165] width 258 height 14
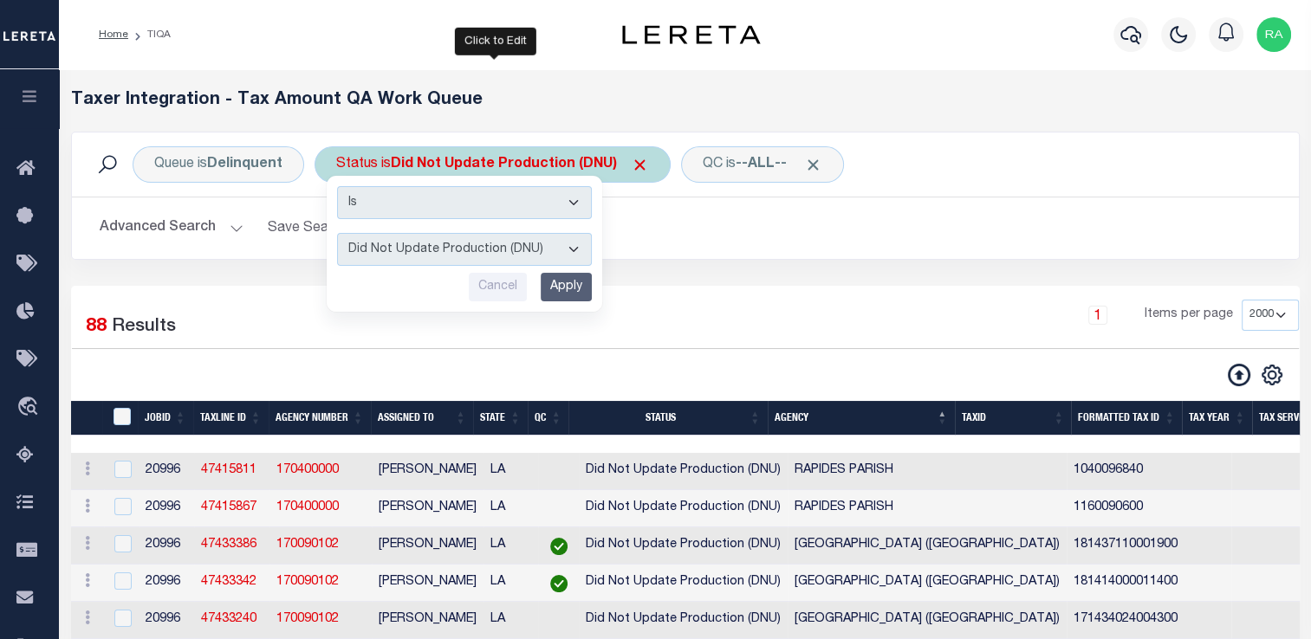
click at [433, 251] on select "AI - Bot Exception (ERR) AI - Bot Running (PLA) AI - Failed QA (FQA) AI - Prep …" at bounding box center [464, 249] width 255 height 33
select select "PLA"
click at [337, 233] on select "AI - Bot Exception (ERR) AI - Bot Running (PLA) AI - Failed QA (FQA) AI - Prep …" at bounding box center [464, 249] width 255 height 33
click at [568, 279] on input "Apply" at bounding box center [565, 287] width 51 height 29
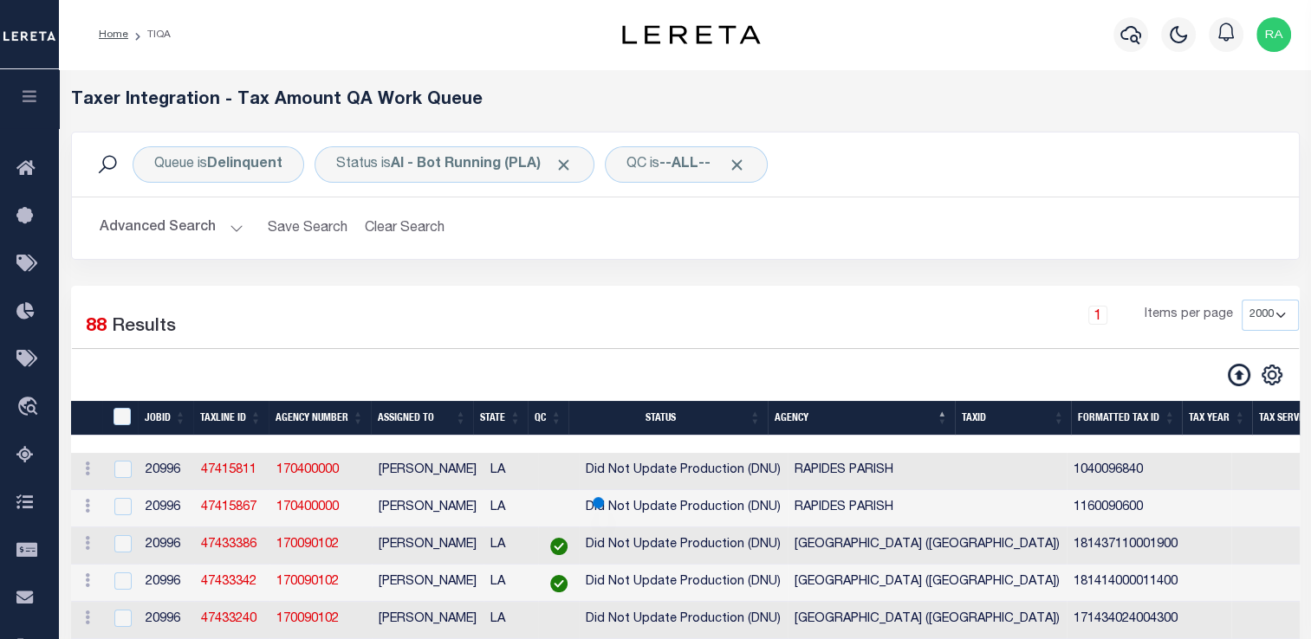
click at [229, 237] on button "Advanced Search" at bounding box center [172, 228] width 144 height 34
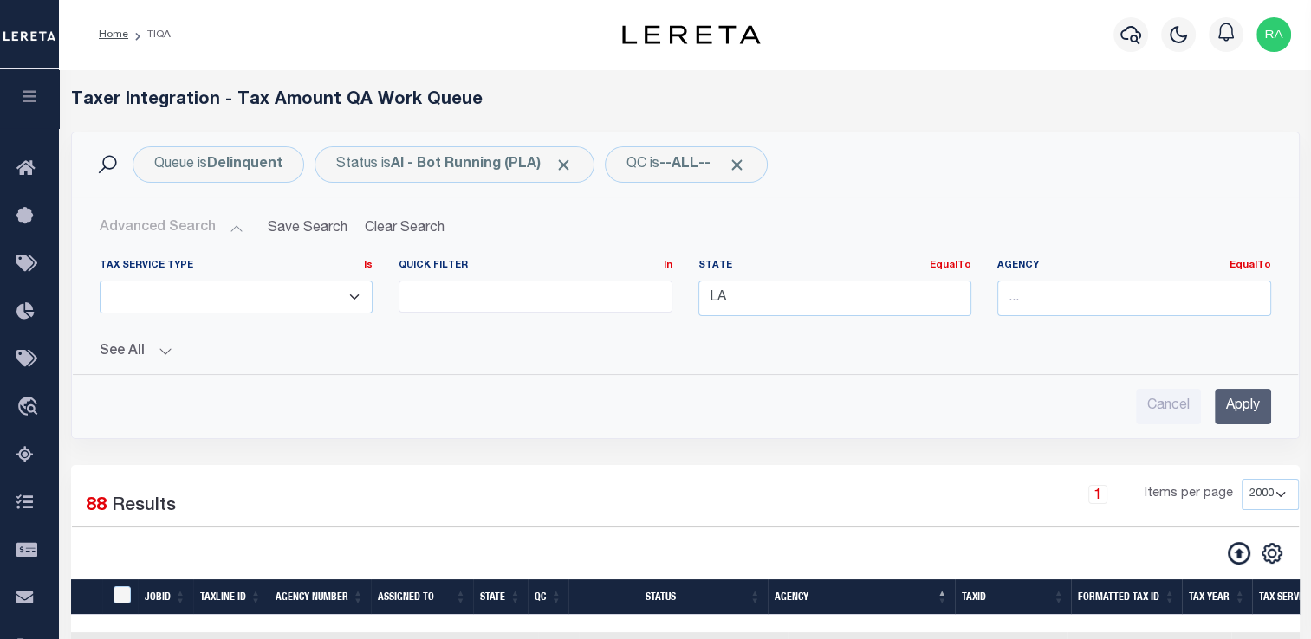
click at [1241, 403] on input "Apply" at bounding box center [1242, 407] width 56 height 36
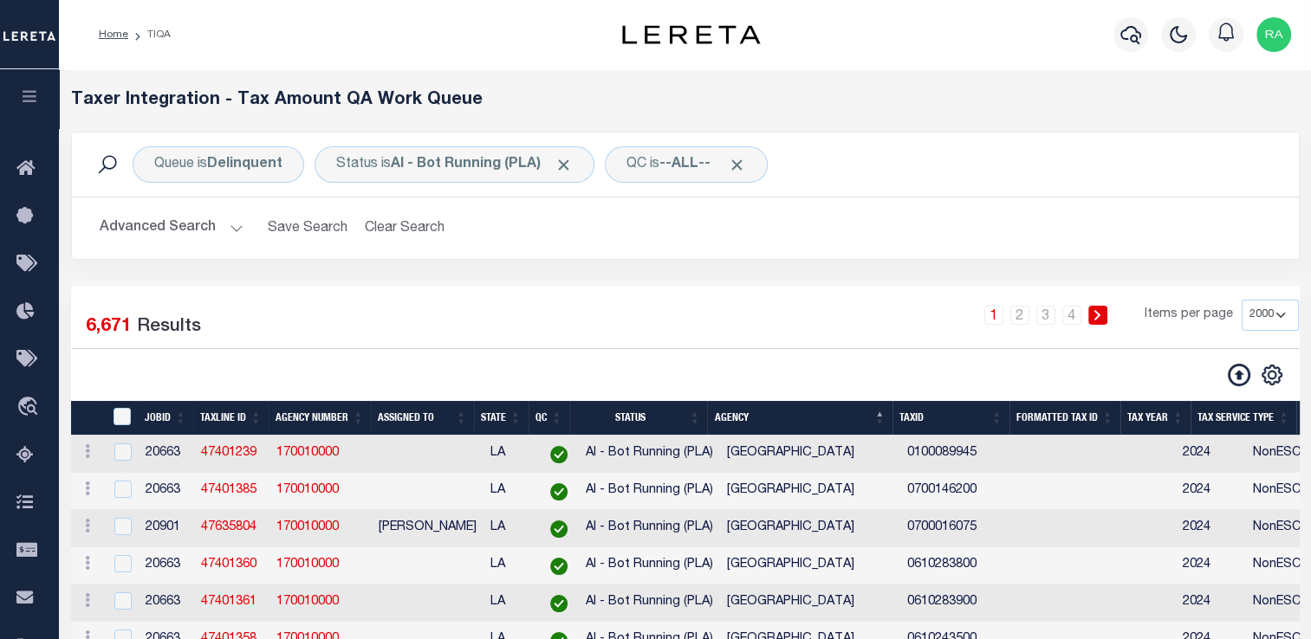
click at [230, 230] on button "Advanced Search" at bounding box center [172, 228] width 144 height 34
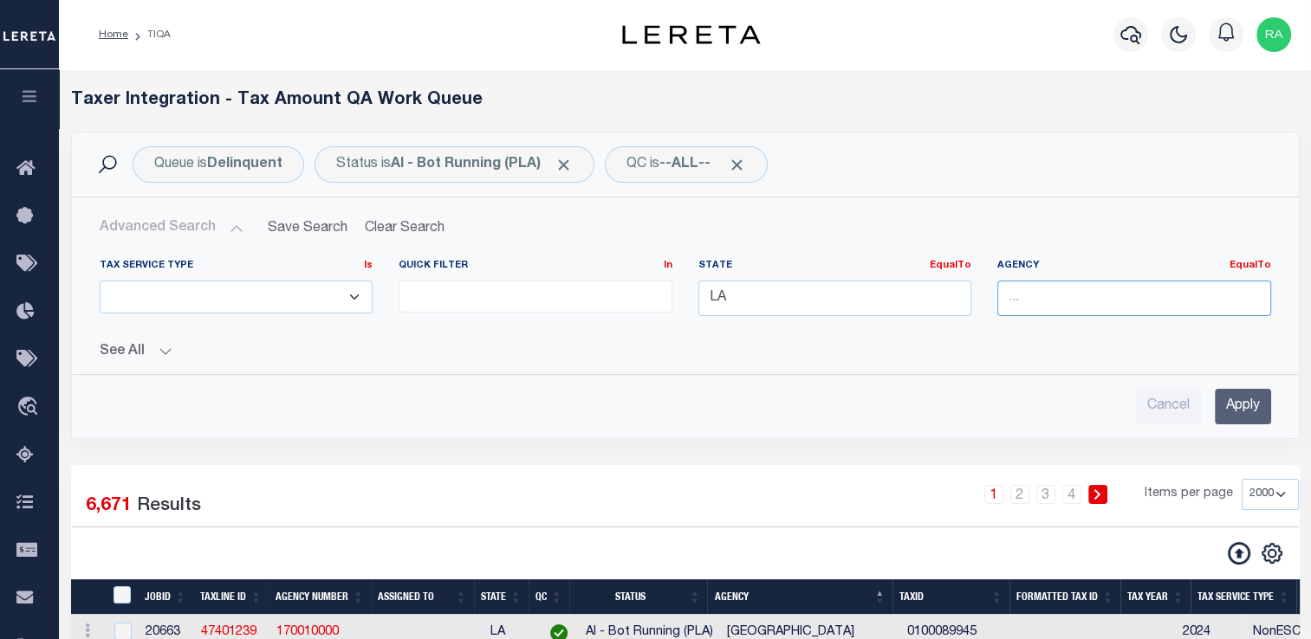
click at [1036, 298] on input "text" at bounding box center [1134, 299] width 274 height 36
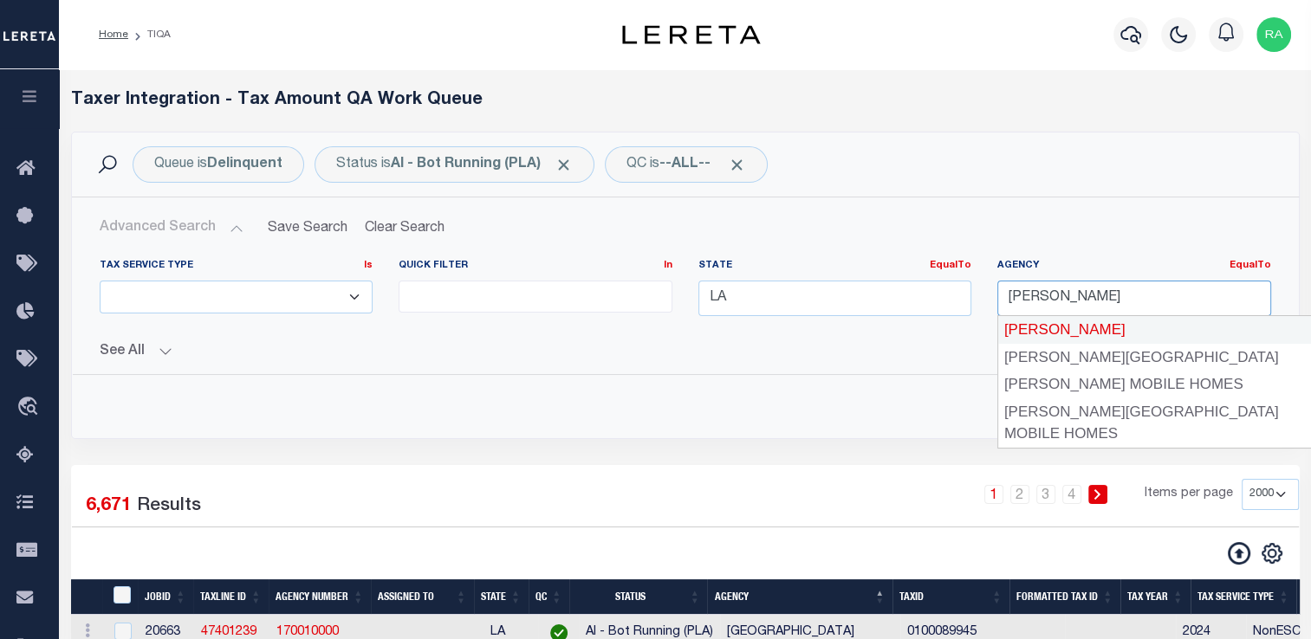
click at [1074, 324] on div "[PERSON_NAME]" at bounding box center [1154, 330] width 313 height 28
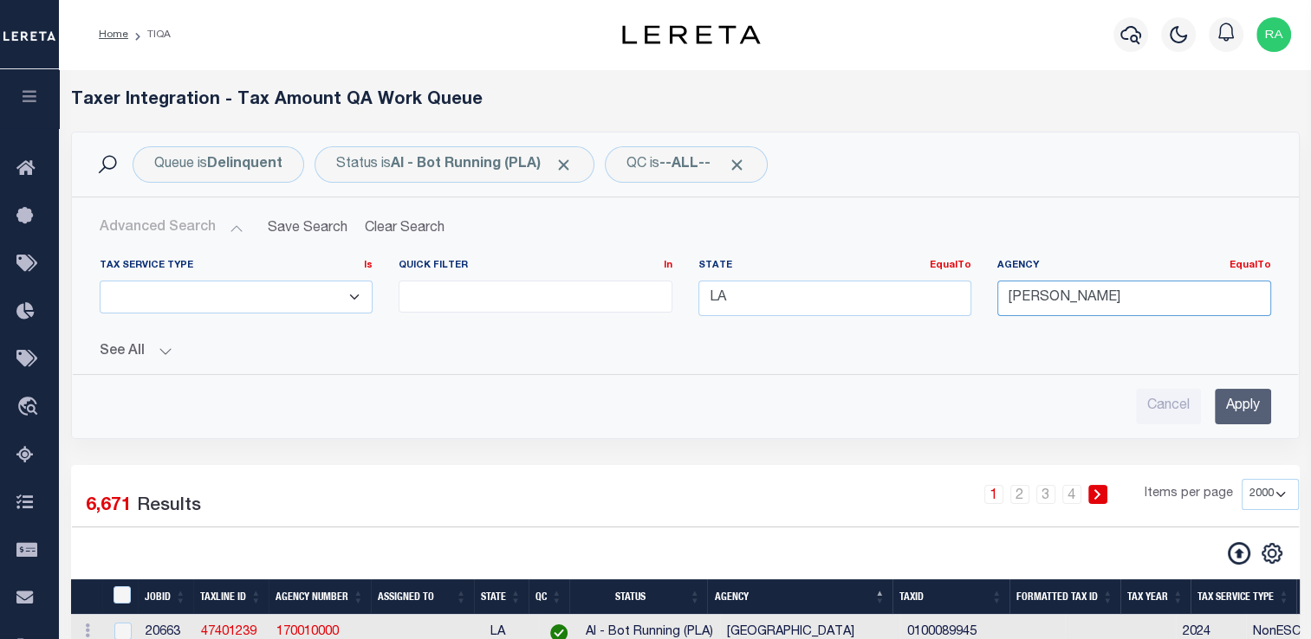
type input "[PERSON_NAME]"
click at [1240, 426] on div "Advanced Search Save Search Clear Search TIQATaxLineSearchTable_dynamictable___…" at bounding box center [685, 317] width 1227 height 241
click at [1234, 407] on input "Apply" at bounding box center [1242, 407] width 56 height 36
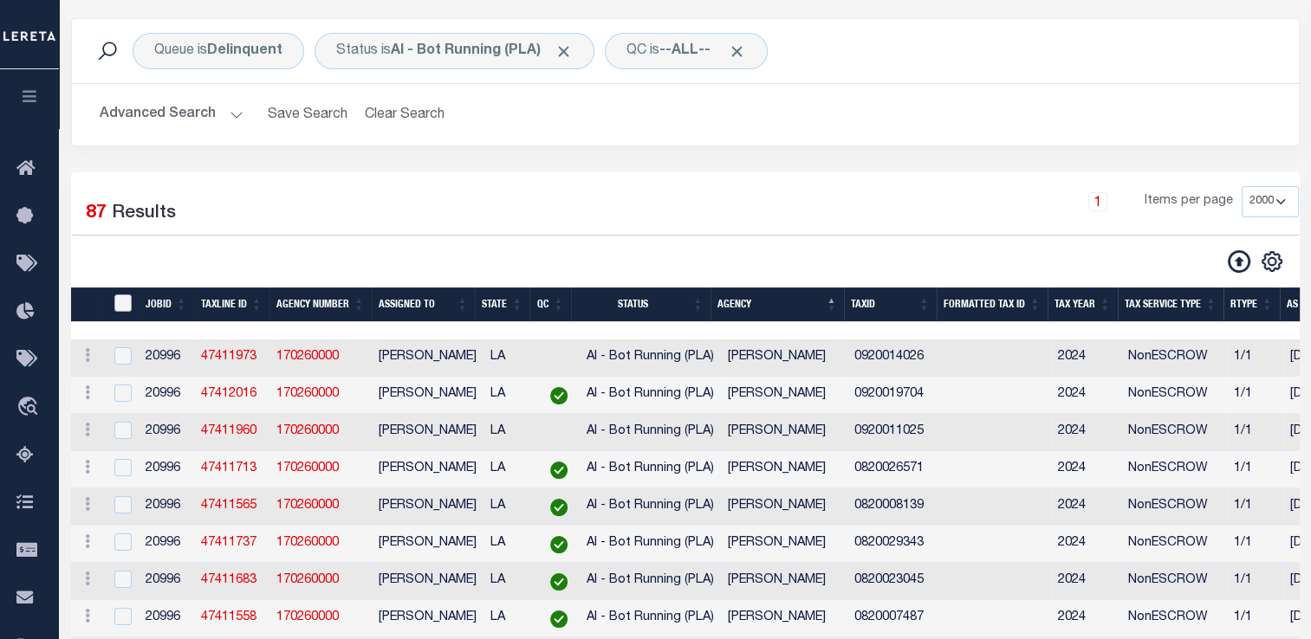
click at [118, 307] on input "TaxID" at bounding box center [122, 303] width 17 height 17
checkbox input "true"
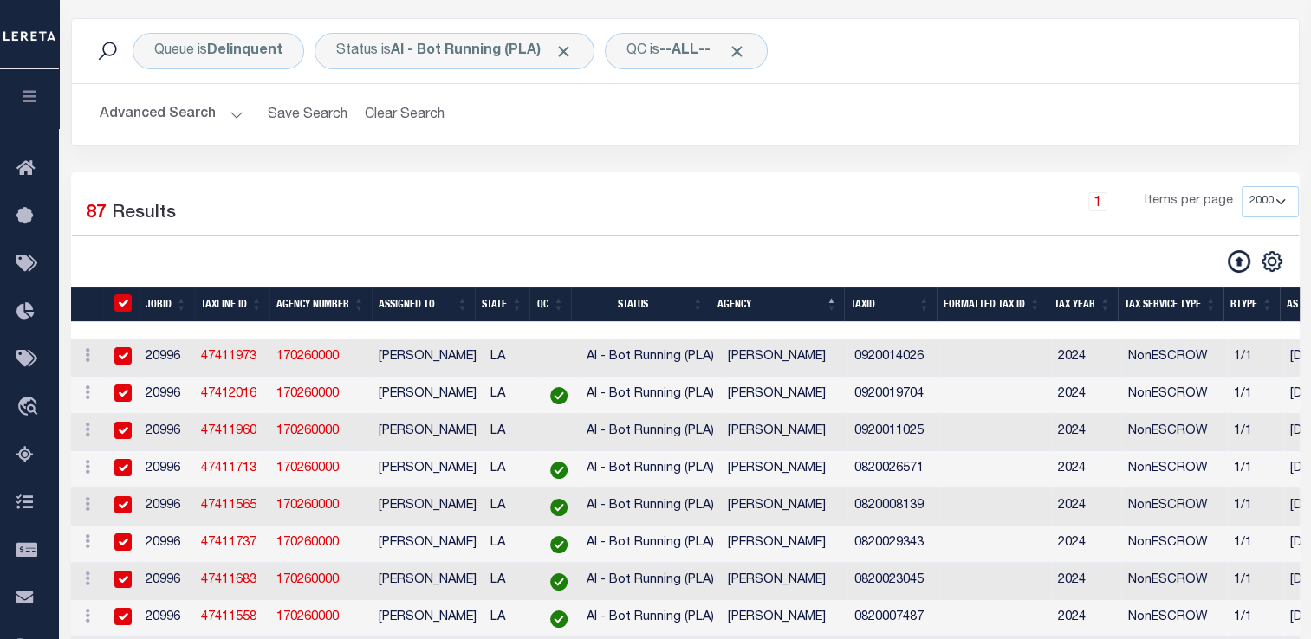
checkbox input "true"
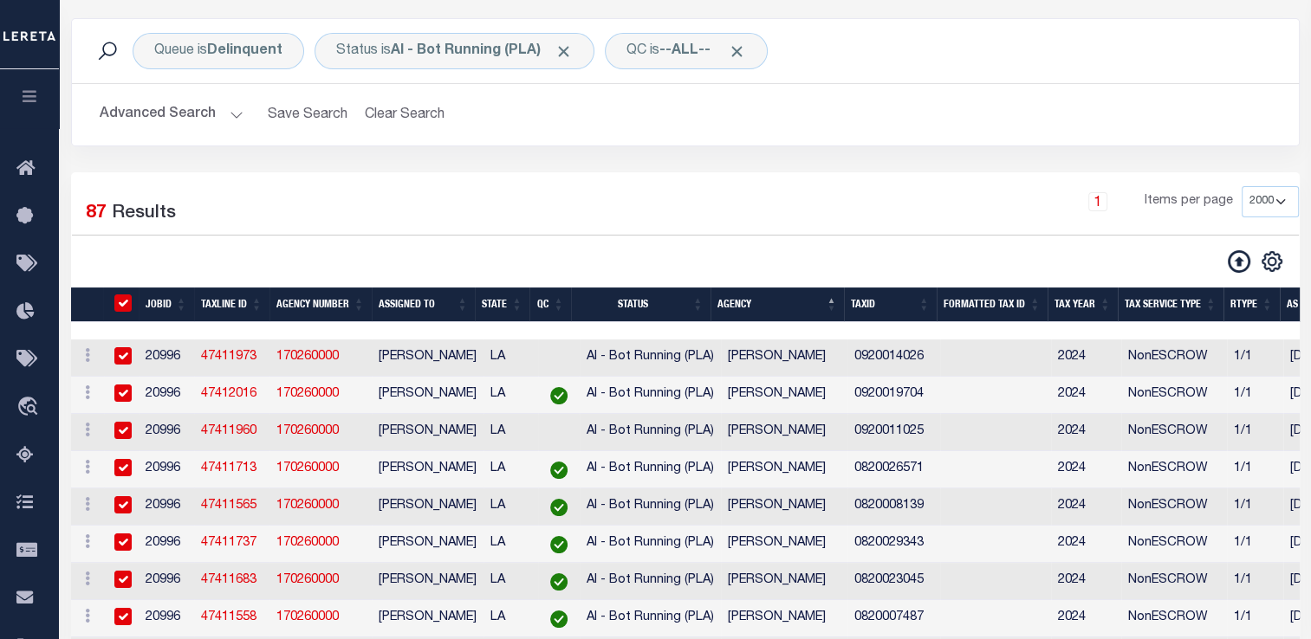
checkbox input "true"
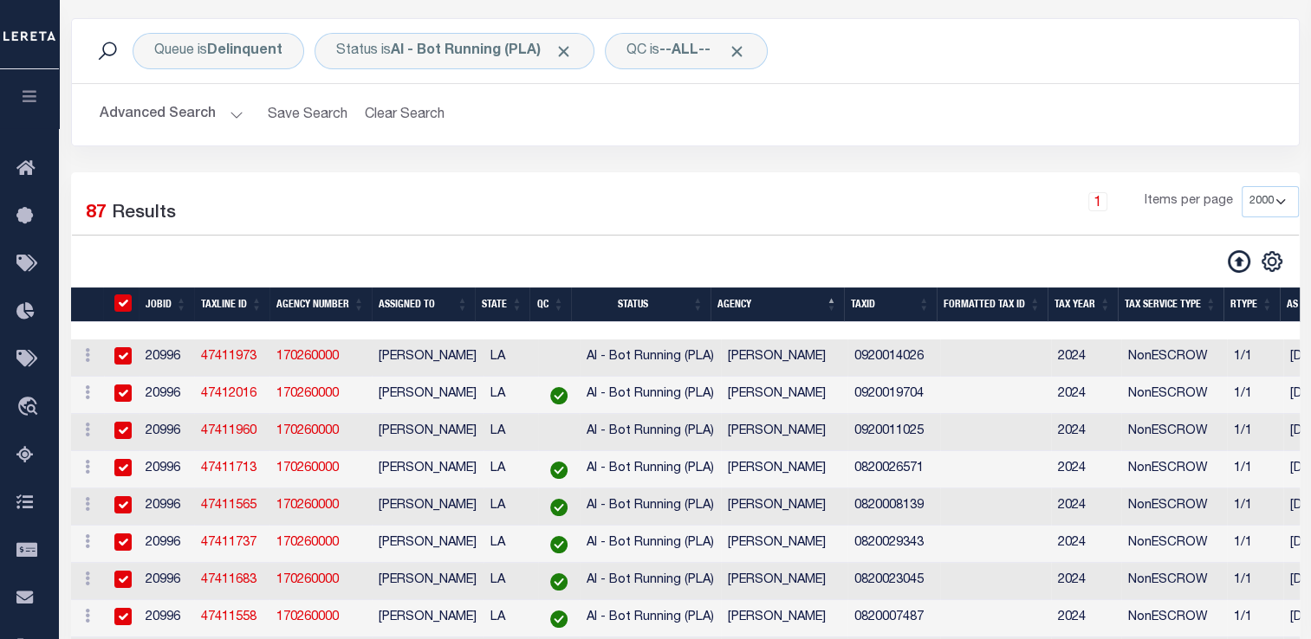
checkbox input "true"
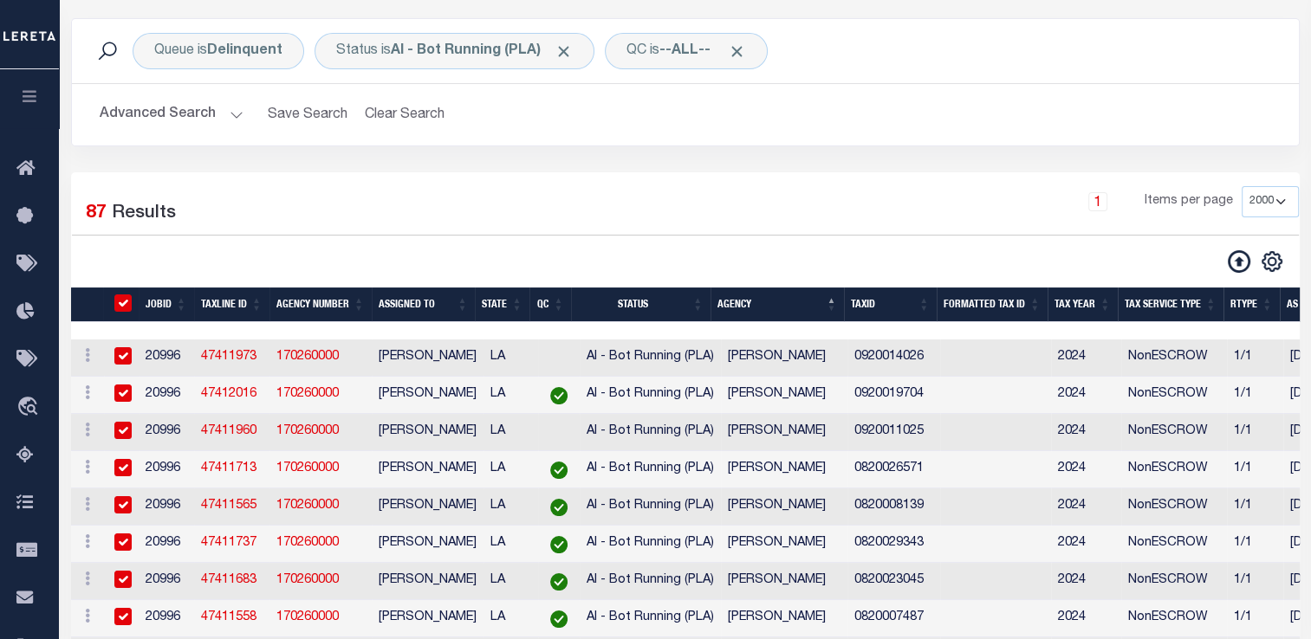
checkbox input "true"
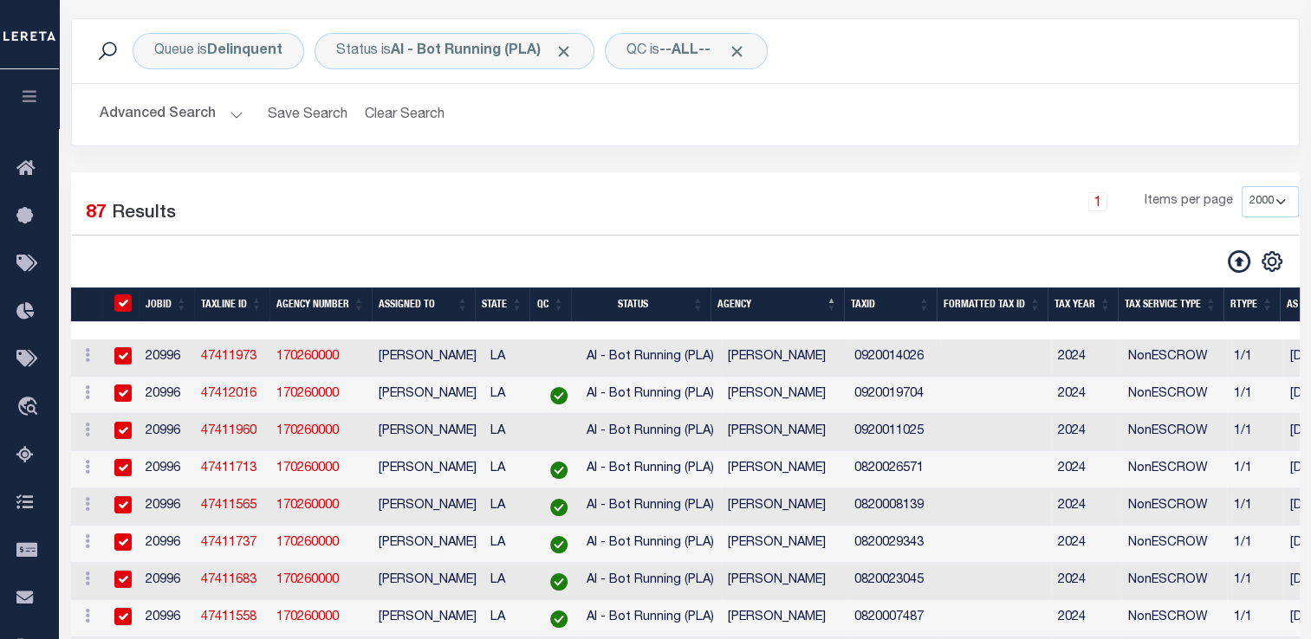
checkbox input "true"
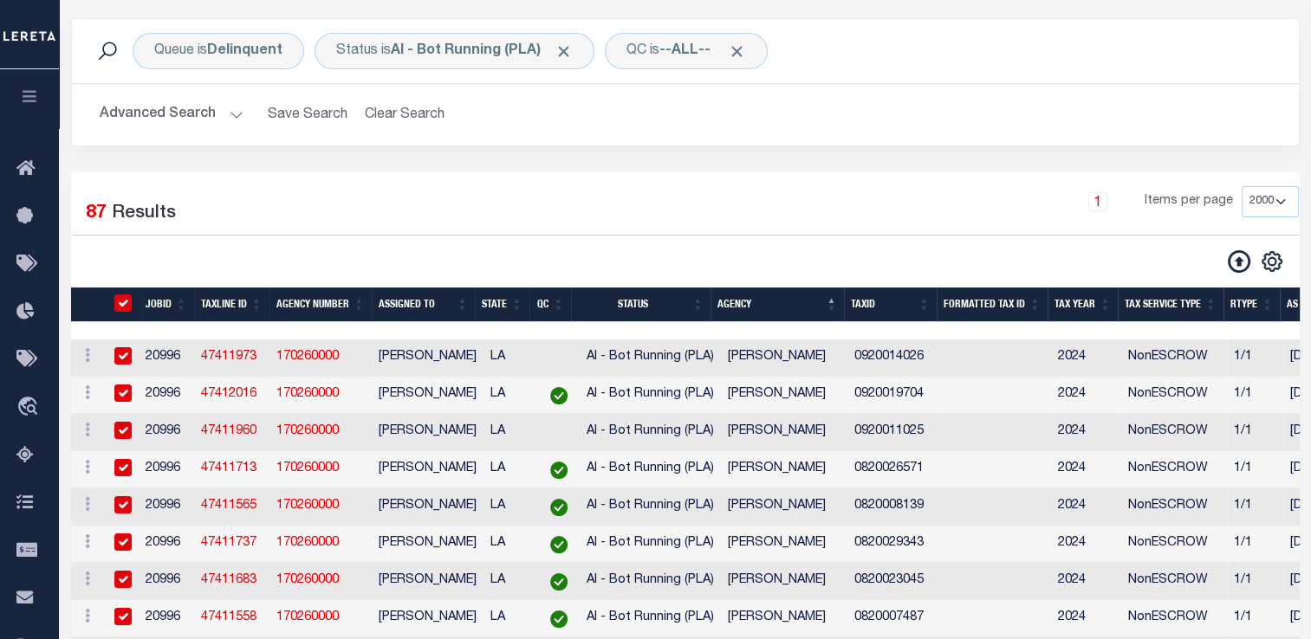
checkbox input "true"
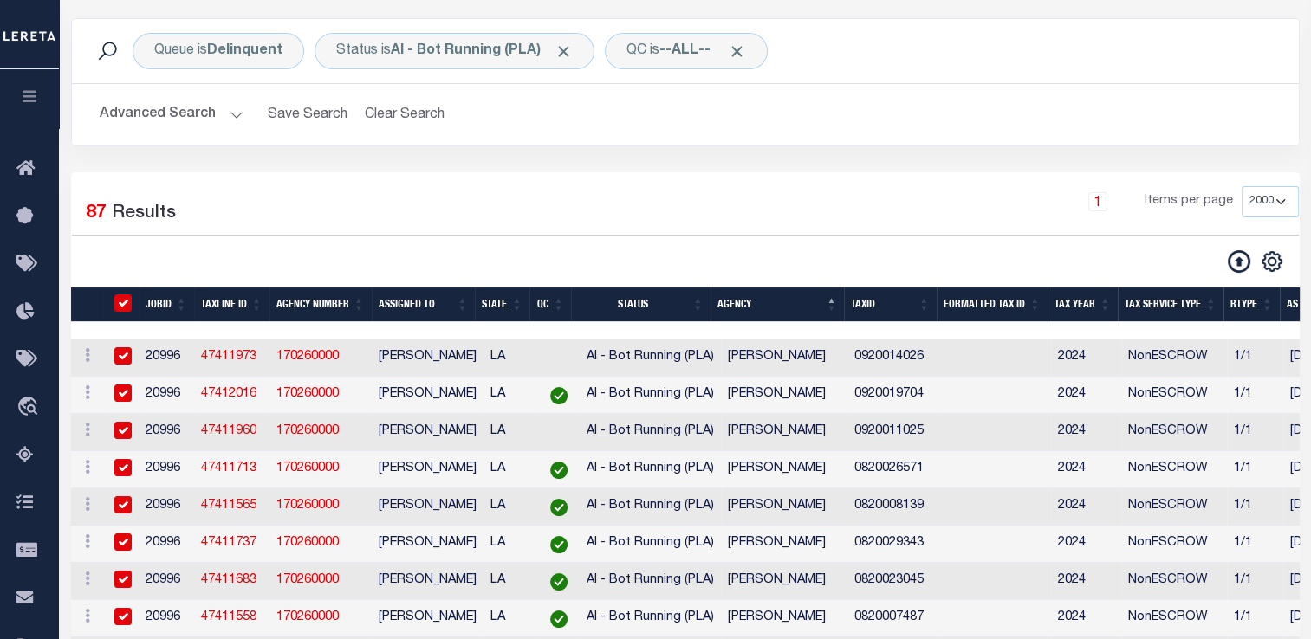
checkbox input "true"
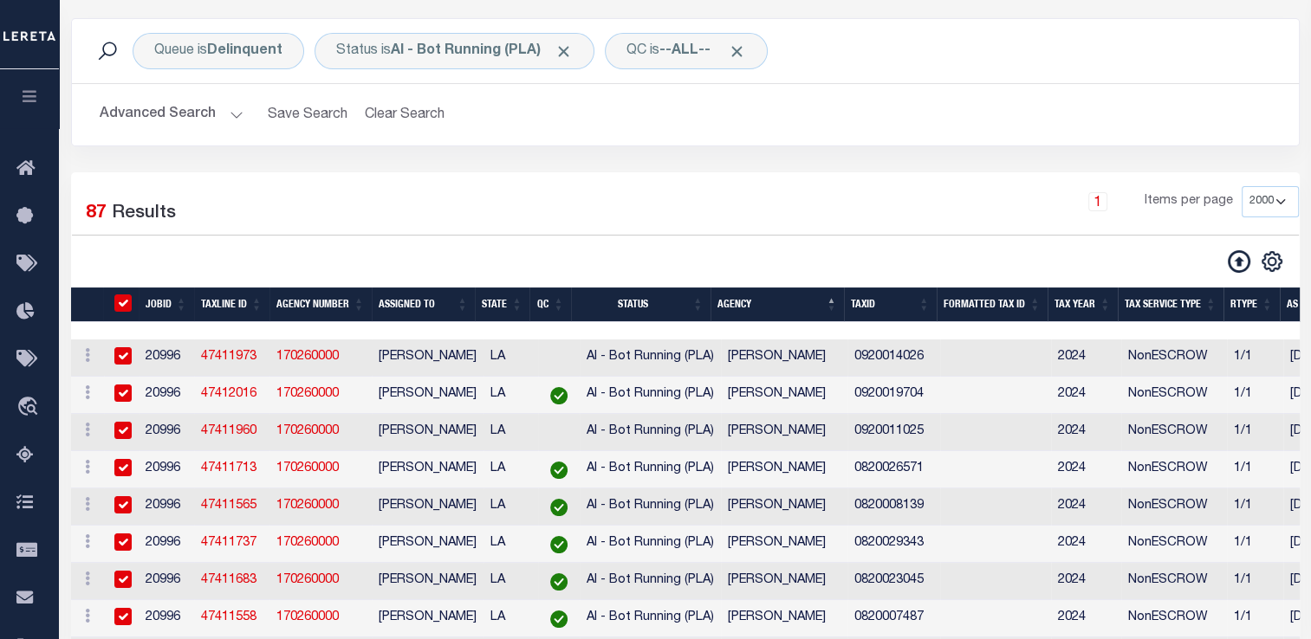
checkbox input "true"
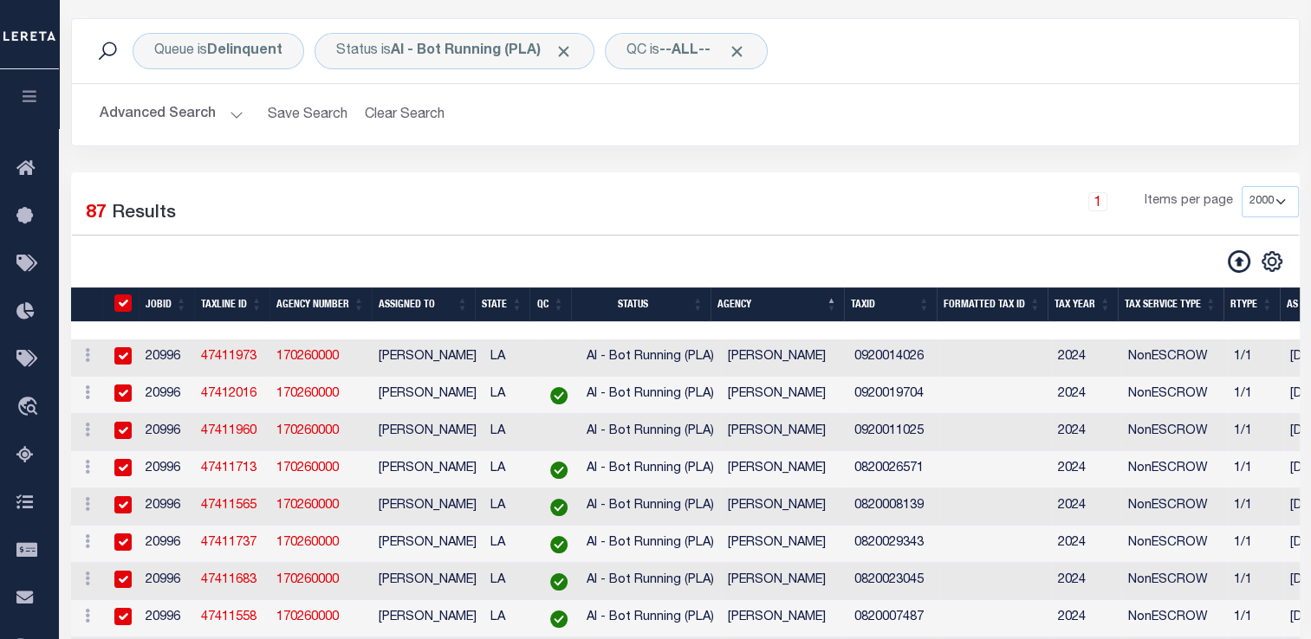
checkbox input "true"
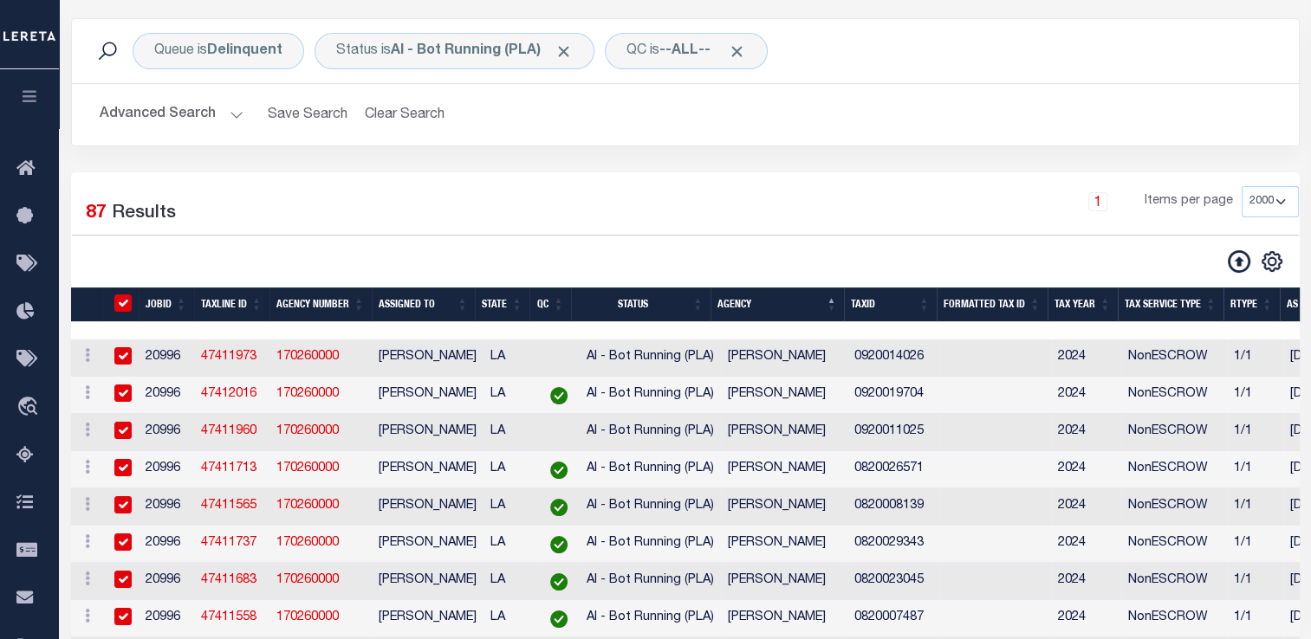
checkbox input "true"
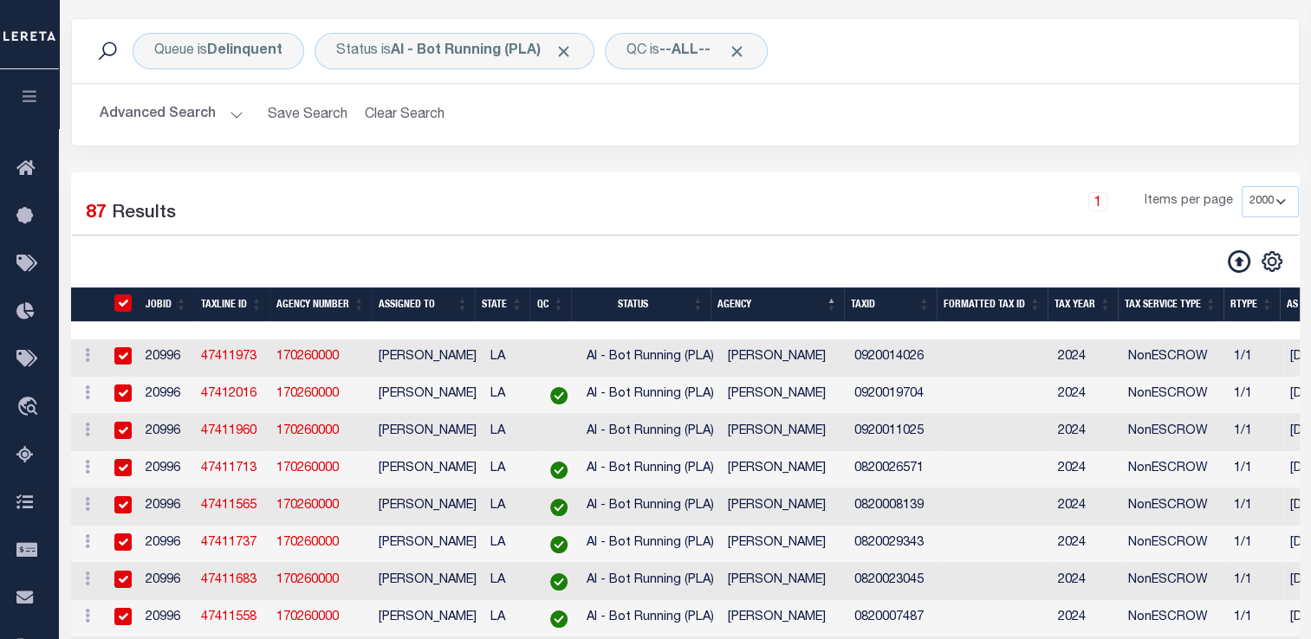
checkbox input "true"
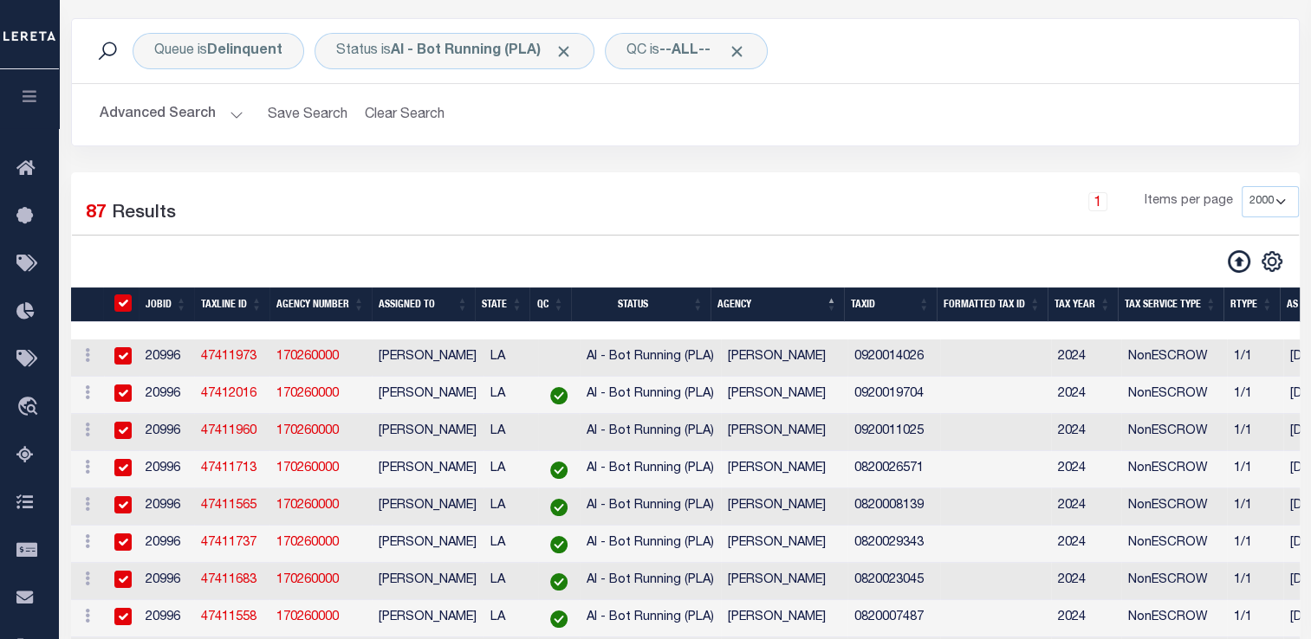
checkbox input "true"
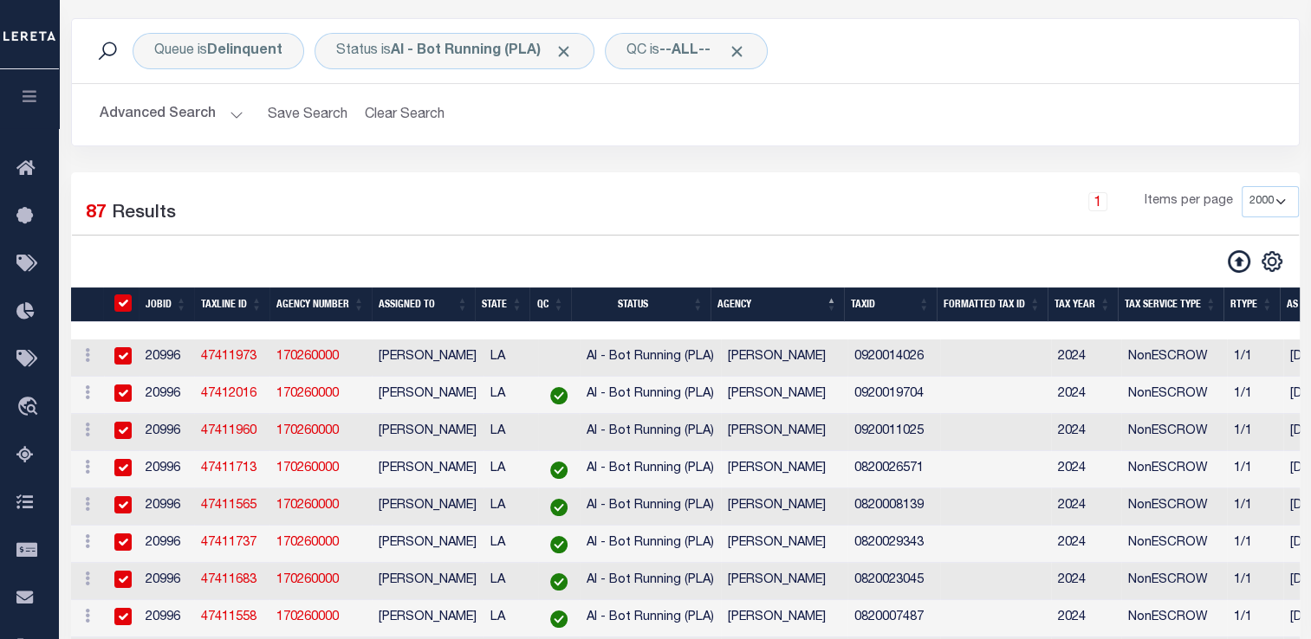
checkbox input "true"
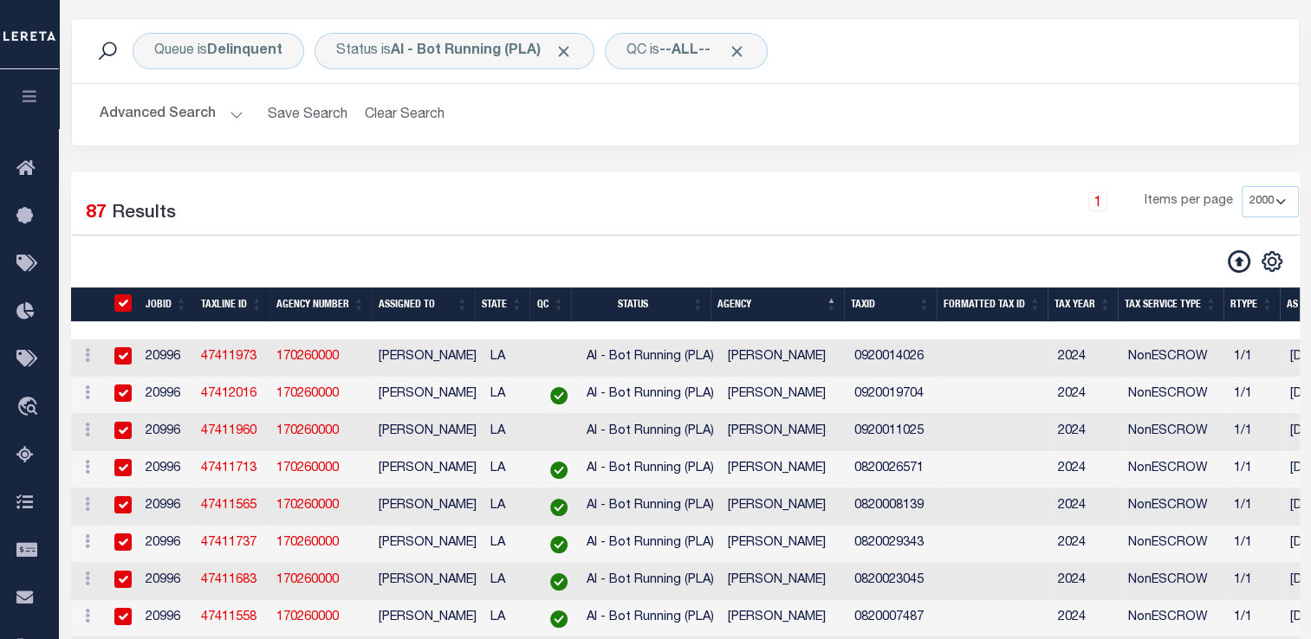
checkbox input "true"
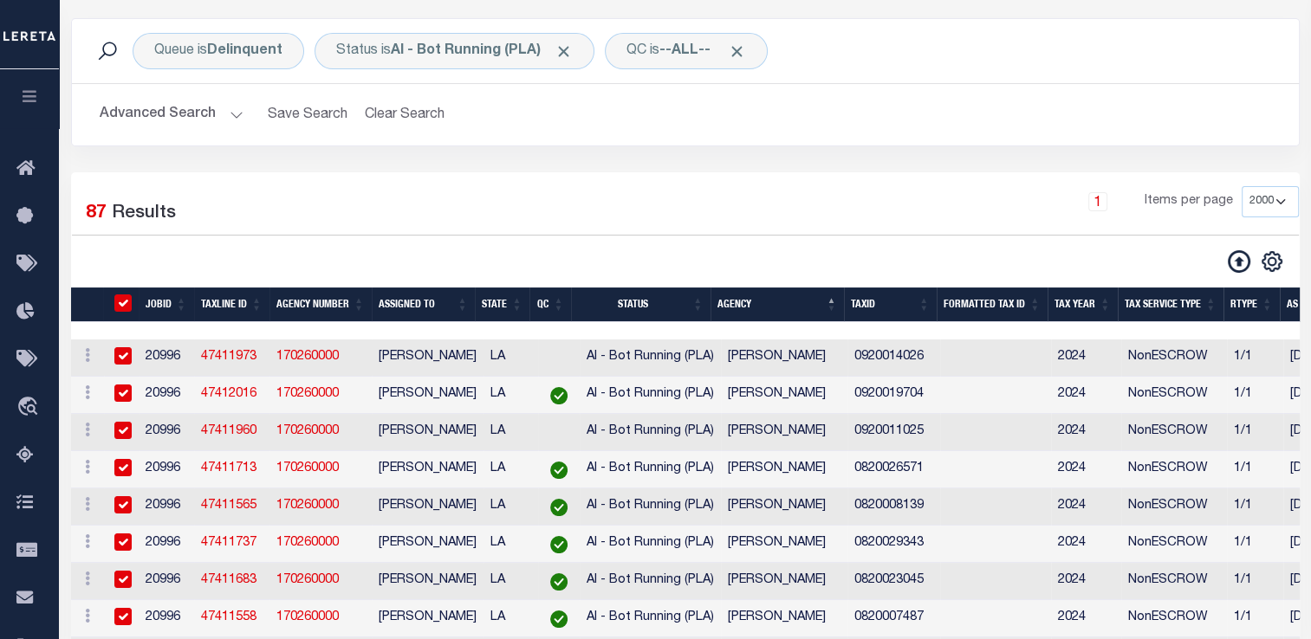
checkbox input "true"
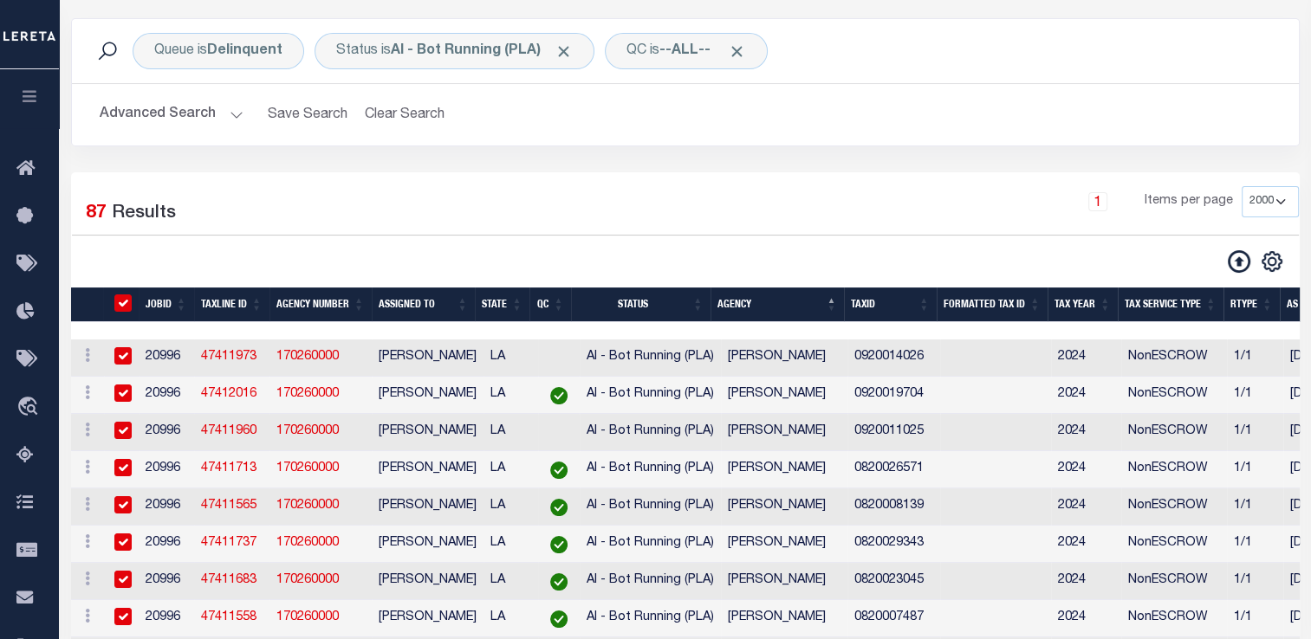
checkbox input "true"
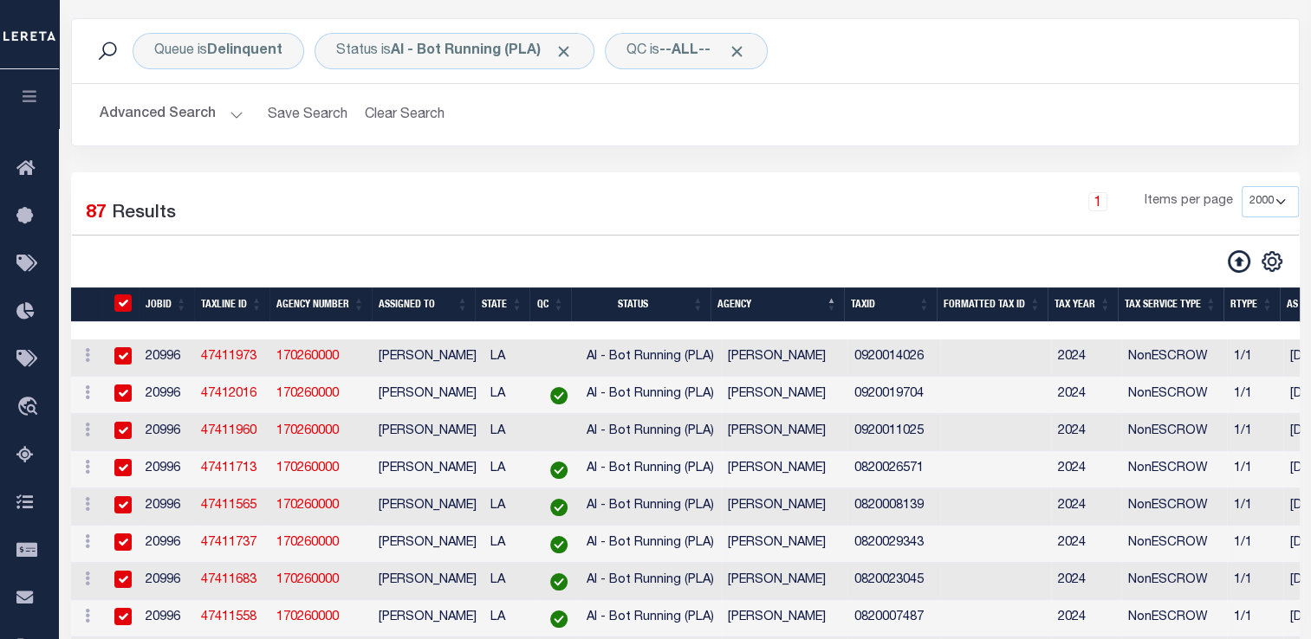
checkbox input "true"
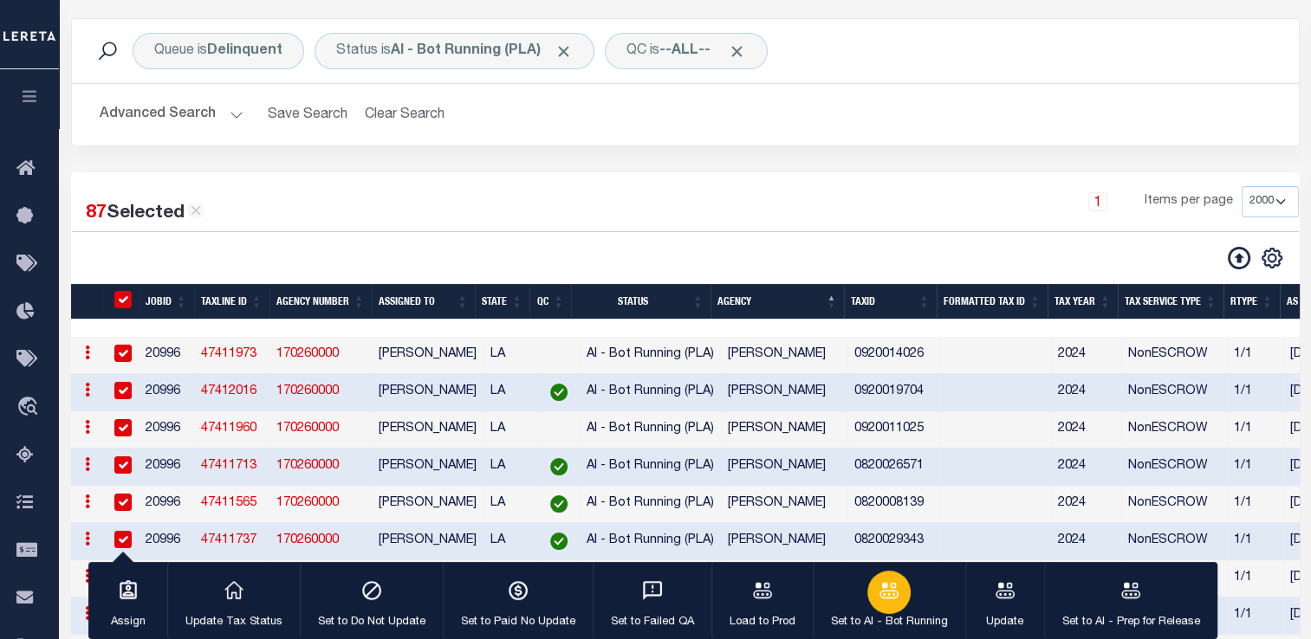
click at [887, 606] on div "button" at bounding box center [888, 592] width 43 height 43
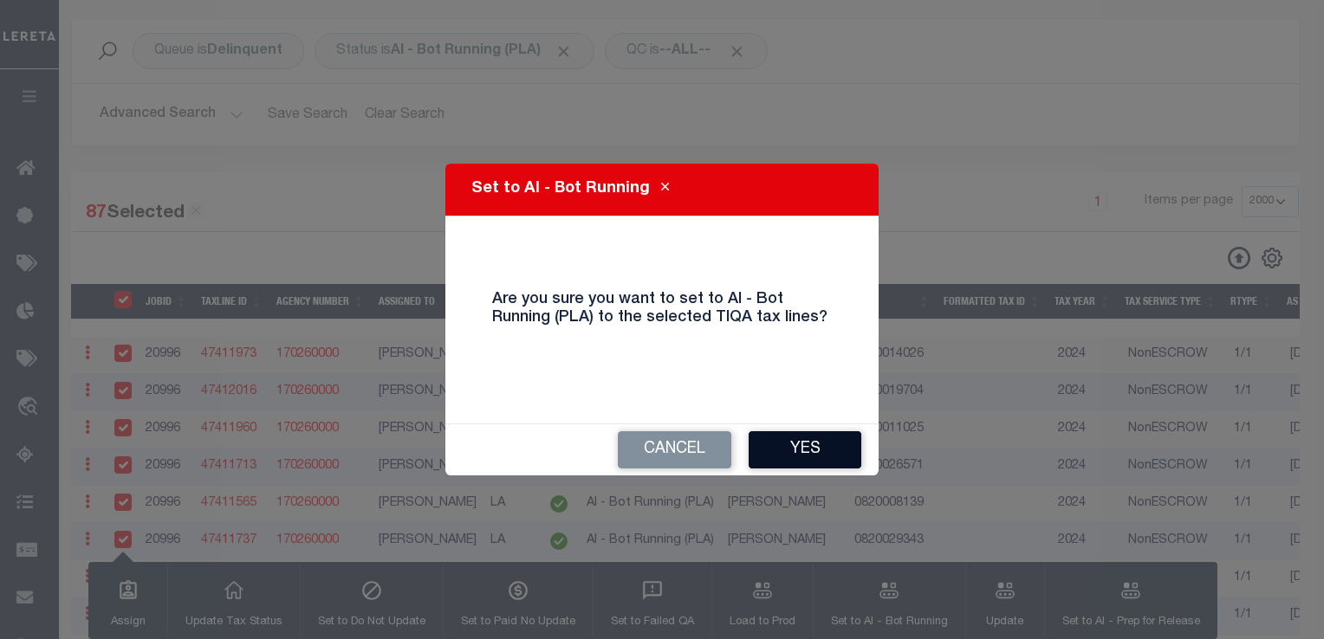
click at [804, 450] on button "Yes" at bounding box center [804, 449] width 113 height 37
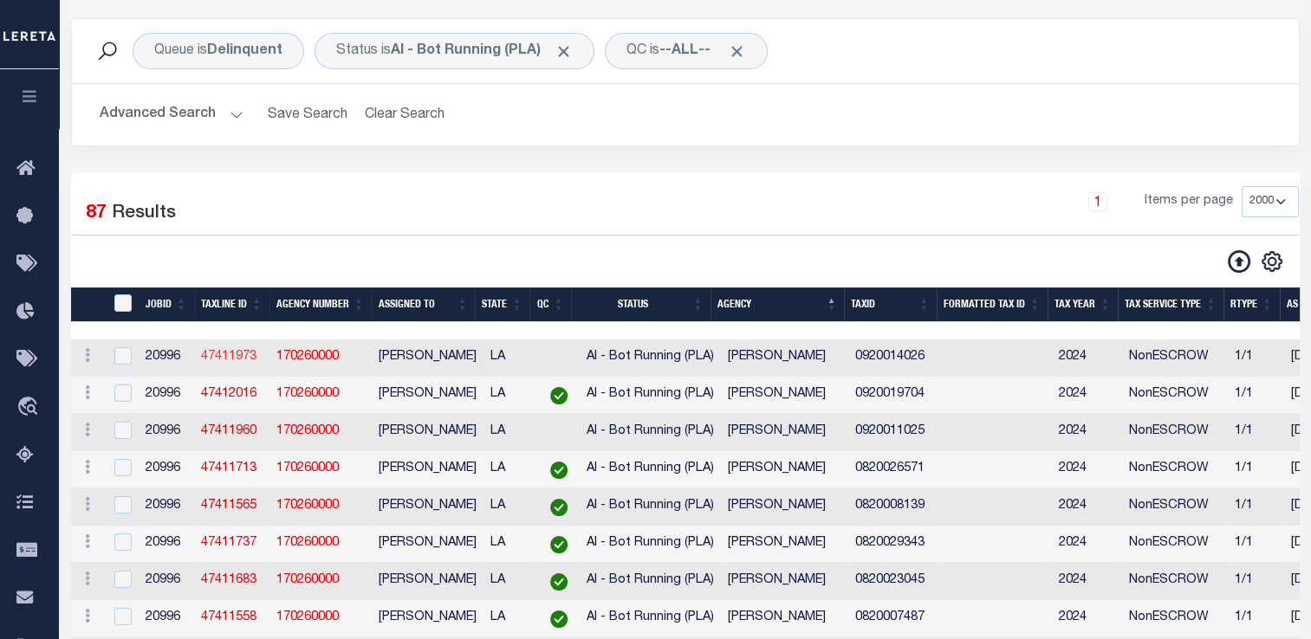
click at [224, 360] on link "47411973" at bounding box center [228, 357] width 55 height 12
checkbox input "false"
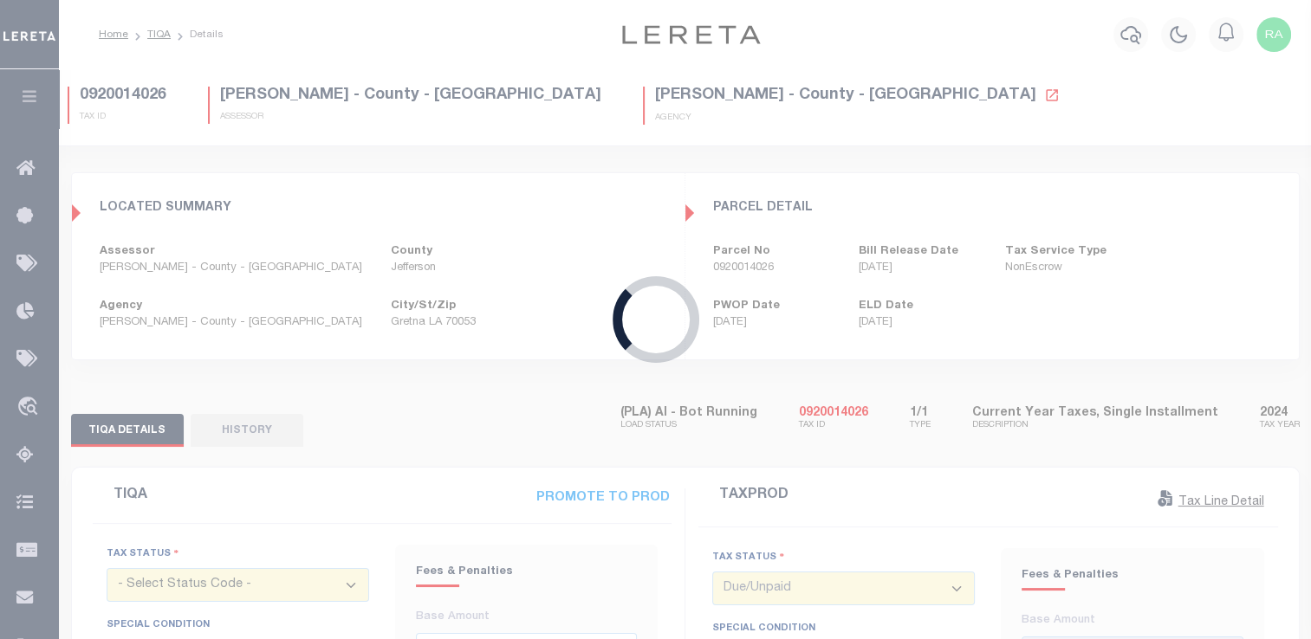
select select "UNP"
type input "[DATE]"
type input "$899.5"
type input "$168.97"
type input "$1,068.47"
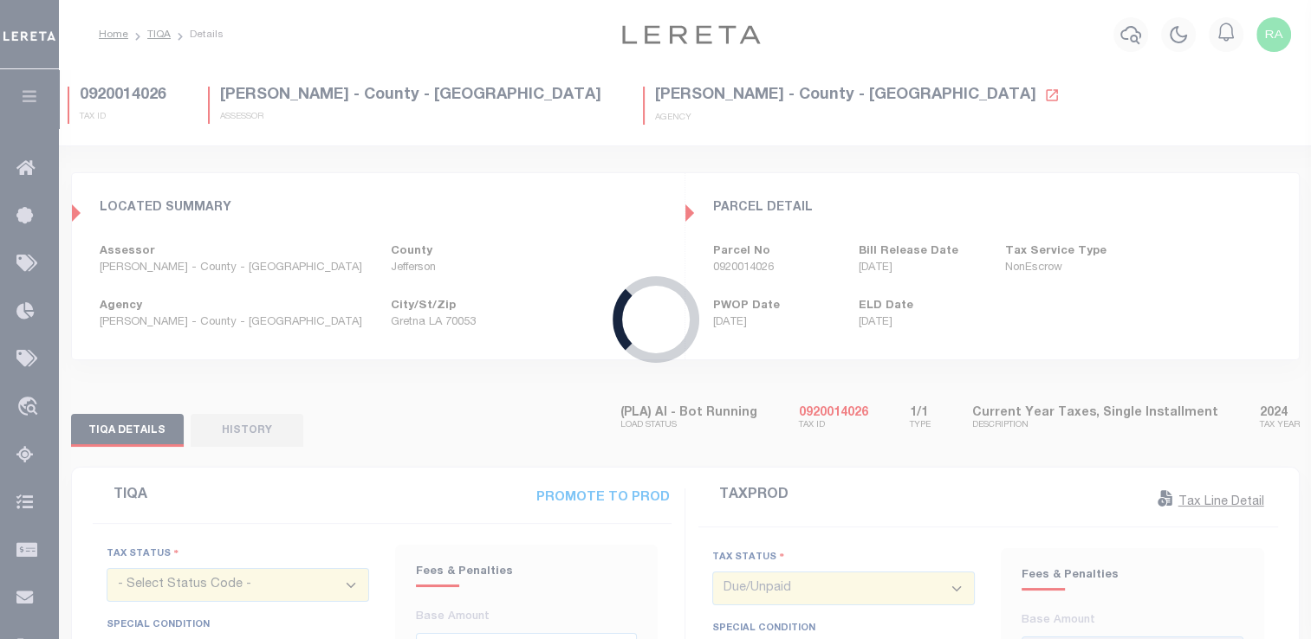
select select
type input "[DATE]"
type input "$899.5"
type input "$92.98"
type input "$992.48"
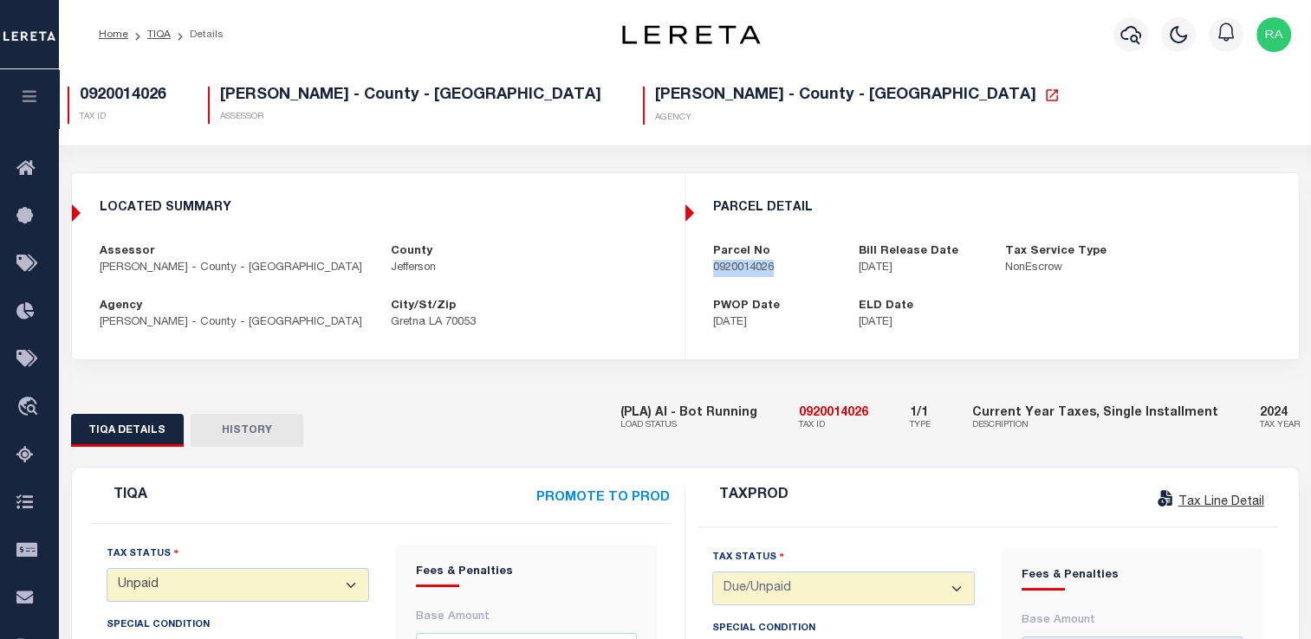
drag, startPoint x: 705, startPoint y: 269, endPoint x: 786, endPoint y: 284, distance: 82.7
click at [786, 284] on div "parcel detail Parcel No 0920014026 Bill Release Date 11/15/2024 Tax Service Typ…" at bounding box center [992, 266] width 612 height 159
copy p "0920014026"
click at [786, 284] on div "parcel detail Parcel No 0920014026 Bill Release Date 11/15/2024 Tax Service Typ…" at bounding box center [992, 266] width 612 height 159
drag, startPoint x: 745, startPoint y: 282, endPoint x: 781, endPoint y: 272, distance: 37.6
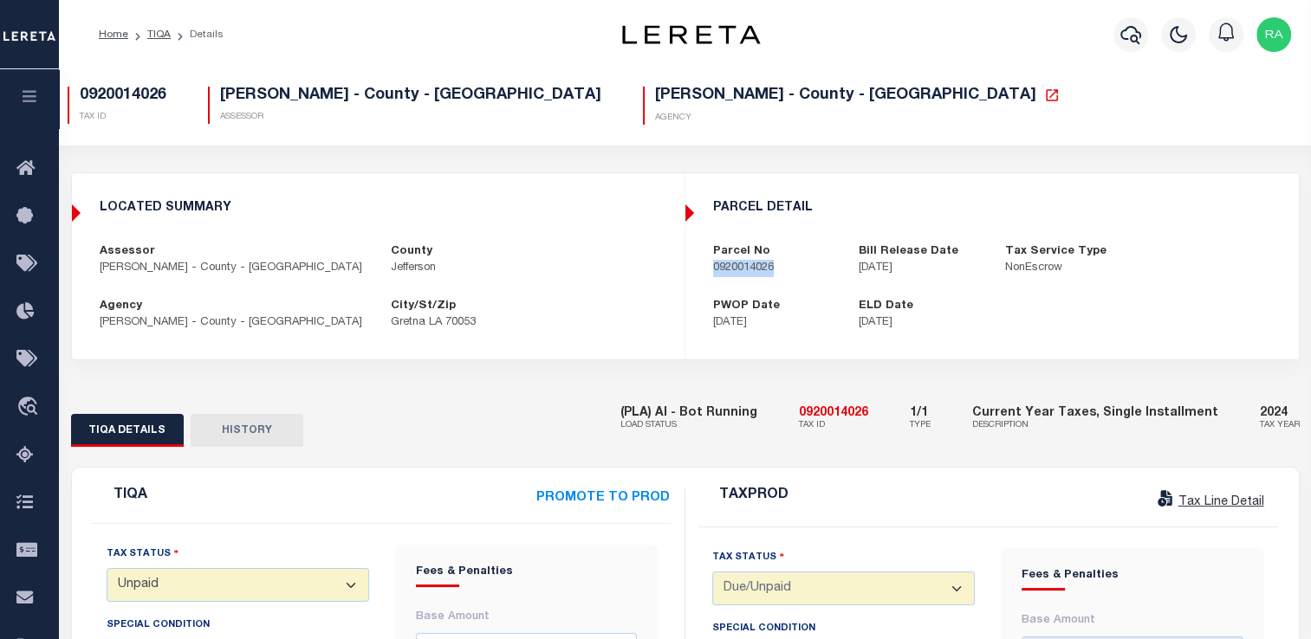
click at [781, 272] on div "Parcel No 0920014026" at bounding box center [773, 260] width 146 height 34
copy p "0920014026"
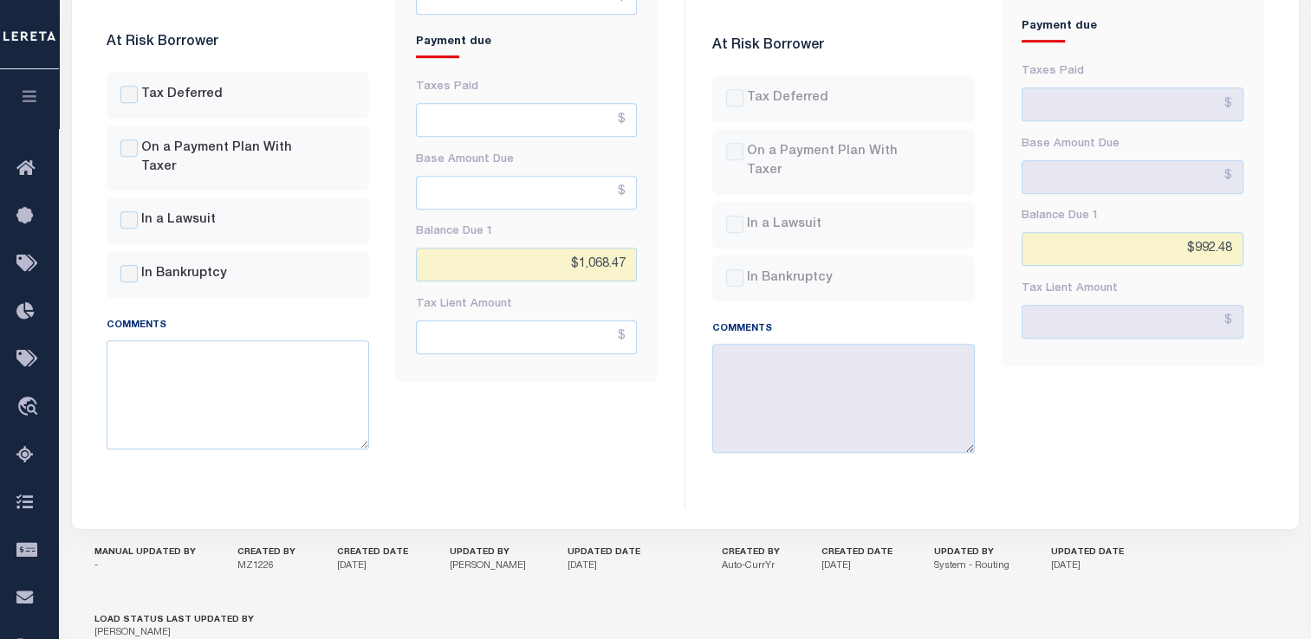
scroll to position [910, 0]
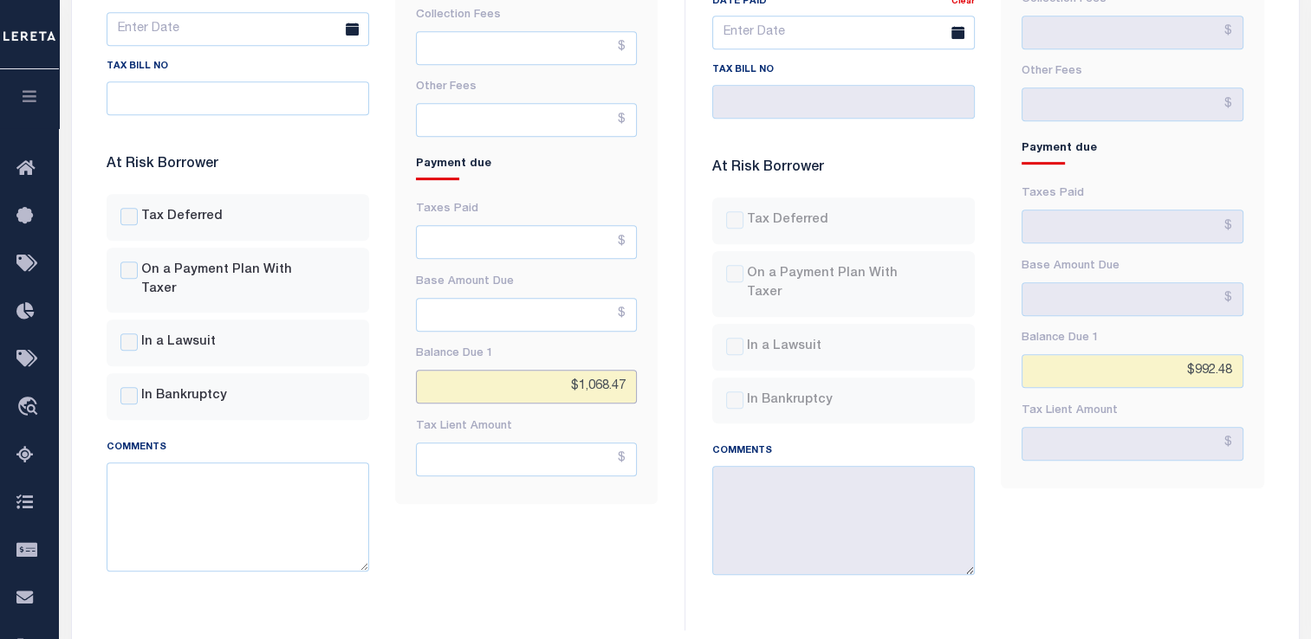
drag, startPoint x: 560, startPoint y: 388, endPoint x: 686, endPoint y: 391, distance: 125.6
click at [686, 391] on div "TIQA PROMOTE TO PROD Tax Status - Select Status Code - Open Due/Unpaid Paid Inc…" at bounding box center [685, 104] width 1211 height 1053
click at [577, 247] on input "text" at bounding box center [526, 242] width 221 height 34
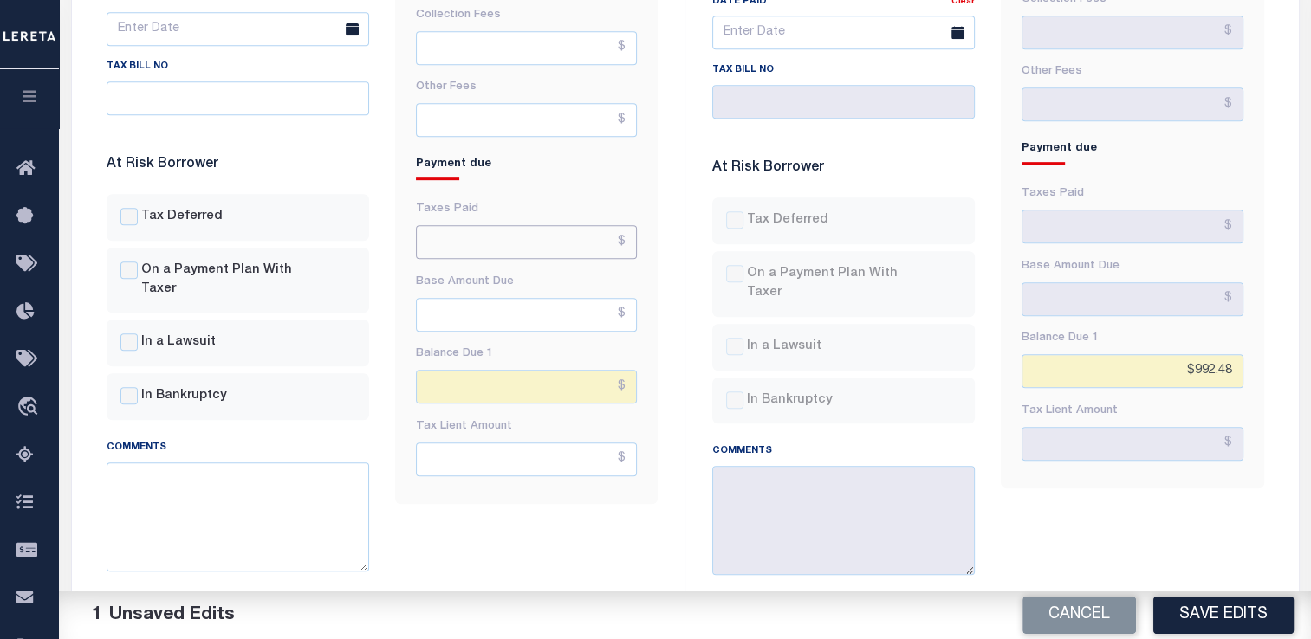
paste input "$1,068.47"
click at [577, 247] on input "$1,068.47" at bounding box center [526, 242] width 221 height 34
type input "$1,068.47"
